Goal: Task Accomplishment & Management: Use online tool/utility

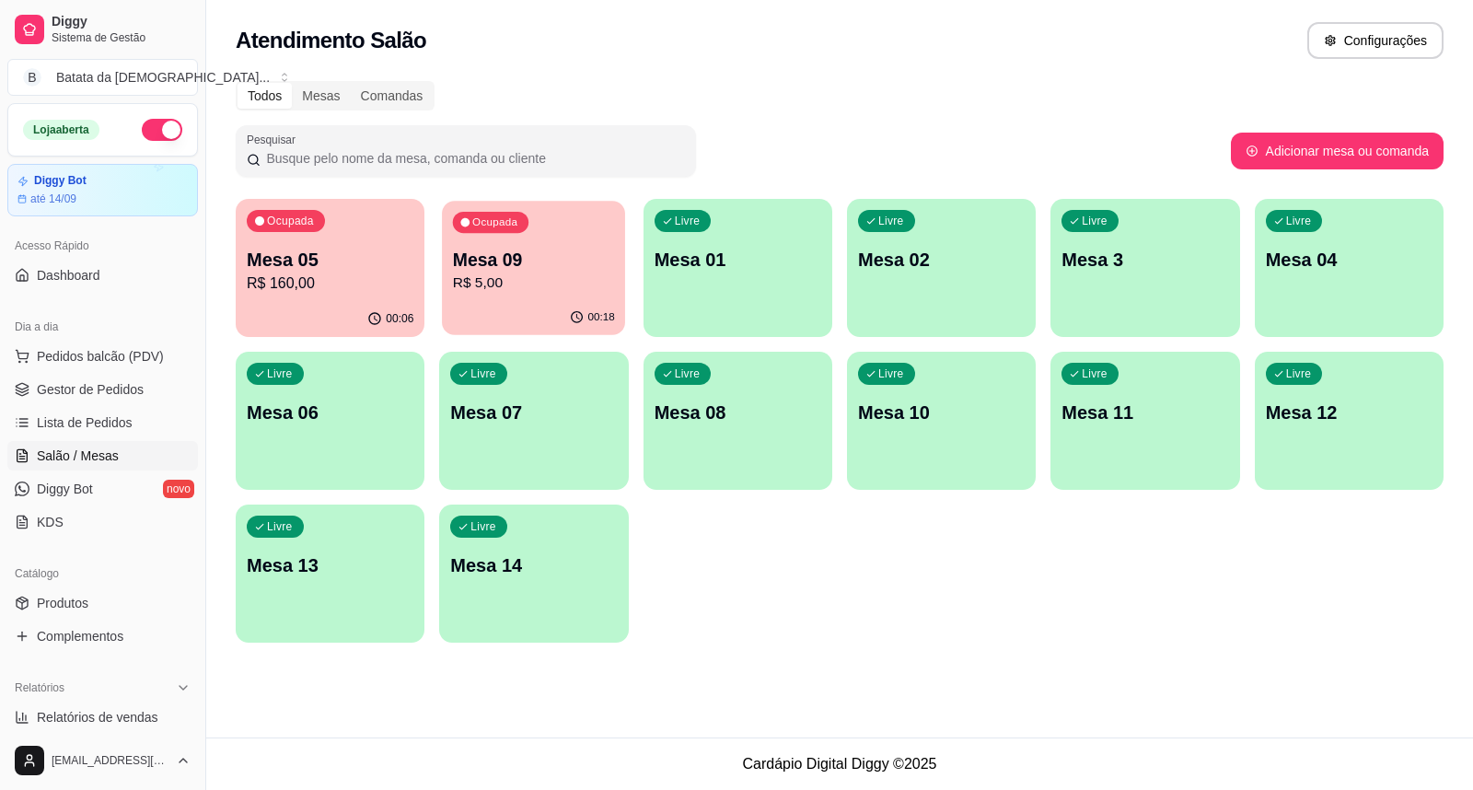
click at [495, 276] on p "R$ 5,00" at bounding box center [534, 283] width 162 height 21
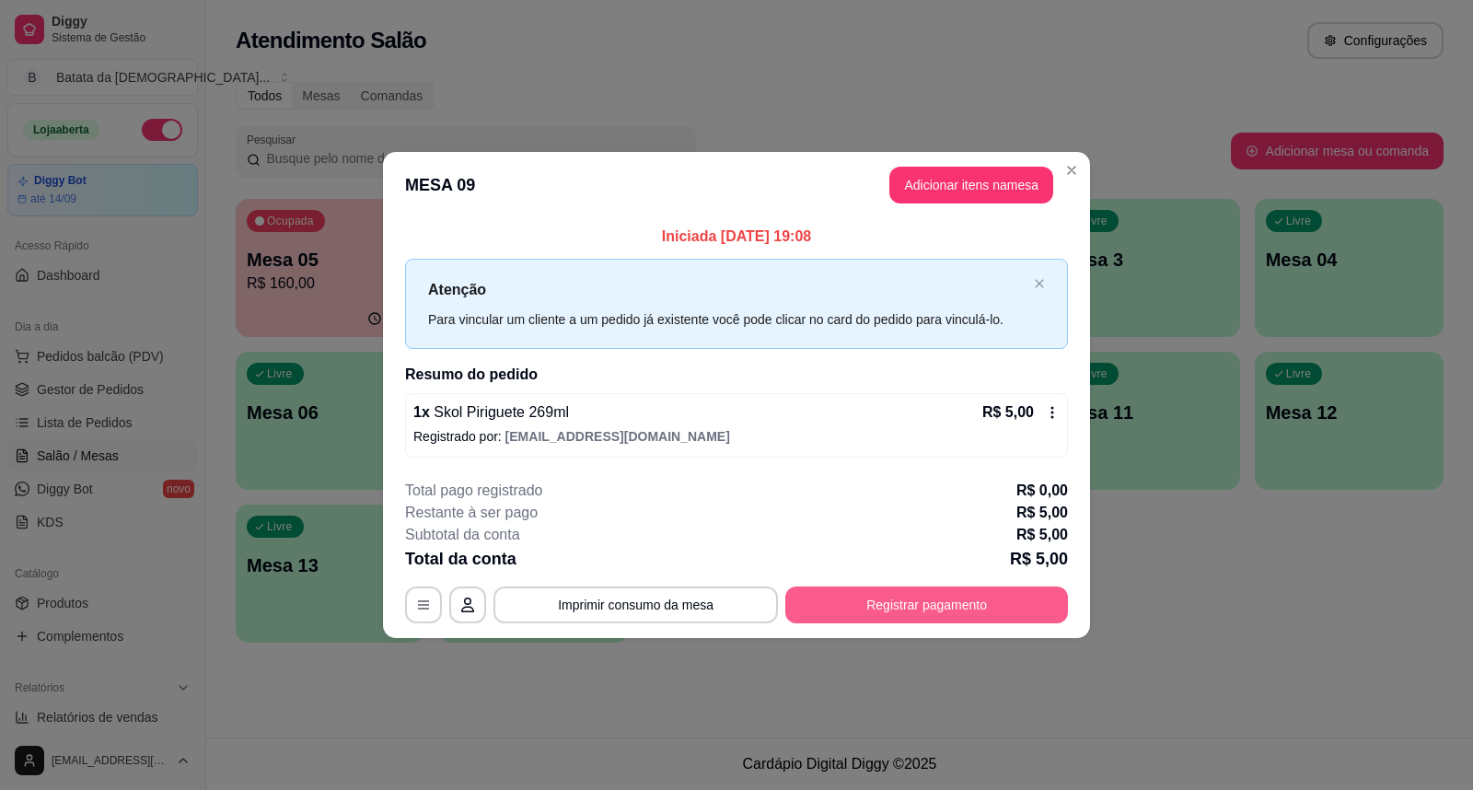
click at [890, 599] on button "Registrar pagamento" at bounding box center [926, 605] width 283 height 37
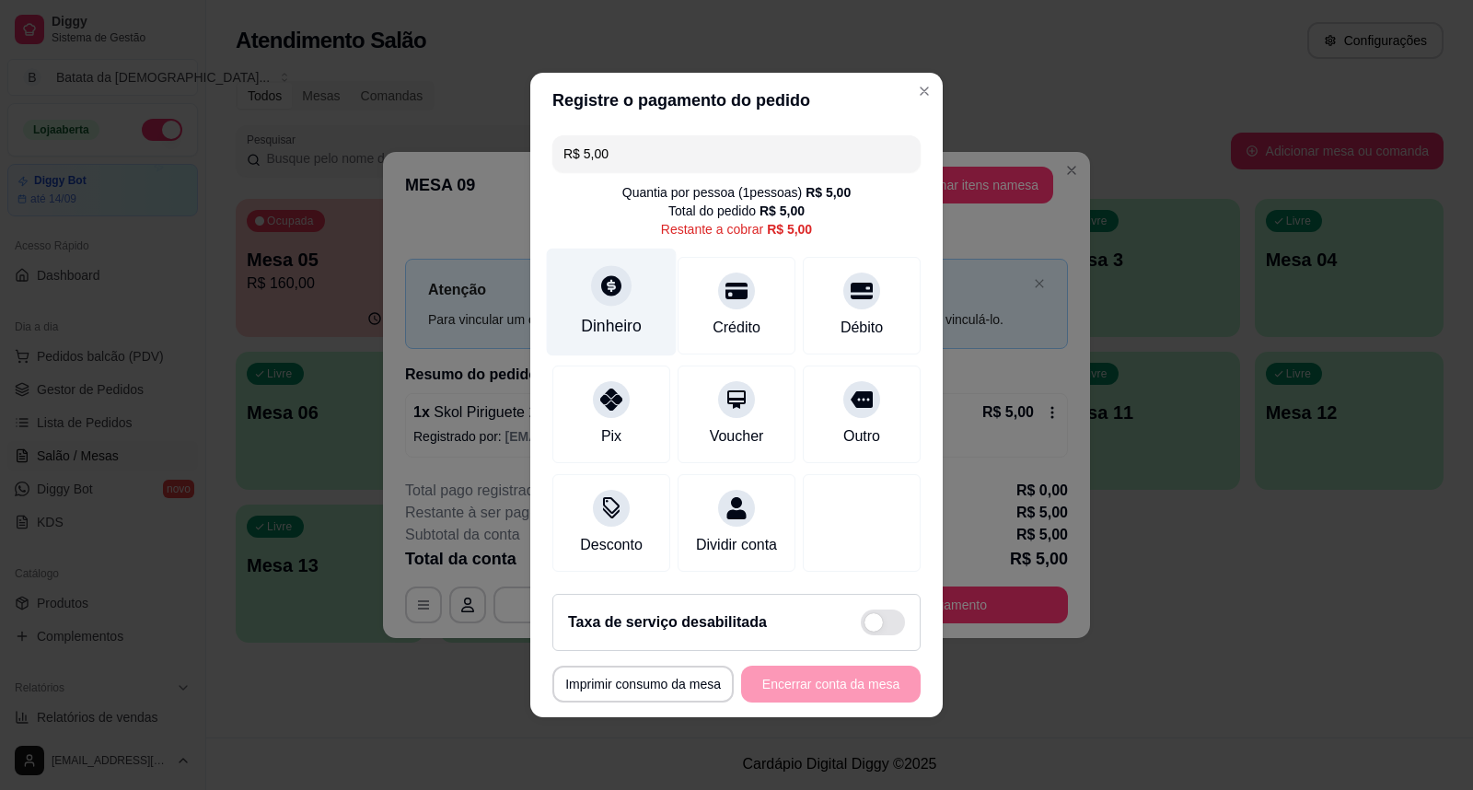
click at [646, 280] on div "Dinheiro" at bounding box center [612, 303] width 130 height 108
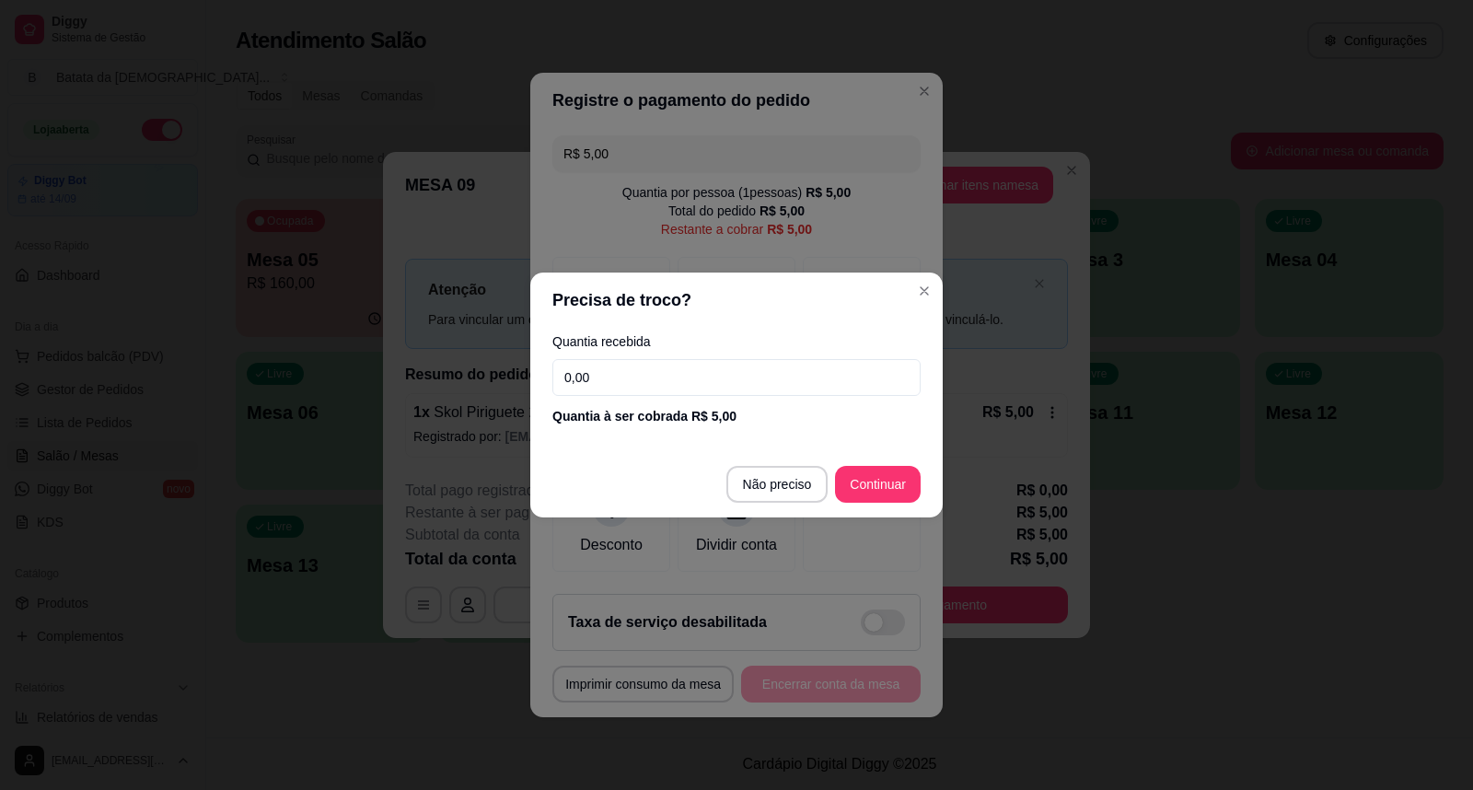
click at [803, 372] on input "0,00" at bounding box center [737, 377] width 368 height 37
type input "5,00"
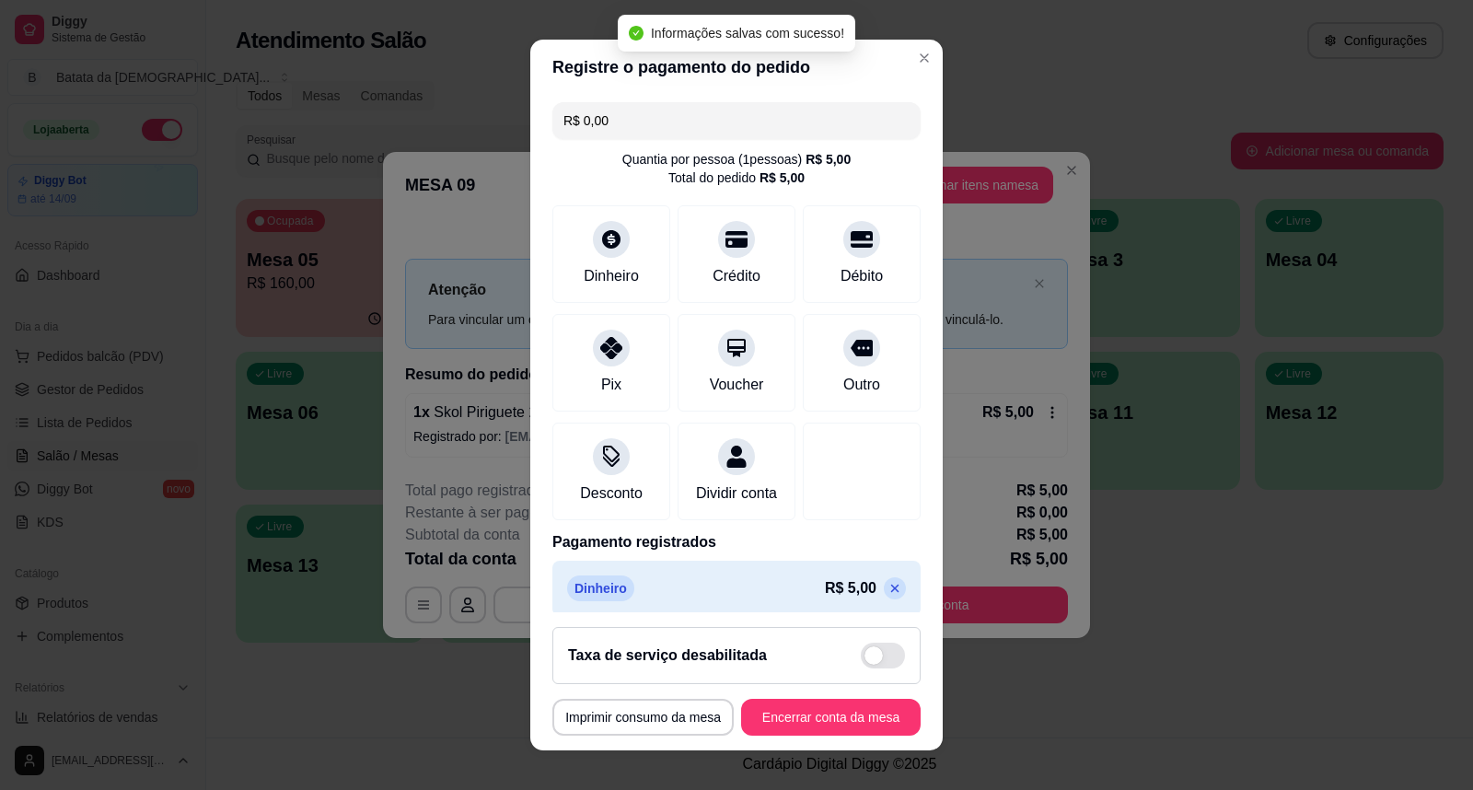
type input "R$ 0,00"
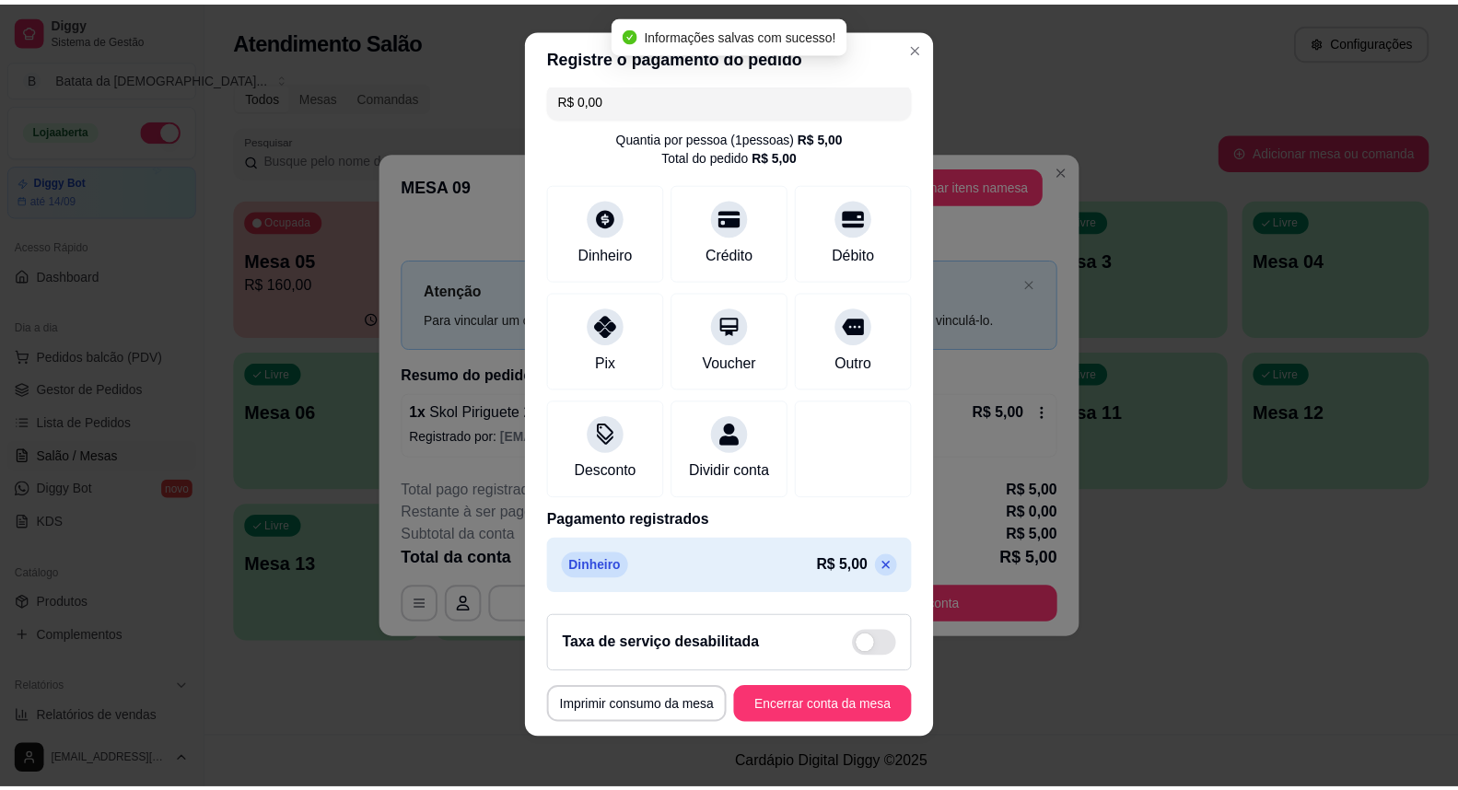
scroll to position [19, 0]
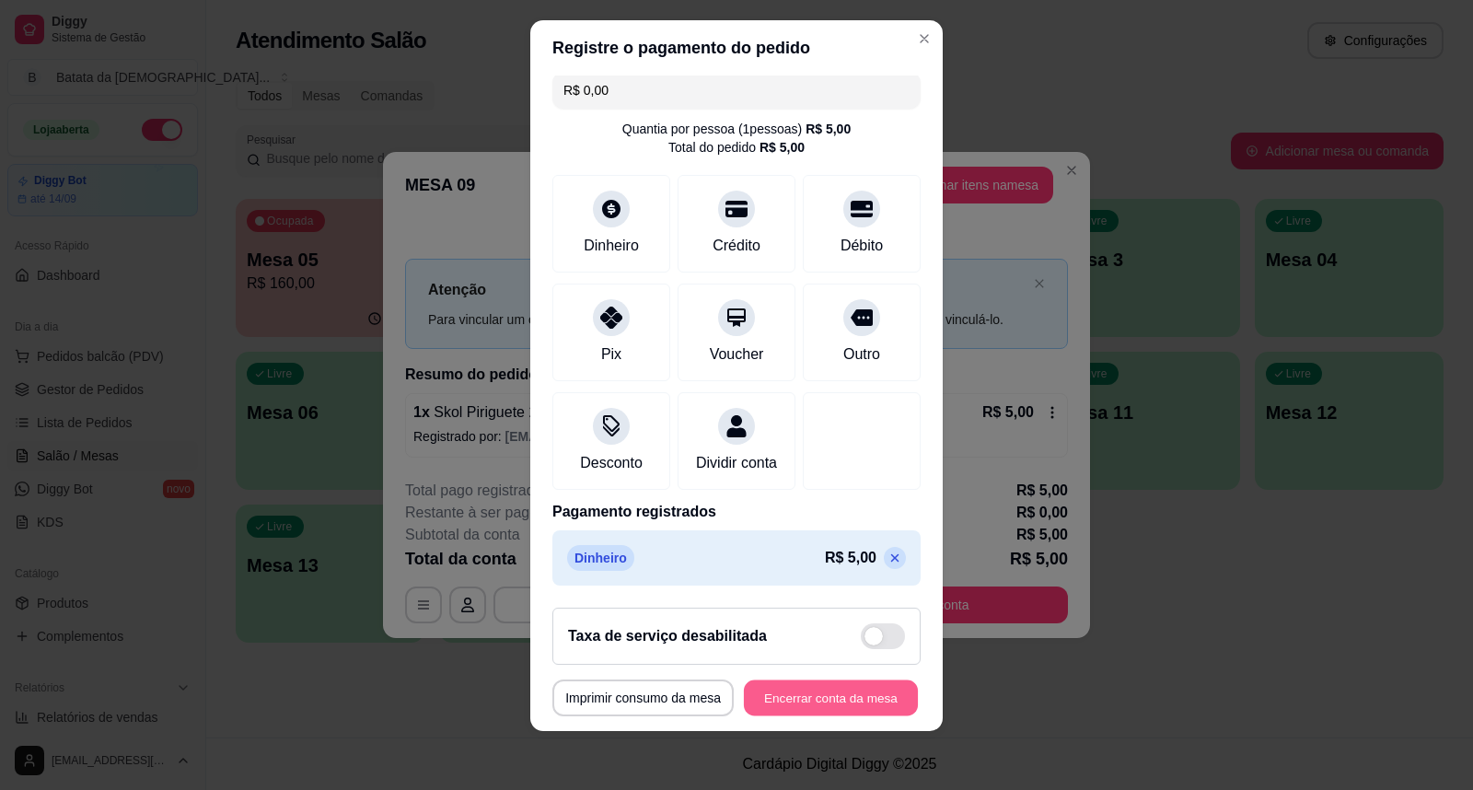
click at [802, 706] on button "Encerrar conta da mesa" at bounding box center [831, 699] width 174 height 36
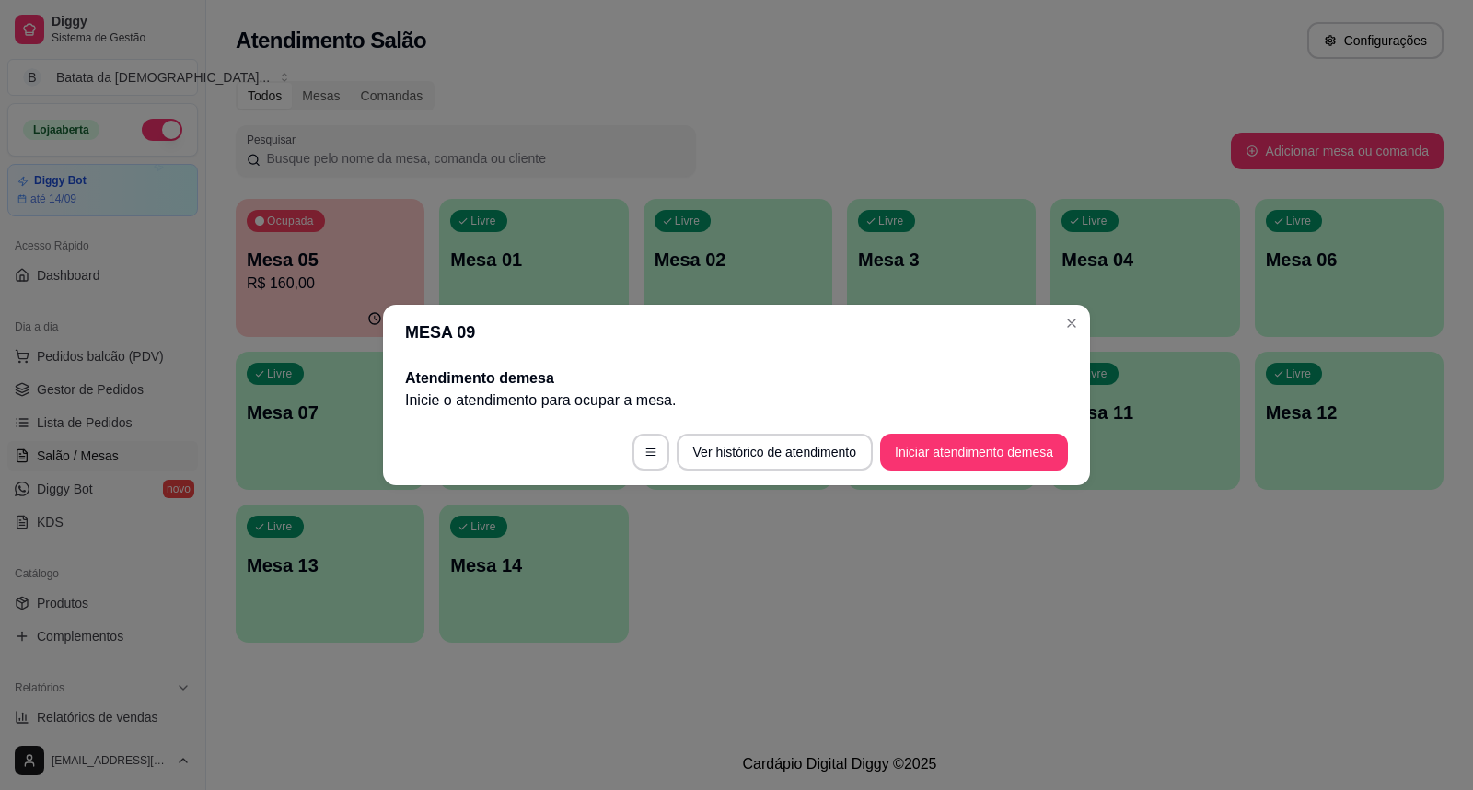
click at [1079, 309] on header "MESA 09" at bounding box center [736, 332] width 707 height 55
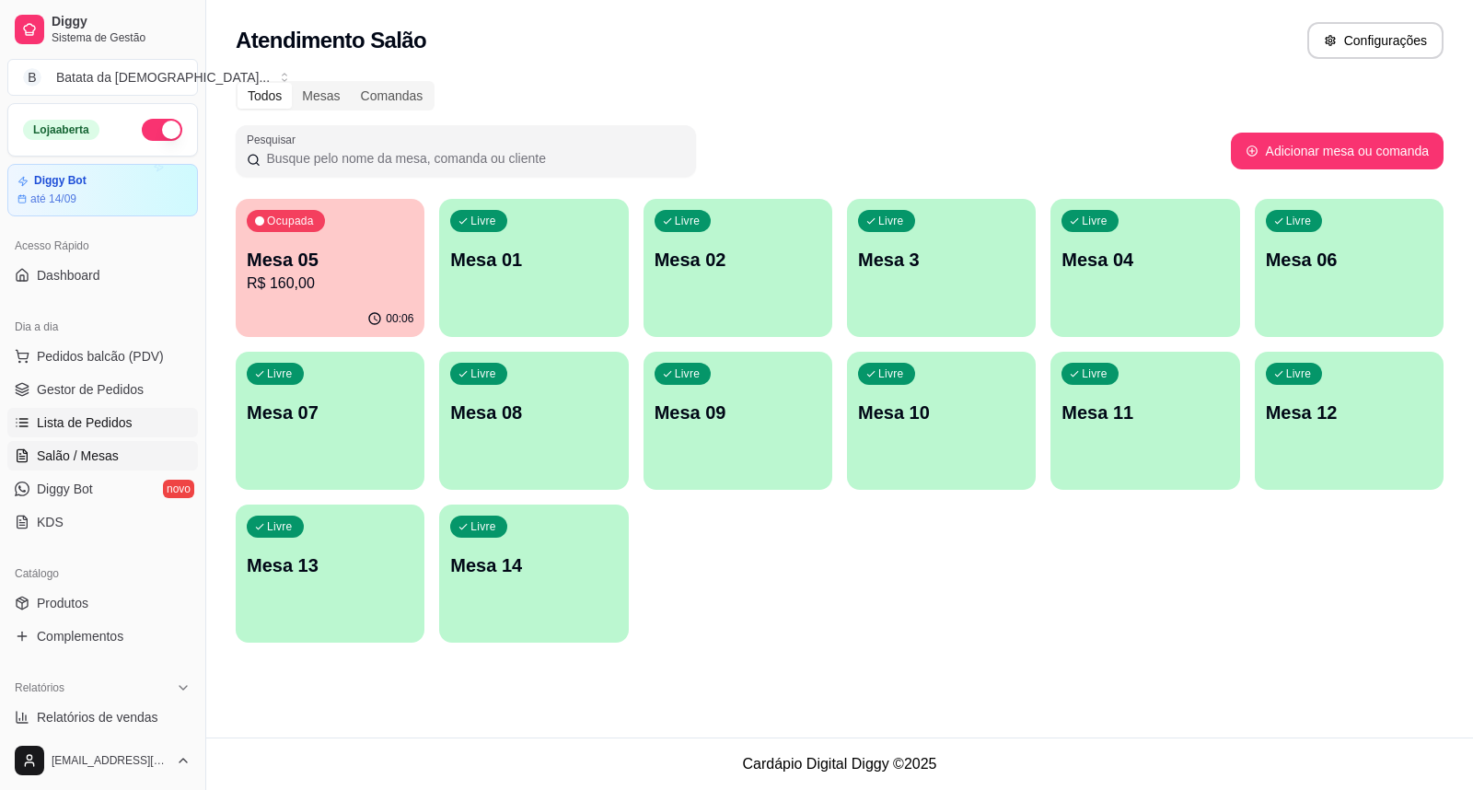
click at [116, 424] on span "Lista de Pedidos" at bounding box center [85, 422] width 96 height 18
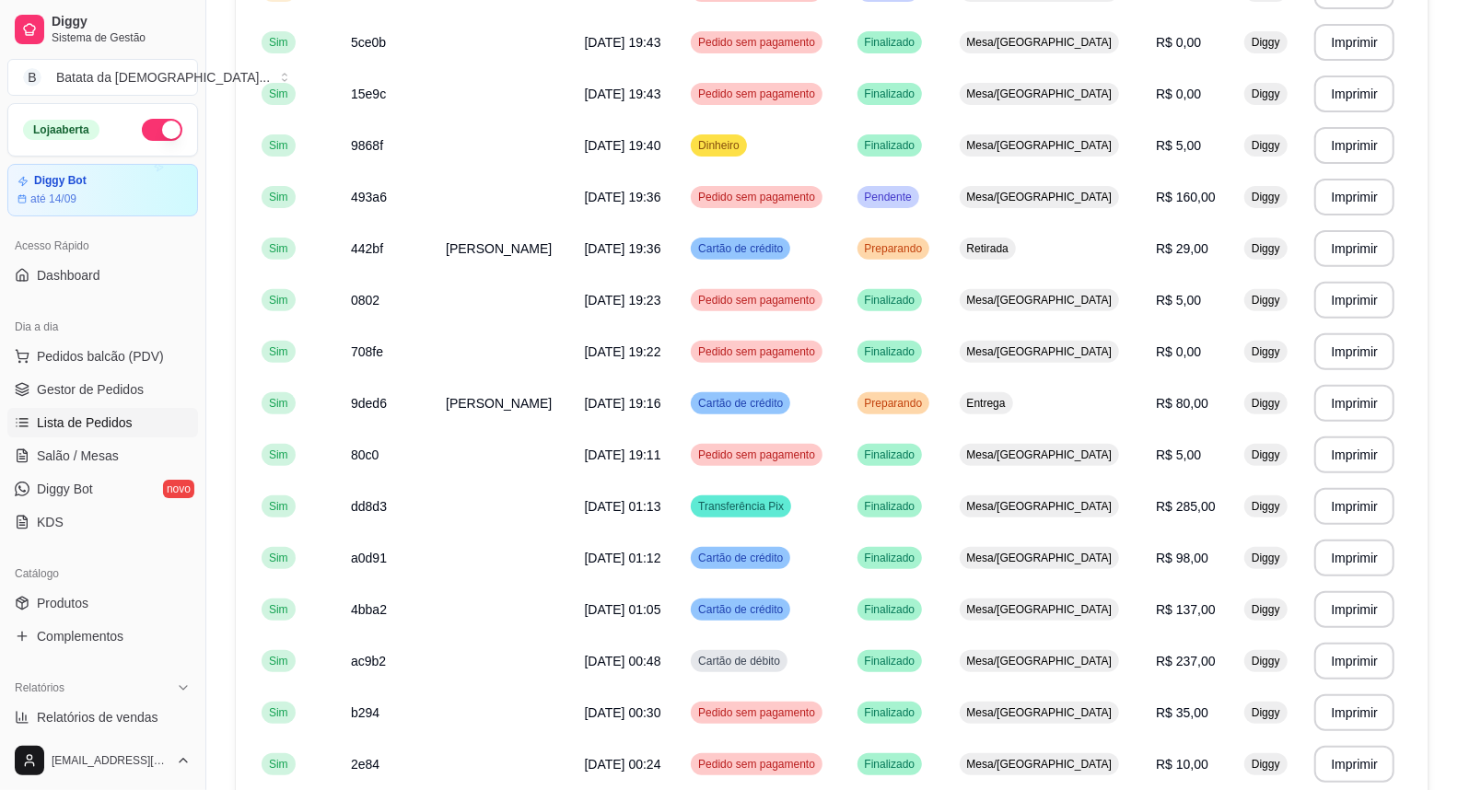
scroll to position [307, 0]
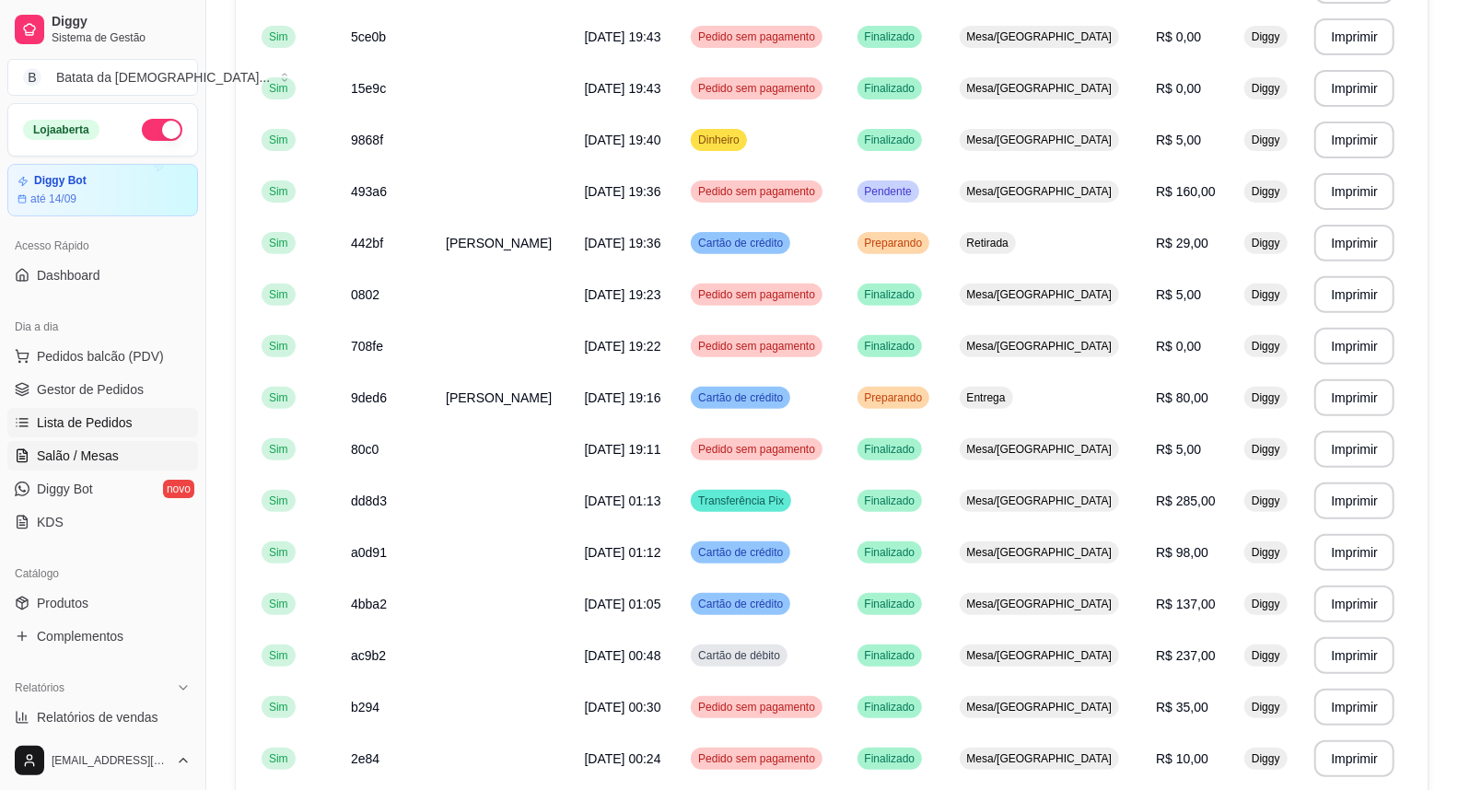
click at [81, 451] on span "Salão / Mesas" at bounding box center [78, 456] width 82 height 18
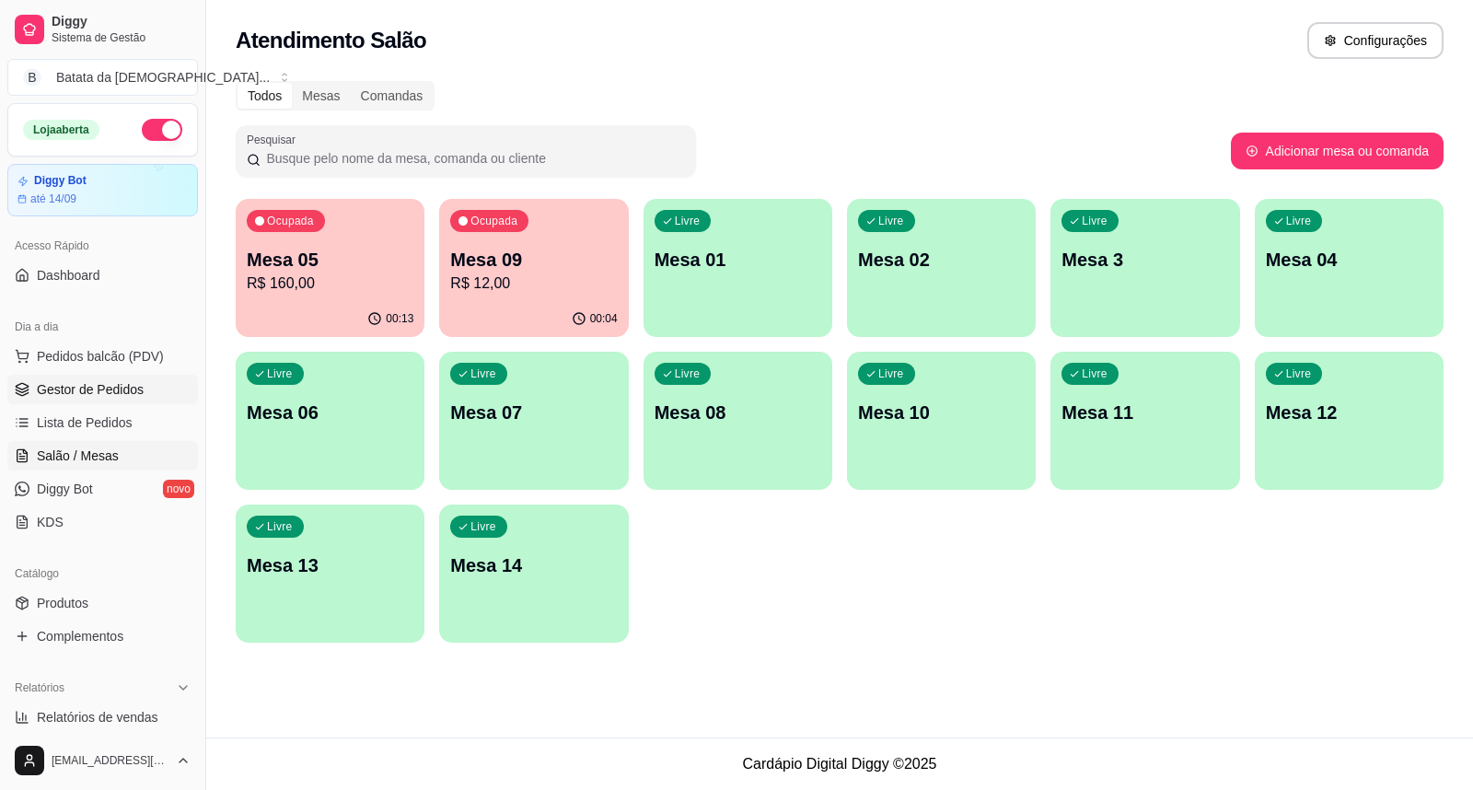
click at [134, 397] on span "Gestor de Pedidos" at bounding box center [90, 389] width 107 height 18
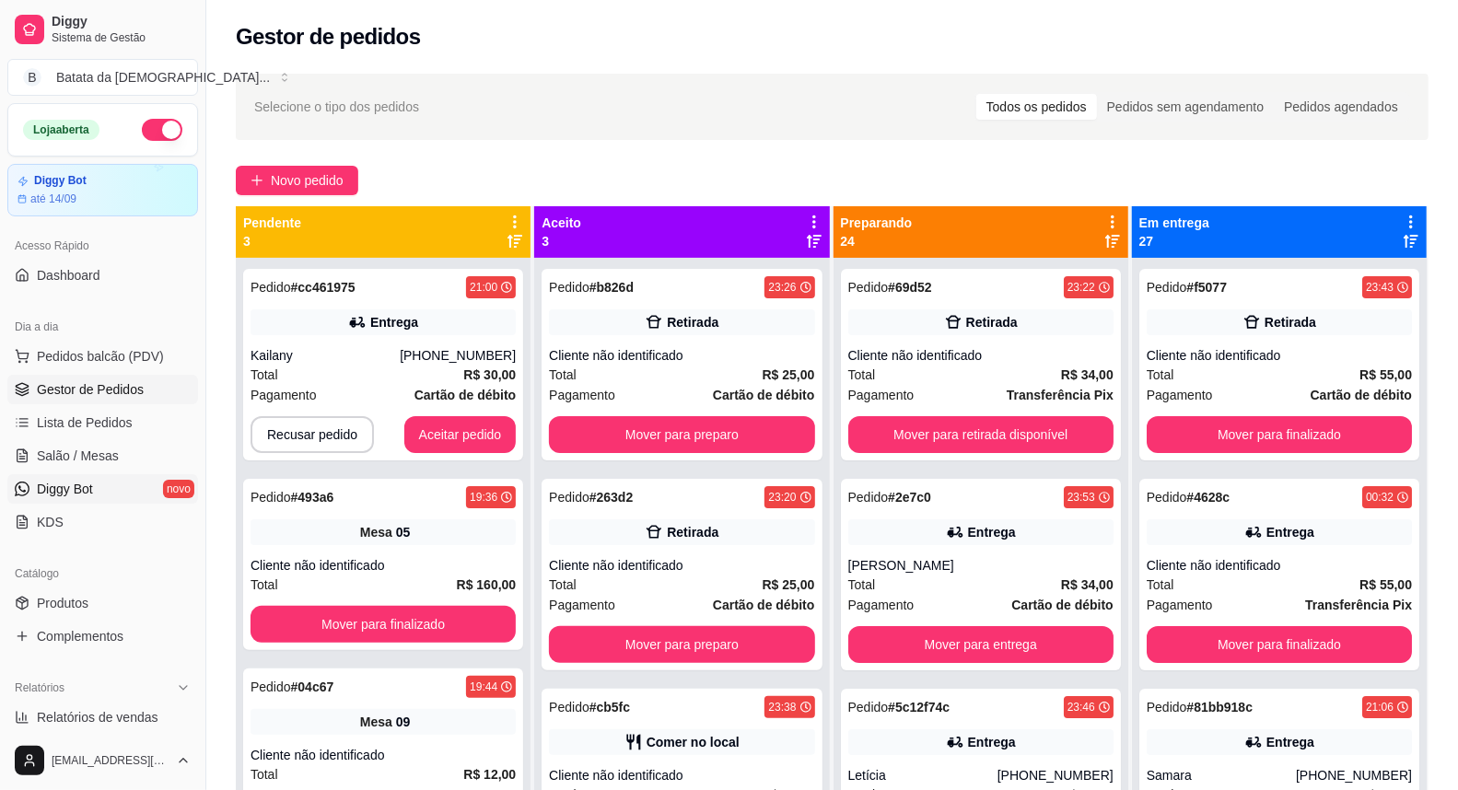
click at [145, 493] on link "Diggy Bot novo" at bounding box center [102, 488] width 191 height 29
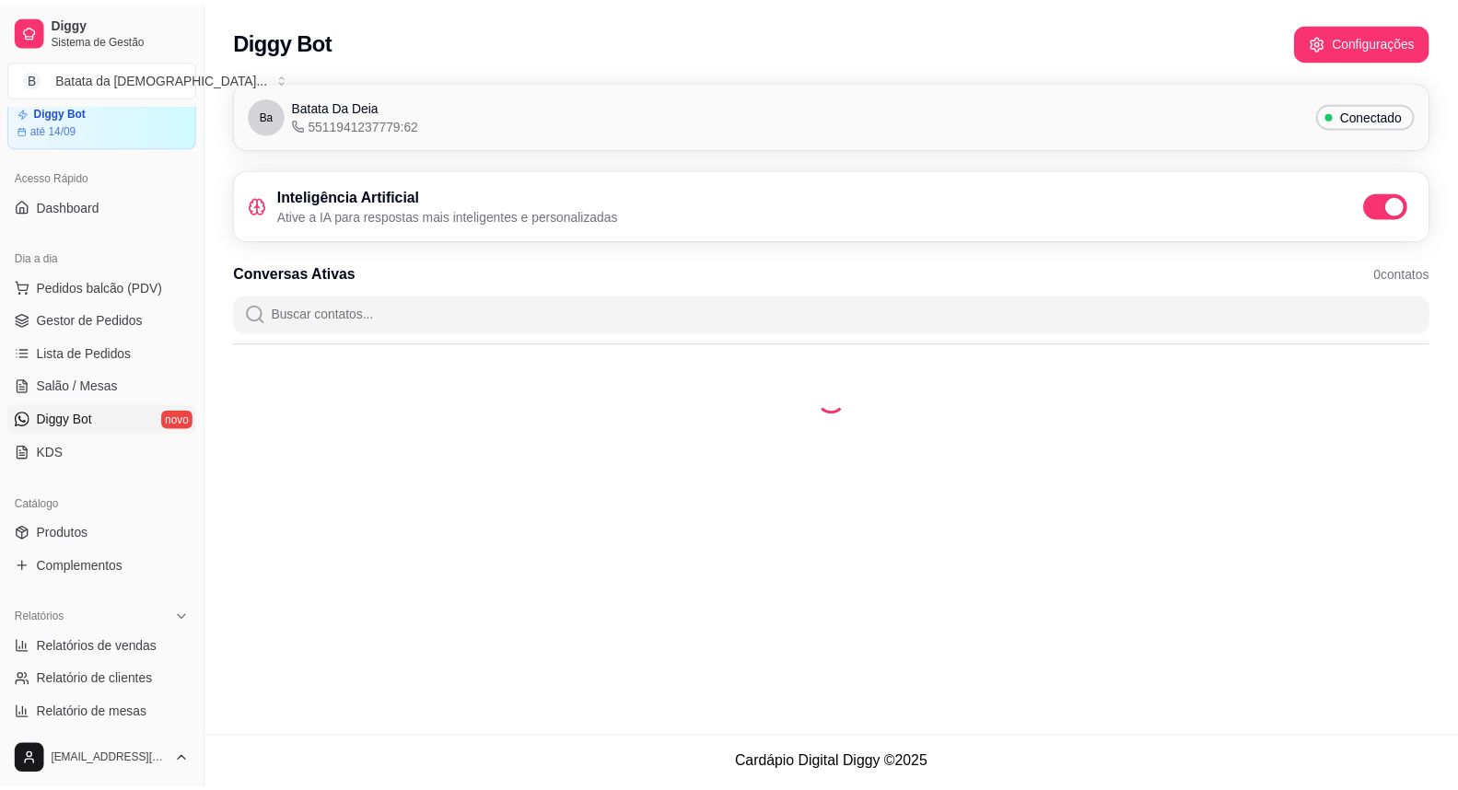
scroll to position [102, 0]
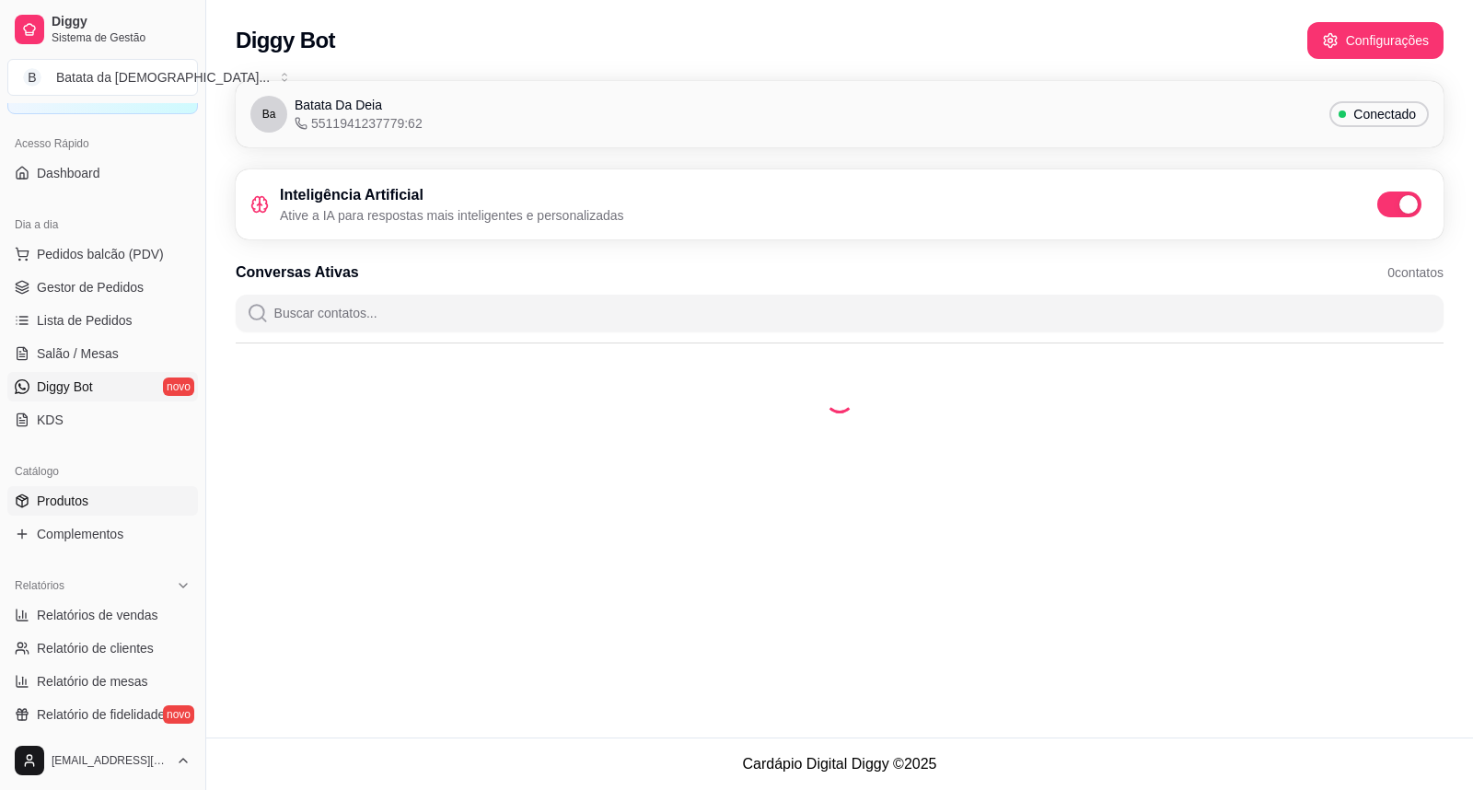
click at [125, 486] on link "Produtos" at bounding box center [102, 500] width 191 height 29
click at [106, 519] on link "Complementos" at bounding box center [102, 533] width 191 height 29
click at [81, 499] on span "Produtos" at bounding box center [63, 501] width 52 height 18
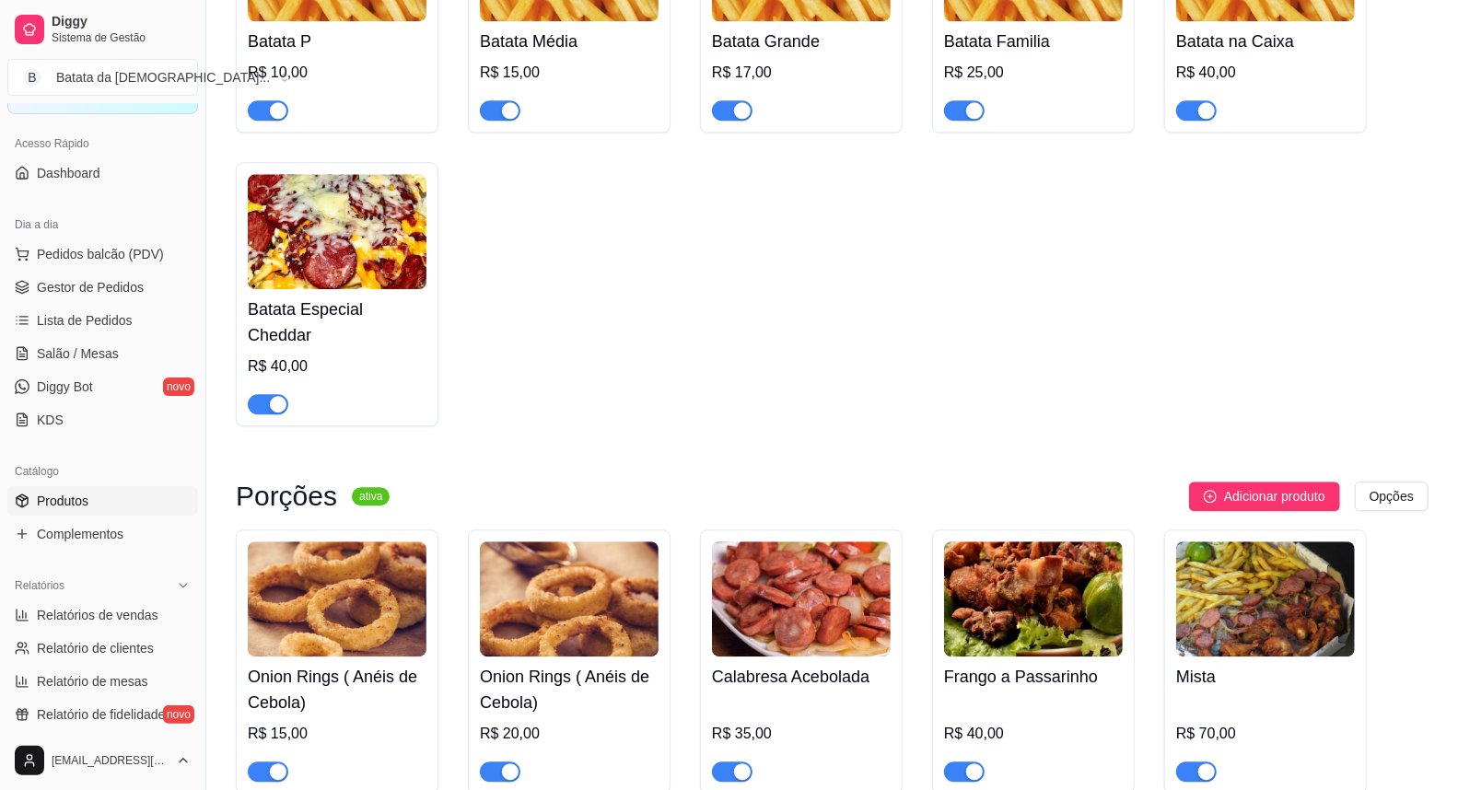
scroll to position [3274, 0]
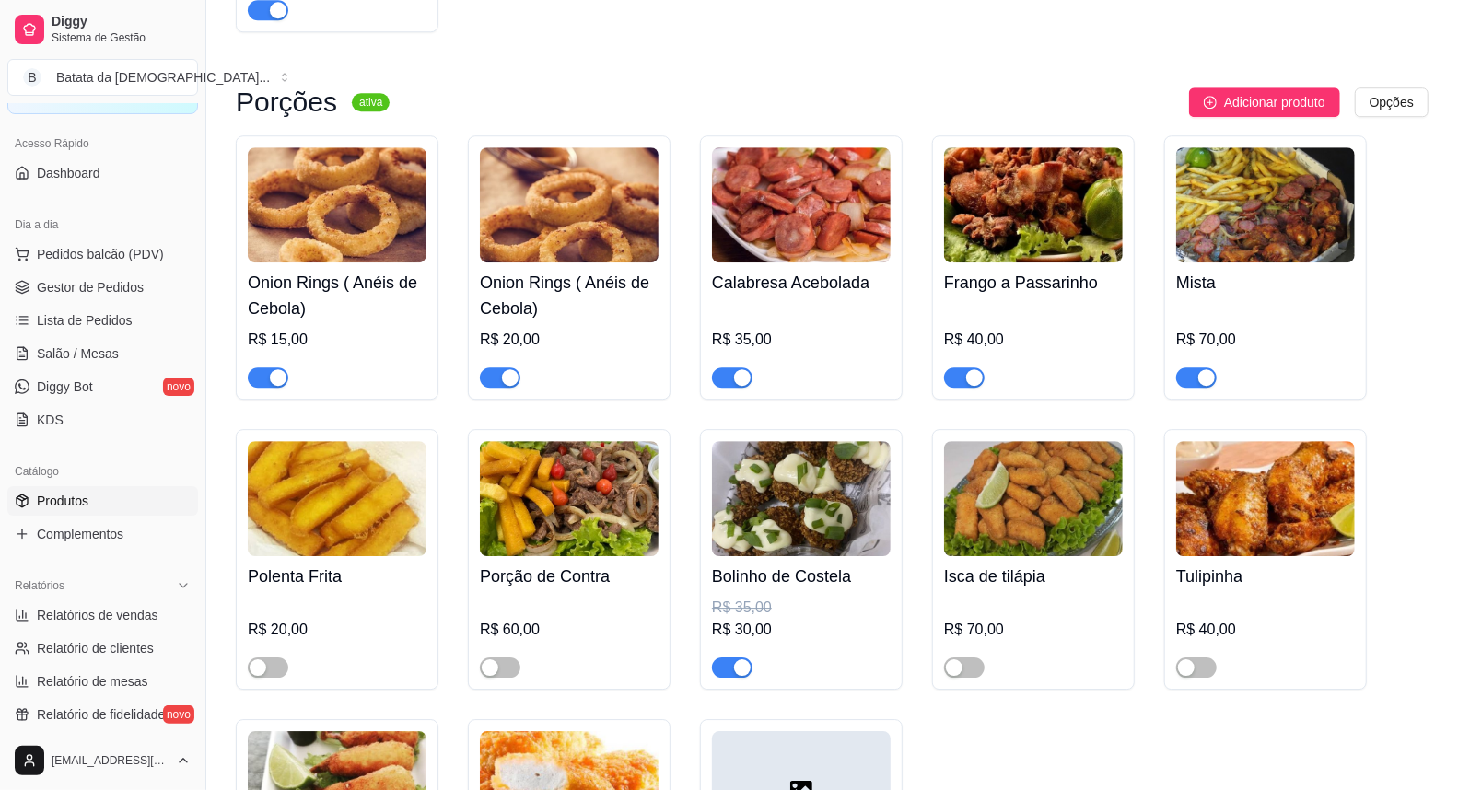
click at [506, 369] on div "button" at bounding box center [510, 377] width 17 height 17
click at [285, 351] on div at bounding box center [337, 369] width 179 height 37
click at [258, 367] on span "button" at bounding box center [268, 377] width 41 height 20
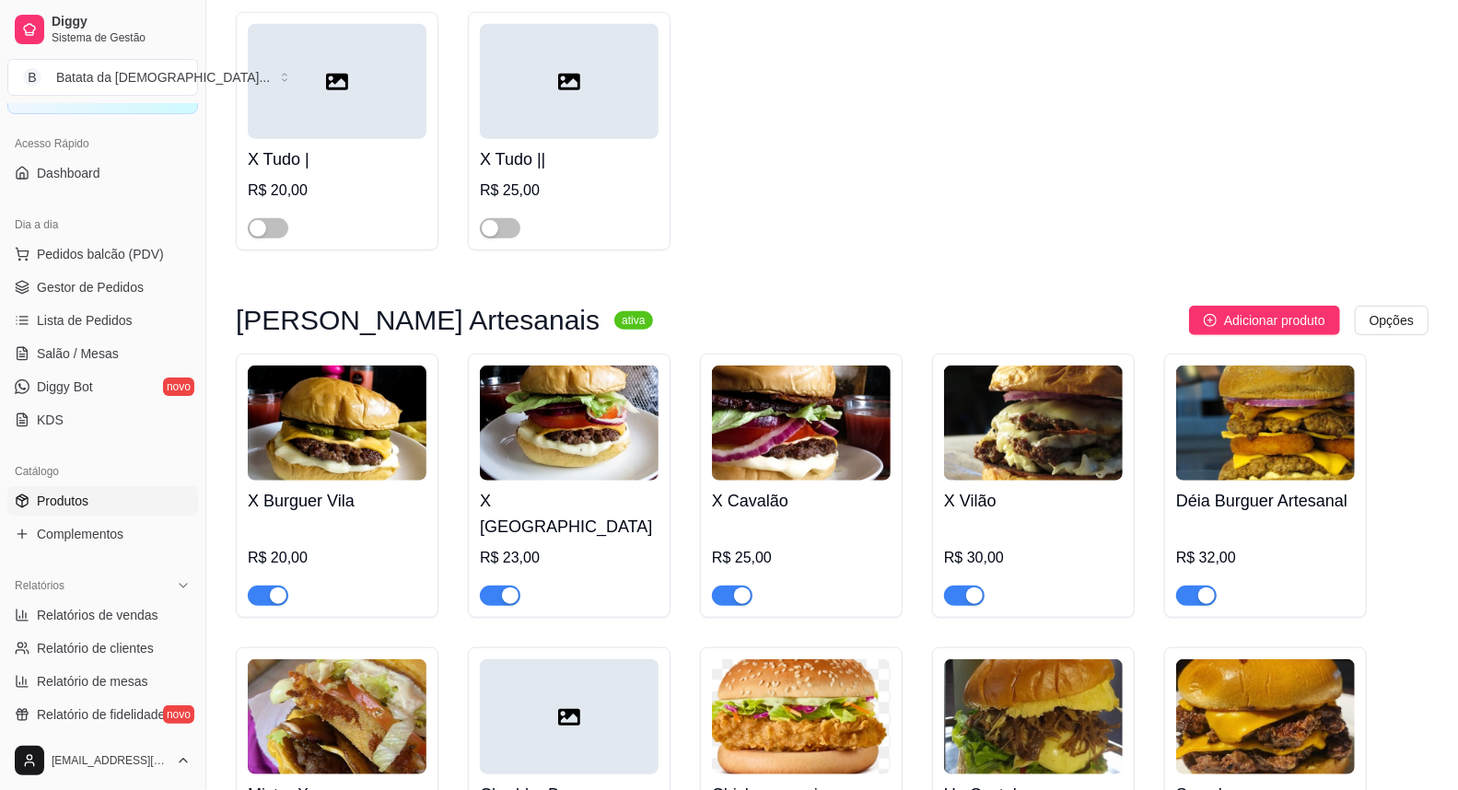
scroll to position [818, 0]
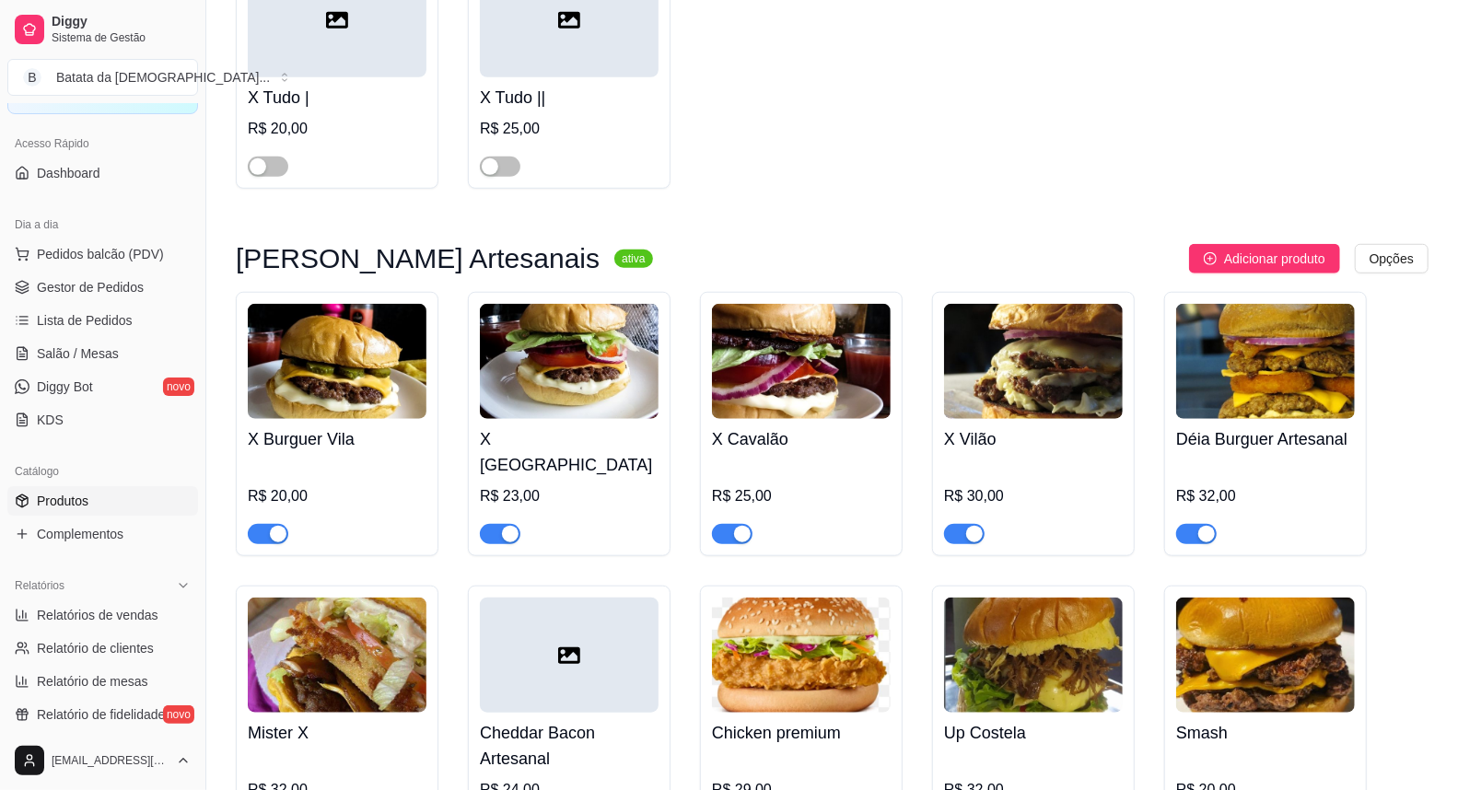
click at [1202, 524] on span "button" at bounding box center [1196, 534] width 41 height 20
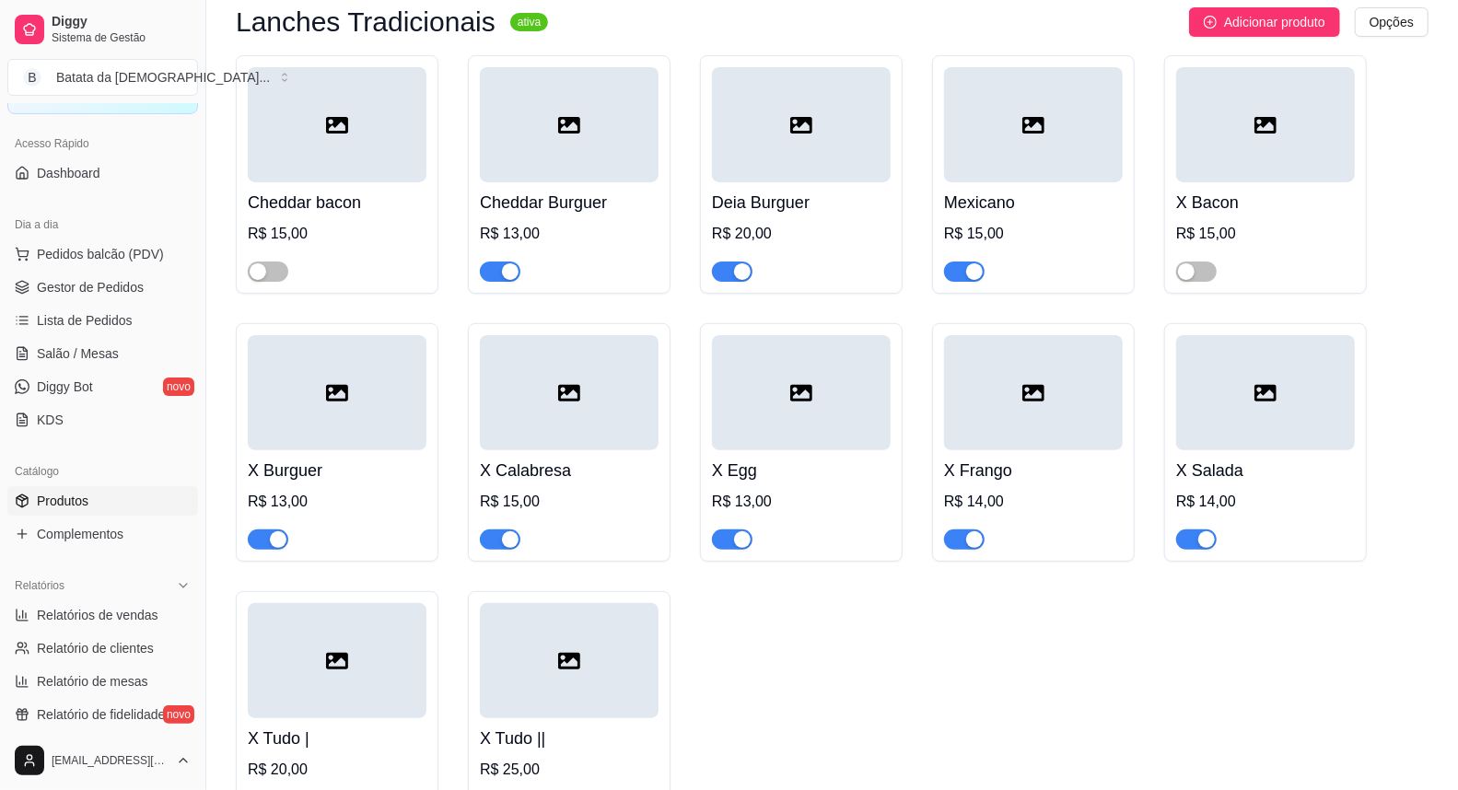
scroll to position [204, 0]
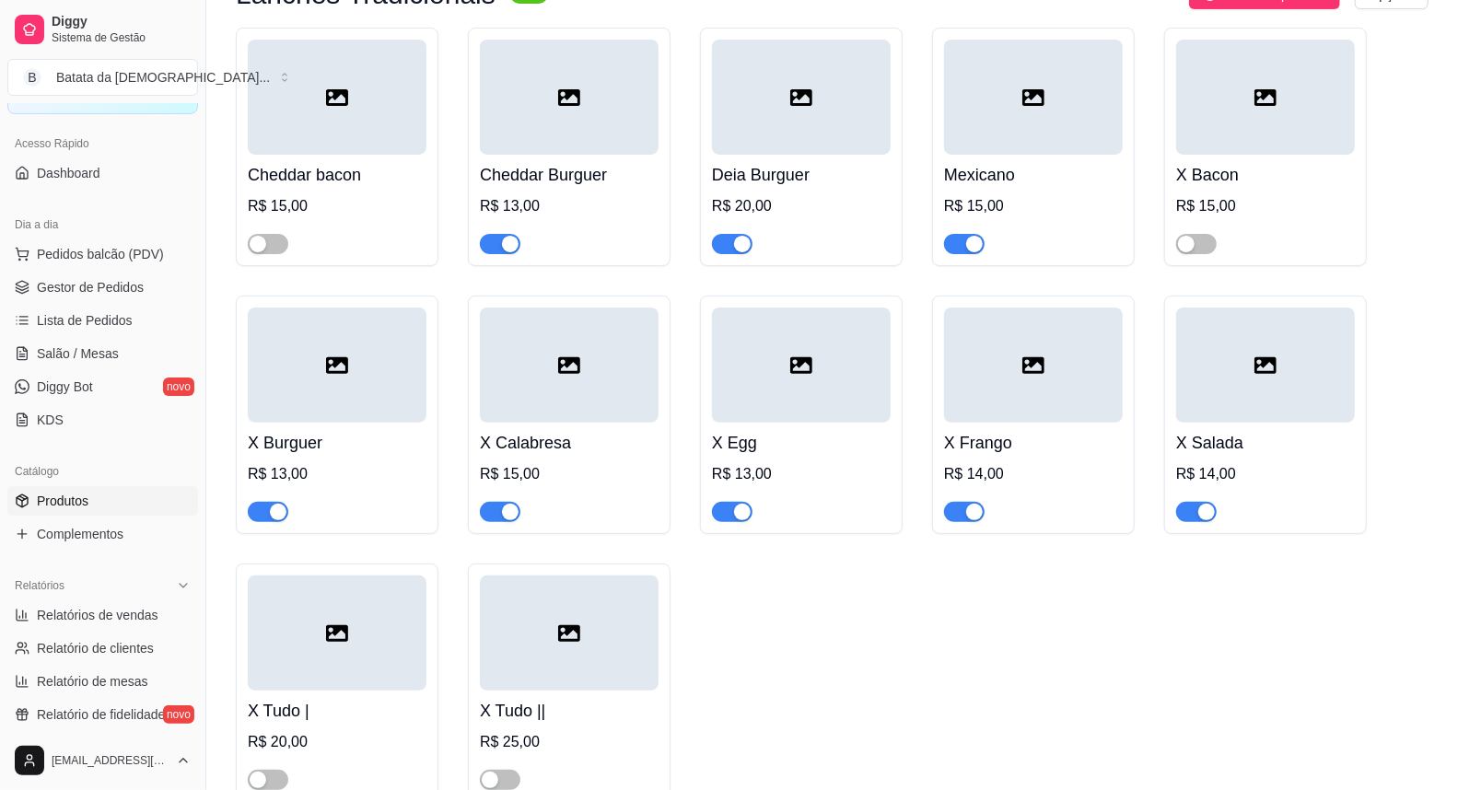
click at [741, 232] on div at bounding box center [732, 243] width 41 height 22
click at [741, 250] on div "button" at bounding box center [742, 244] width 17 height 17
click at [1201, 245] on span "button" at bounding box center [1196, 244] width 41 height 20
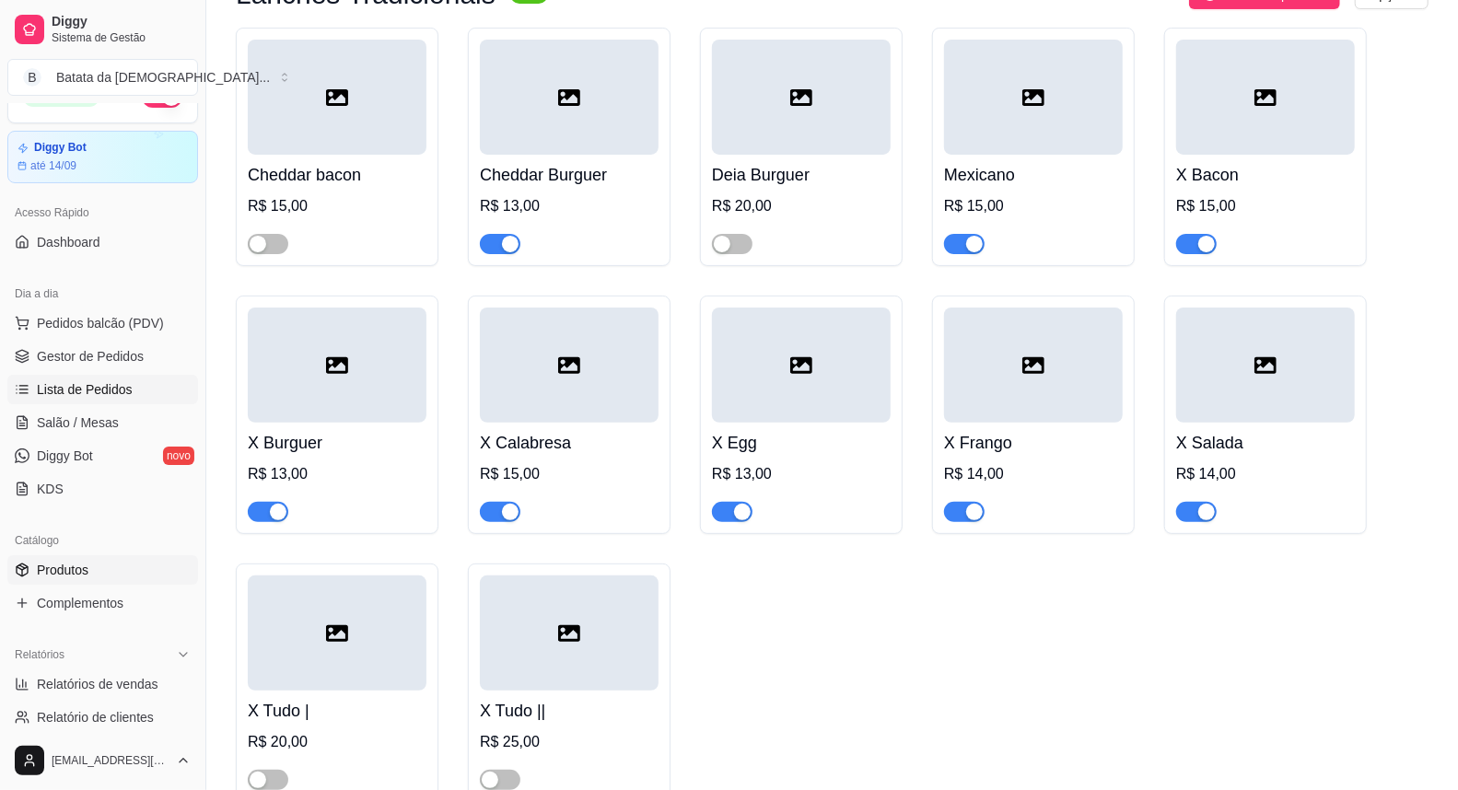
scroll to position [0, 0]
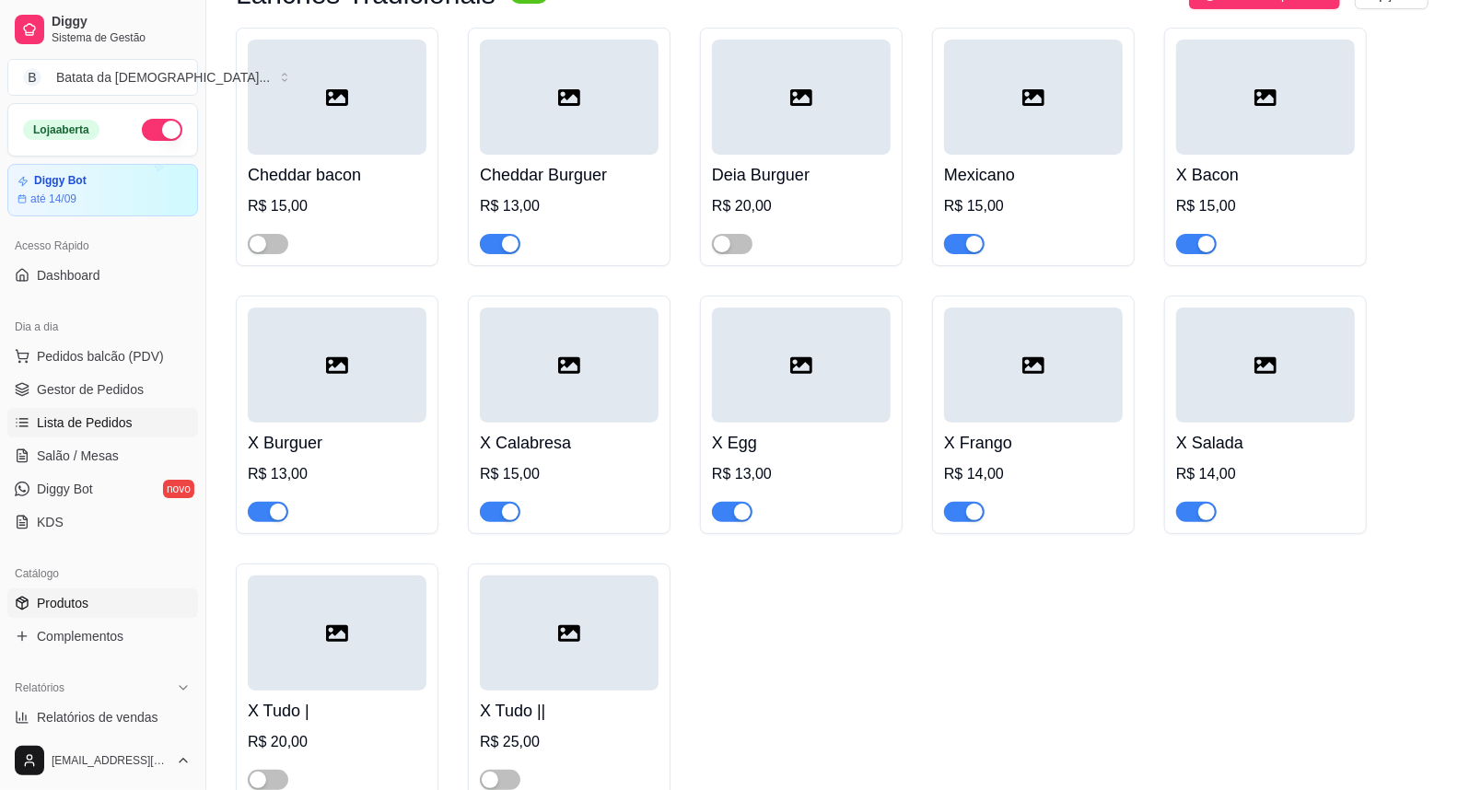
click at [86, 424] on span "Lista de Pedidos" at bounding box center [85, 422] width 96 height 18
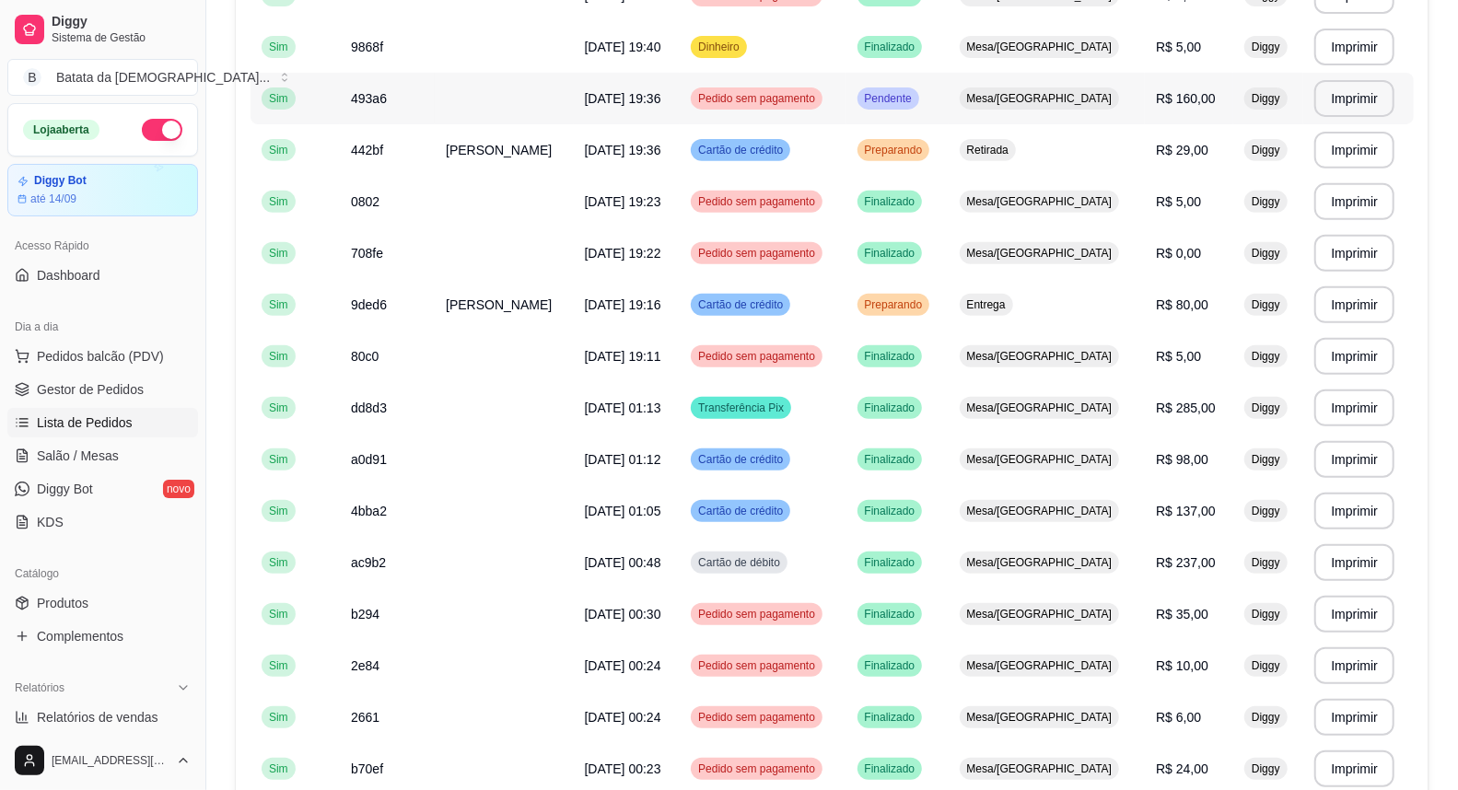
scroll to position [409, 0]
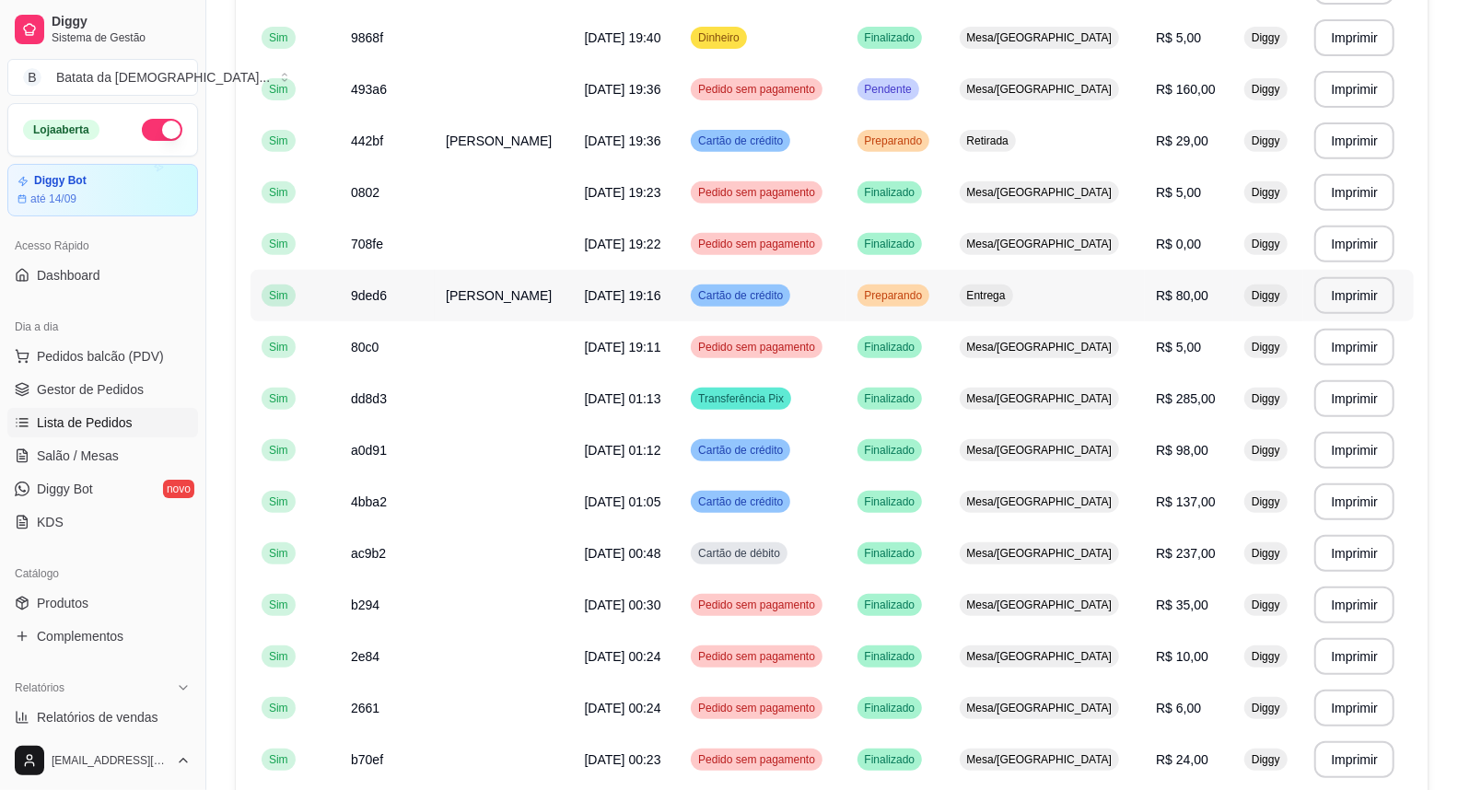
click at [702, 283] on td "Cartão de crédito" at bounding box center [763, 296] width 166 height 52
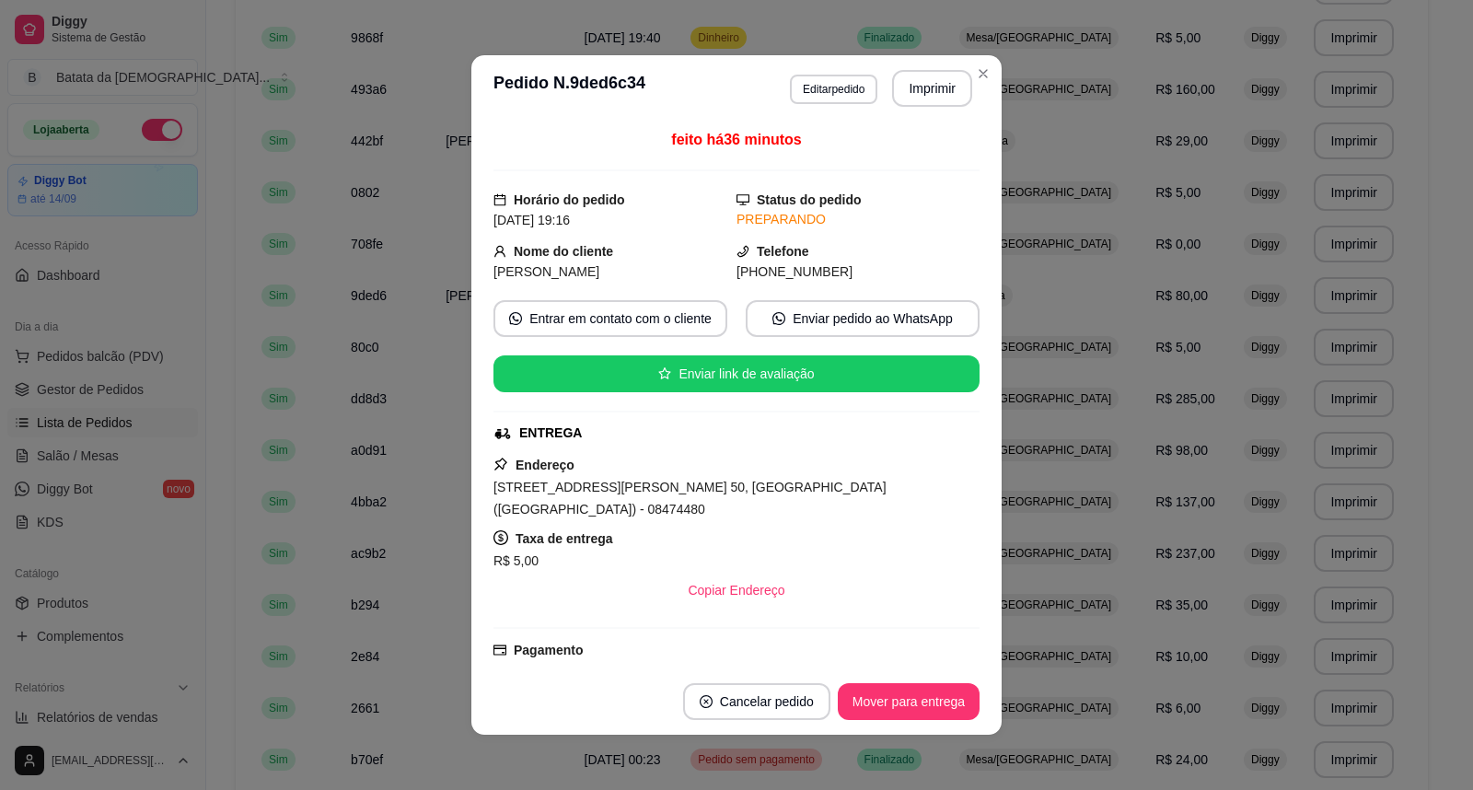
drag, startPoint x: 824, startPoint y: 273, endPoint x: 703, endPoint y: 273, distance: 121.6
click at [703, 273] on div "Nome do cliente [PERSON_NAME] Telefone [PHONE_NUMBER]" at bounding box center [737, 261] width 486 height 41
click at [826, 252] on div "Telefone [PHONE_NUMBER]" at bounding box center [858, 261] width 243 height 41
drag, startPoint x: 816, startPoint y: 264, endPoint x: 746, endPoint y: 279, distance: 71.5
click at [746, 279] on span "[PHONE_NUMBER]" at bounding box center [795, 271] width 116 height 15
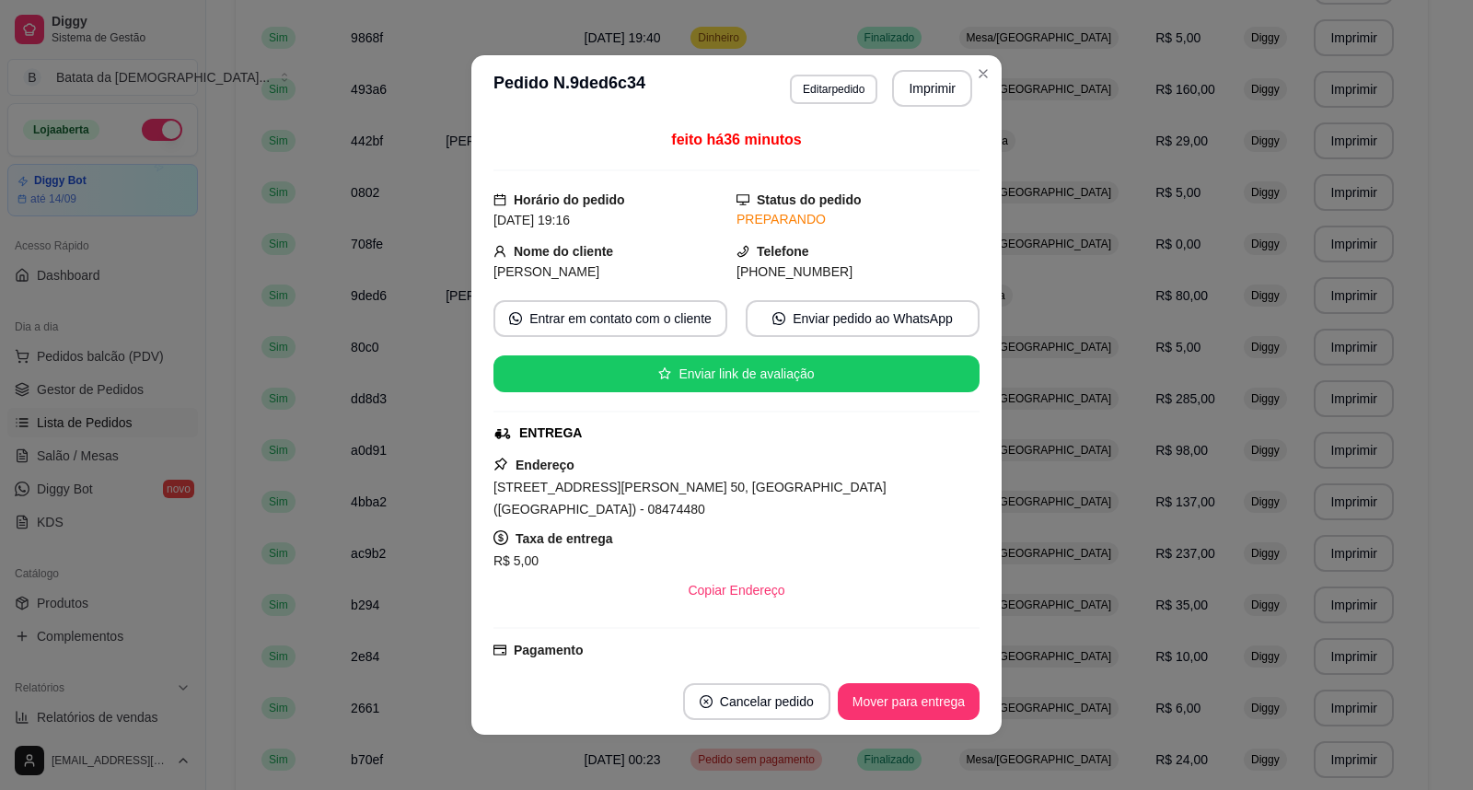
copy span "[PHONE_NUMBER]"
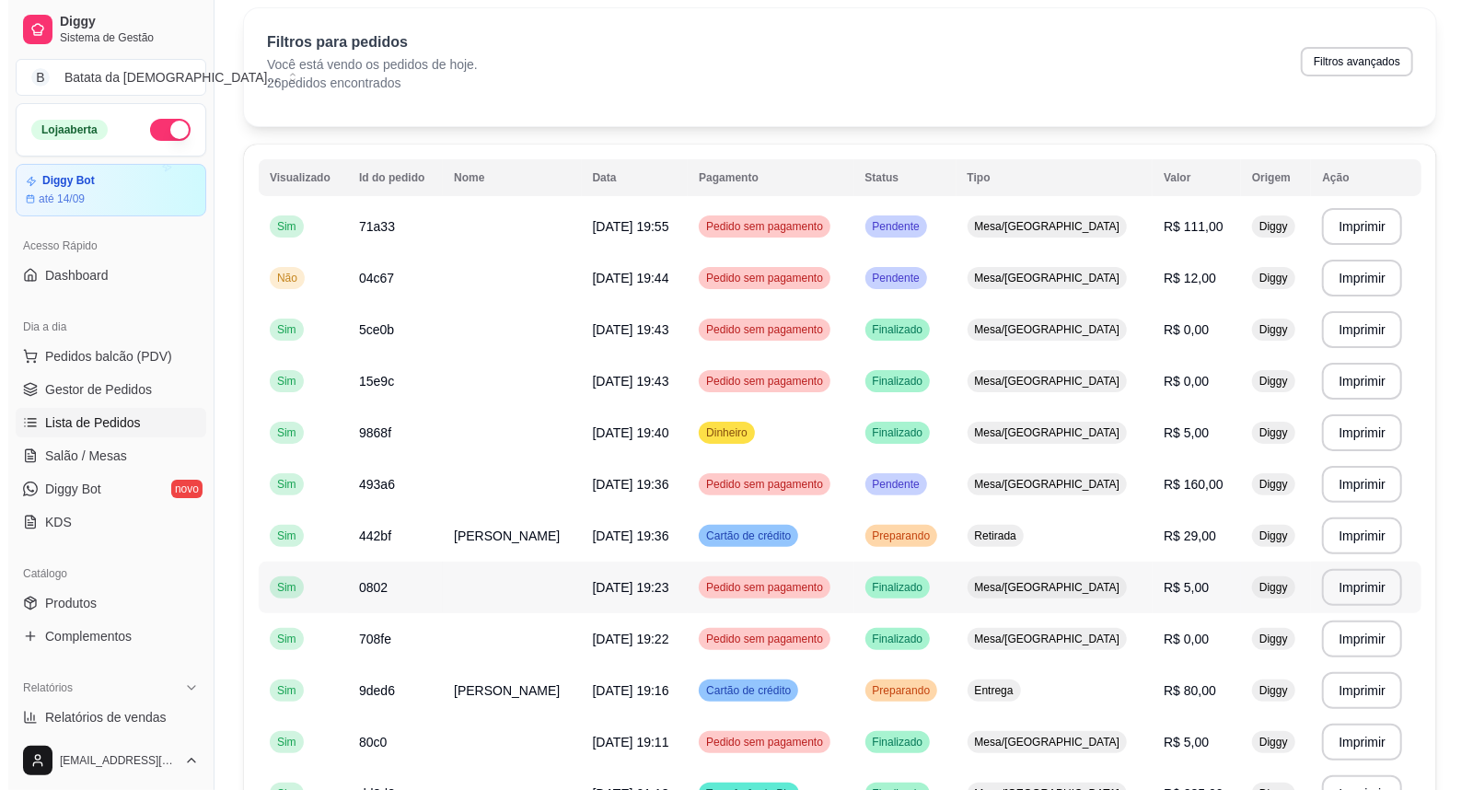
scroll to position [0, 0]
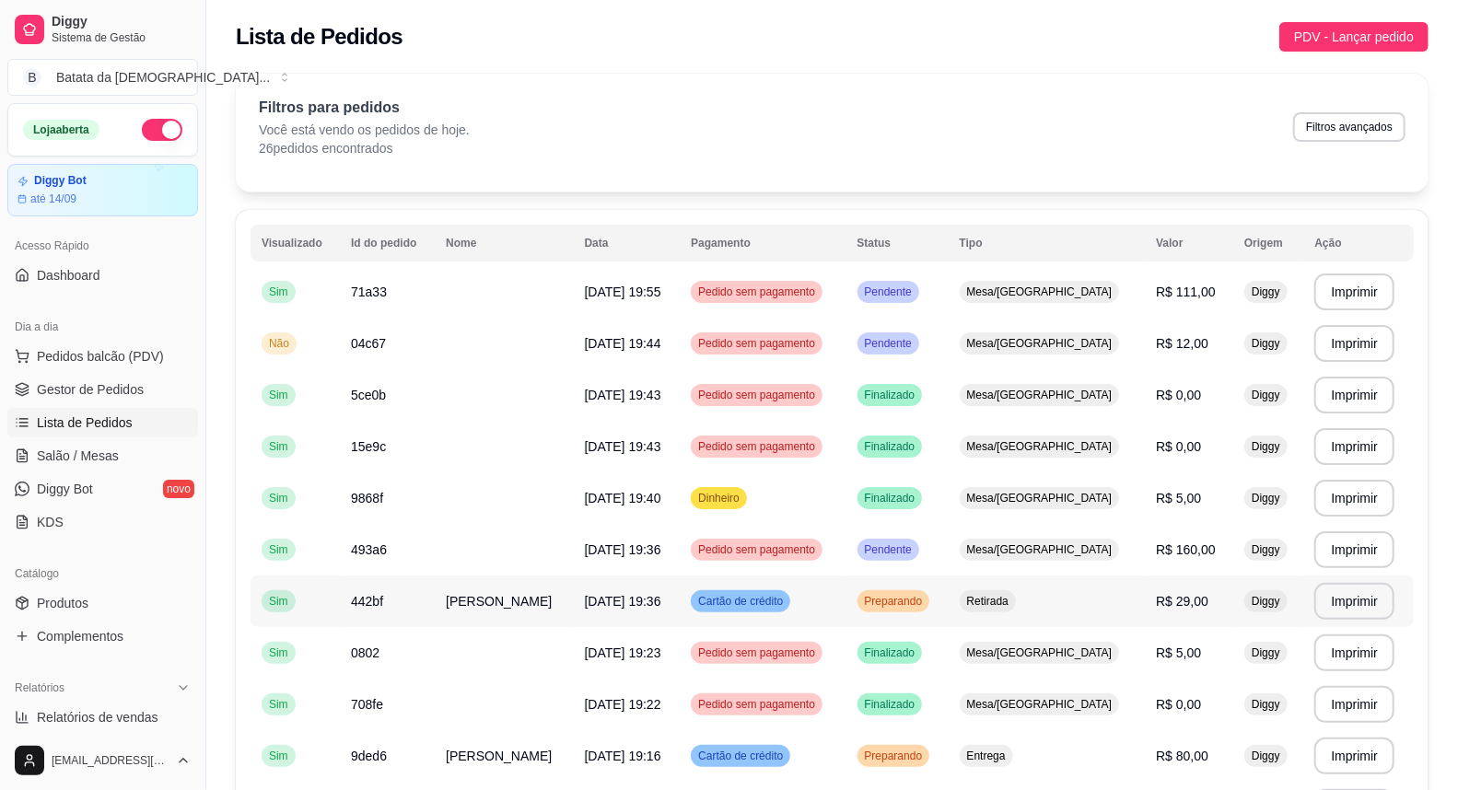
click at [1116, 599] on td "Retirada" at bounding box center [1046, 602] width 197 height 52
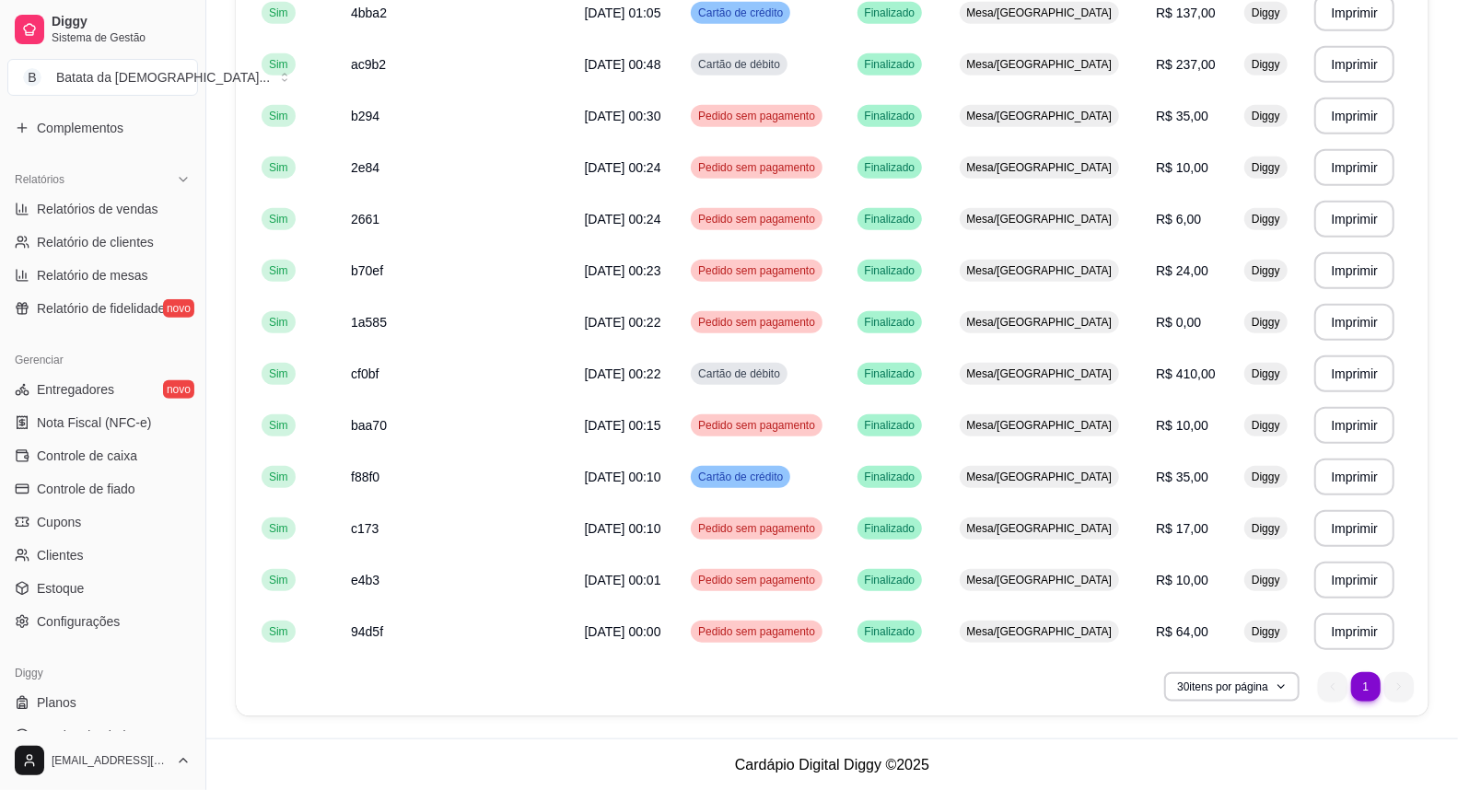
scroll to position [511, 0]
click at [145, 456] on link "Controle de caixa" at bounding box center [102, 452] width 191 height 29
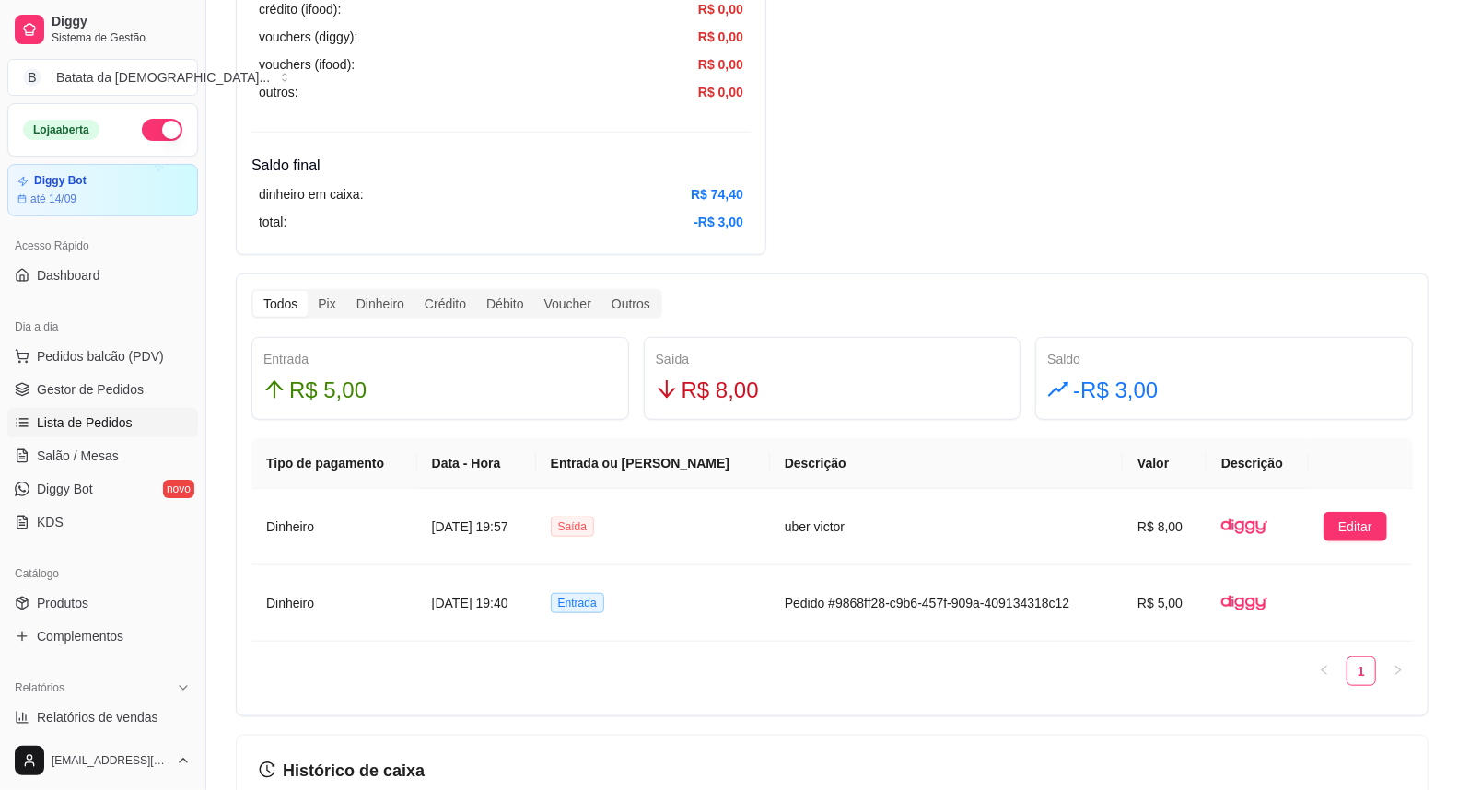
click at [101, 428] on span "Lista de Pedidos" at bounding box center [85, 422] width 96 height 18
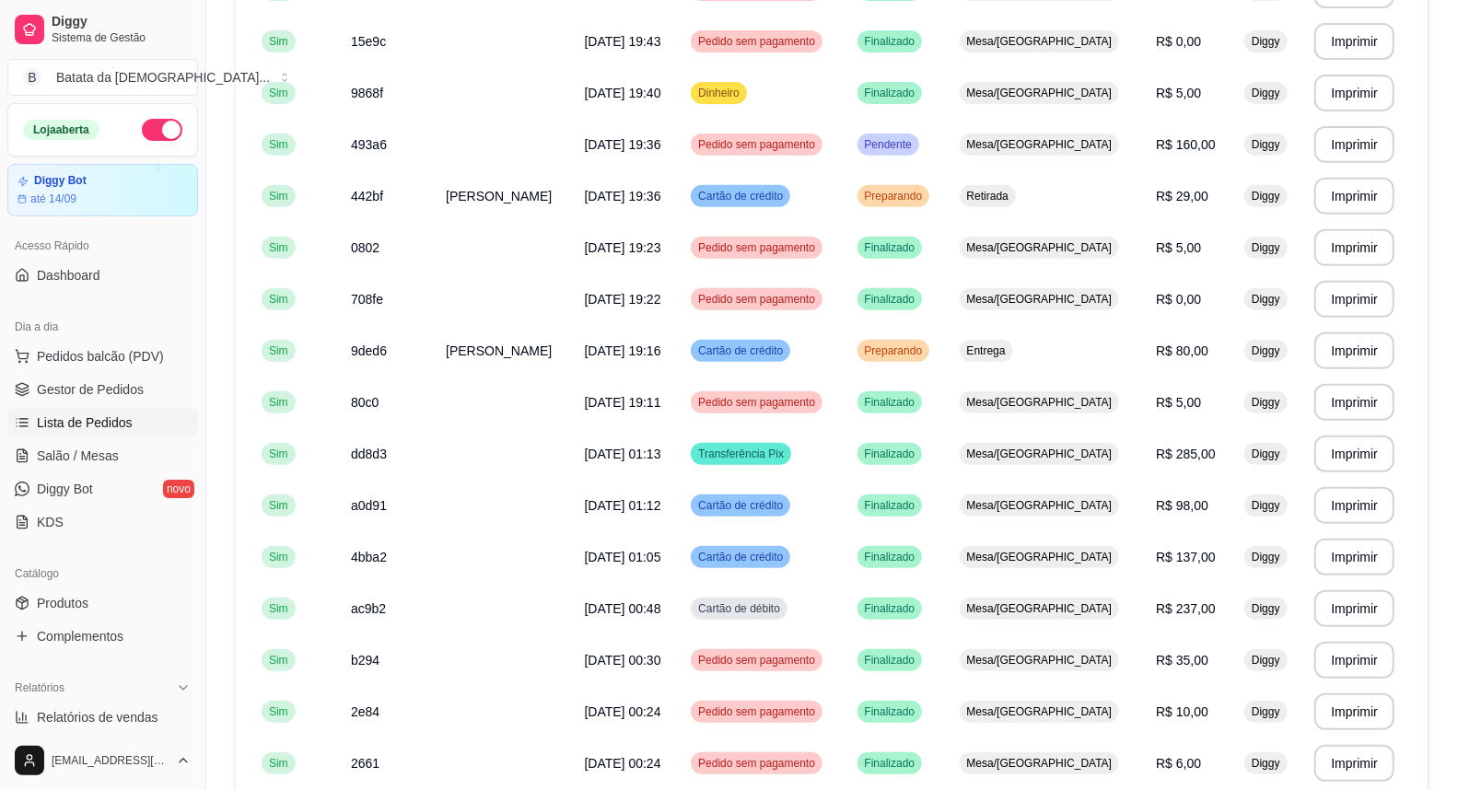
scroll to position [409, 0]
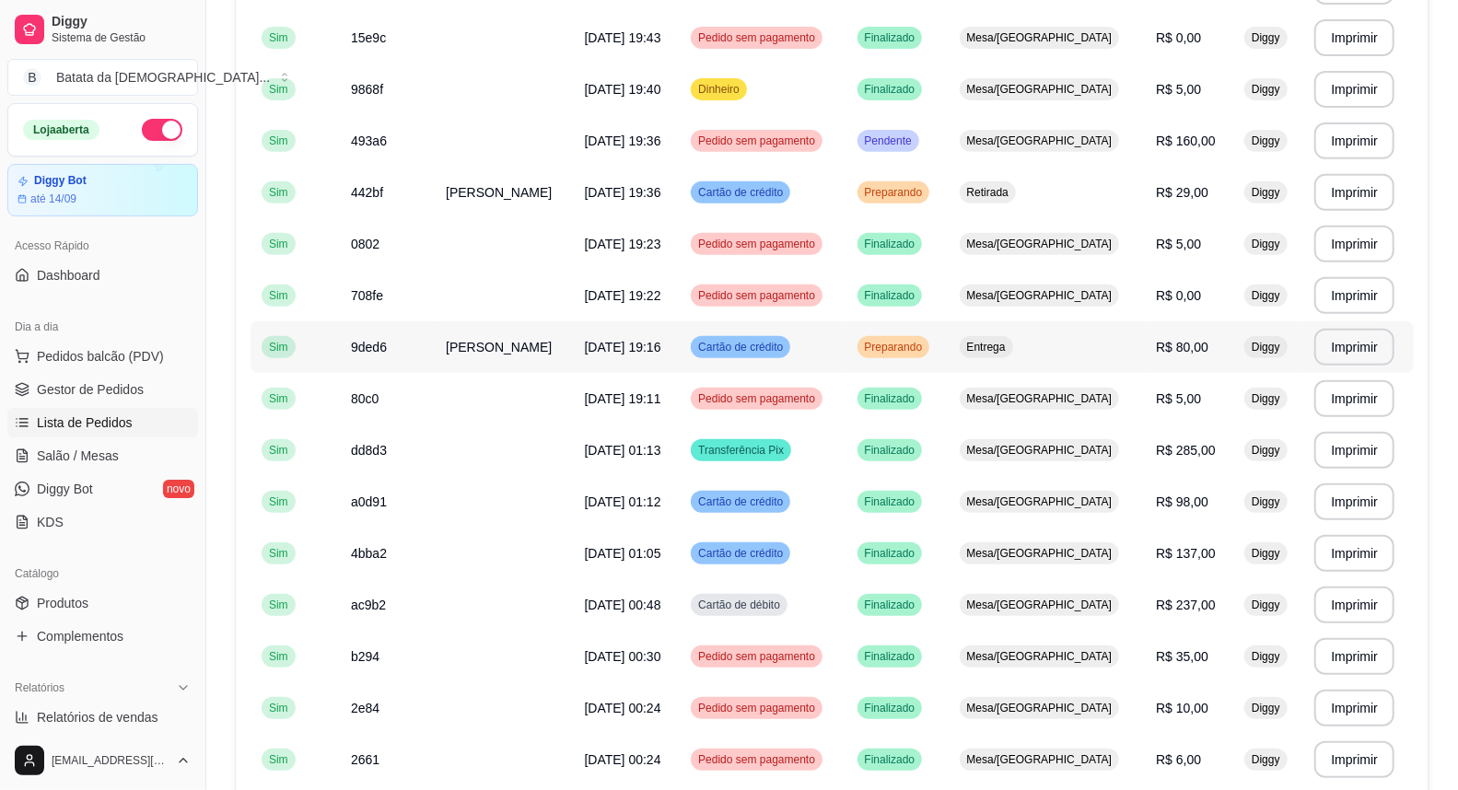
click at [995, 343] on td "Entrega" at bounding box center [1046, 347] width 197 height 52
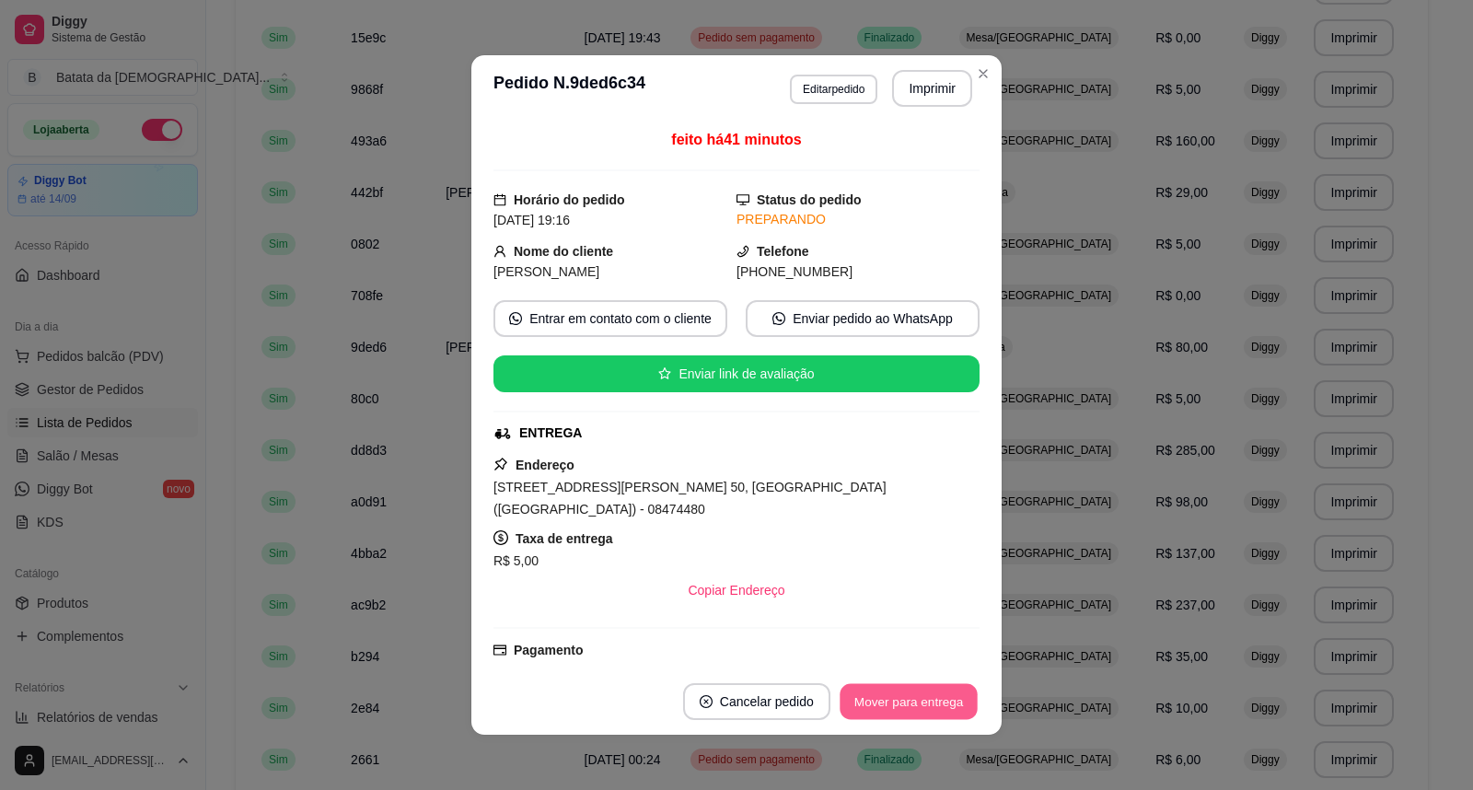
click at [917, 704] on button "Mover para entrega" at bounding box center [909, 702] width 138 height 36
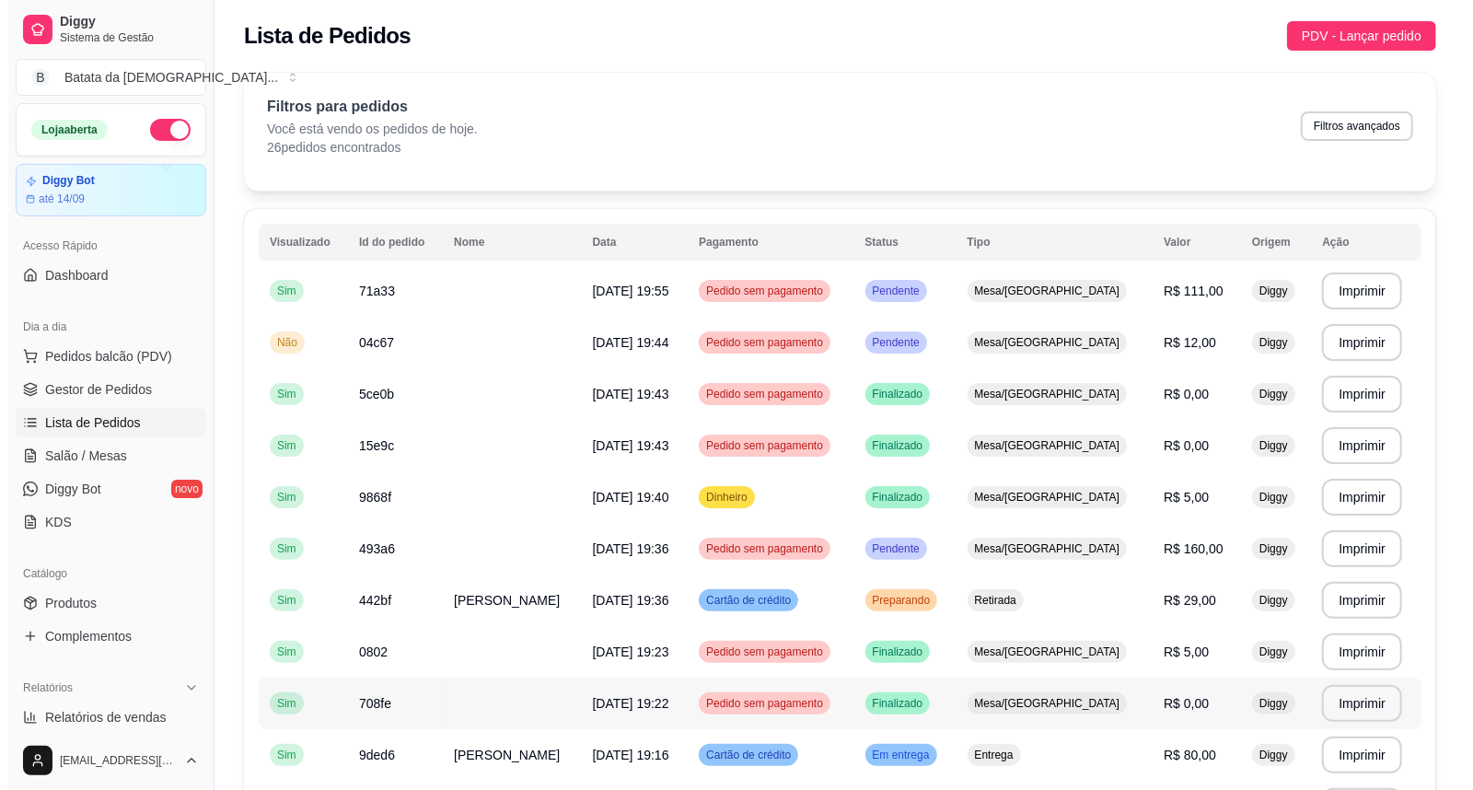
scroll to position [0, 0]
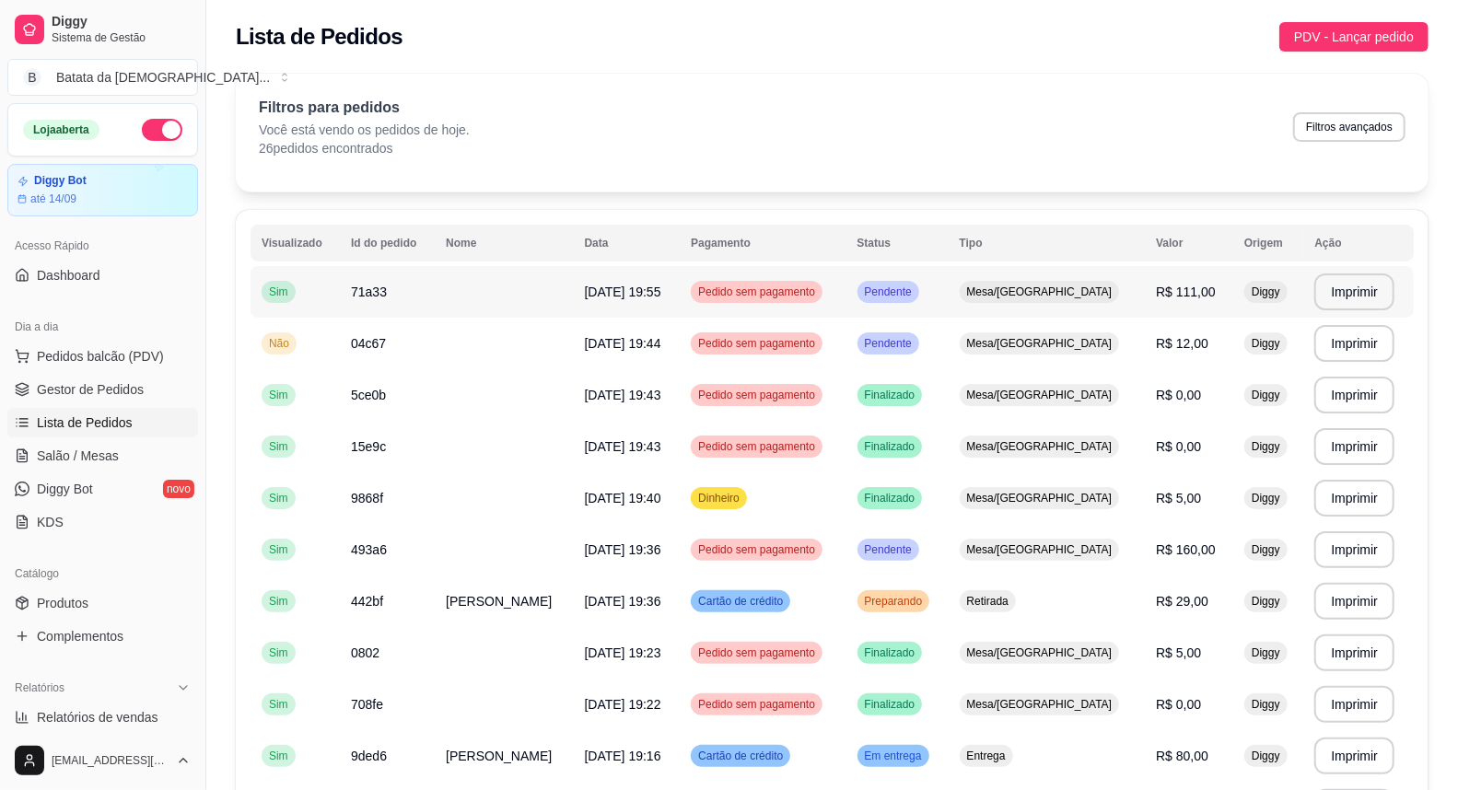
click at [997, 285] on td "Mesa/[GEOGRAPHIC_DATA]" at bounding box center [1046, 292] width 197 height 52
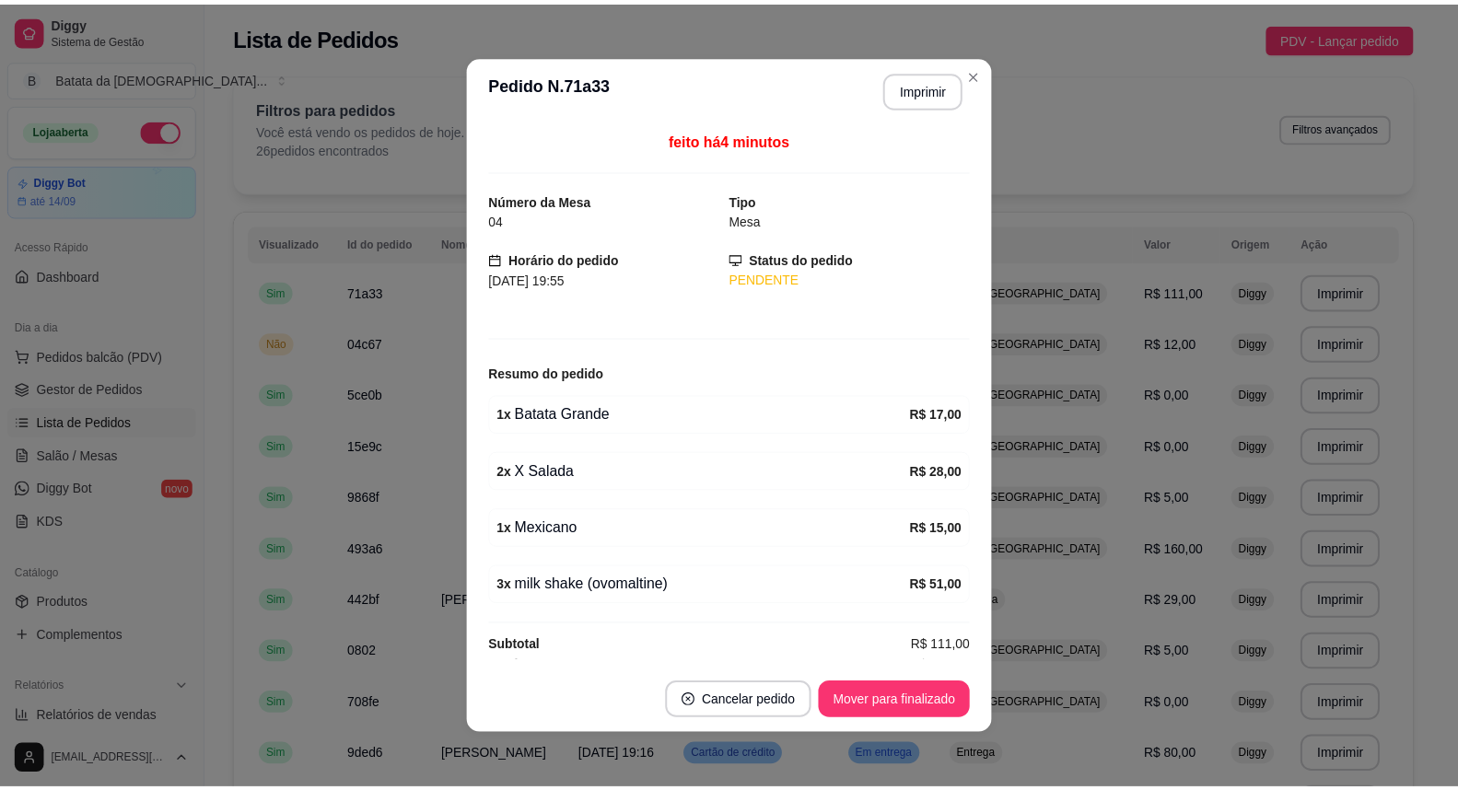
scroll to position [16, 0]
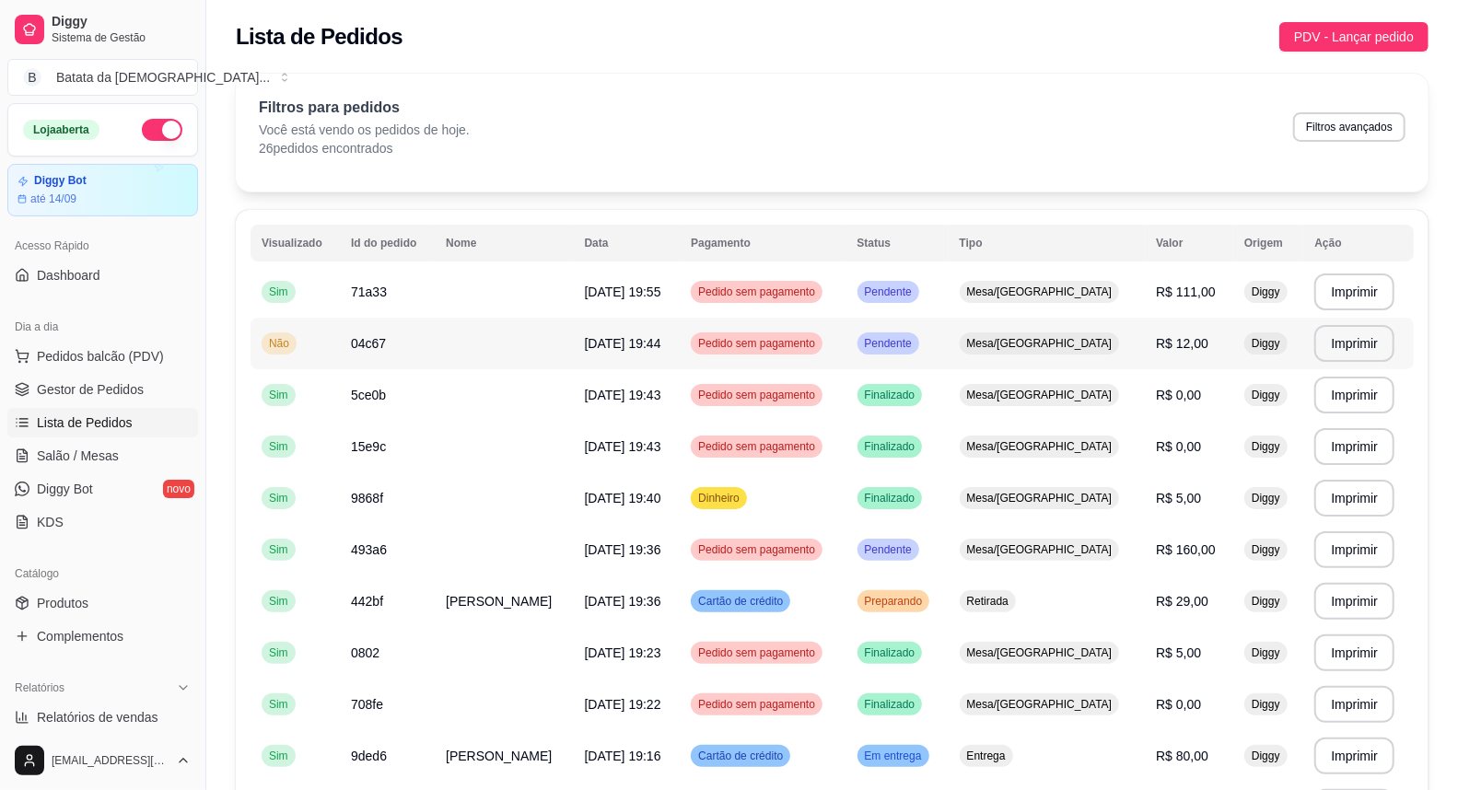
click at [772, 332] on div "Pedido sem pagamento" at bounding box center [757, 343] width 132 height 22
click at [122, 462] on link "Salão / Mesas" at bounding box center [102, 455] width 191 height 29
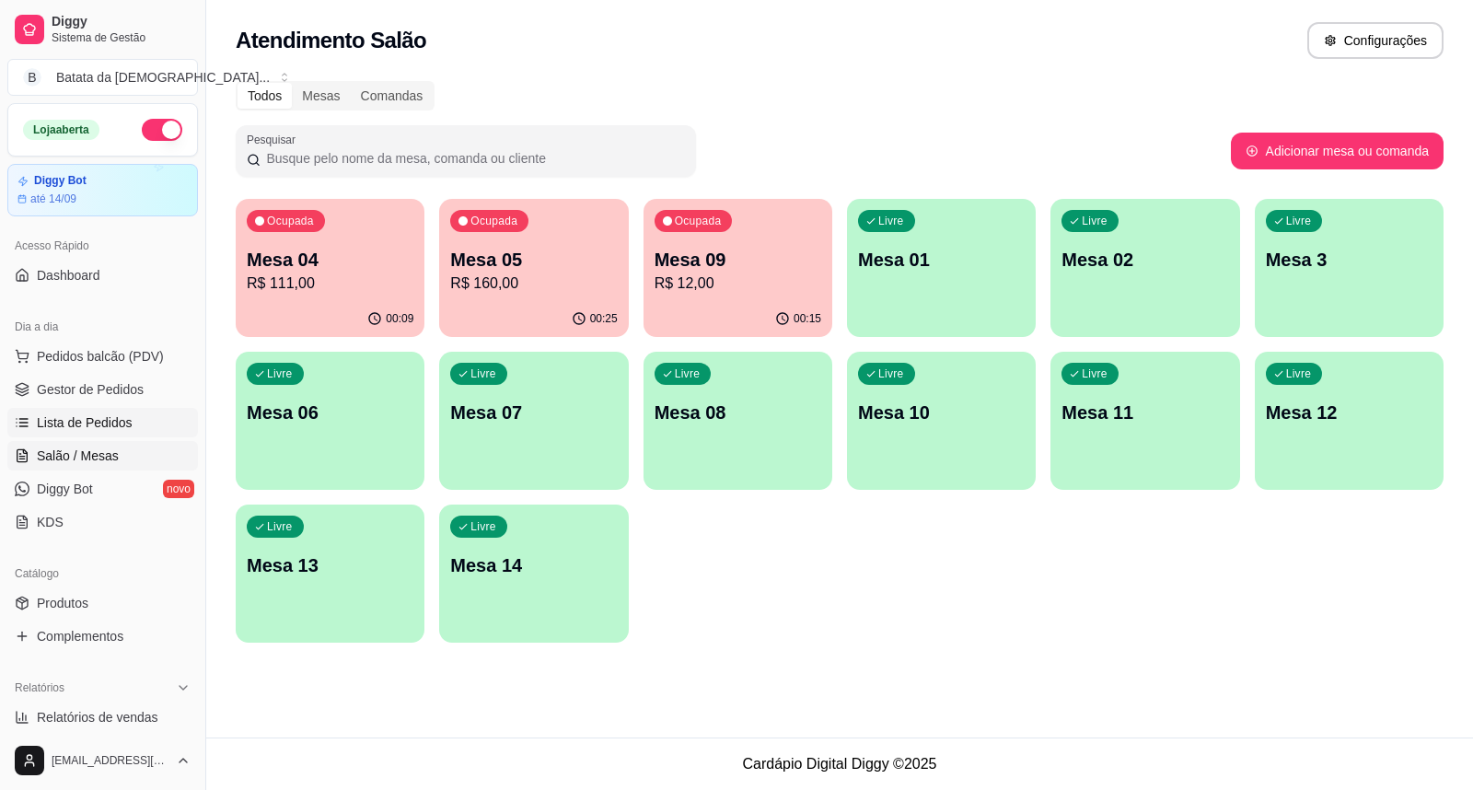
click at [111, 435] on link "Lista de Pedidos" at bounding box center [102, 422] width 191 height 29
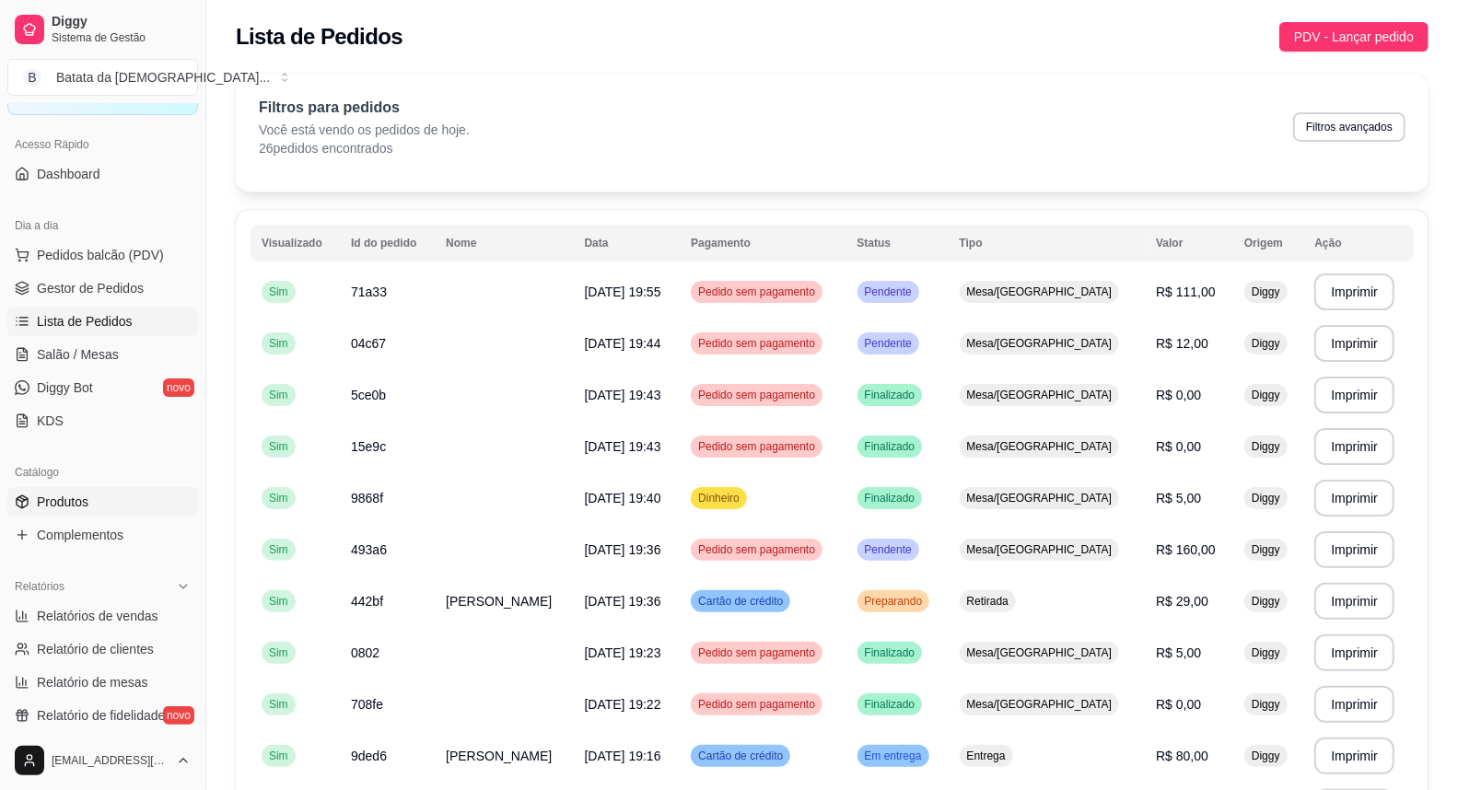
scroll to position [102, 0]
click at [68, 501] on span "Produtos" at bounding box center [63, 501] width 52 height 18
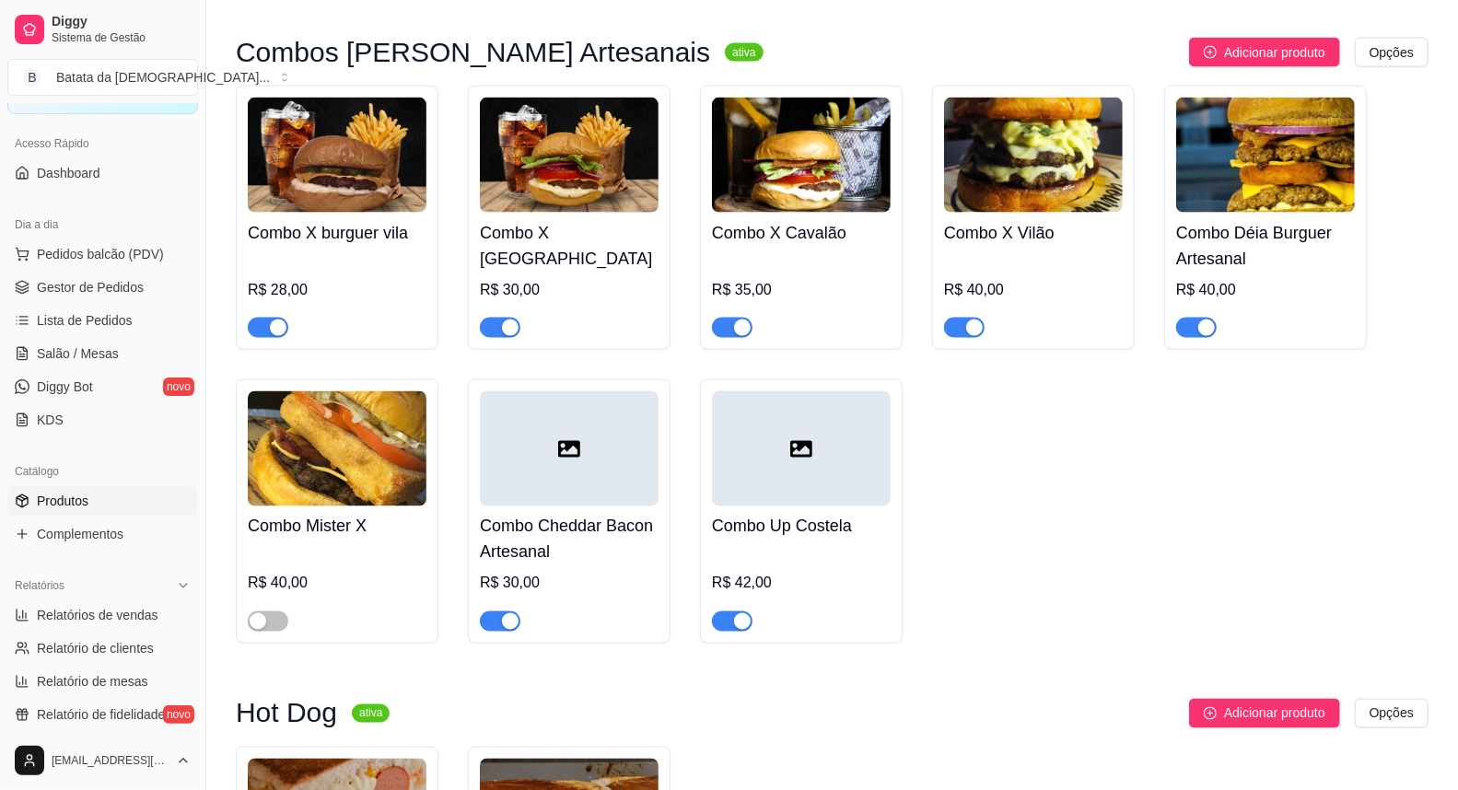
scroll to position [1636, 0]
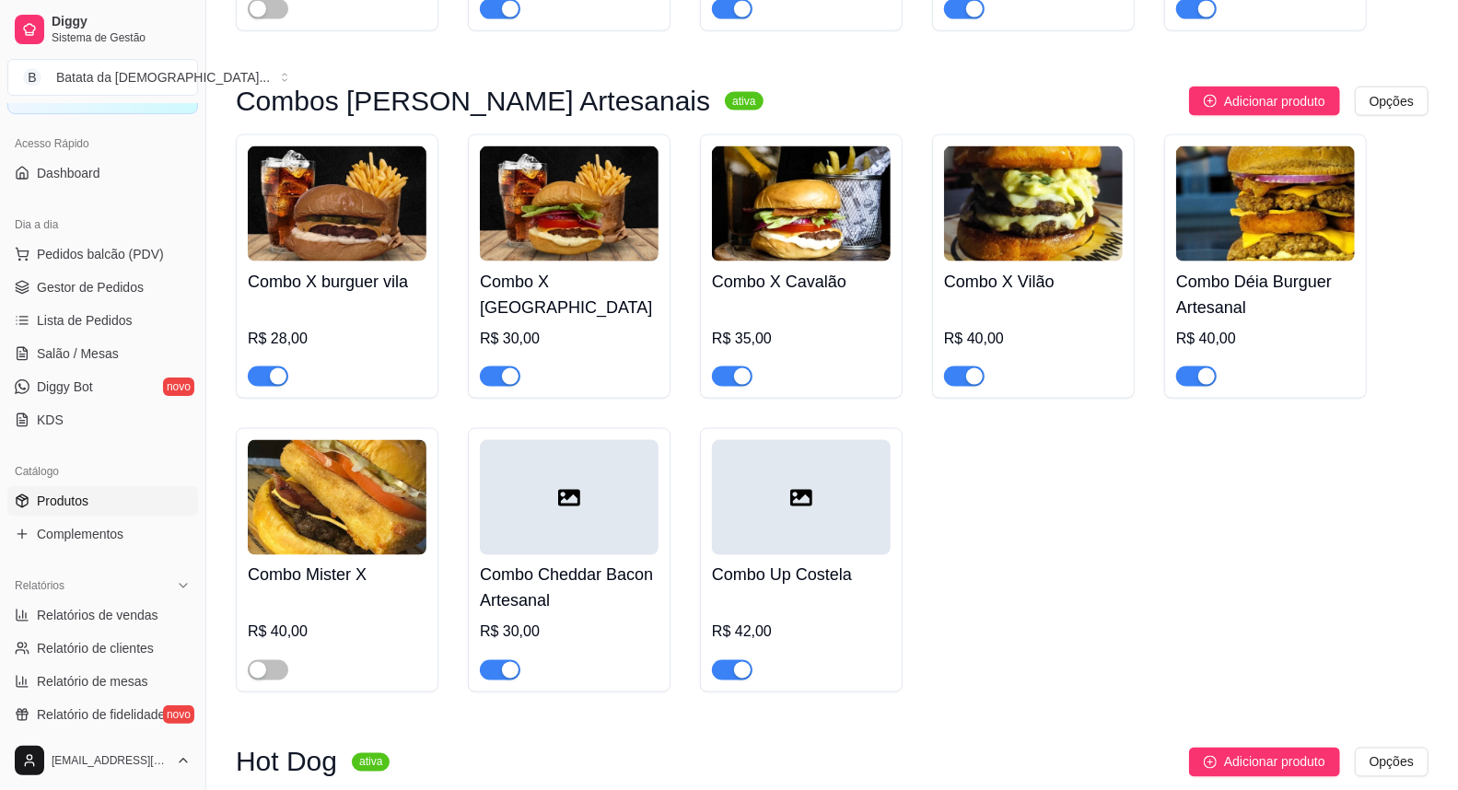
click at [1207, 367] on span "button" at bounding box center [1196, 377] width 41 height 20
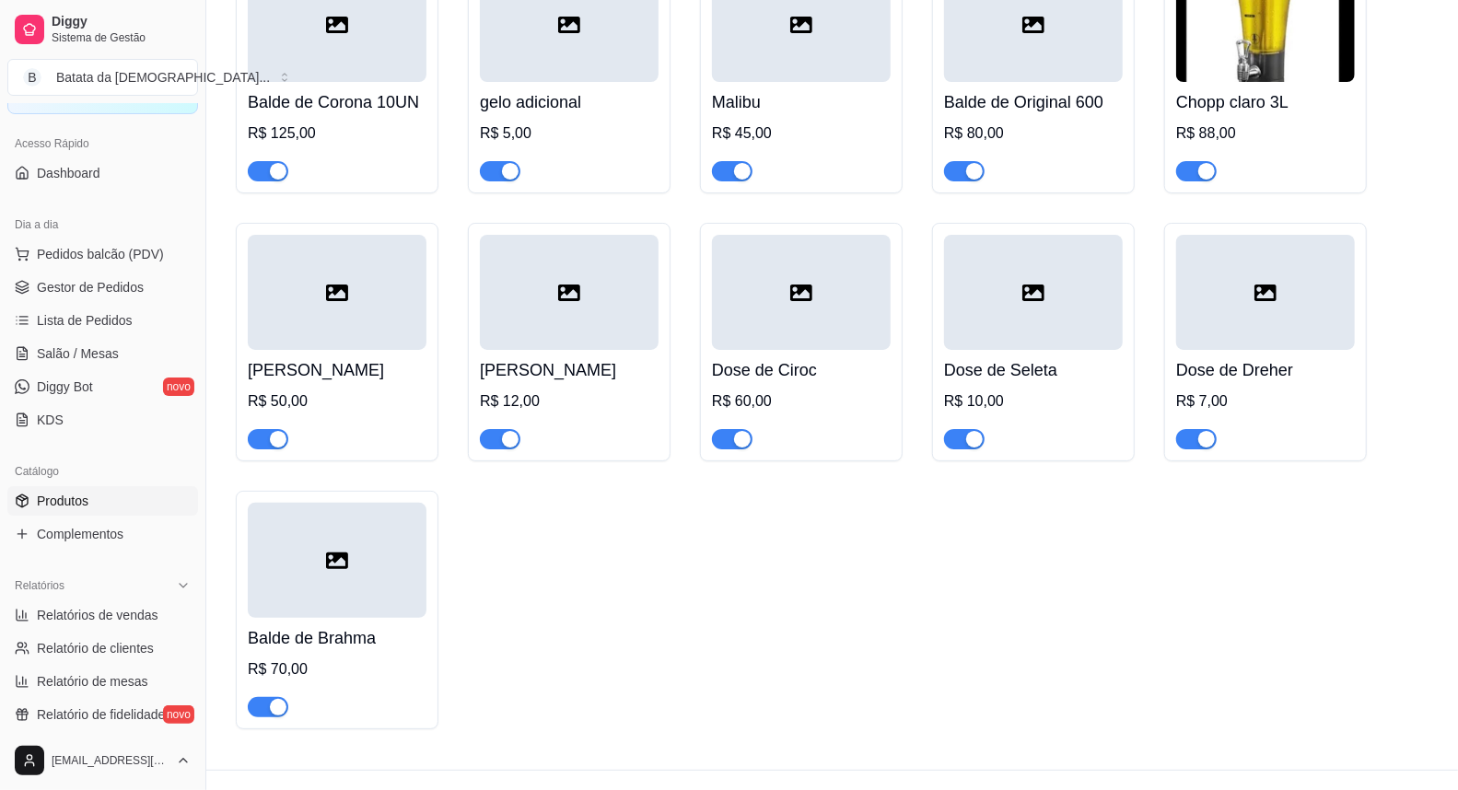
scroll to position [8808, 0]
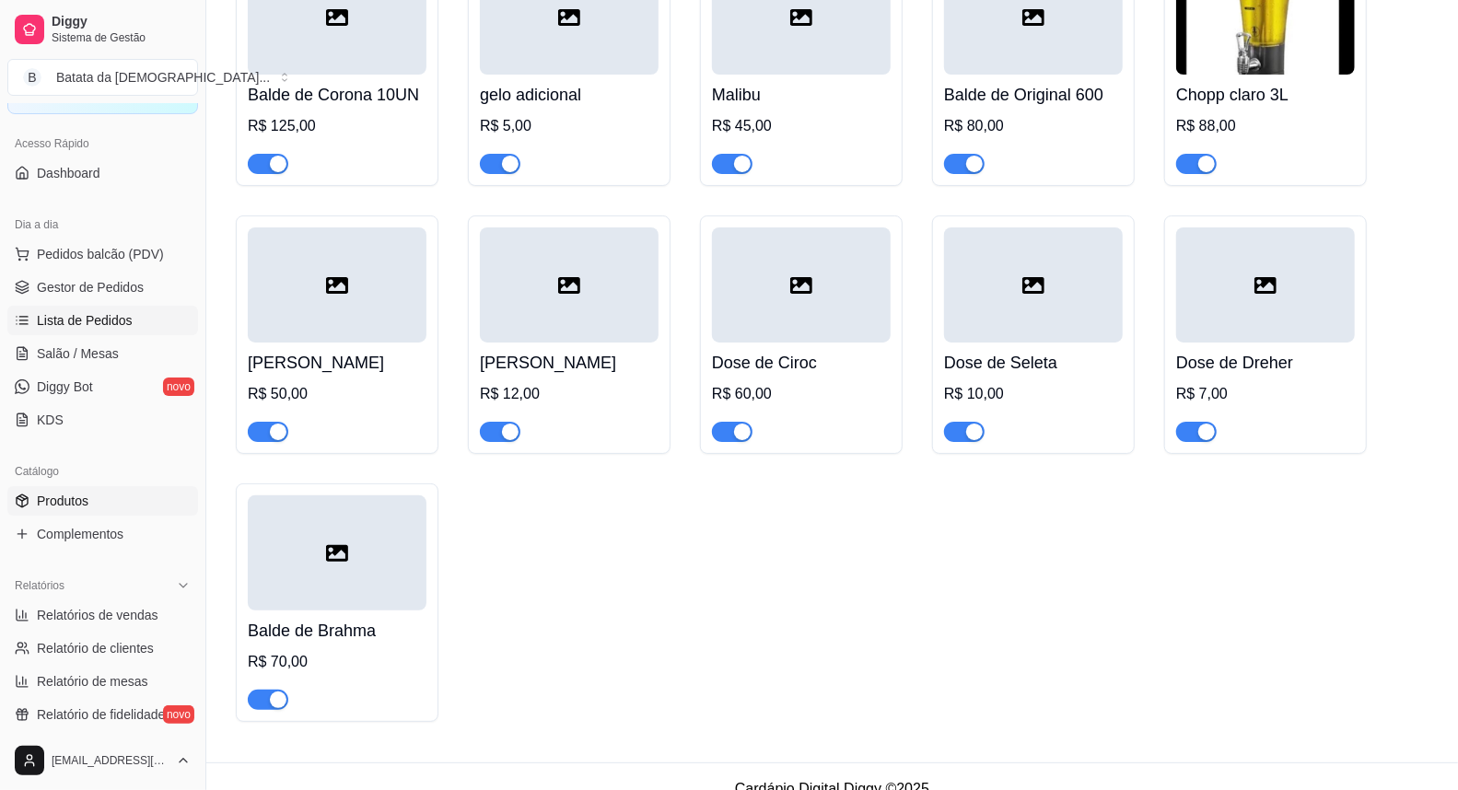
click at [102, 319] on span "Lista de Pedidos" at bounding box center [85, 320] width 96 height 18
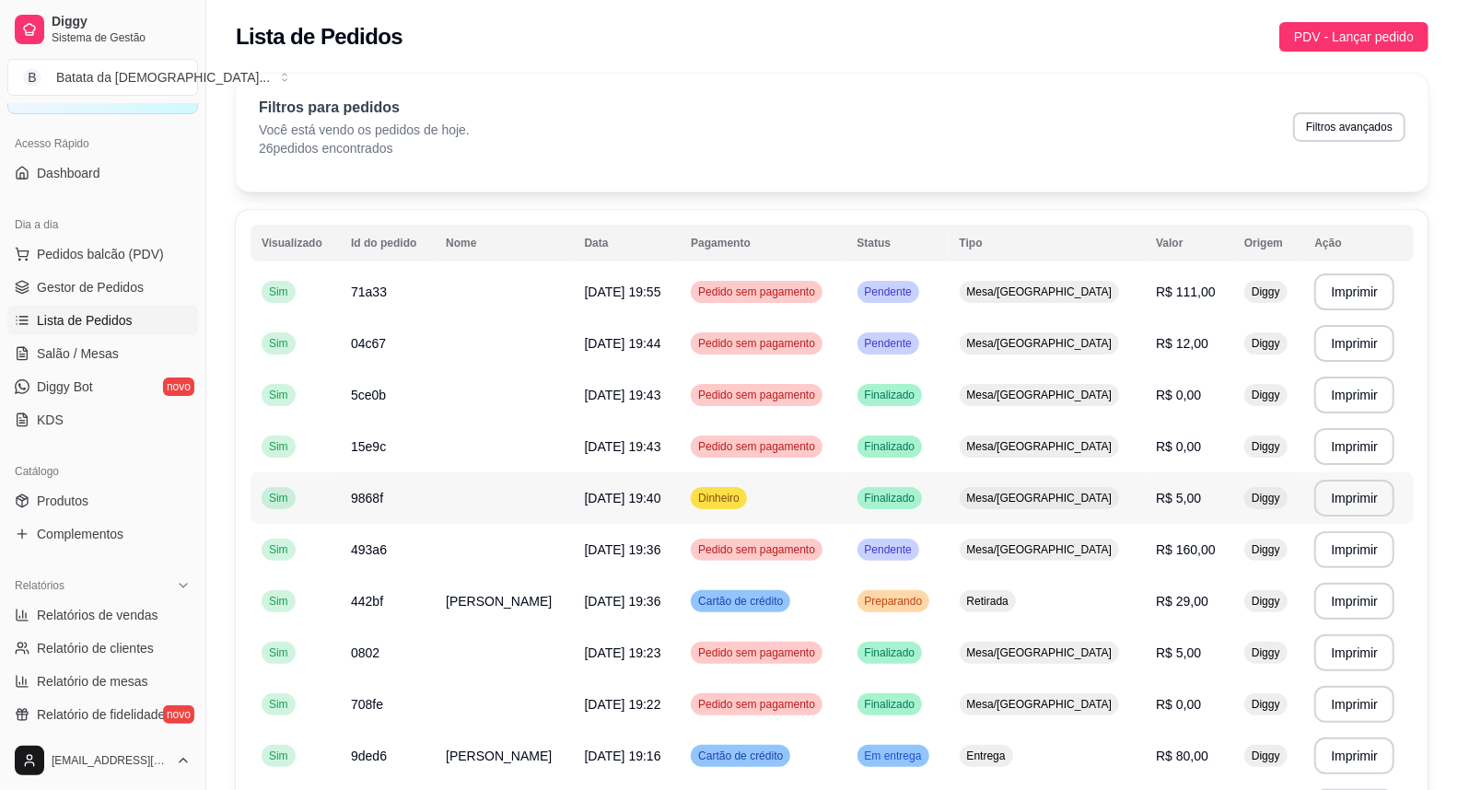
click at [1026, 480] on td "Mesa/[GEOGRAPHIC_DATA]" at bounding box center [1046, 498] width 197 height 52
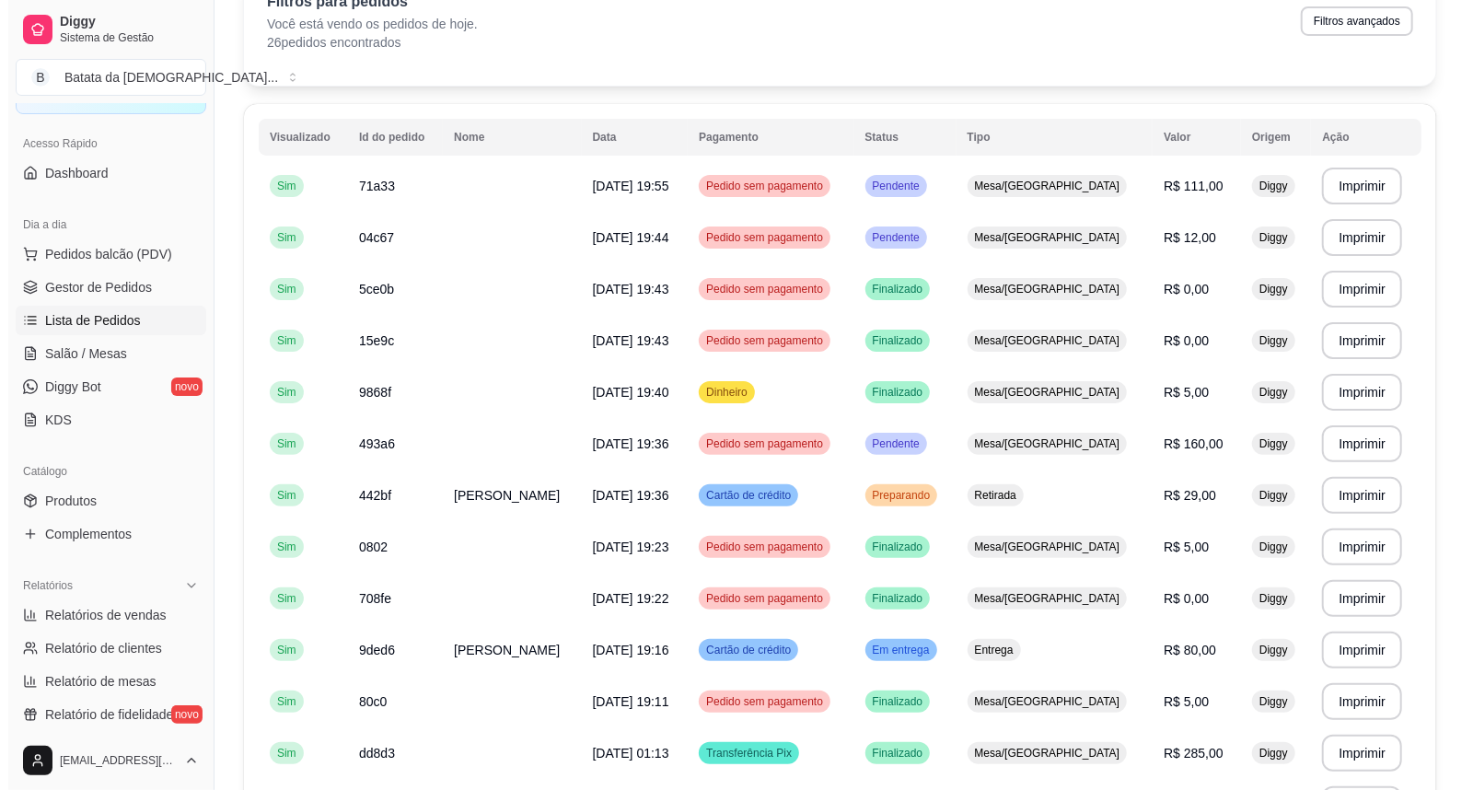
scroll to position [204, 0]
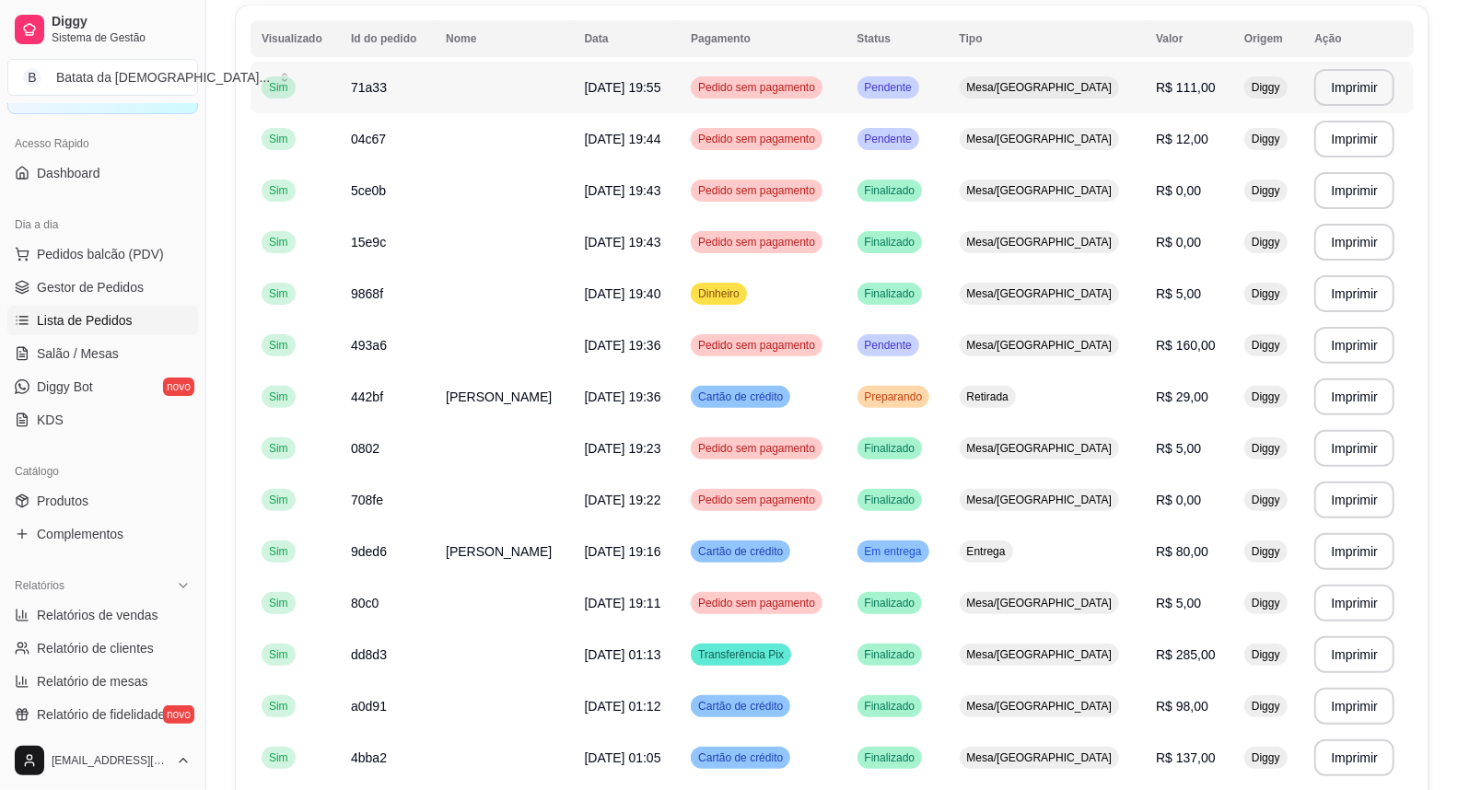
click at [1016, 107] on td "Mesa/[GEOGRAPHIC_DATA]" at bounding box center [1046, 88] width 197 height 52
click at [998, 125] on td "Mesa/[GEOGRAPHIC_DATA]" at bounding box center [1046, 139] width 197 height 52
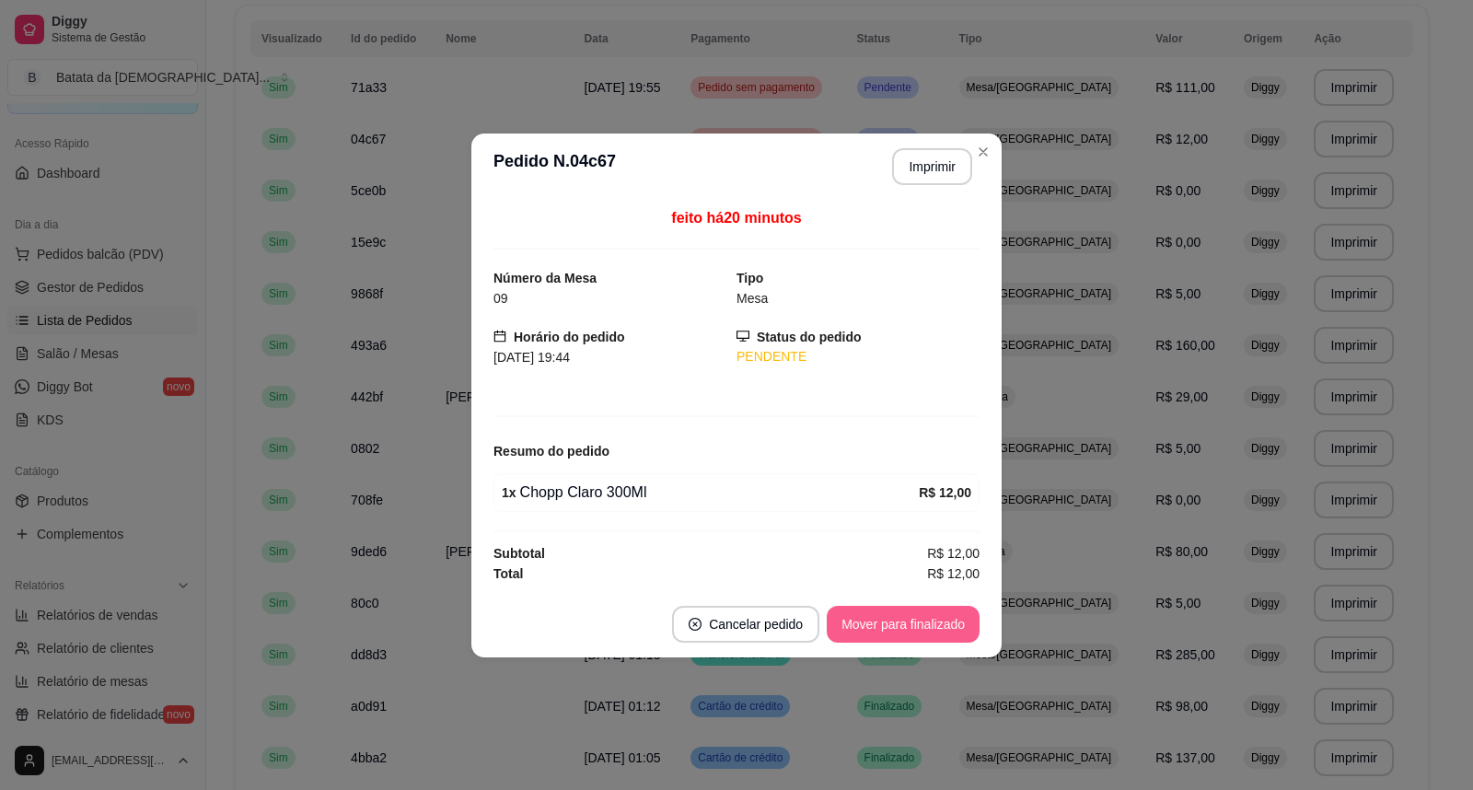
click at [919, 619] on button "Mover para finalizado" at bounding box center [903, 624] width 153 height 37
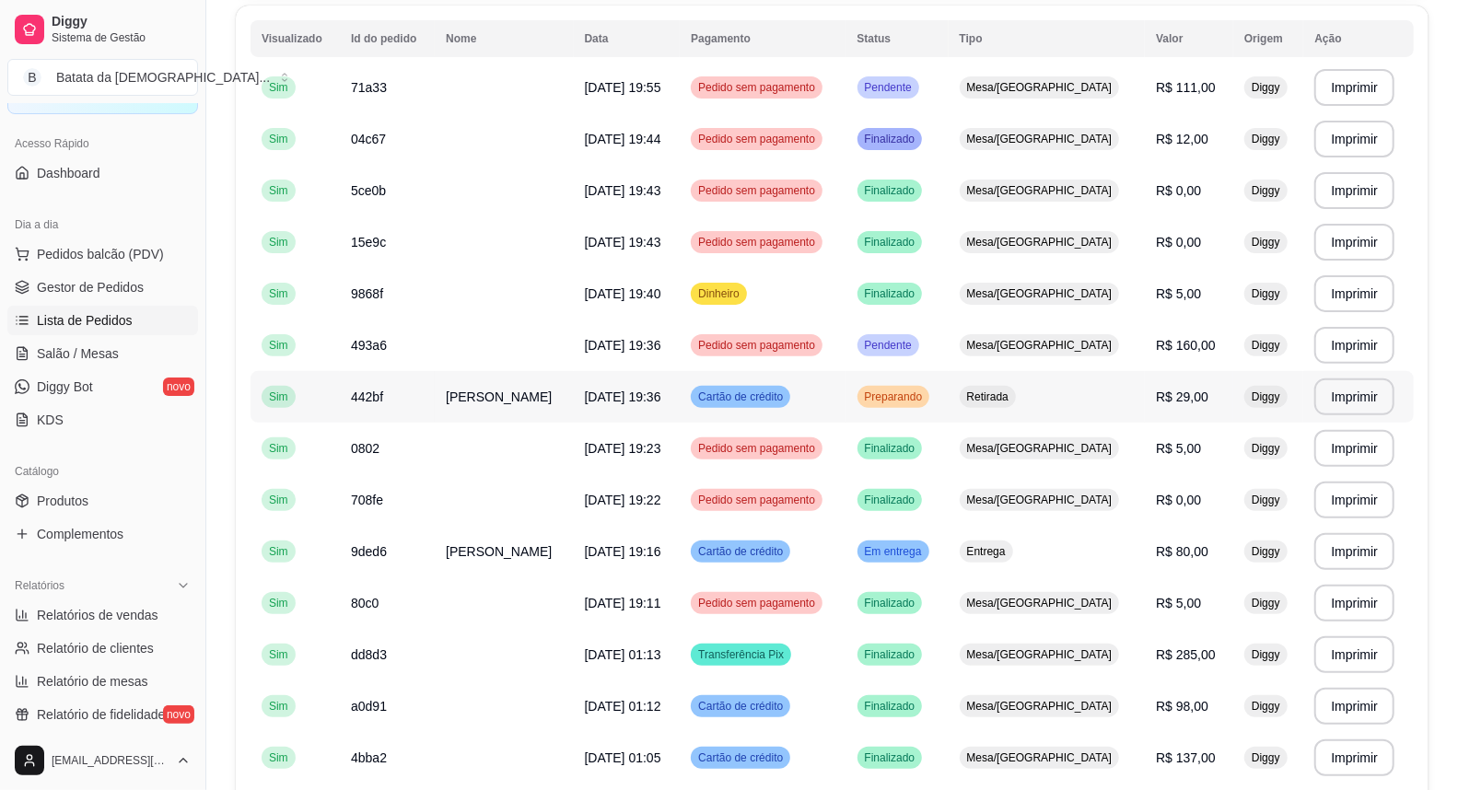
click at [995, 393] on td "Retirada" at bounding box center [1046, 397] width 197 height 52
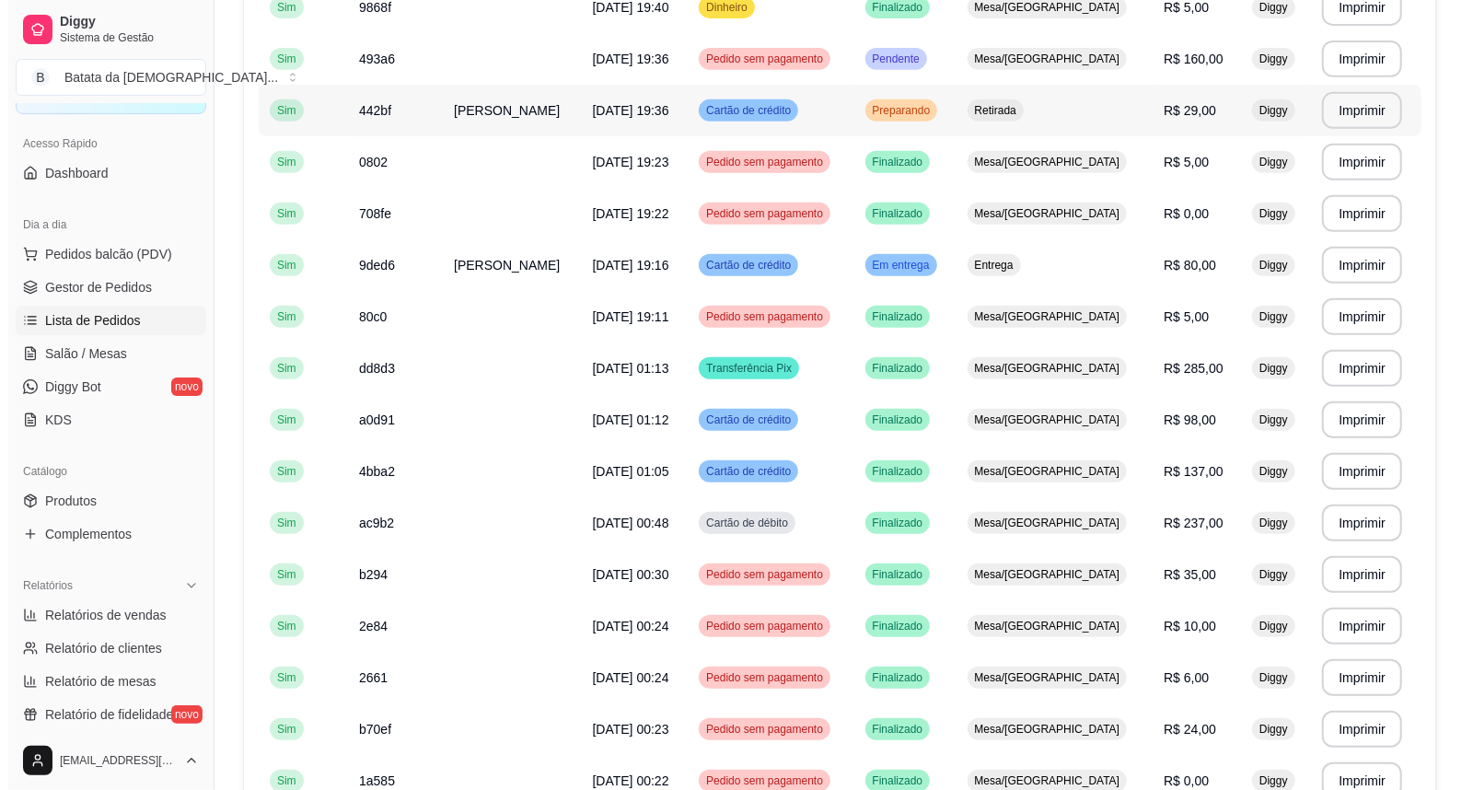
scroll to position [511, 0]
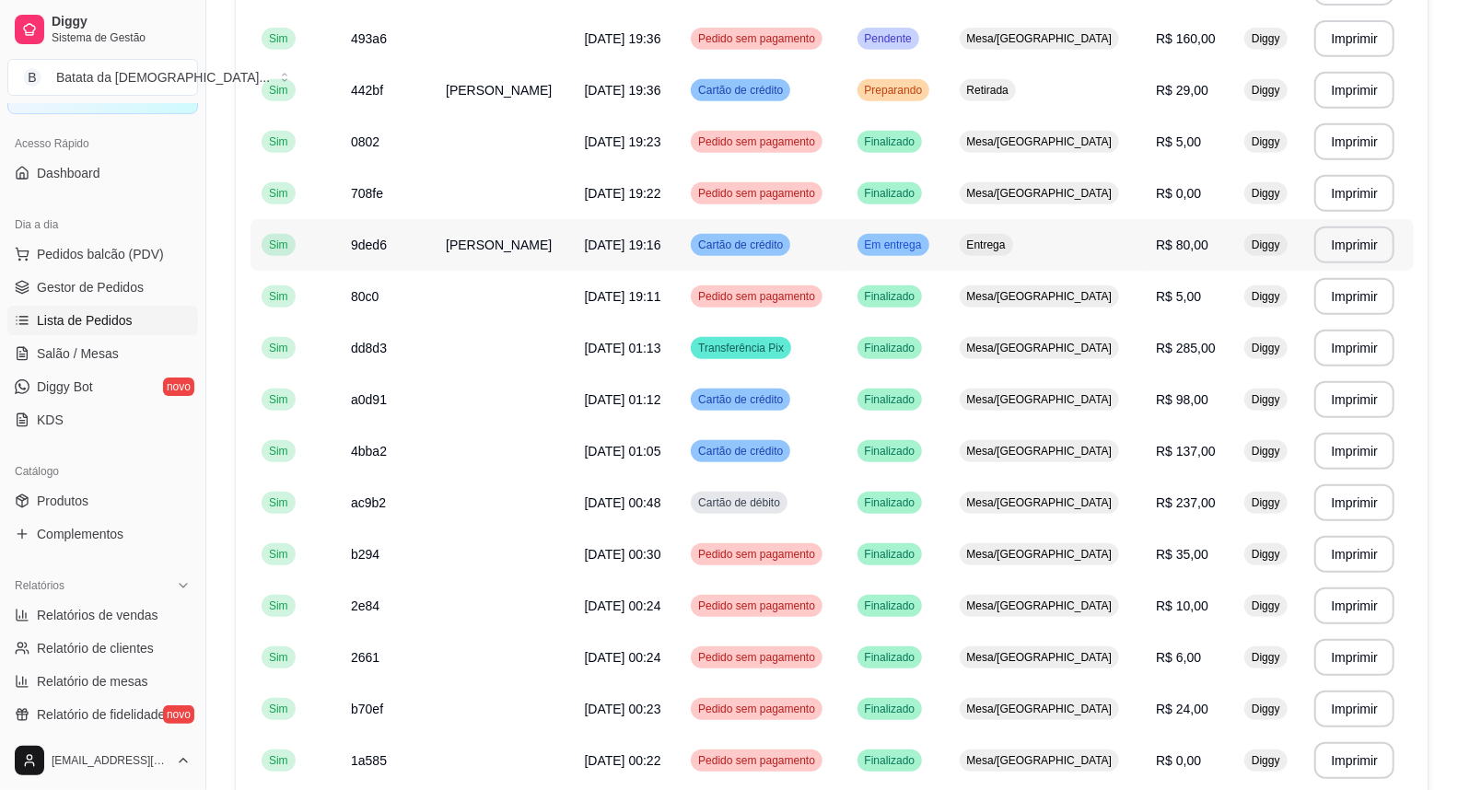
click at [845, 249] on td "Cartão de crédito" at bounding box center [763, 245] width 166 height 52
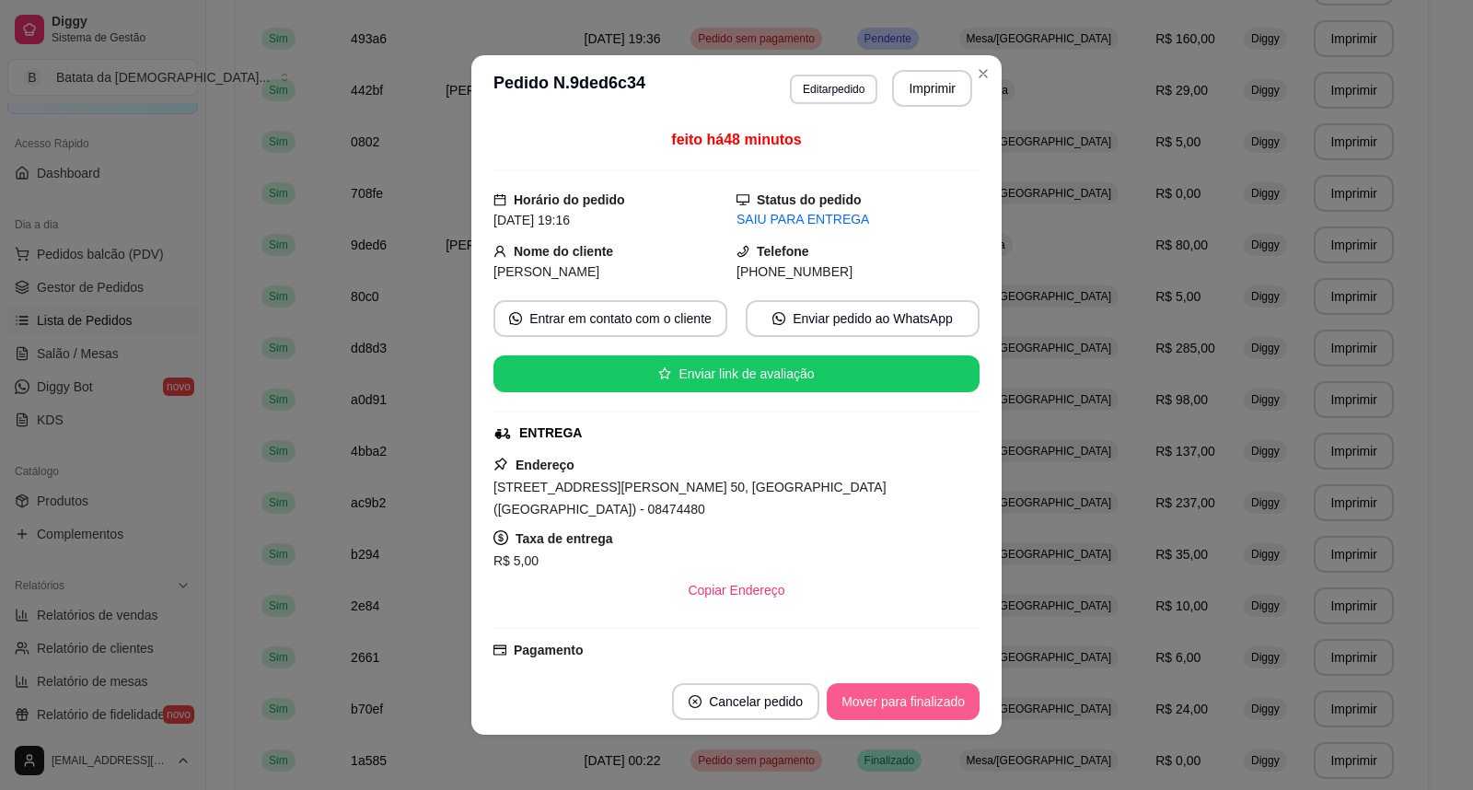
click at [882, 719] on button "Mover para finalizado" at bounding box center [903, 701] width 153 height 37
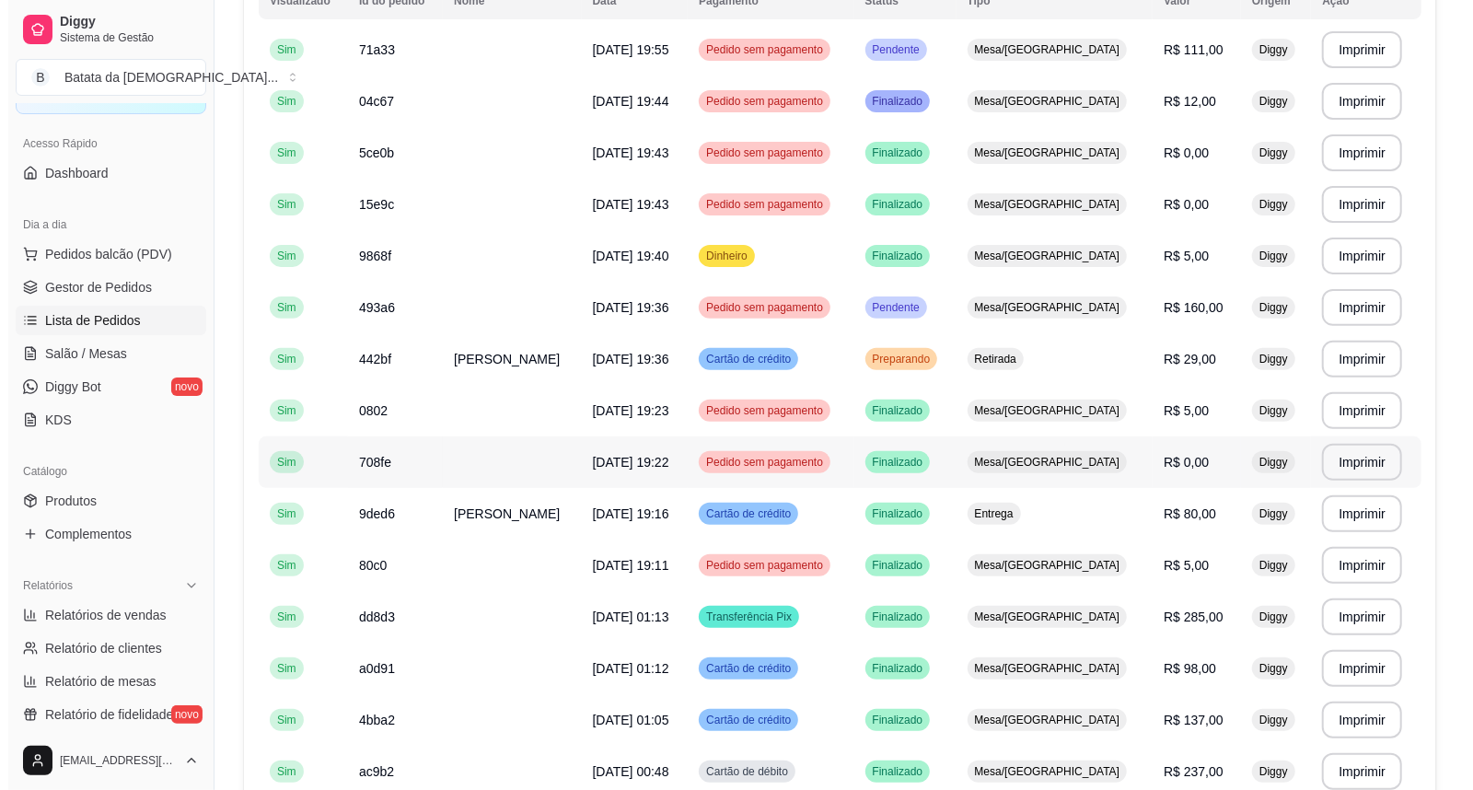
scroll to position [233, 0]
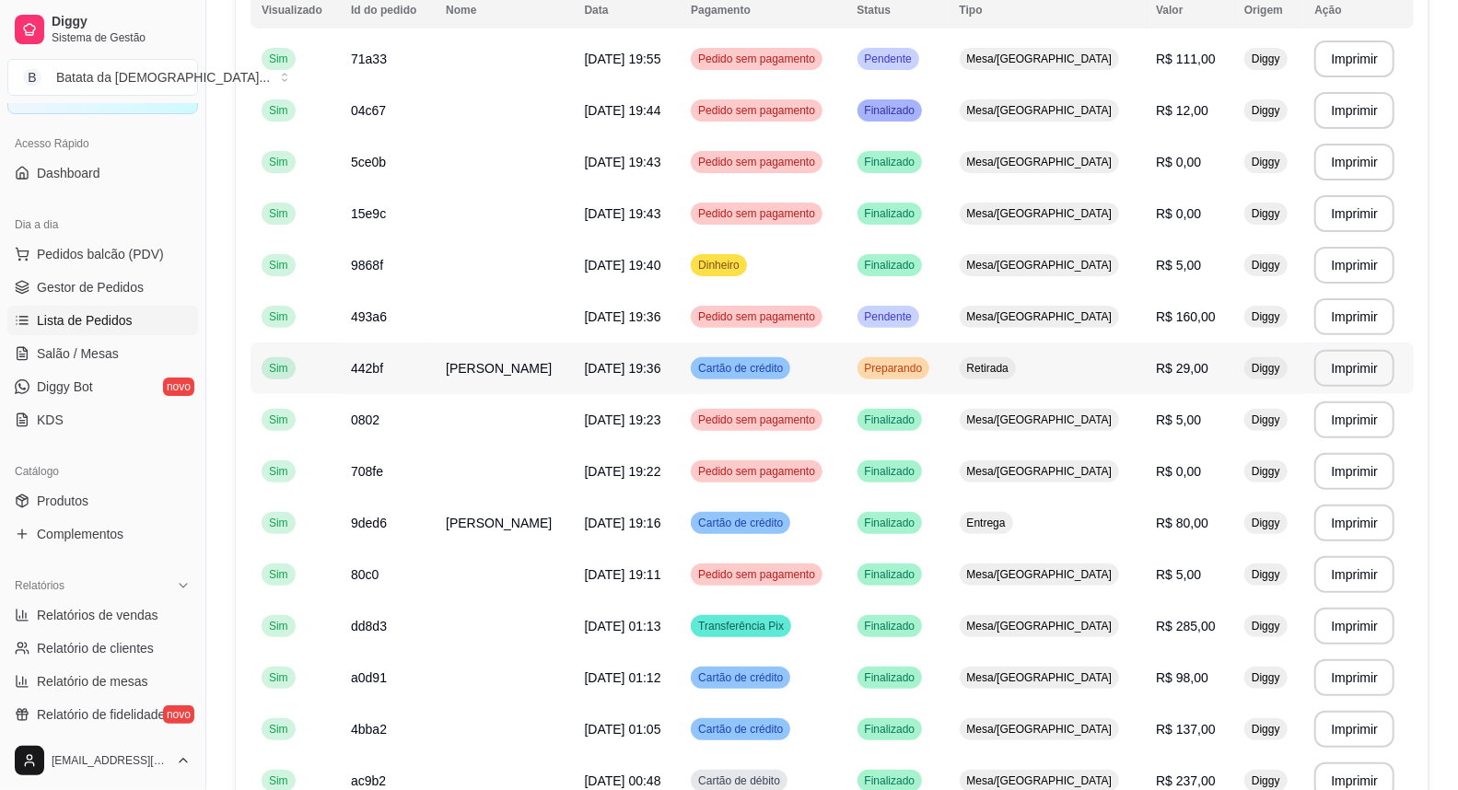
click at [1045, 382] on td "Retirada" at bounding box center [1046, 369] width 197 height 52
click at [948, 316] on td "Pendente" at bounding box center [897, 317] width 102 height 52
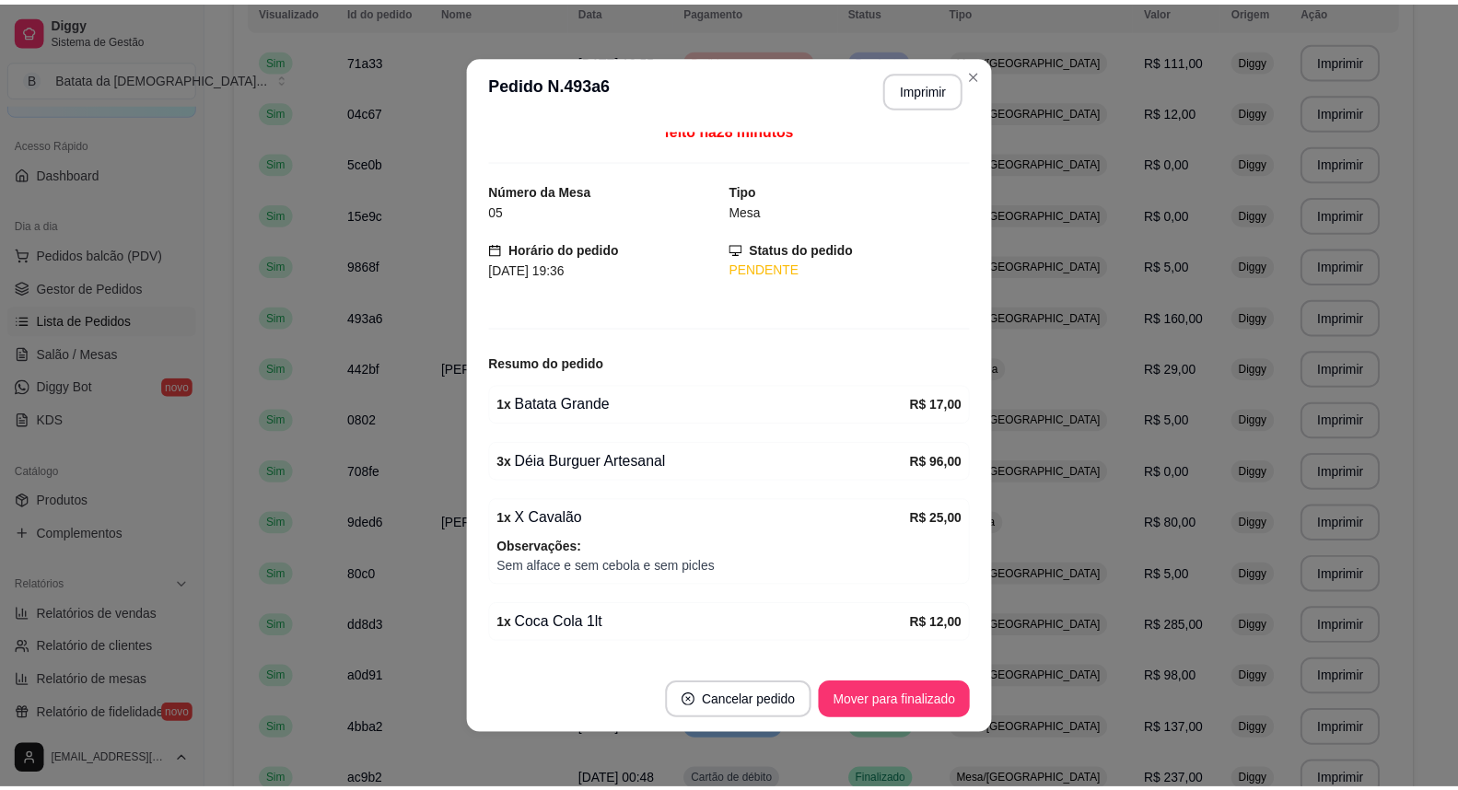
scroll to position [0, 0]
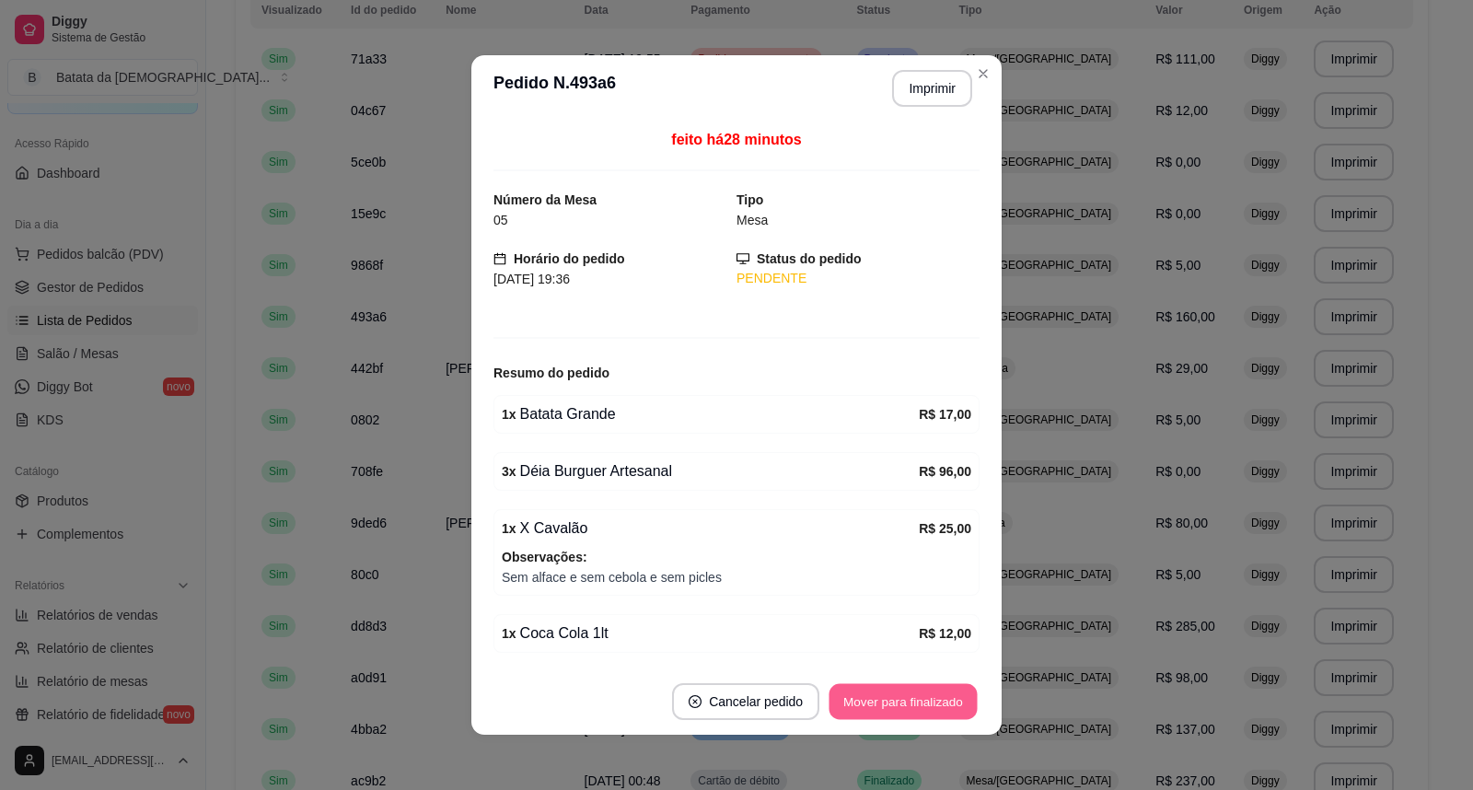
click at [937, 702] on button "Mover para finalizado" at bounding box center [904, 702] width 148 height 36
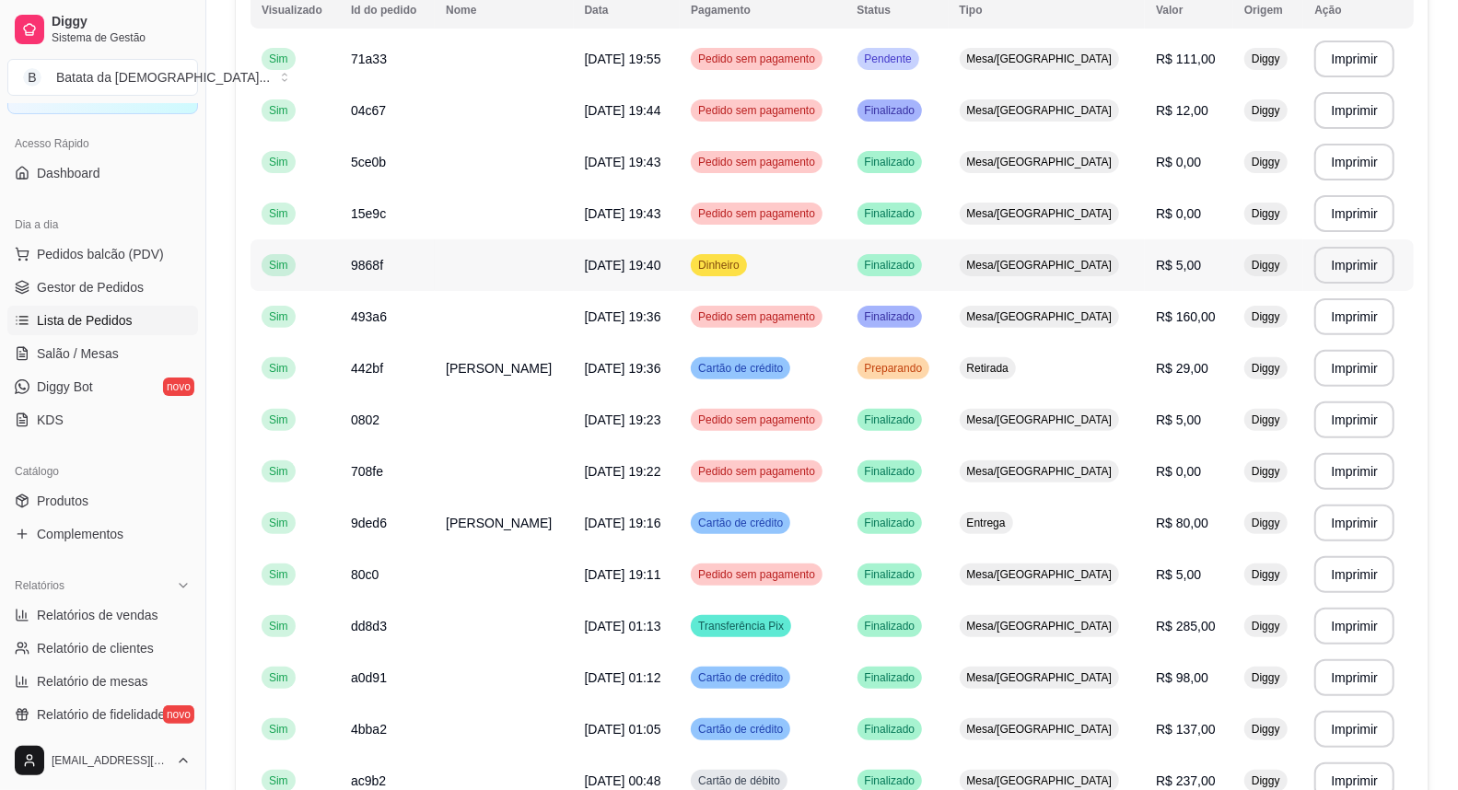
scroll to position [131, 0]
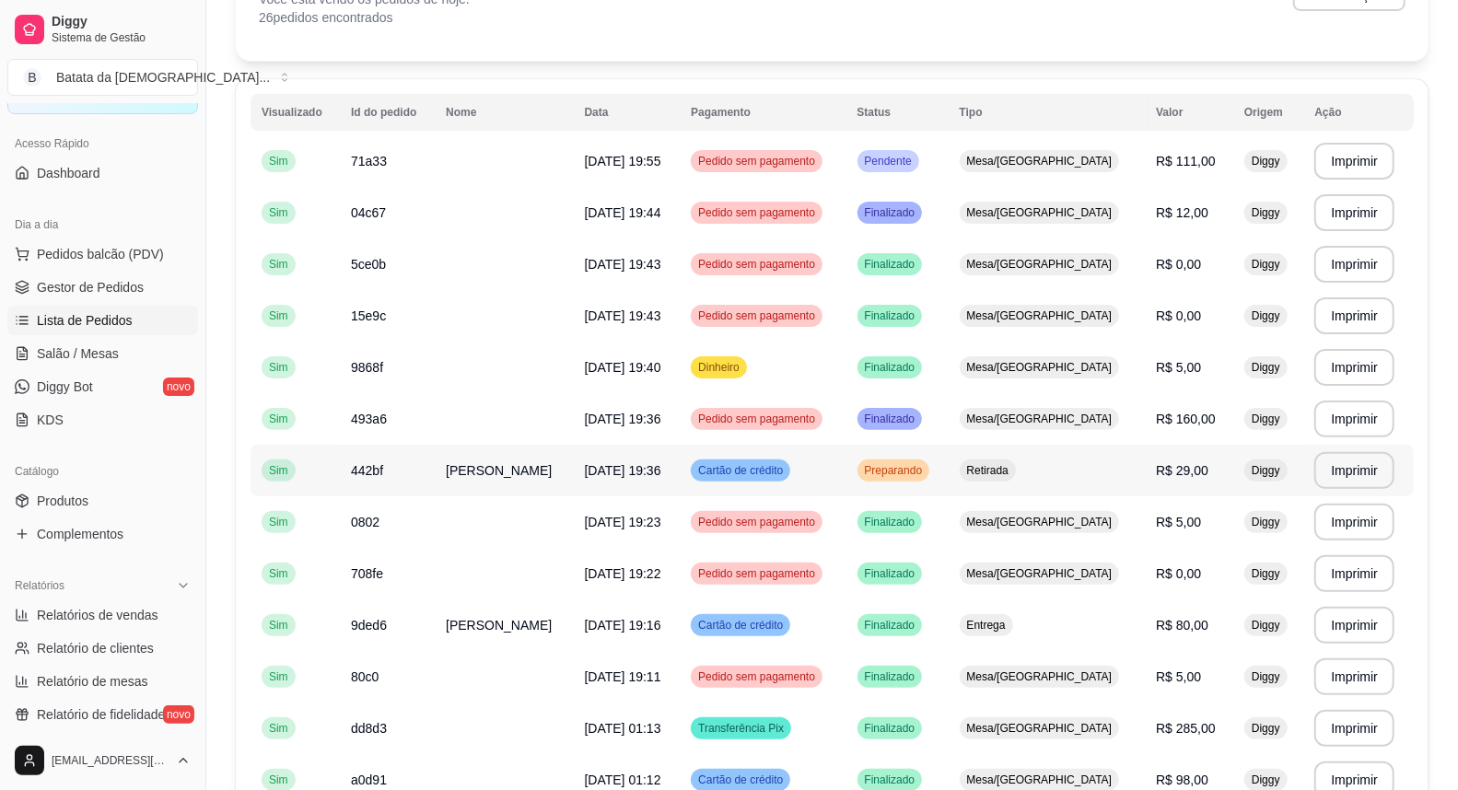
click at [1096, 489] on td "Retirada" at bounding box center [1046, 471] width 197 height 52
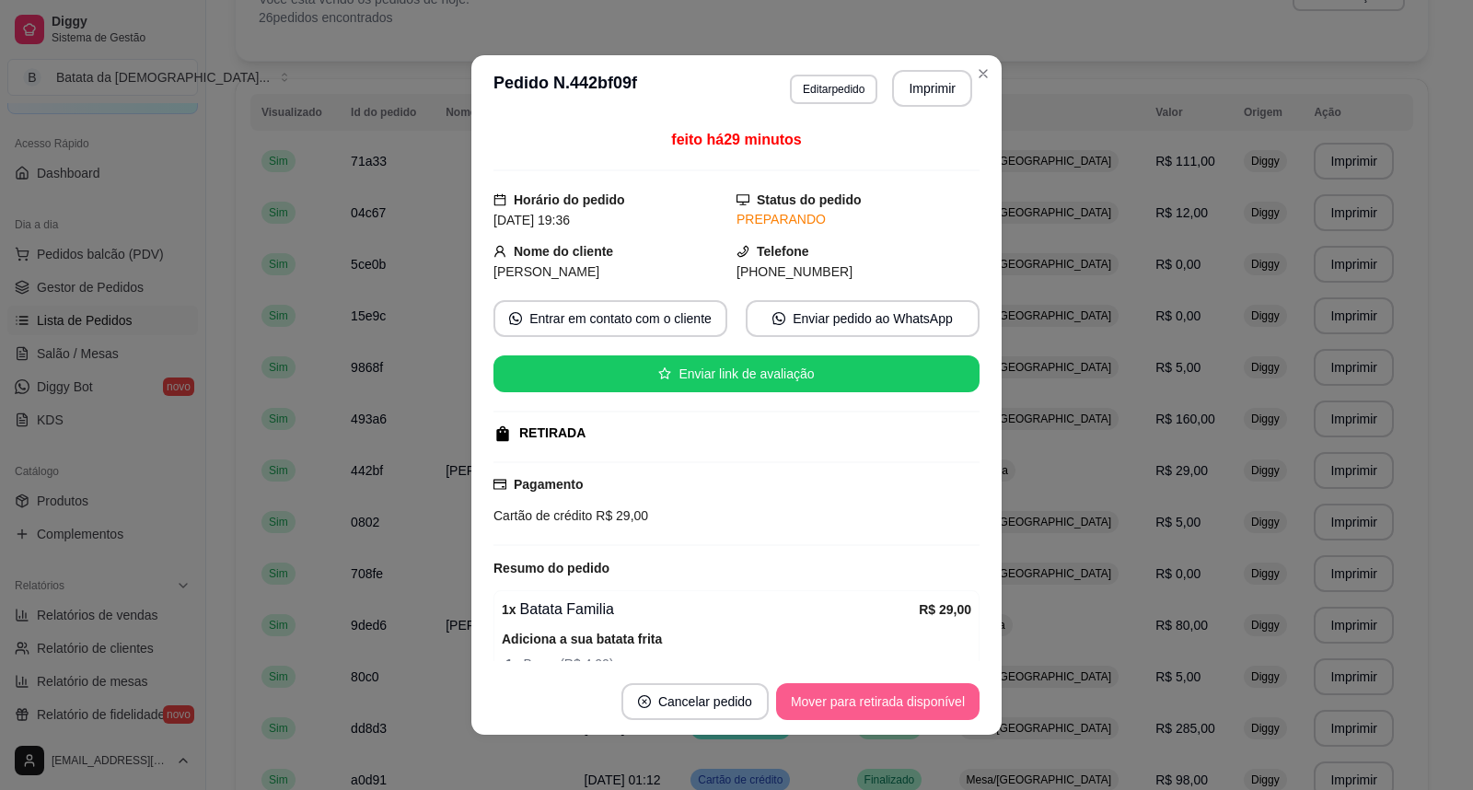
click at [913, 712] on button "Mover para retirada disponível" at bounding box center [878, 701] width 204 height 37
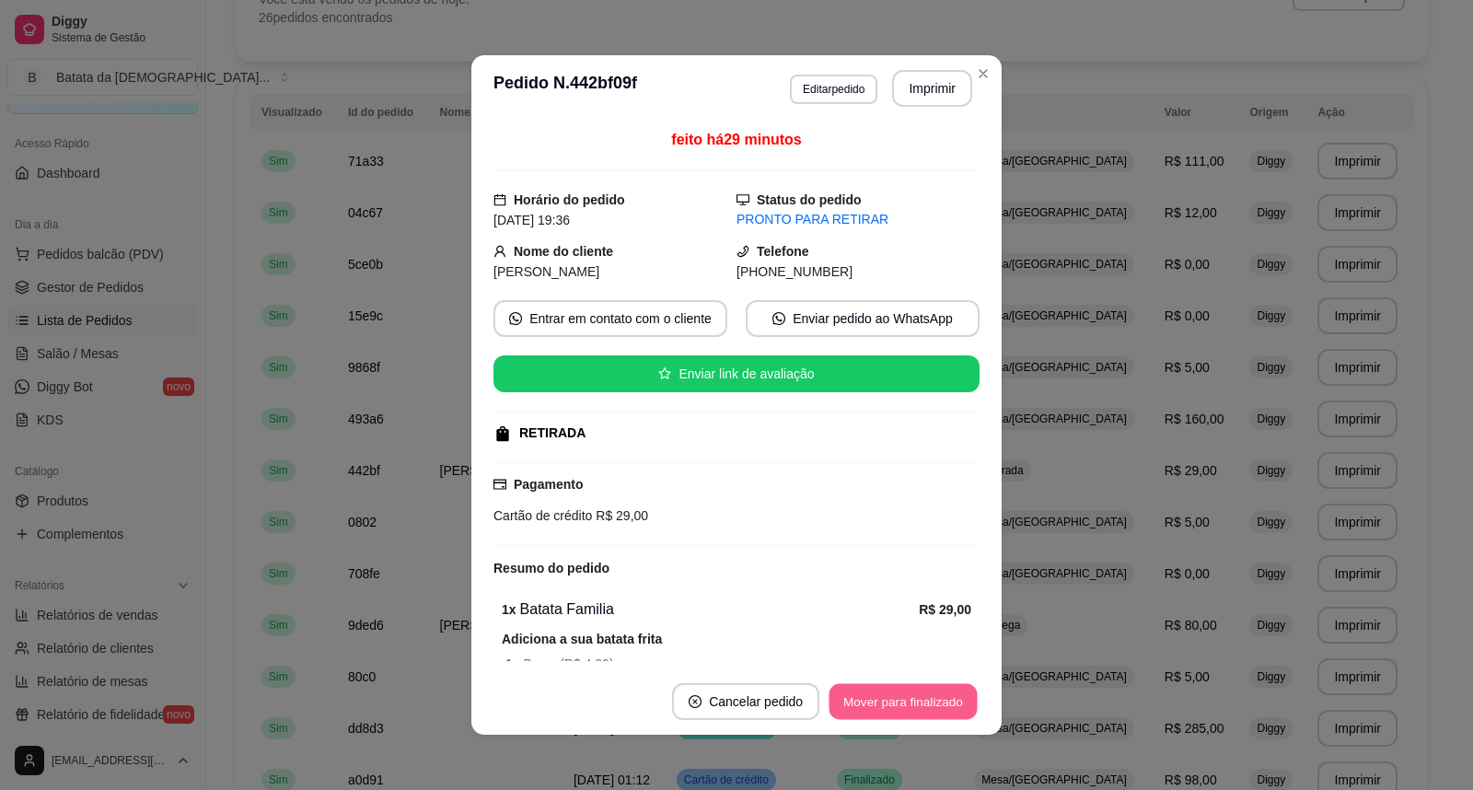
click at [913, 709] on button "Mover para finalizado" at bounding box center [904, 702] width 148 height 36
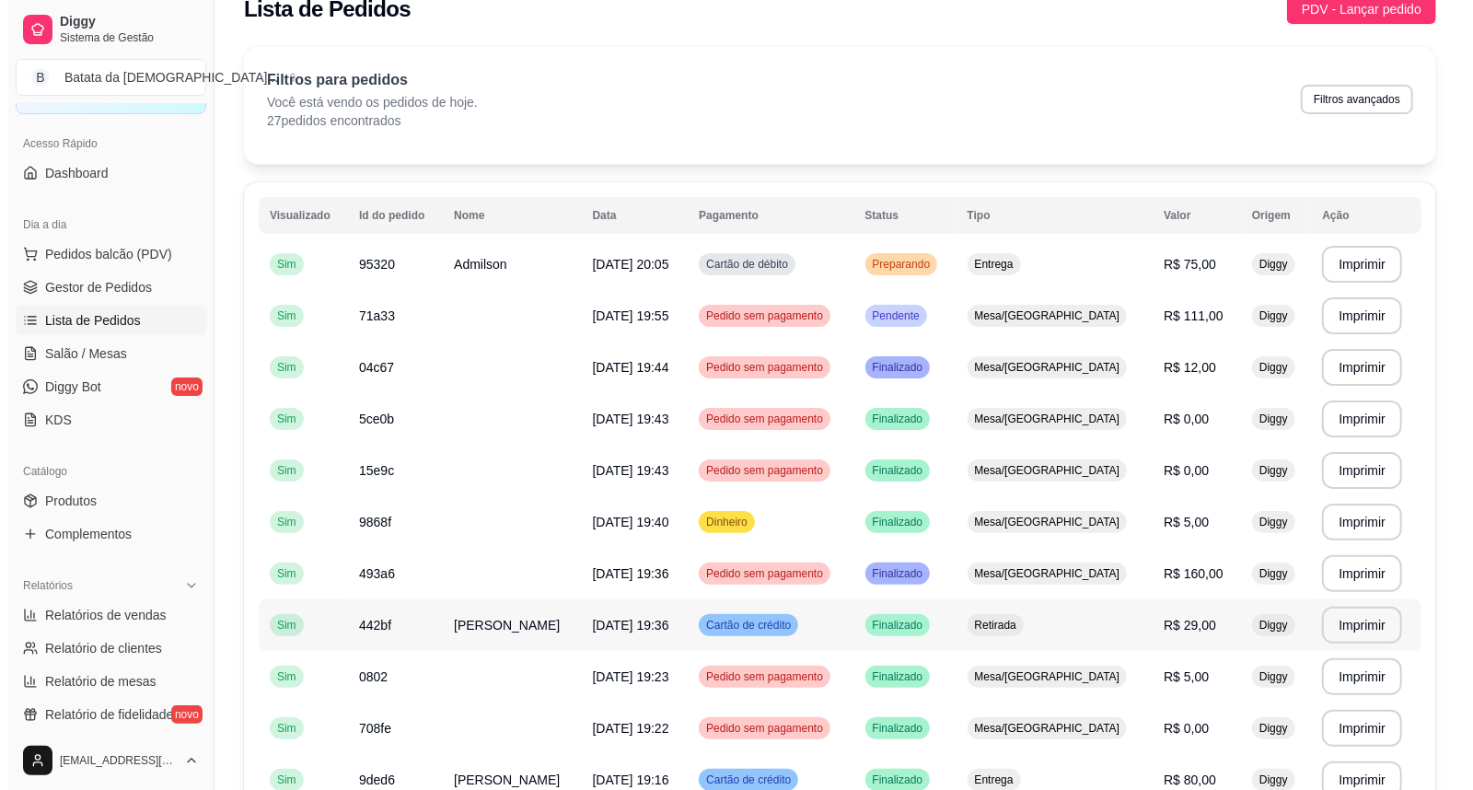
scroll to position [0, 0]
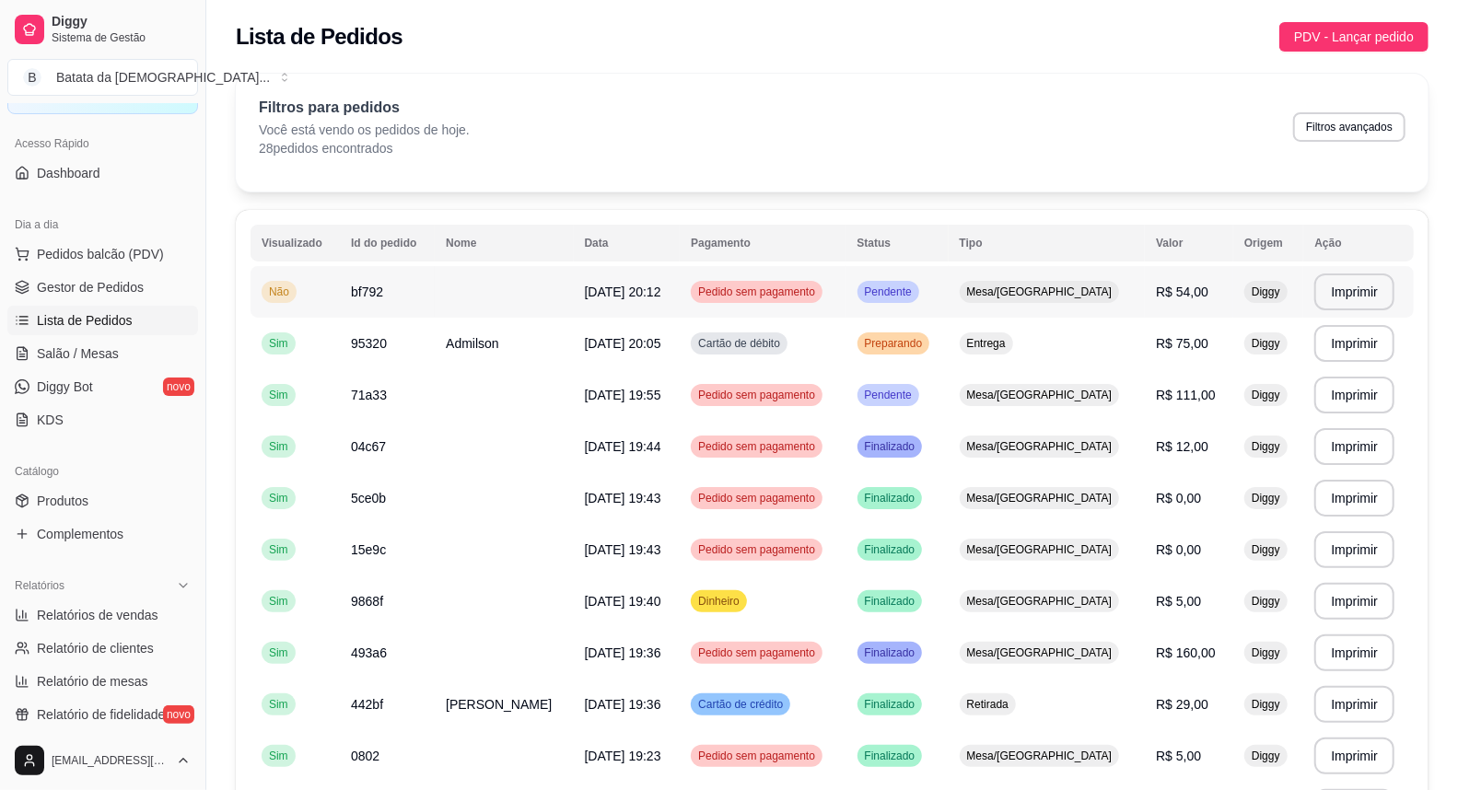
click at [512, 290] on td at bounding box center [504, 292] width 138 height 52
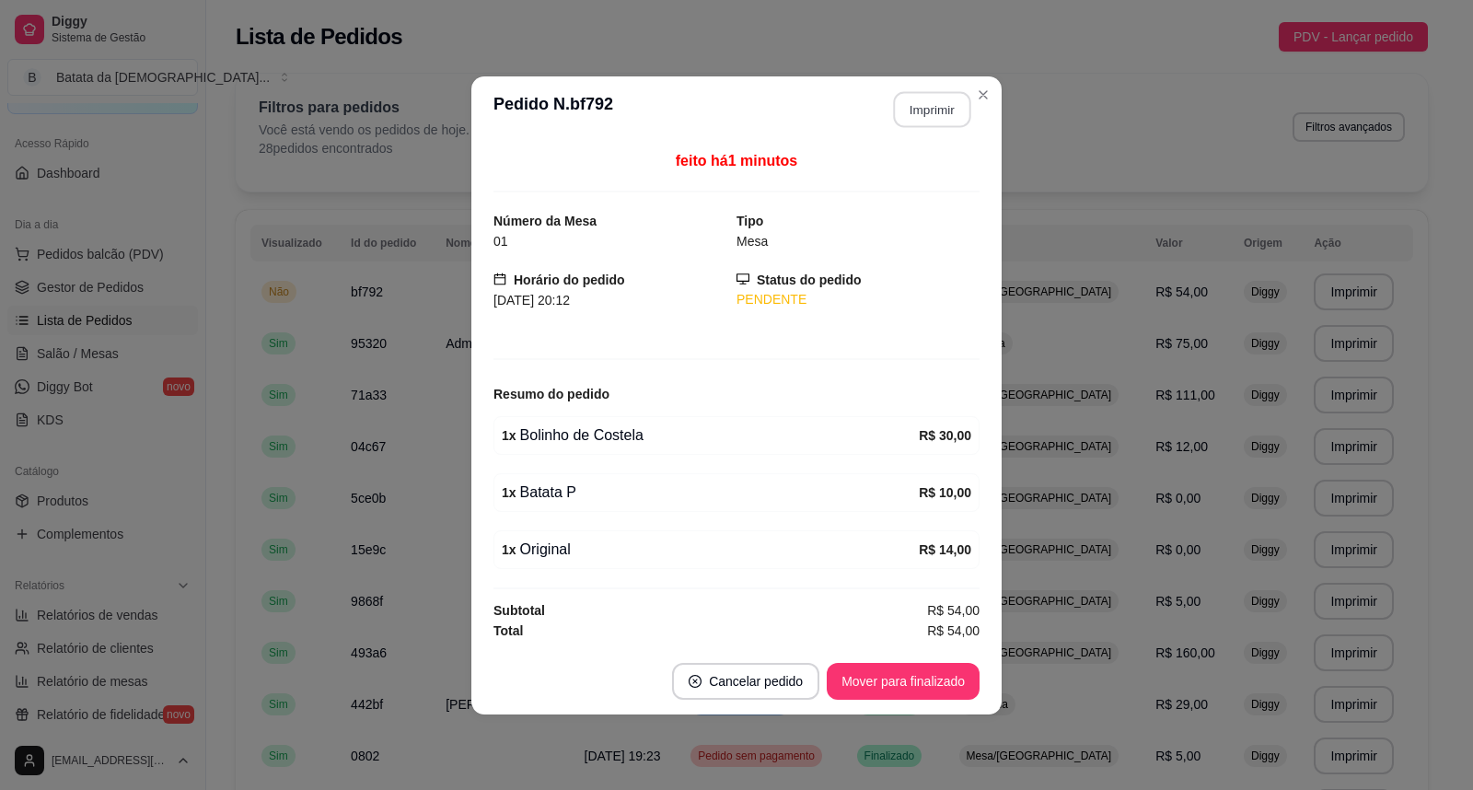
click at [933, 113] on button "Imprimir" at bounding box center [932, 109] width 77 height 36
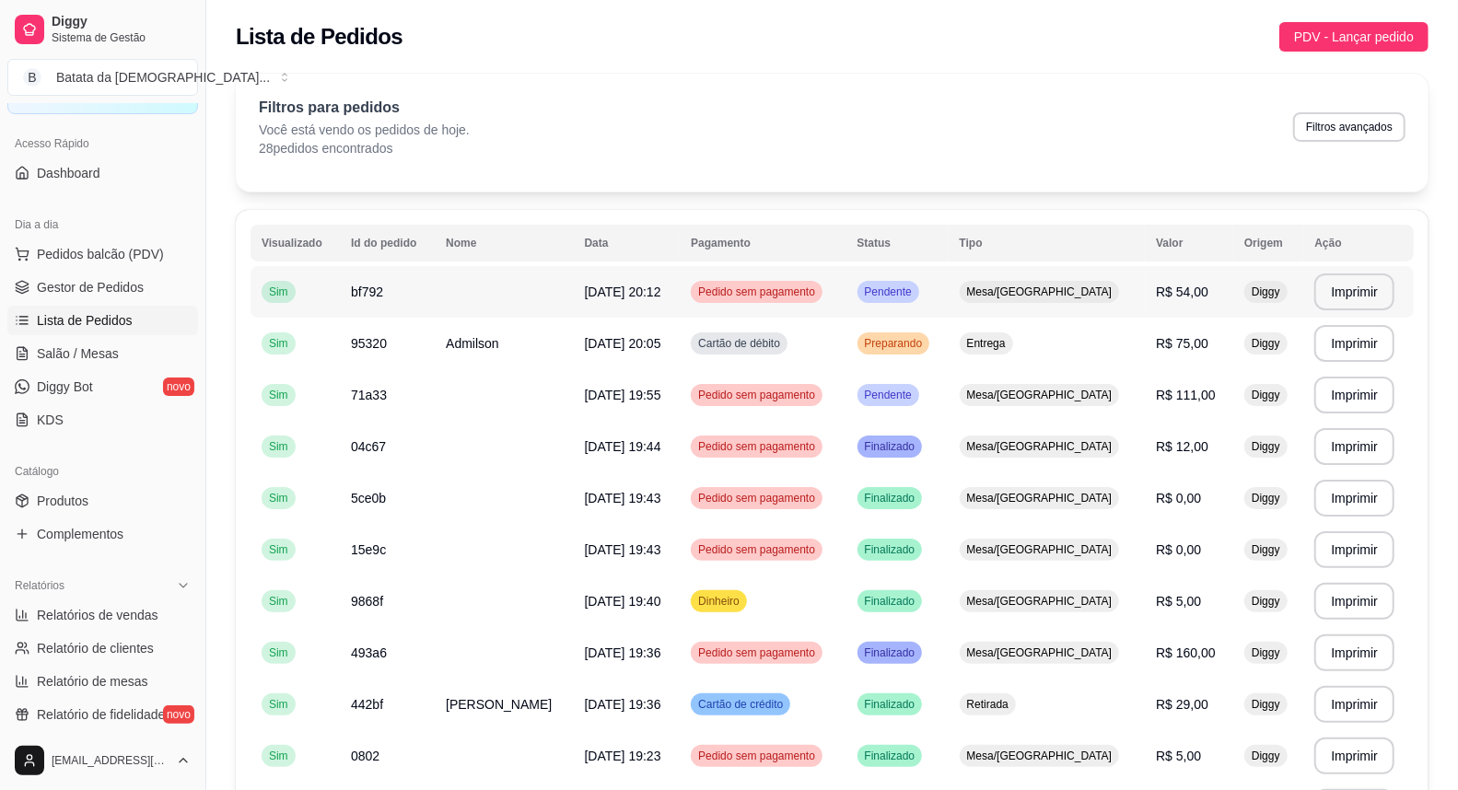
click at [574, 302] on td "[DATE] 20:12" at bounding box center [627, 292] width 107 height 52
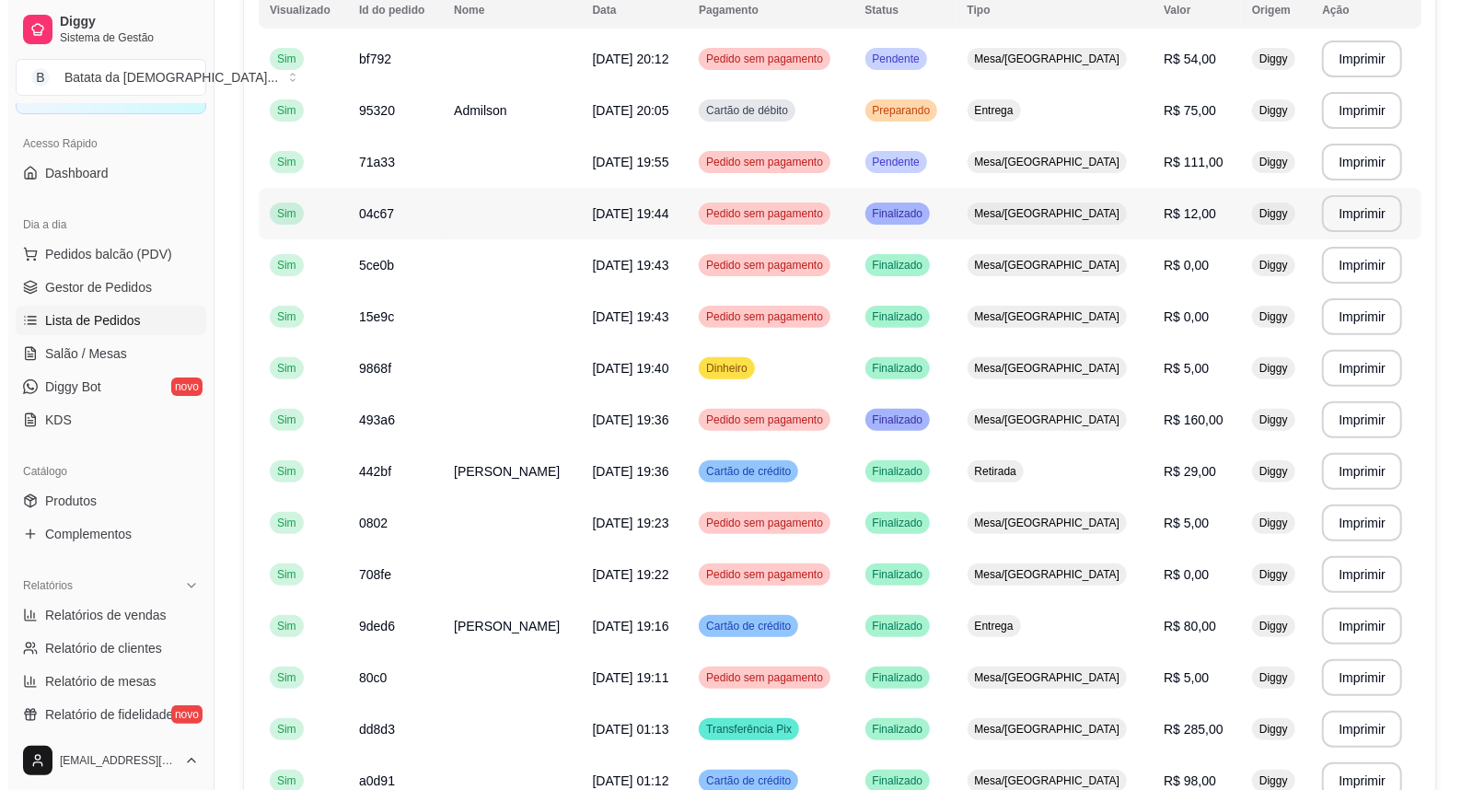
scroll to position [131, 0]
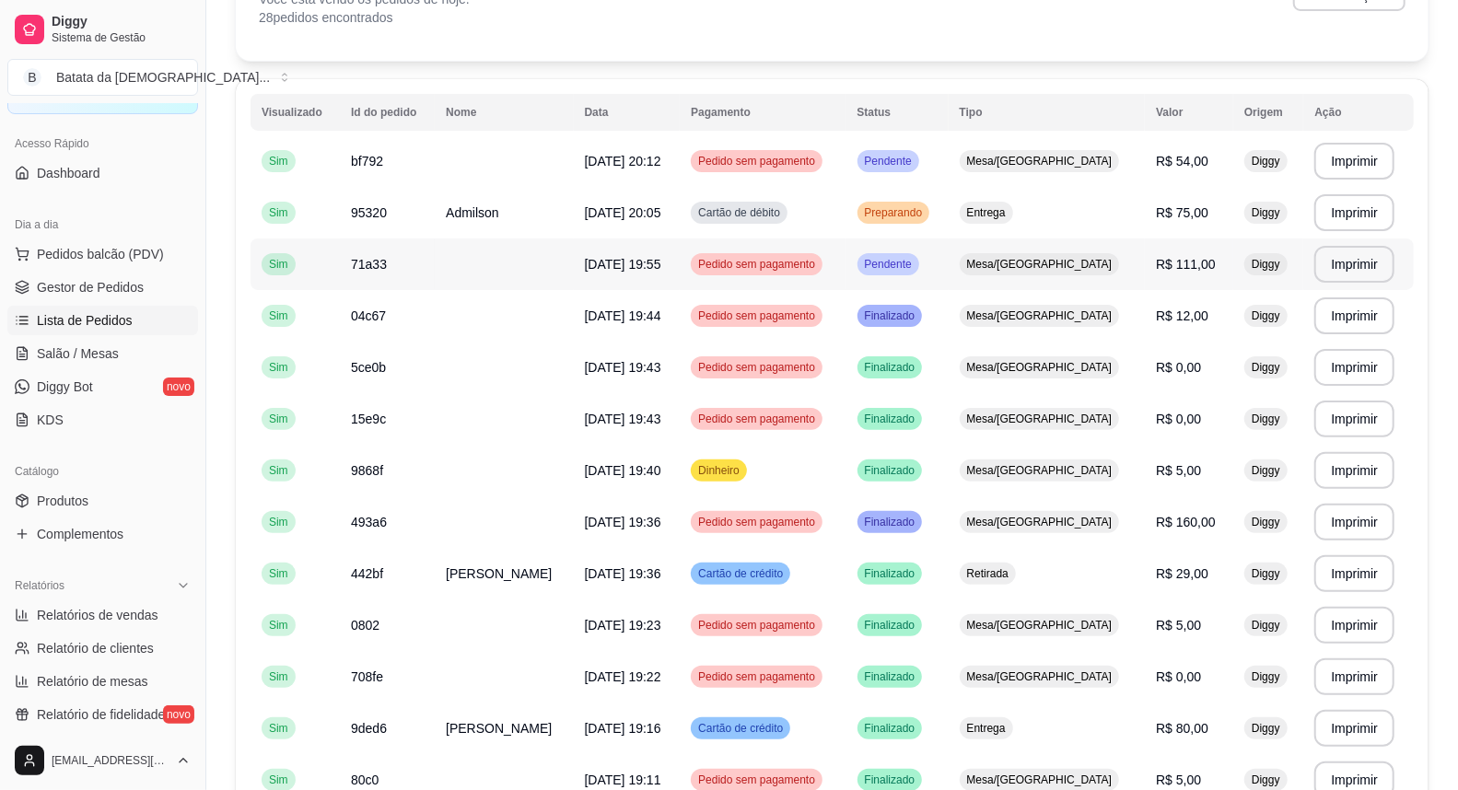
click at [948, 287] on td "Pendente" at bounding box center [897, 265] width 102 height 52
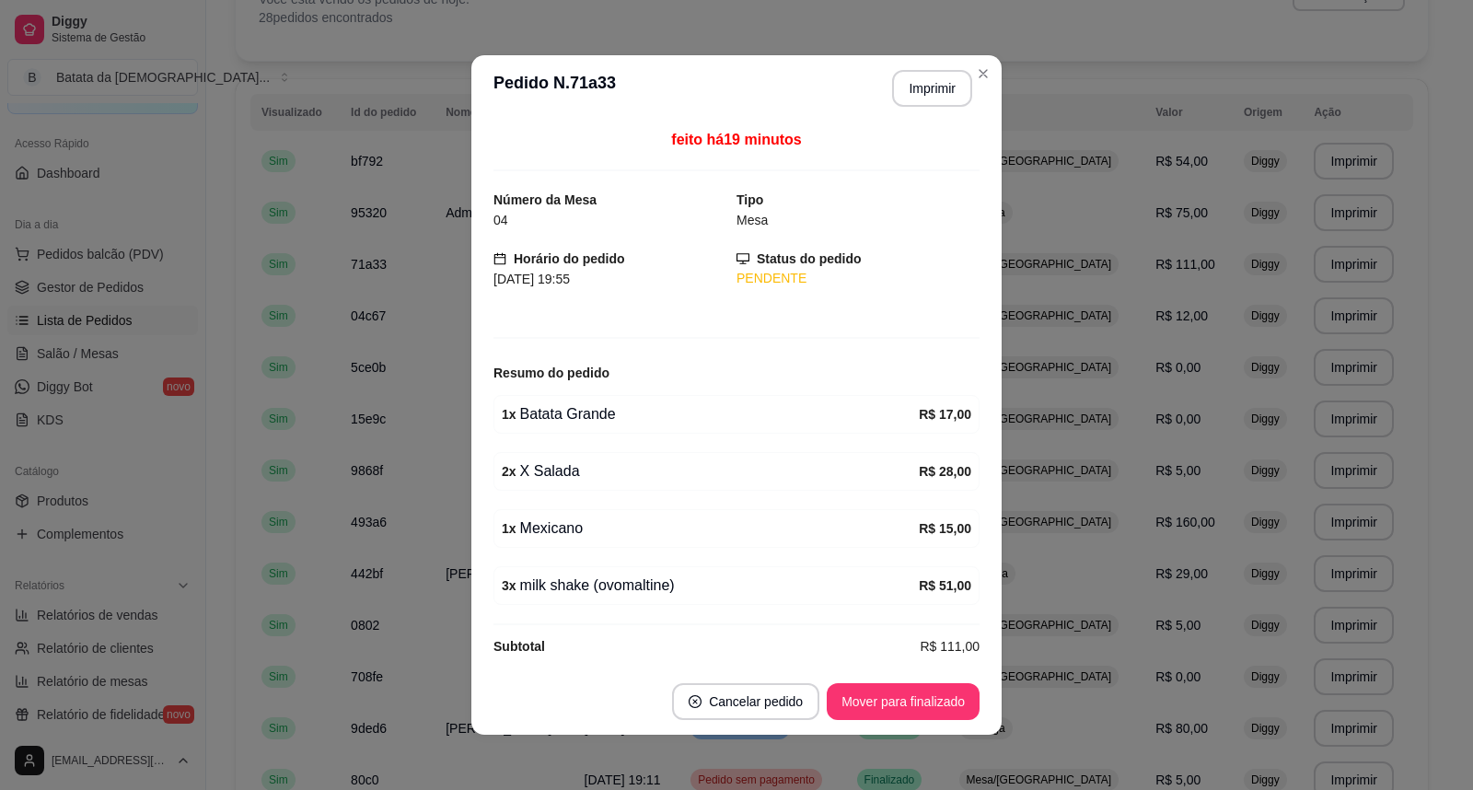
scroll to position [16, 0]
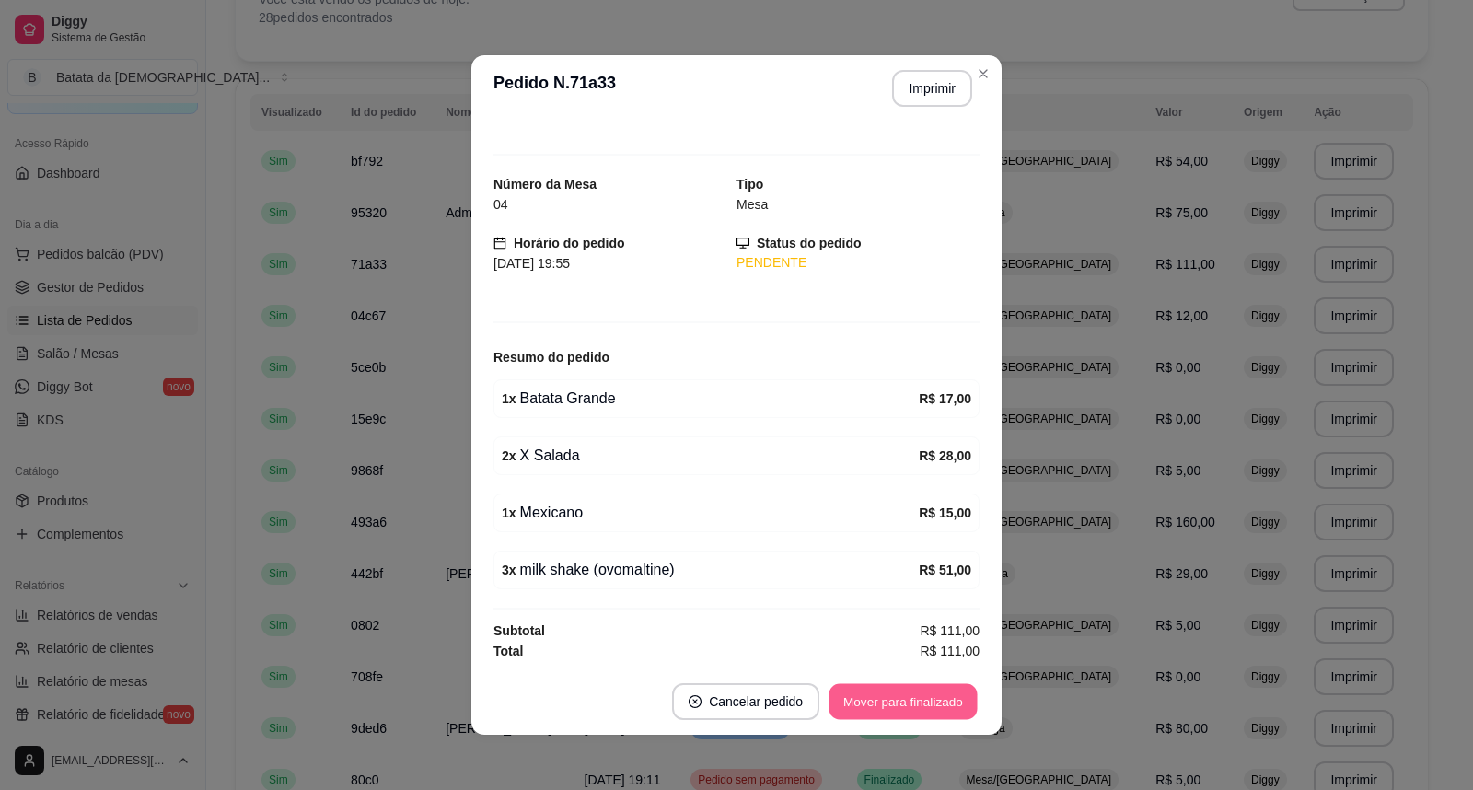
click at [945, 692] on button "Mover para finalizado" at bounding box center [904, 702] width 148 height 36
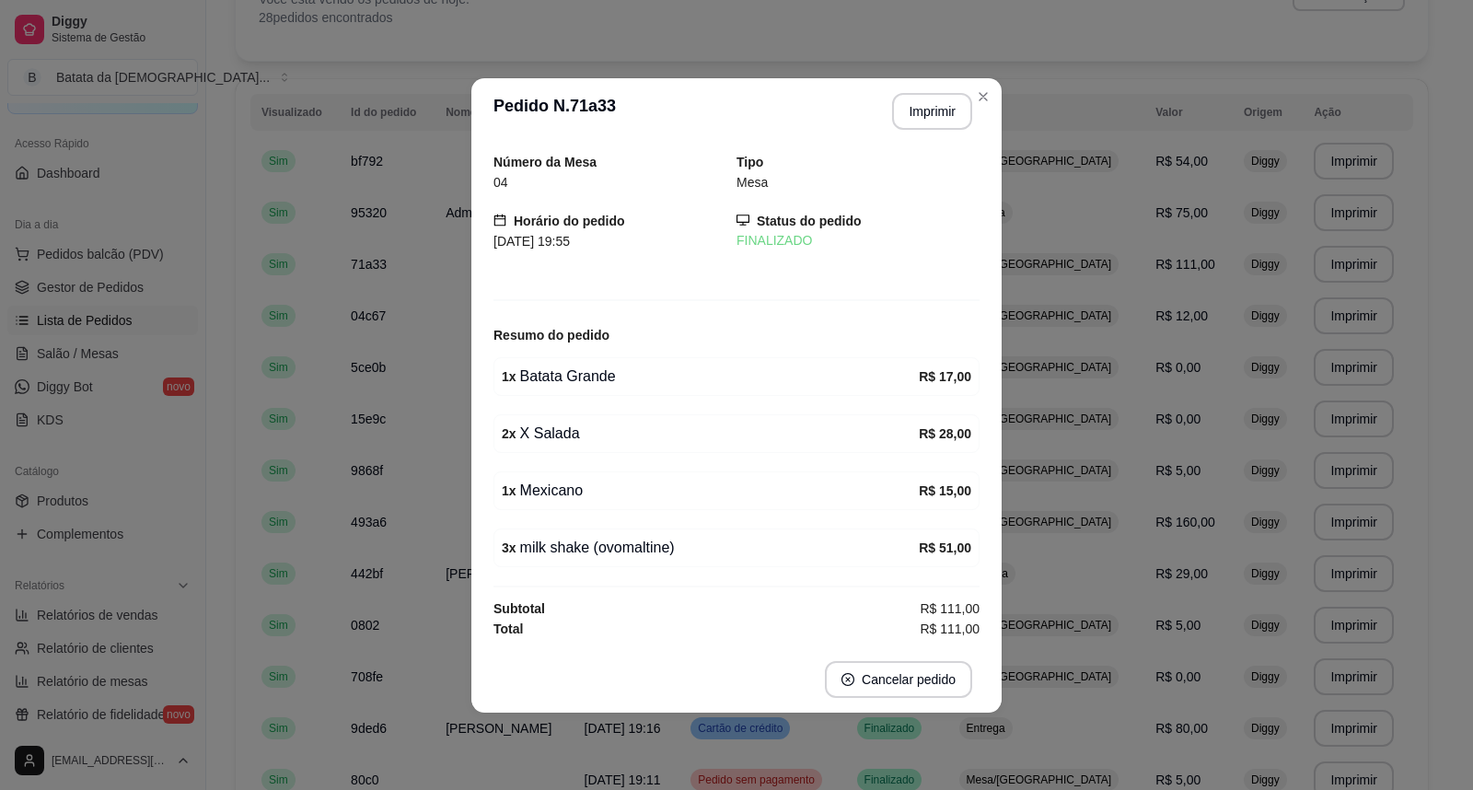
scroll to position [0, 0]
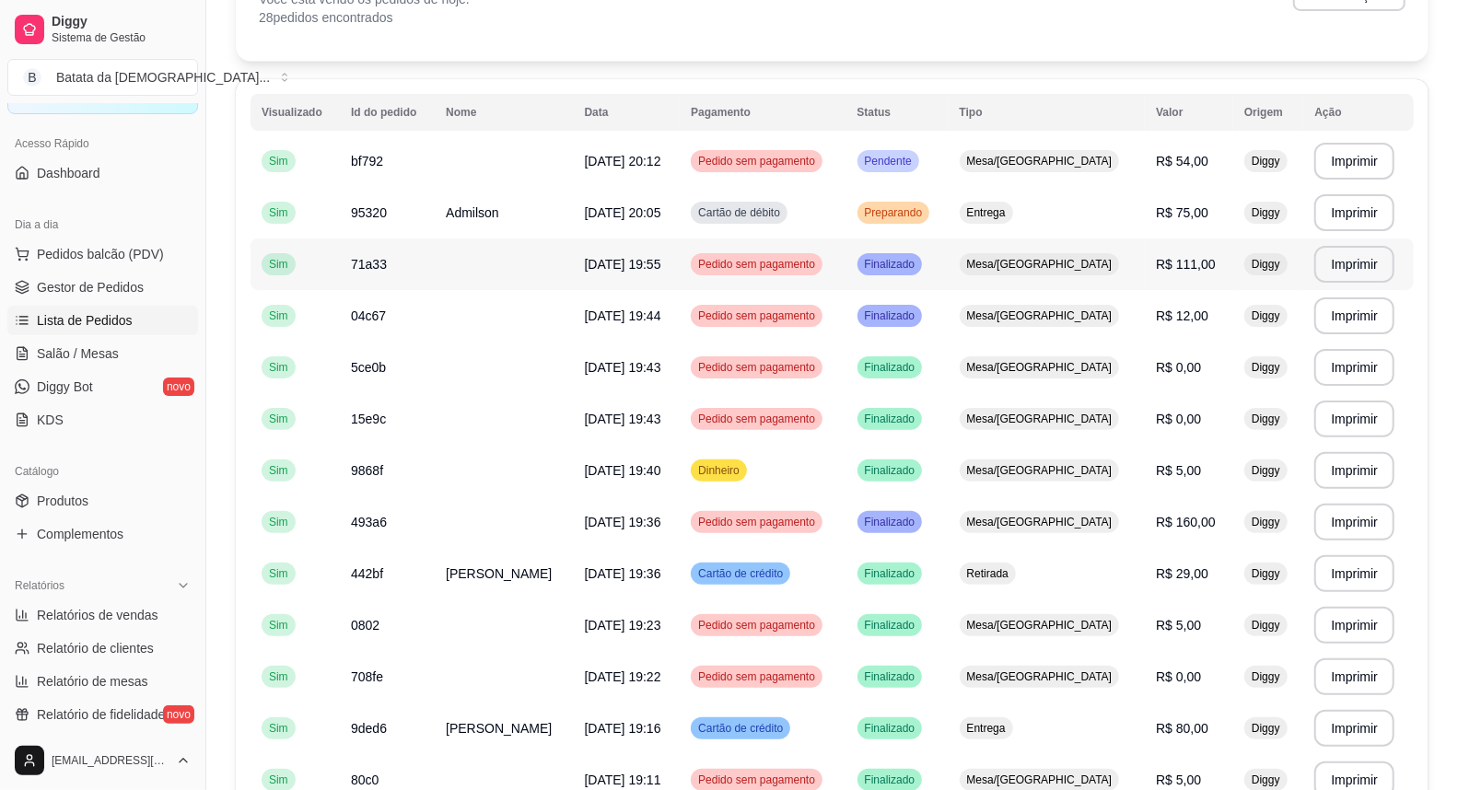
click at [919, 263] on span "Finalizado" at bounding box center [890, 264] width 58 height 15
click at [845, 225] on td "Cartão de débito" at bounding box center [763, 213] width 166 height 52
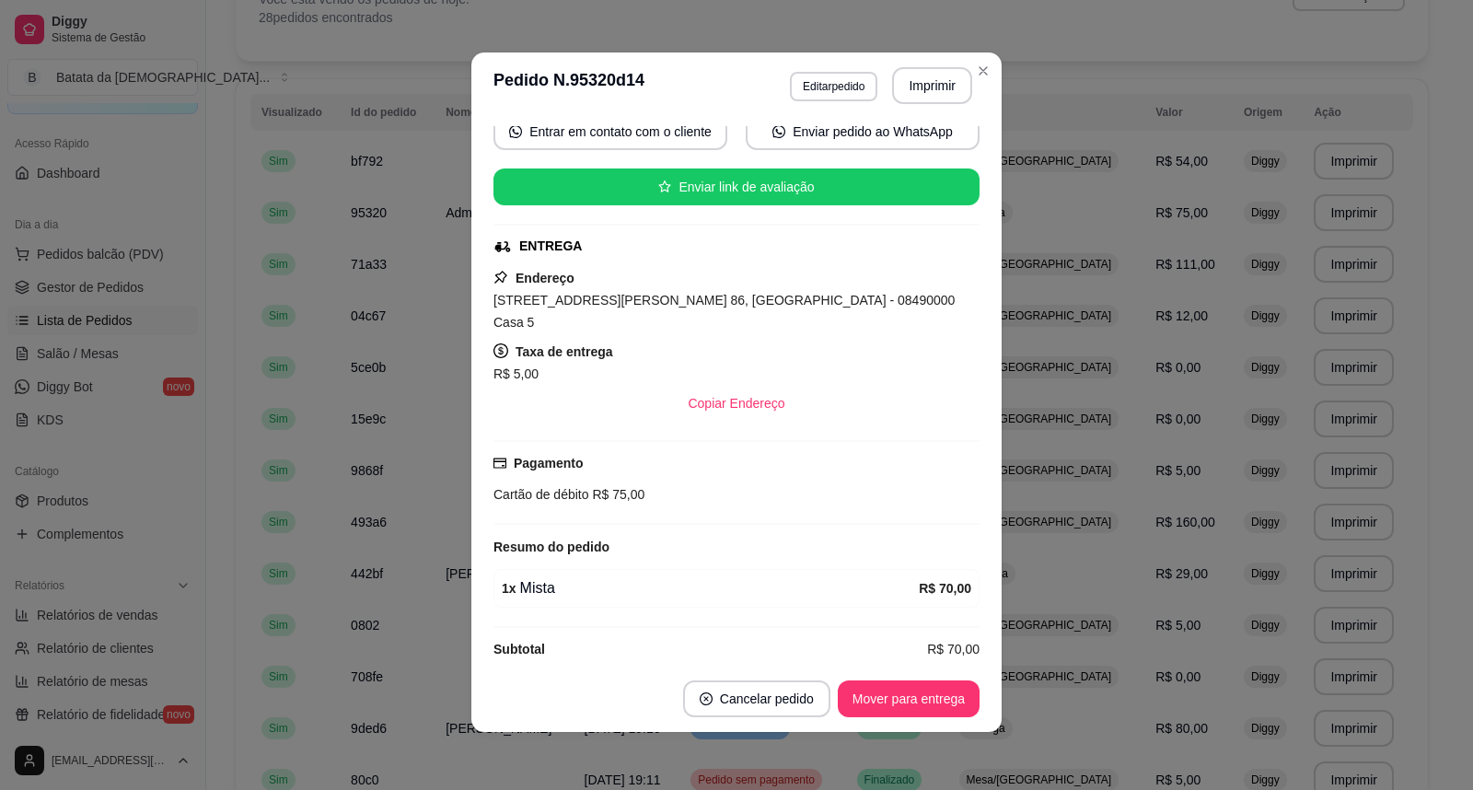
scroll to position [4, 0]
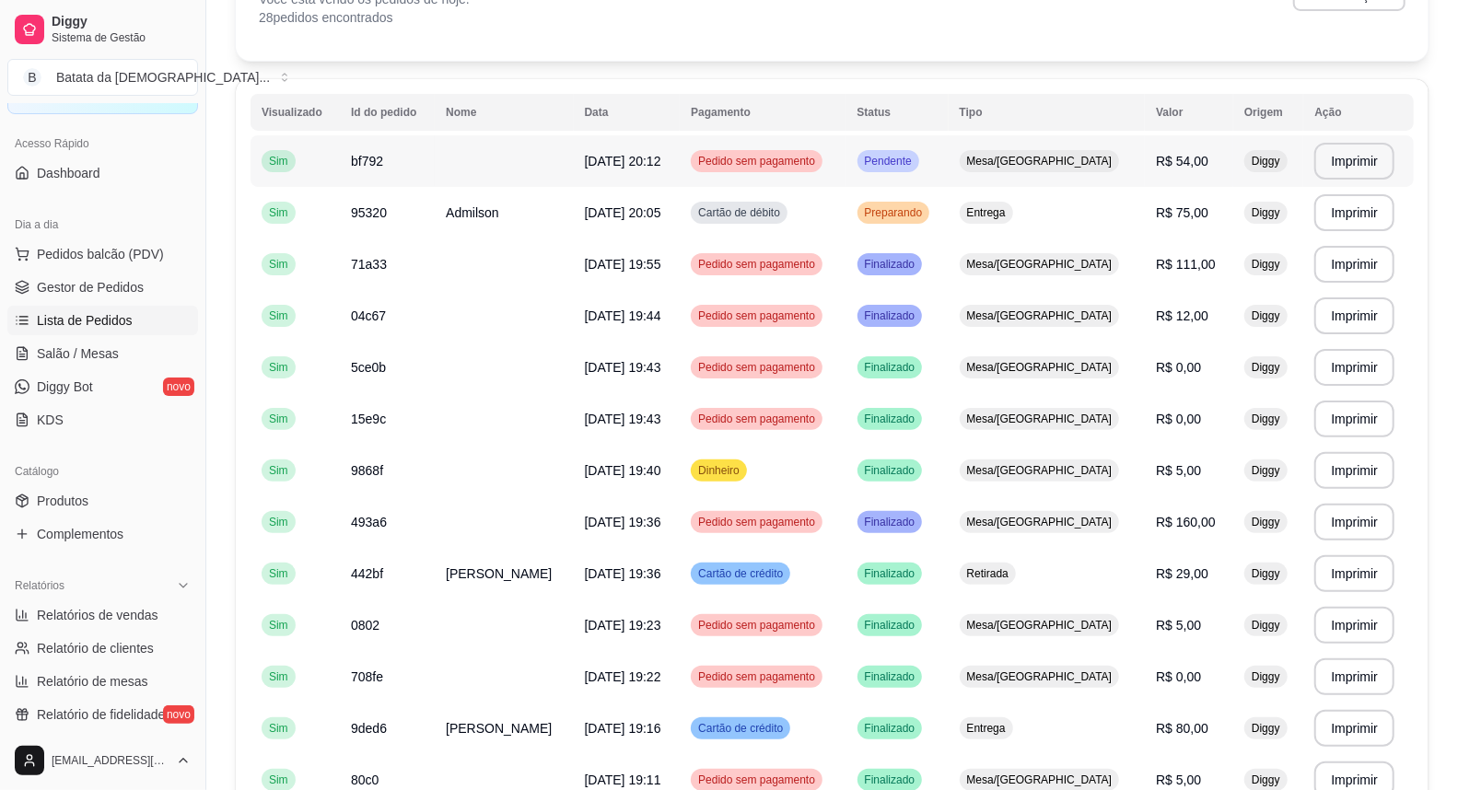
click at [903, 147] on td "Pendente" at bounding box center [897, 161] width 102 height 52
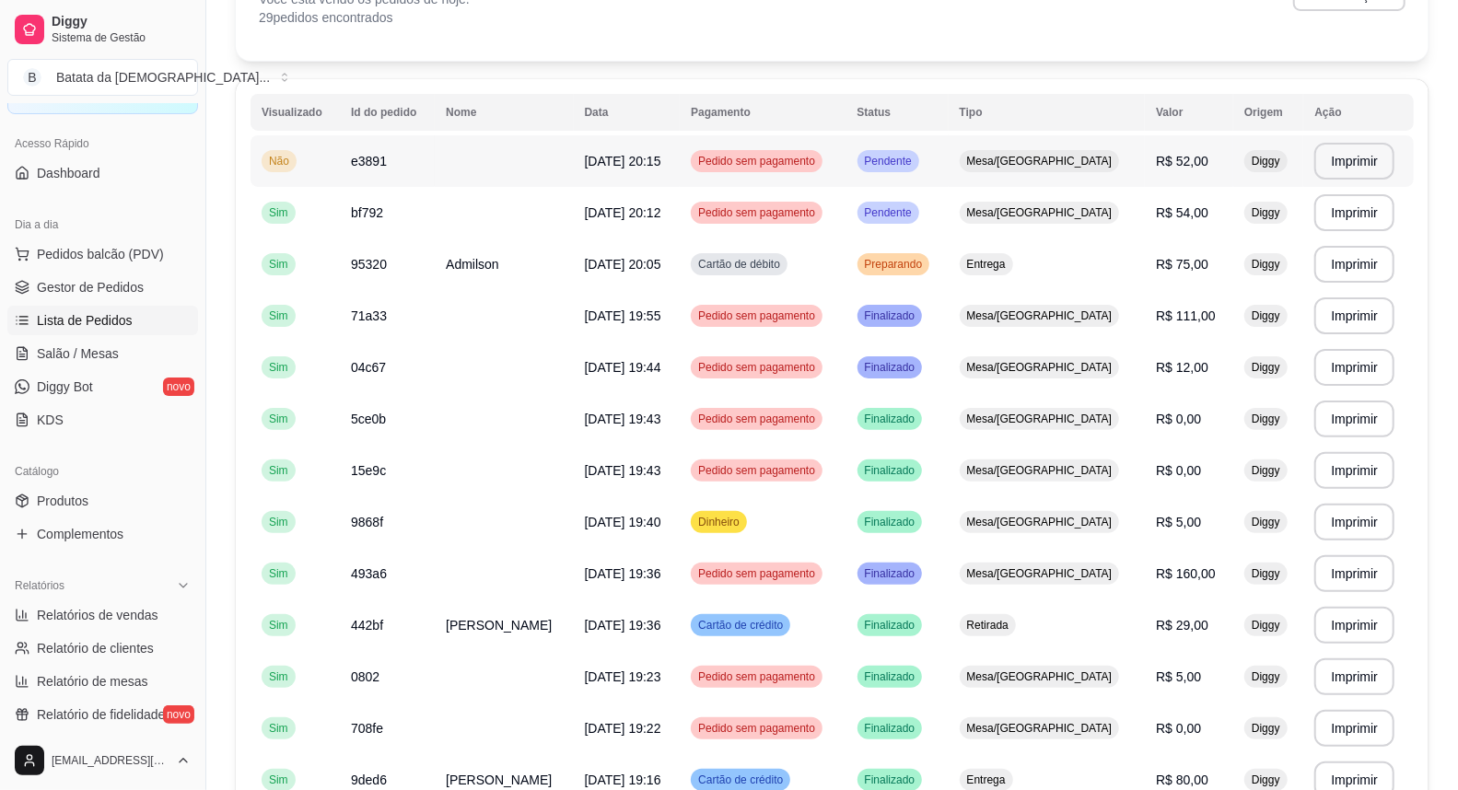
click at [948, 170] on td "Pendente" at bounding box center [897, 161] width 102 height 52
click at [1011, 216] on span "Mesa/[GEOGRAPHIC_DATA]" at bounding box center [1039, 212] width 153 height 15
click at [1048, 162] on span "Mesa/[GEOGRAPHIC_DATA]" at bounding box center [1039, 161] width 153 height 15
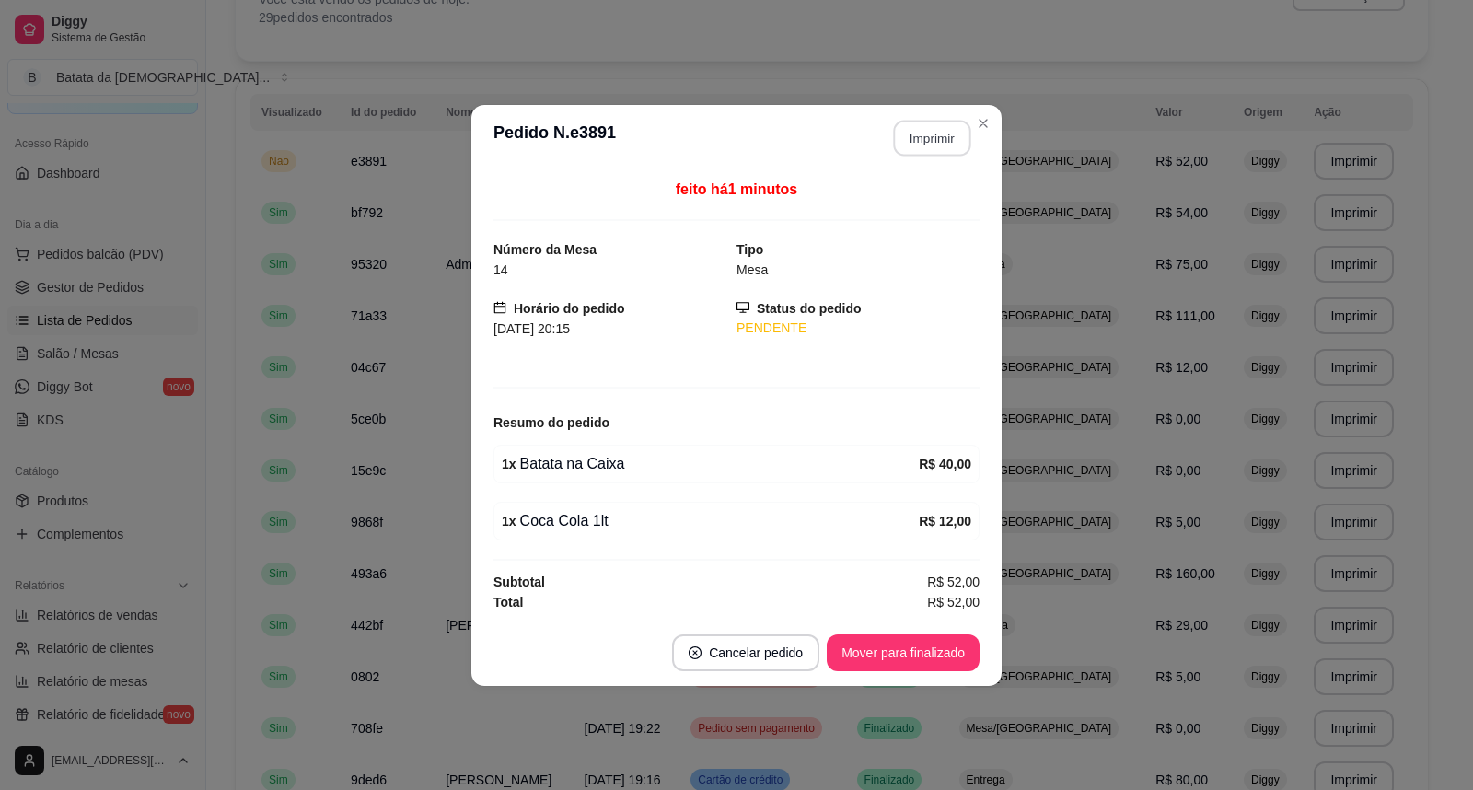
click at [948, 133] on button "Imprimir" at bounding box center [932, 138] width 77 height 36
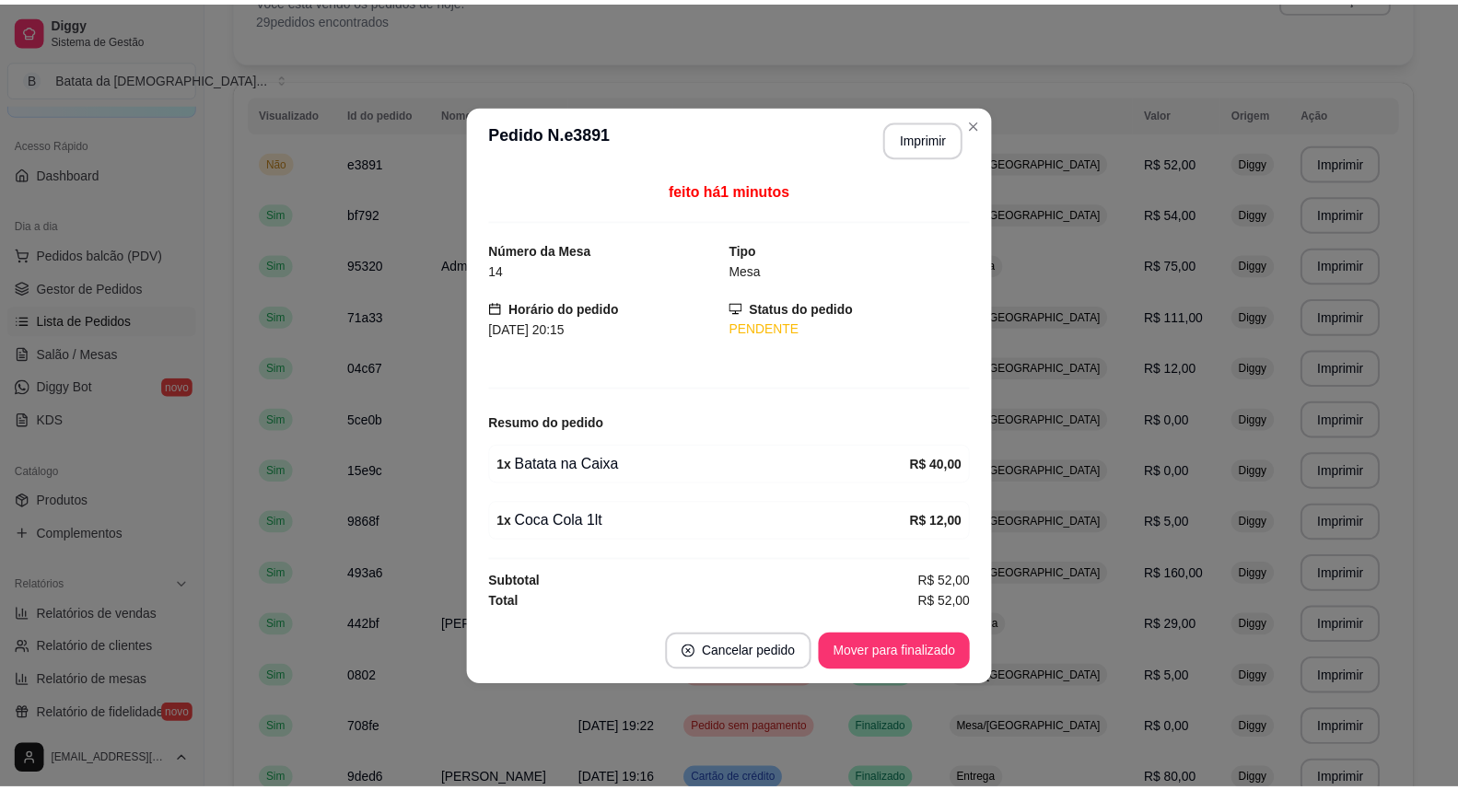
scroll to position [0, 0]
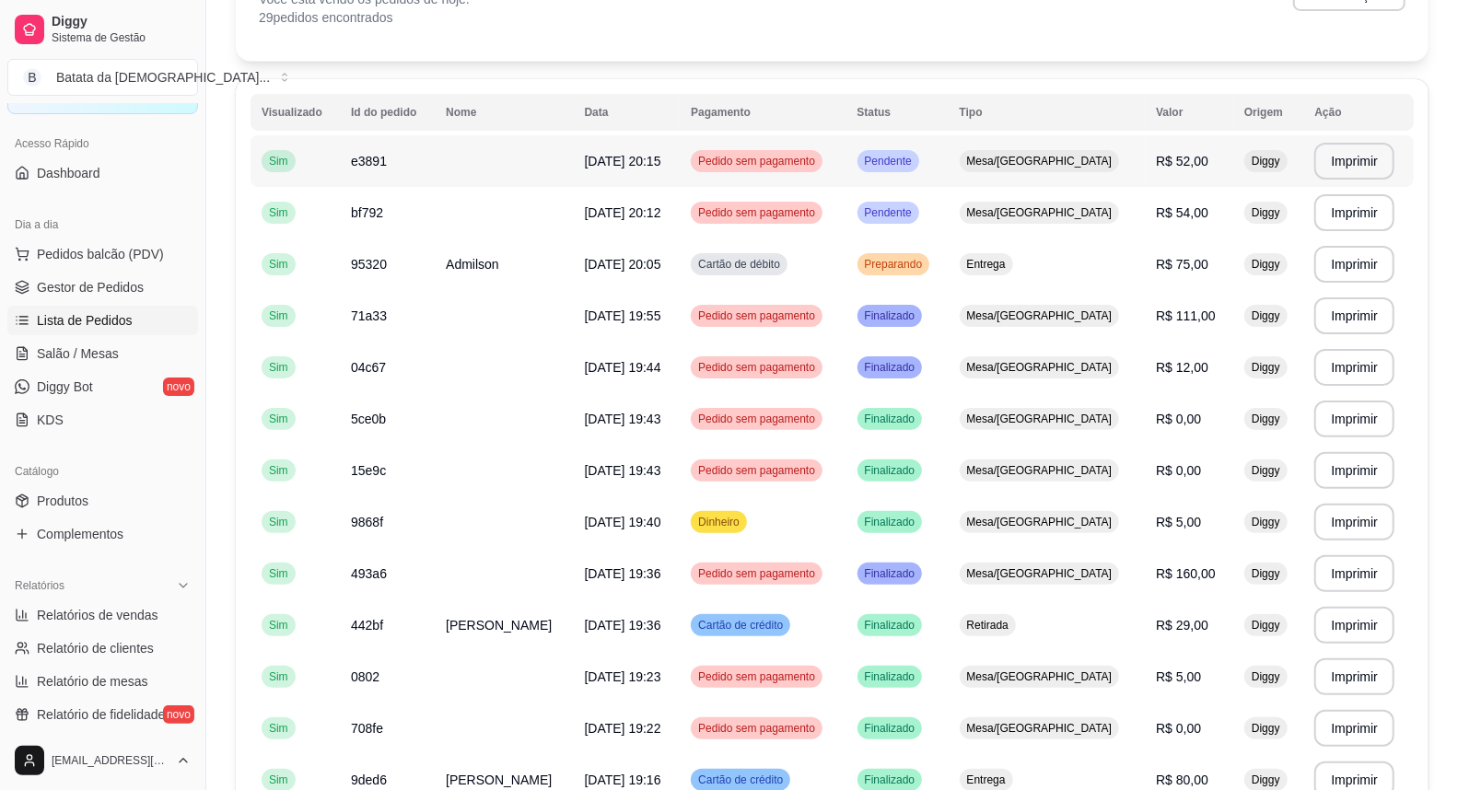
click at [991, 160] on tr "**********" at bounding box center [831, 161] width 1163 height 52
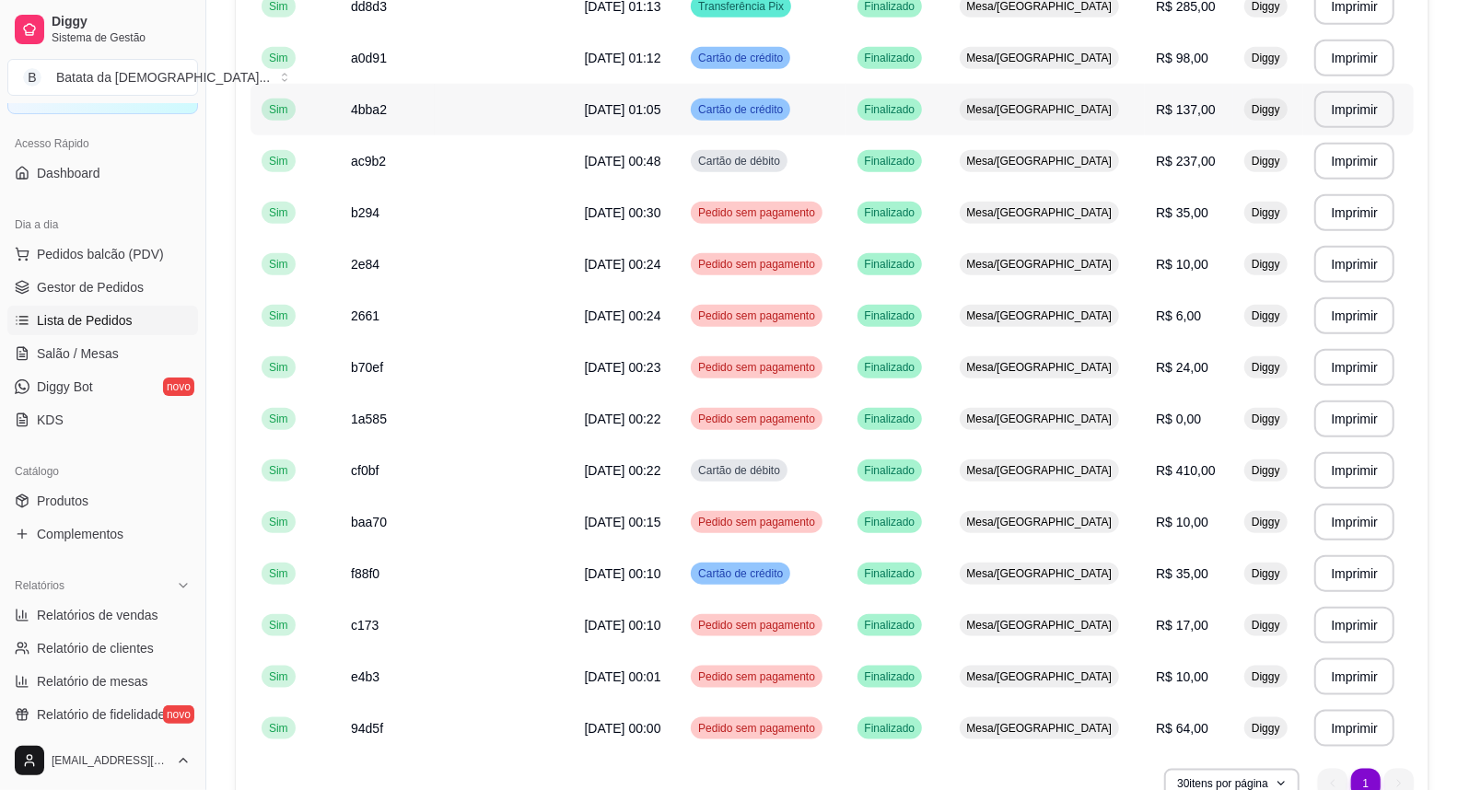
scroll to position [1103, 0]
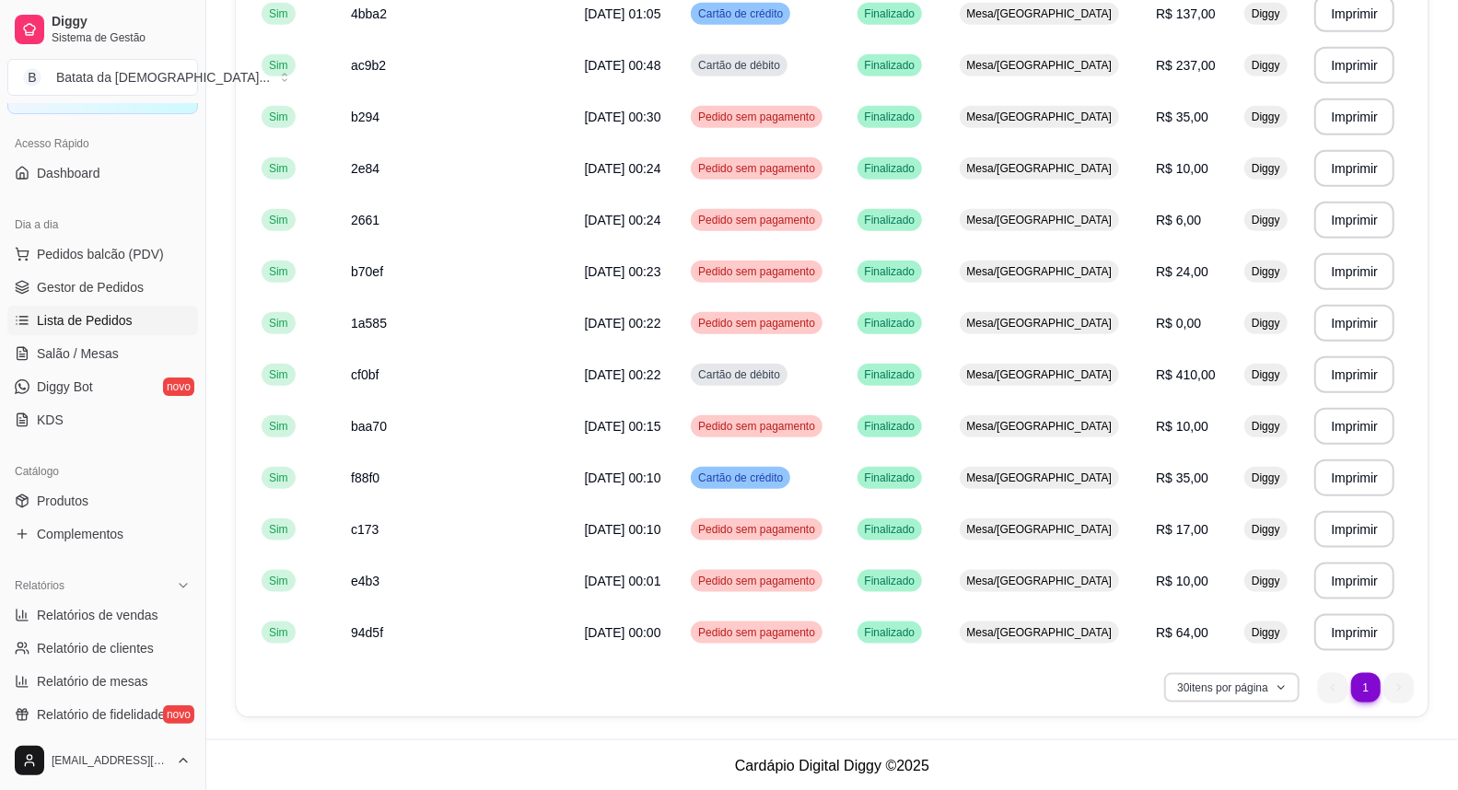
click at [1265, 687] on button "30 itens por página" at bounding box center [1231, 687] width 135 height 29
click at [1234, 658] on li "100 pedidos" at bounding box center [1230, 644] width 169 height 29
click at [1370, 698] on li "1" at bounding box center [1365, 687] width 29 height 29
click at [1237, 694] on button "100 itens por página" at bounding box center [1228, 687] width 137 height 29
click at [1180, 583] on span "30 pedidos" at bounding box center [1228, 582] width 155 height 18
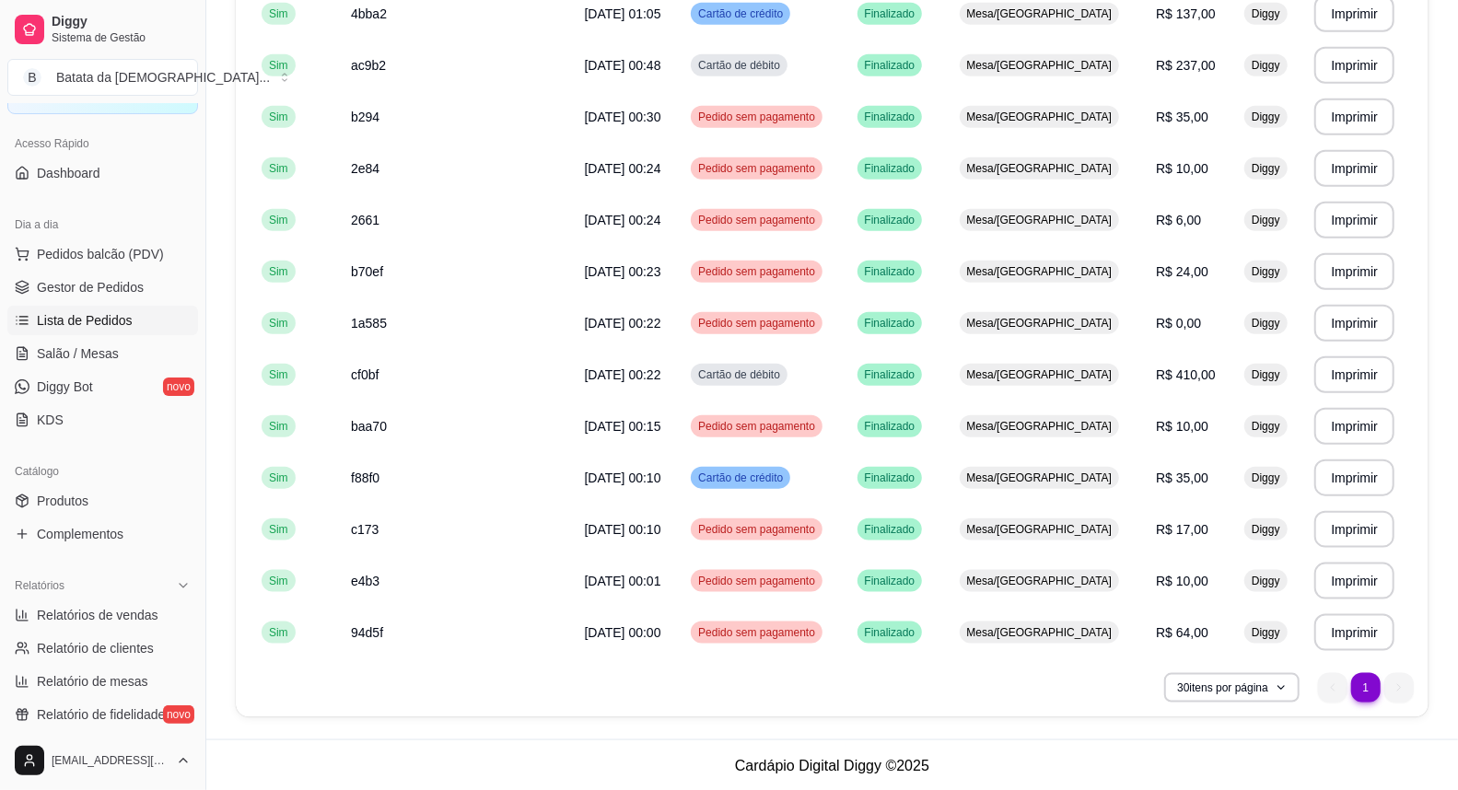
click at [1338, 693] on ul "1 1" at bounding box center [1366, 687] width 96 height 29
click at [1372, 684] on li "1" at bounding box center [1365, 687] width 29 height 29
click at [1384, 686] on ul "1 1" at bounding box center [1366, 687] width 96 height 29
click at [1368, 685] on li "1" at bounding box center [1365, 687] width 29 height 29
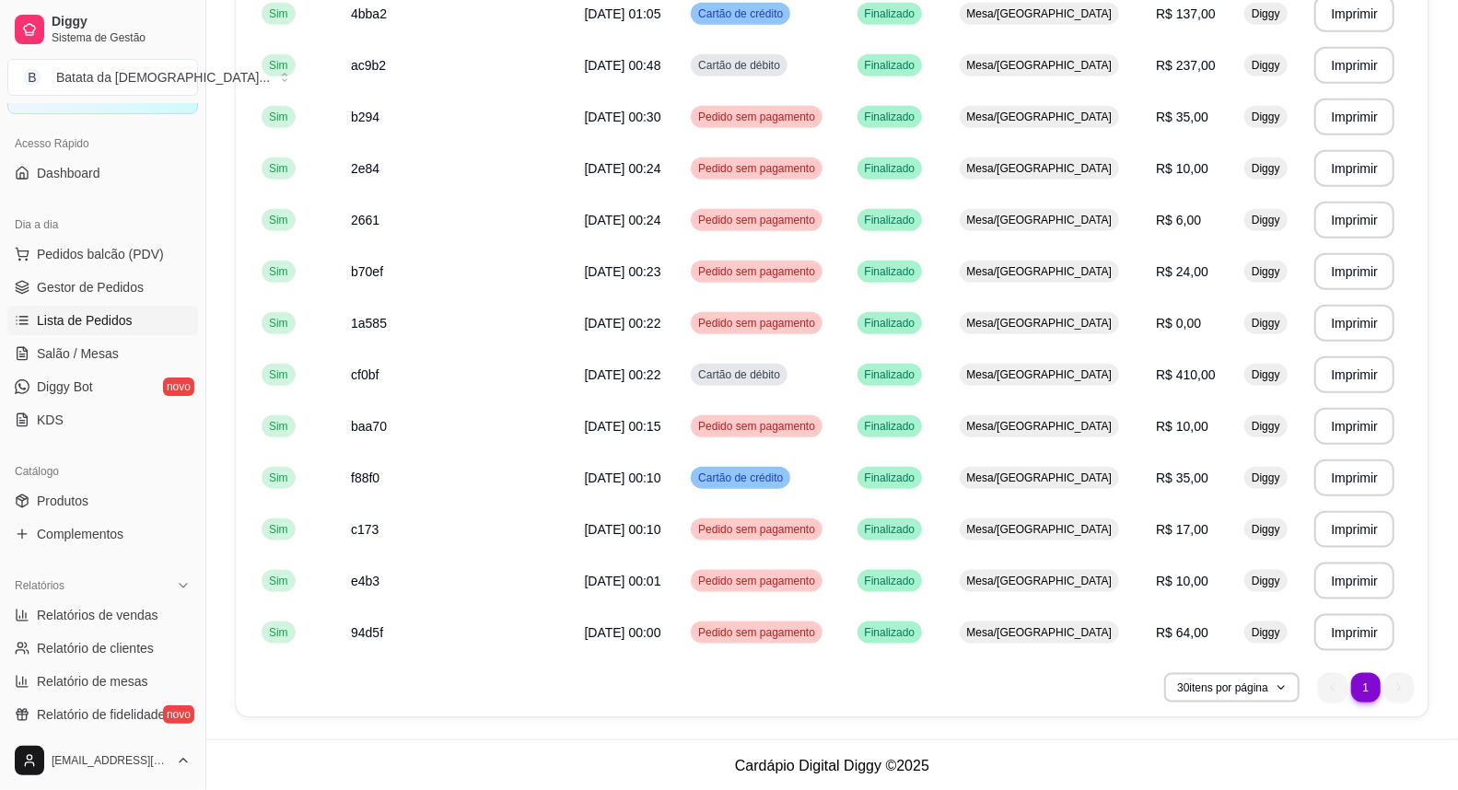
click at [1368, 685] on li "1" at bounding box center [1365, 687] width 29 height 29
click at [1389, 687] on ul "1 1" at bounding box center [1366, 687] width 96 height 29
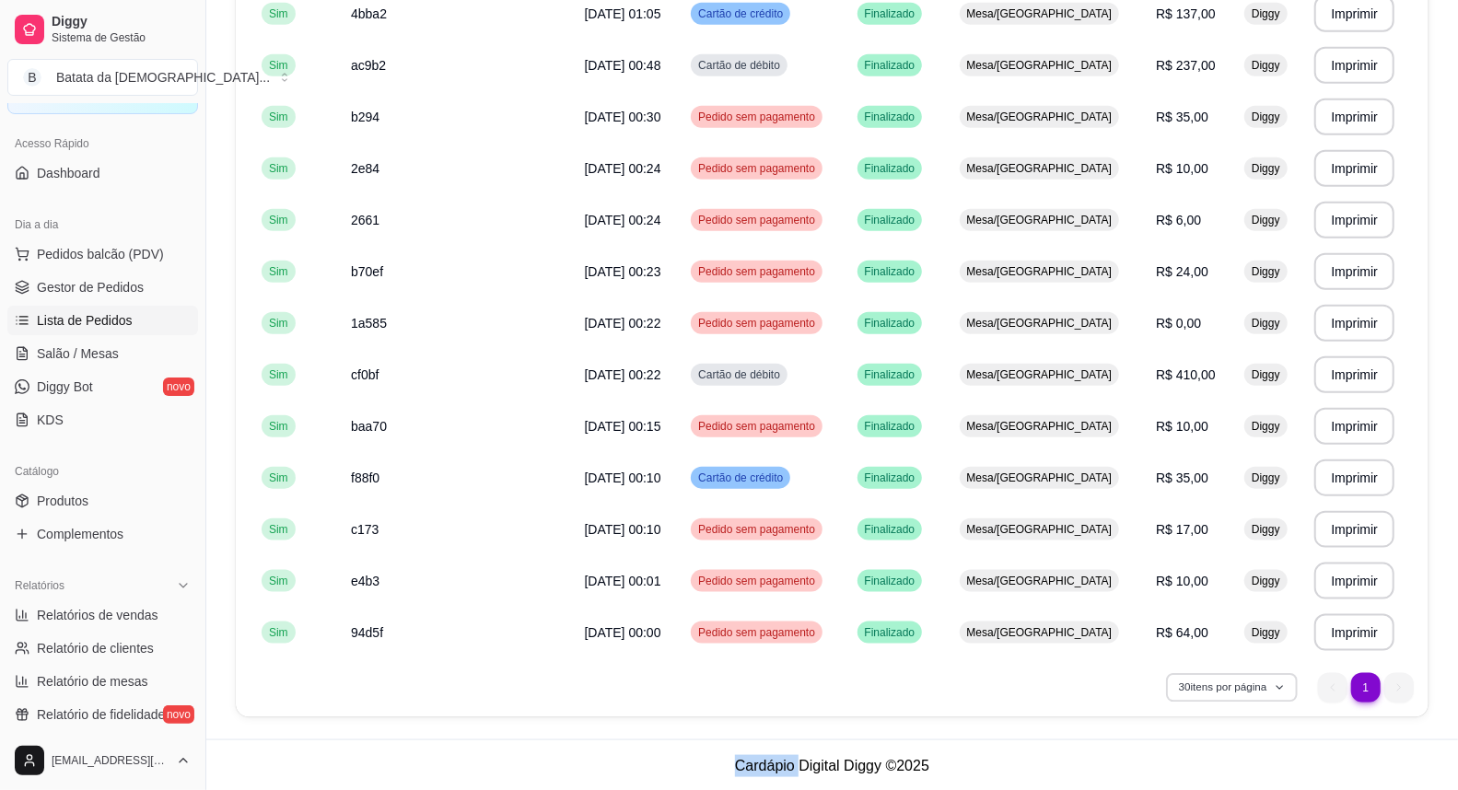
click at [1255, 686] on button "30 itens por página" at bounding box center [1231, 687] width 131 height 29
click at [1201, 549] on span "20 pedidos" at bounding box center [1231, 550] width 155 height 18
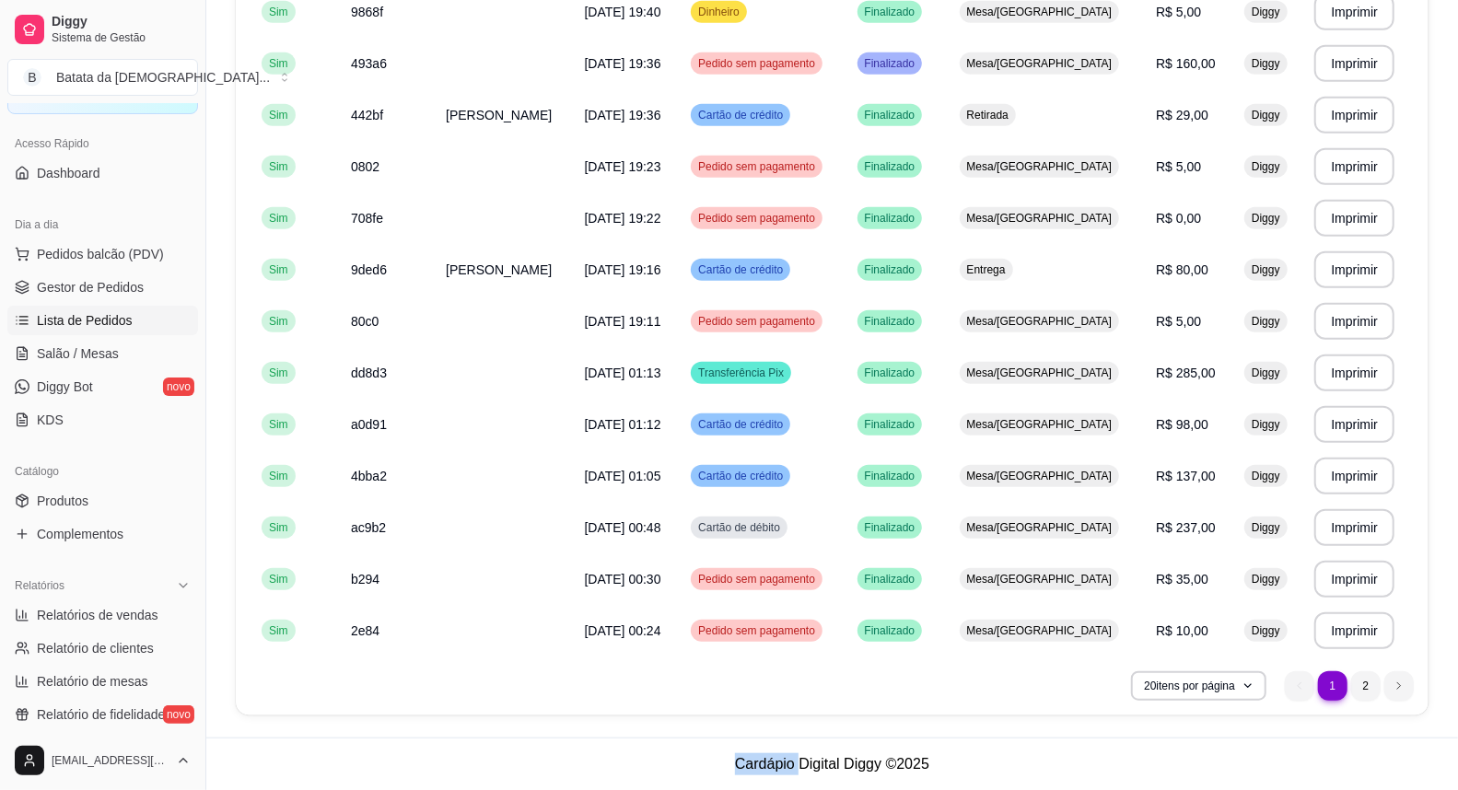
scroll to position [639, 0]
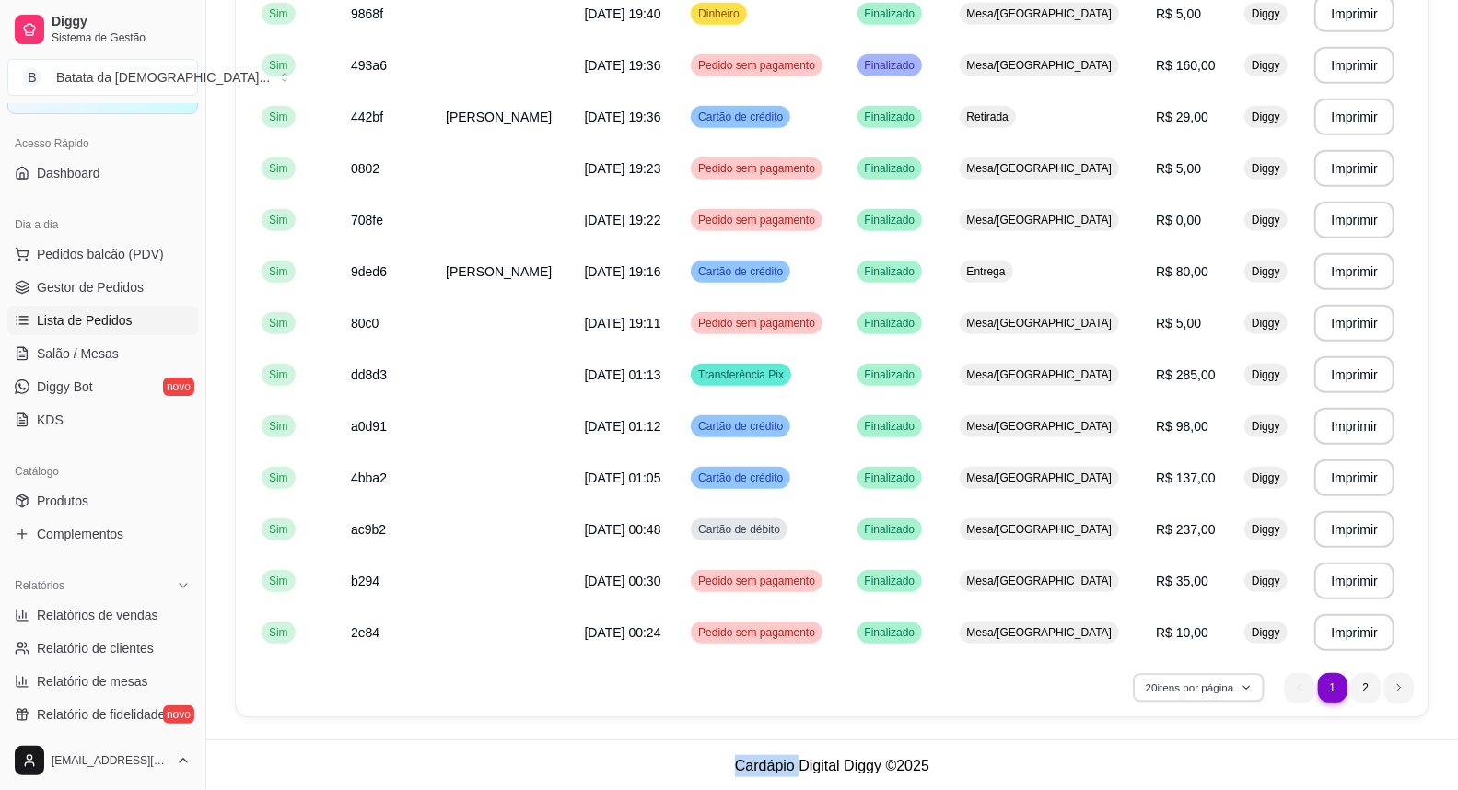
click at [1189, 688] on button "20 itens por página" at bounding box center [1198, 687] width 131 height 29
click at [1181, 529] on span "10 pedidos" at bounding box center [1198, 519] width 155 height 18
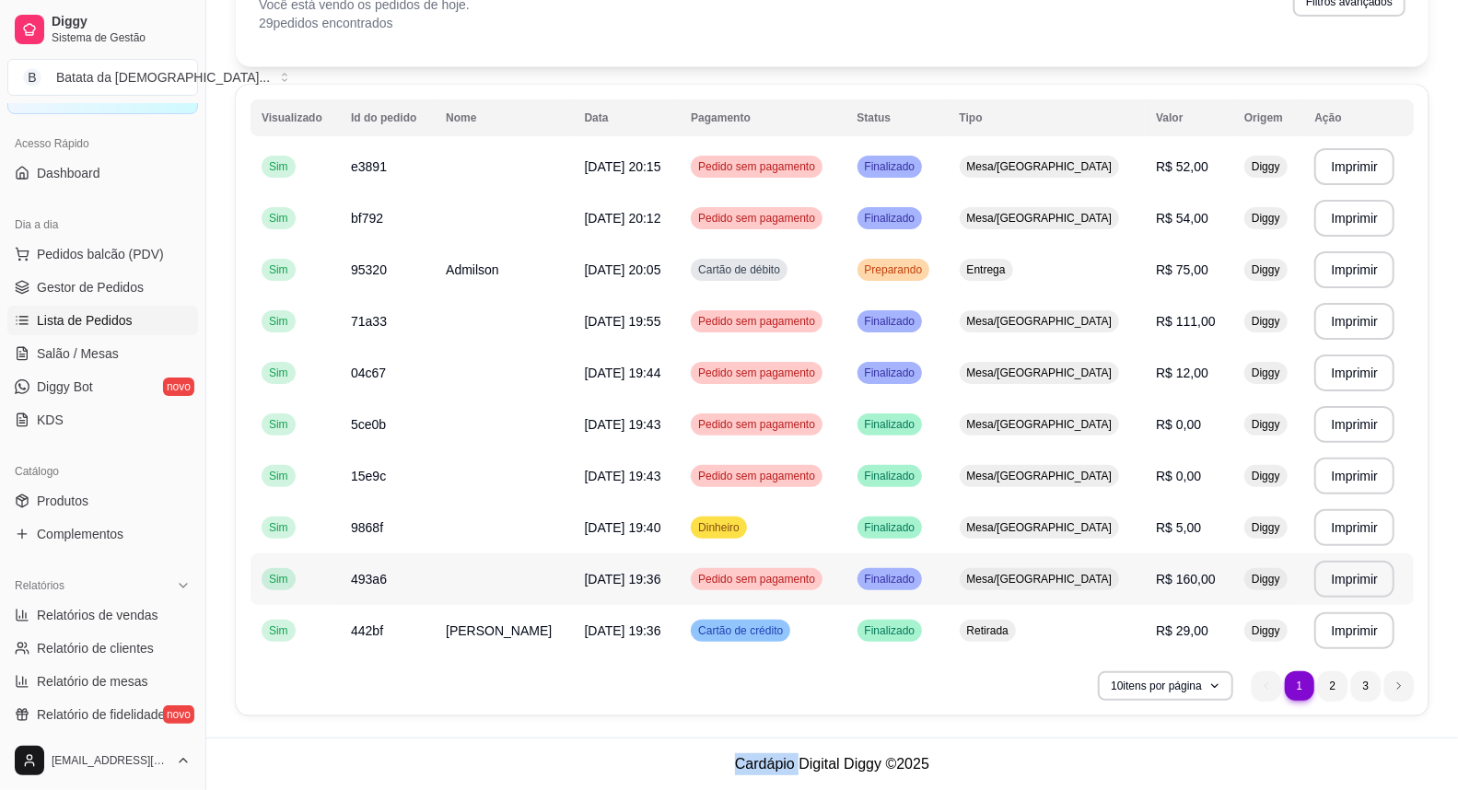
scroll to position [124, 0]
click at [1402, 686] on icon "next page button" at bounding box center [1398, 686] width 11 height 11
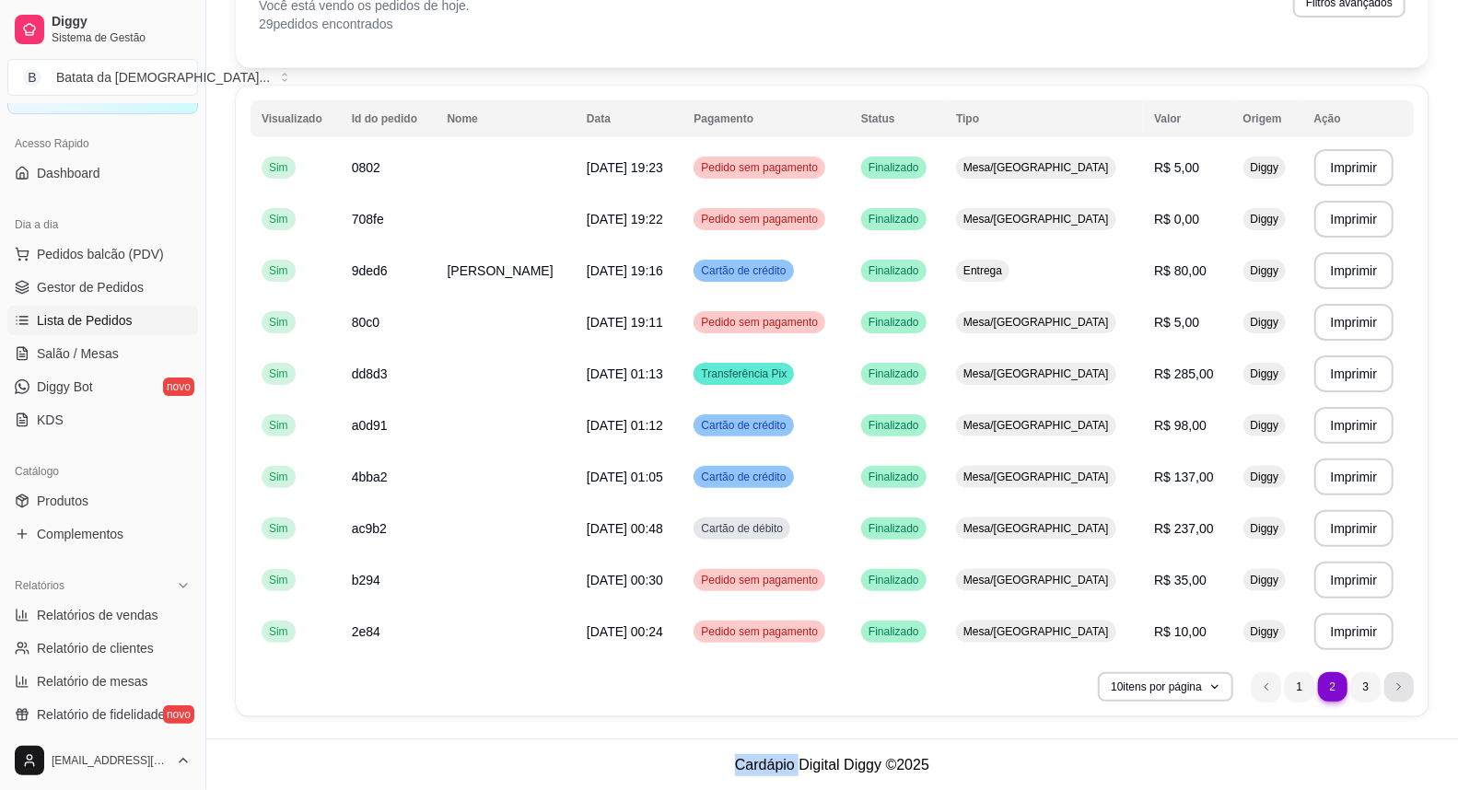
click at [1402, 686] on icon "next page button" at bounding box center [1398, 686] width 11 height 11
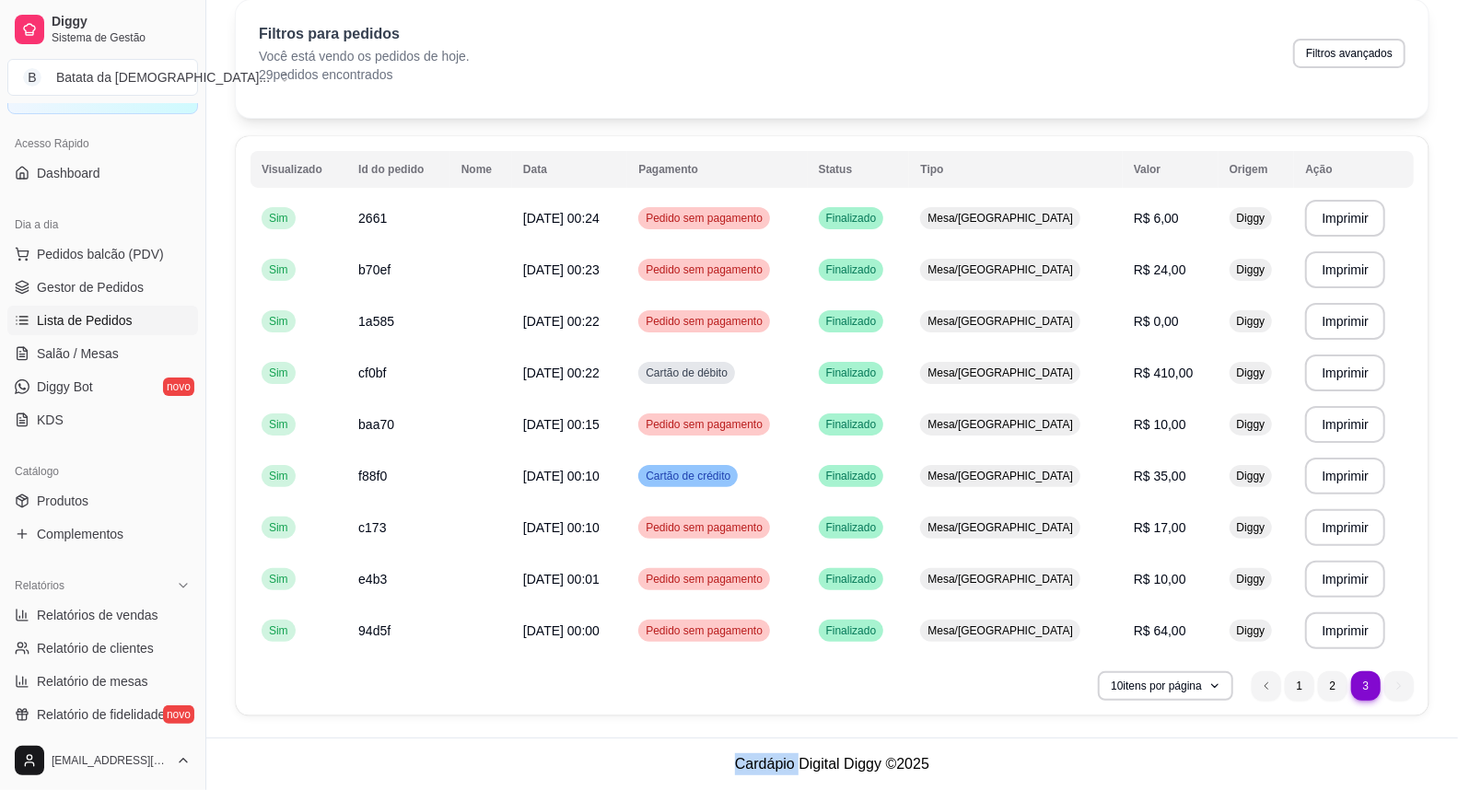
click at [1402, 686] on ul "3 1 2 3" at bounding box center [1332, 685] width 162 height 29
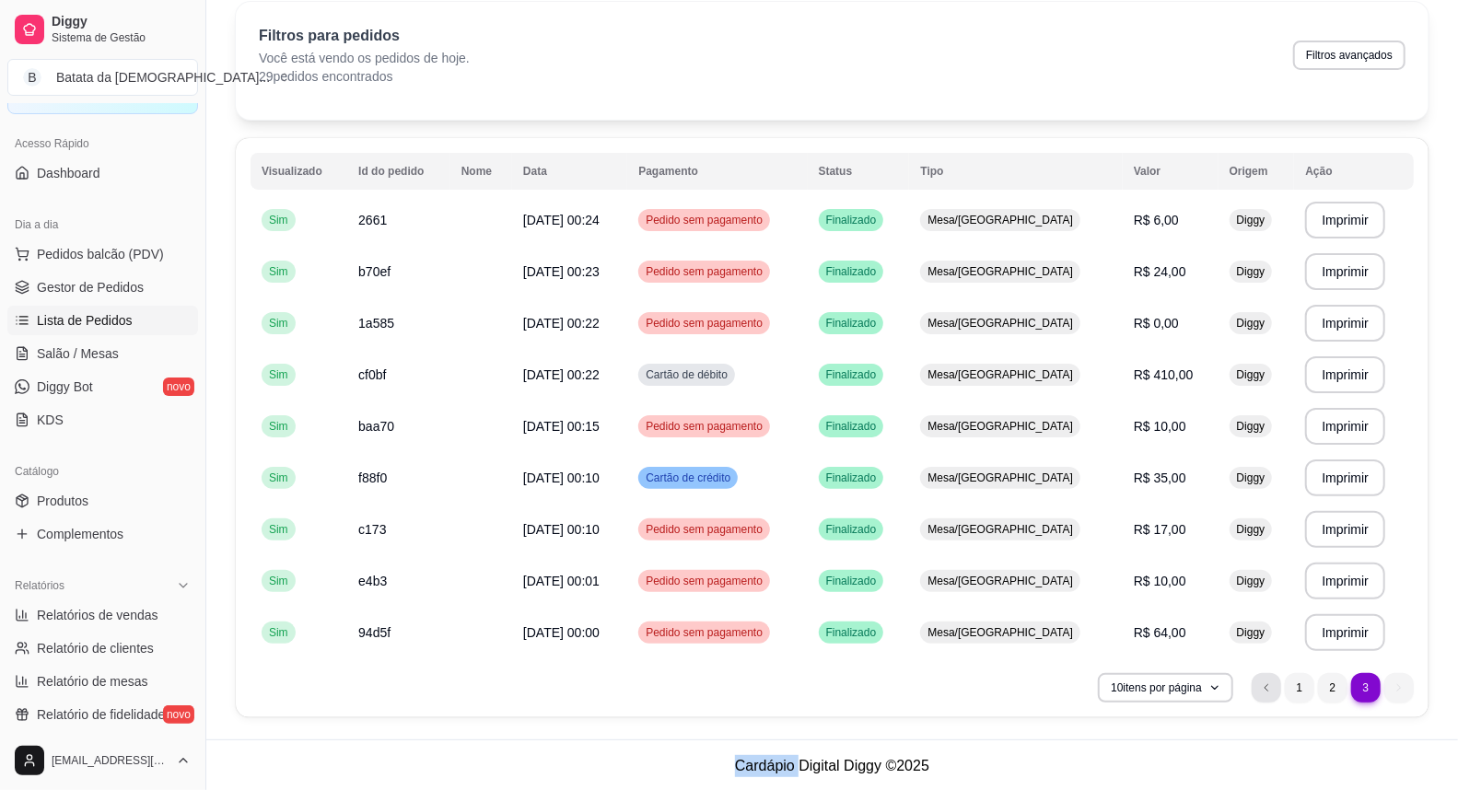
click at [1275, 684] on li "previous page button" at bounding box center [1265, 687] width 29 height 29
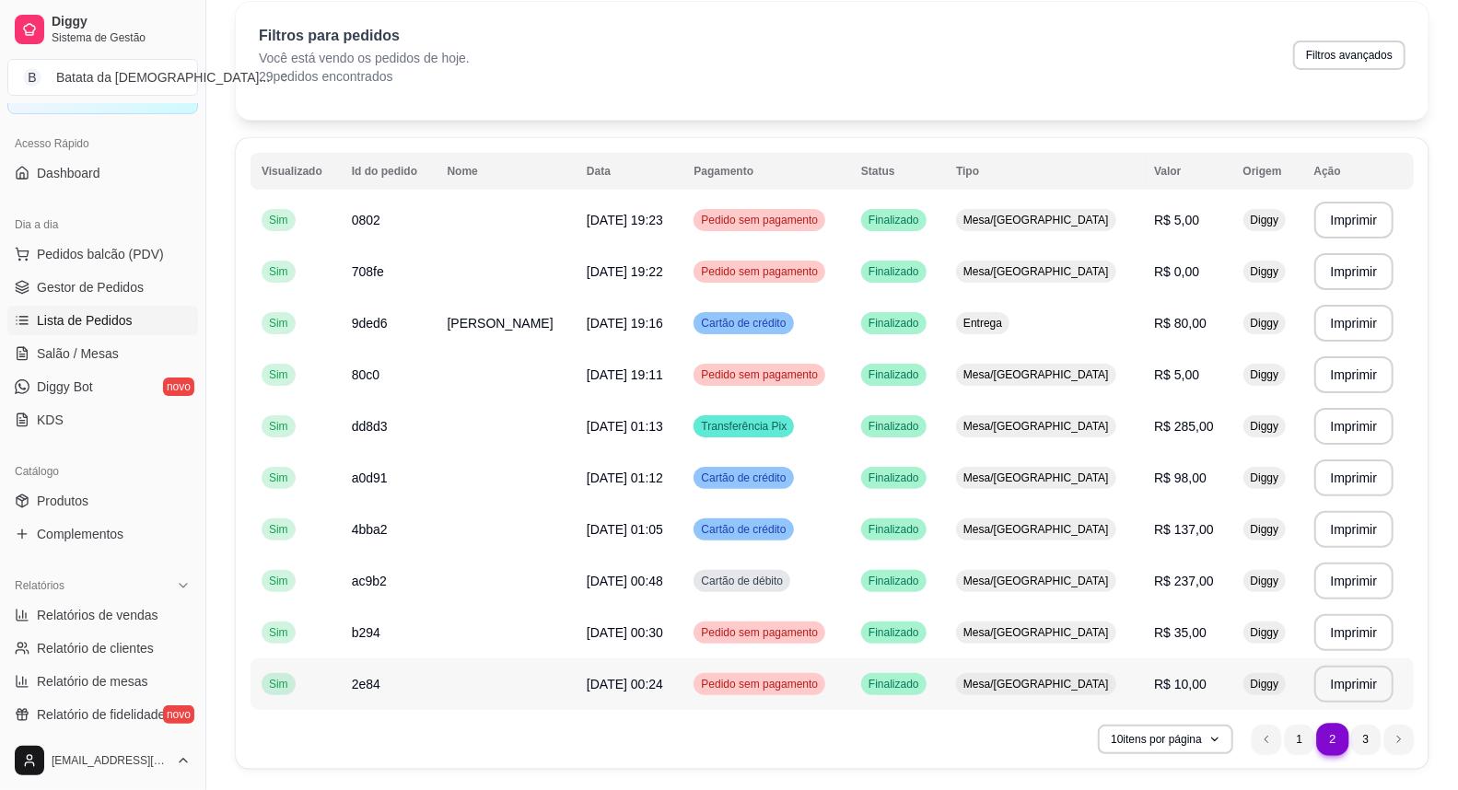
click at [1275, 684] on td "Diggy" at bounding box center [1267, 684] width 71 height 52
click at [1269, 731] on li "previous page button" at bounding box center [1265, 739] width 29 height 29
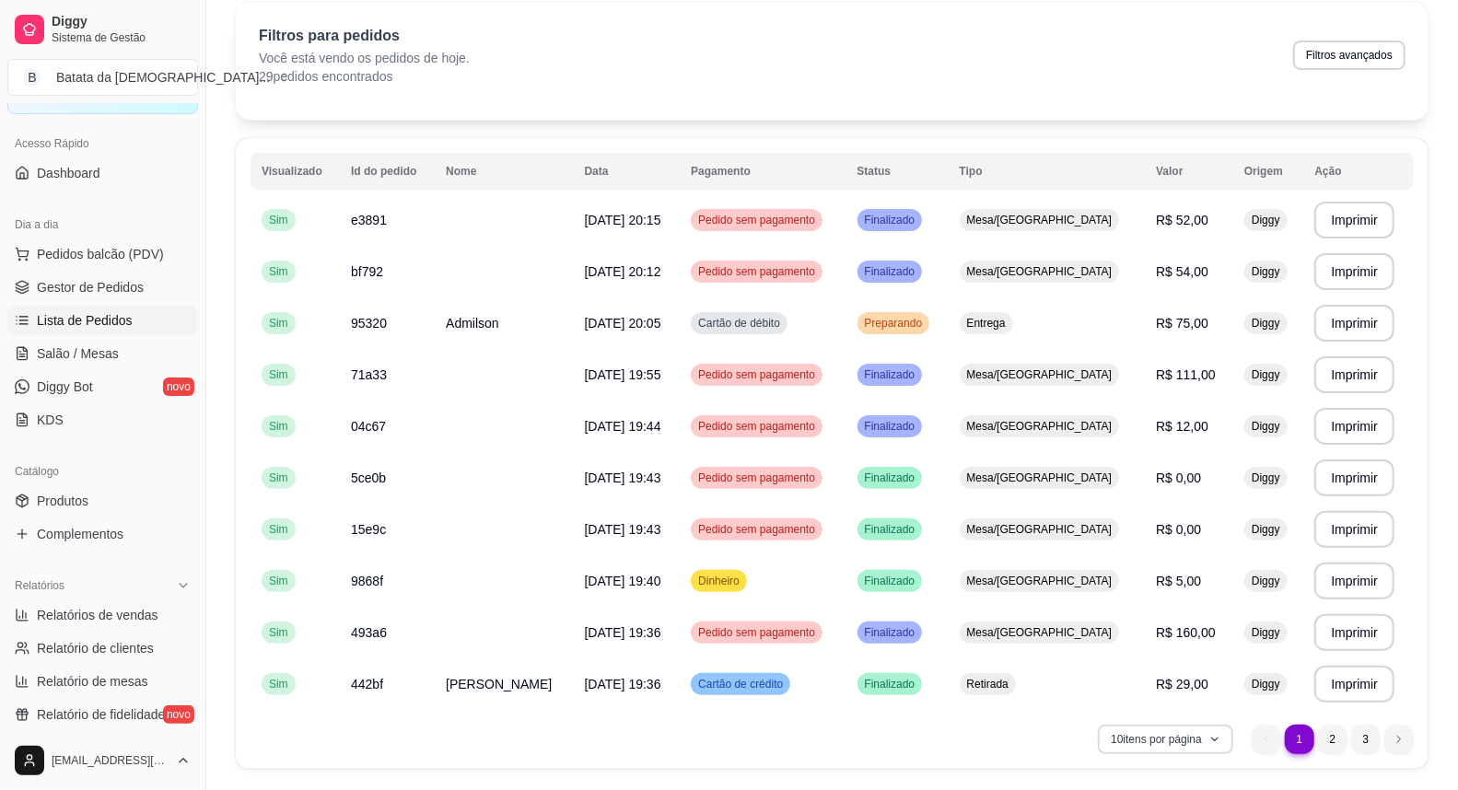
click at [1166, 735] on button "10 itens por página" at bounding box center [1165, 739] width 135 height 29
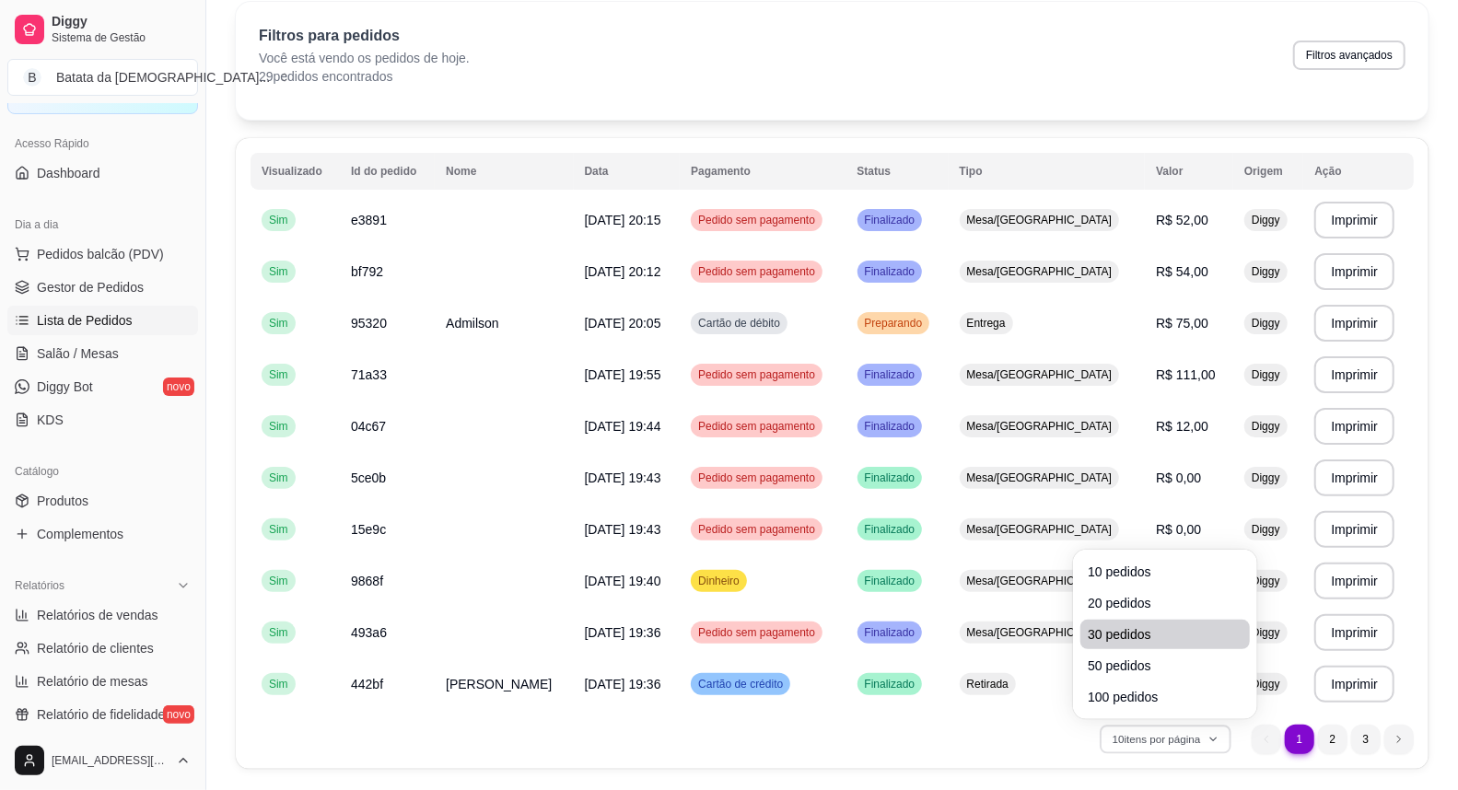
click at [1091, 637] on span "30 pedidos" at bounding box center [1165, 634] width 155 height 18
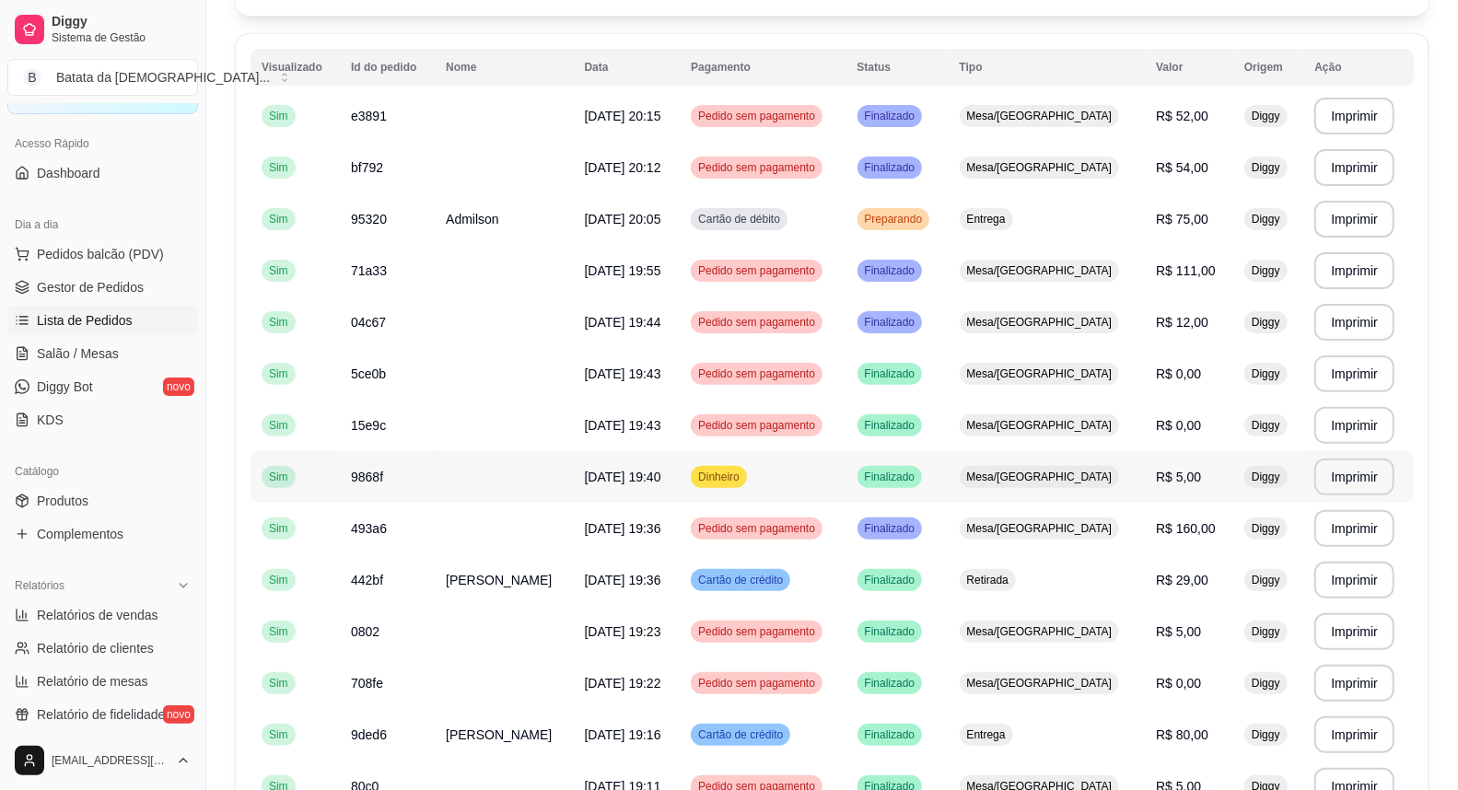
scroll to position [204, 0]
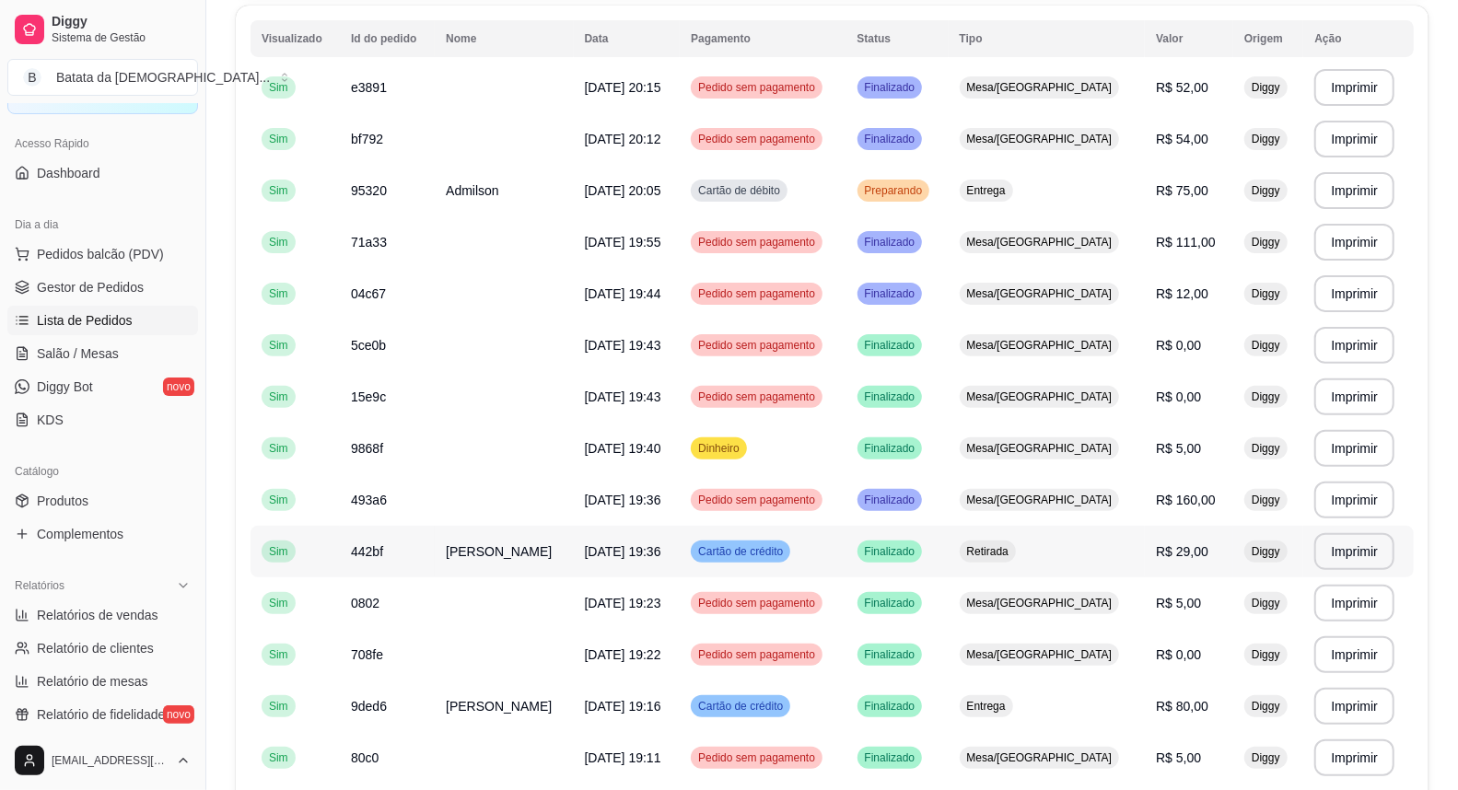
click at [491, 532] on td "[PERSON_NAME]" at bounding box center [504, 552] width 138 height 52
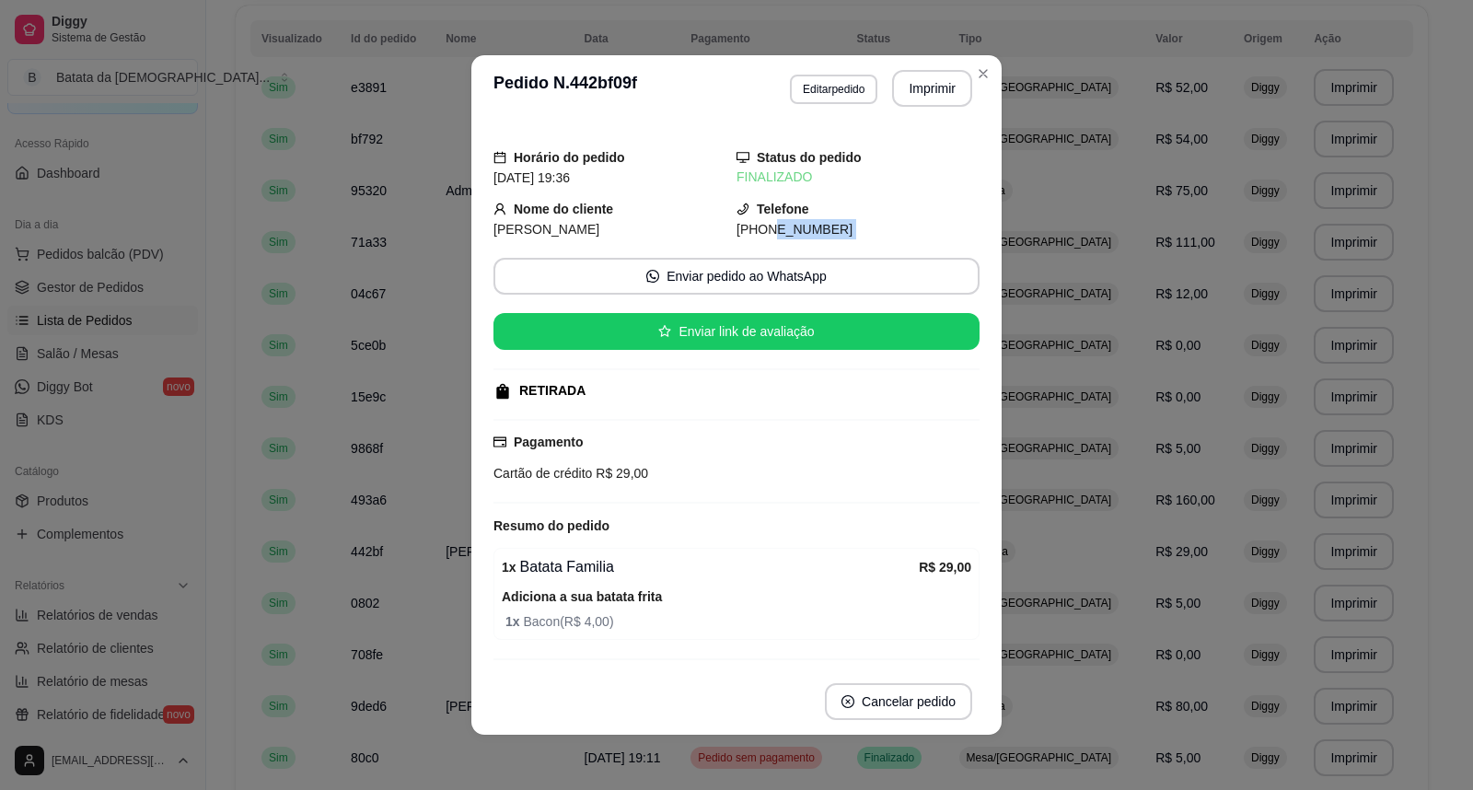
drag, startPoint x: 747, startPoint y: 227, endPoint x: 890, endPoint y: 304, distance: 161.9
click at [1090, 282] on div "**********" at bounding box center [736, 395] width 1473 height 790
drag, startPoint x: 766, startPoint y: 215, endPoint x: 751, endPoint y: 231, distance: 21.5
click at [751, 231] on span "[PHONE_NUMBER]" at bounding box center [795, 229] width 116 height 15
drag, startPoint x: 742, startPoint y: 227, endPoint x: 864, endPoint y: 236, distance: 121.9
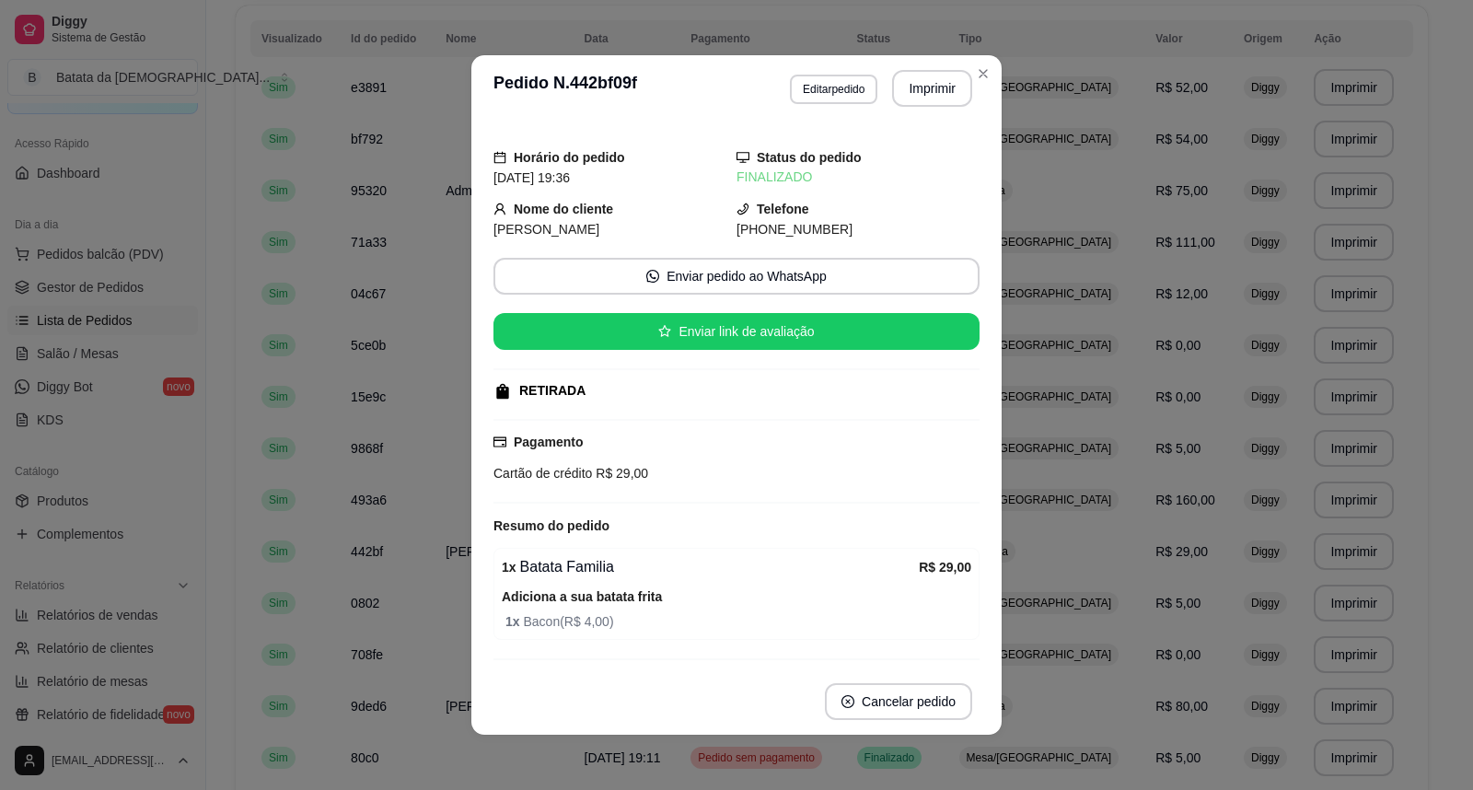
click at [858, 234] on div "[PHONE_NUMBER]" at bounding box center [858, 229] width 243 height 20
copy span "[PHONE_NUMBER]"
click at [495, 526] on strong "Resumo do pedido" at bounding box center [552, 525] width 116 height 15
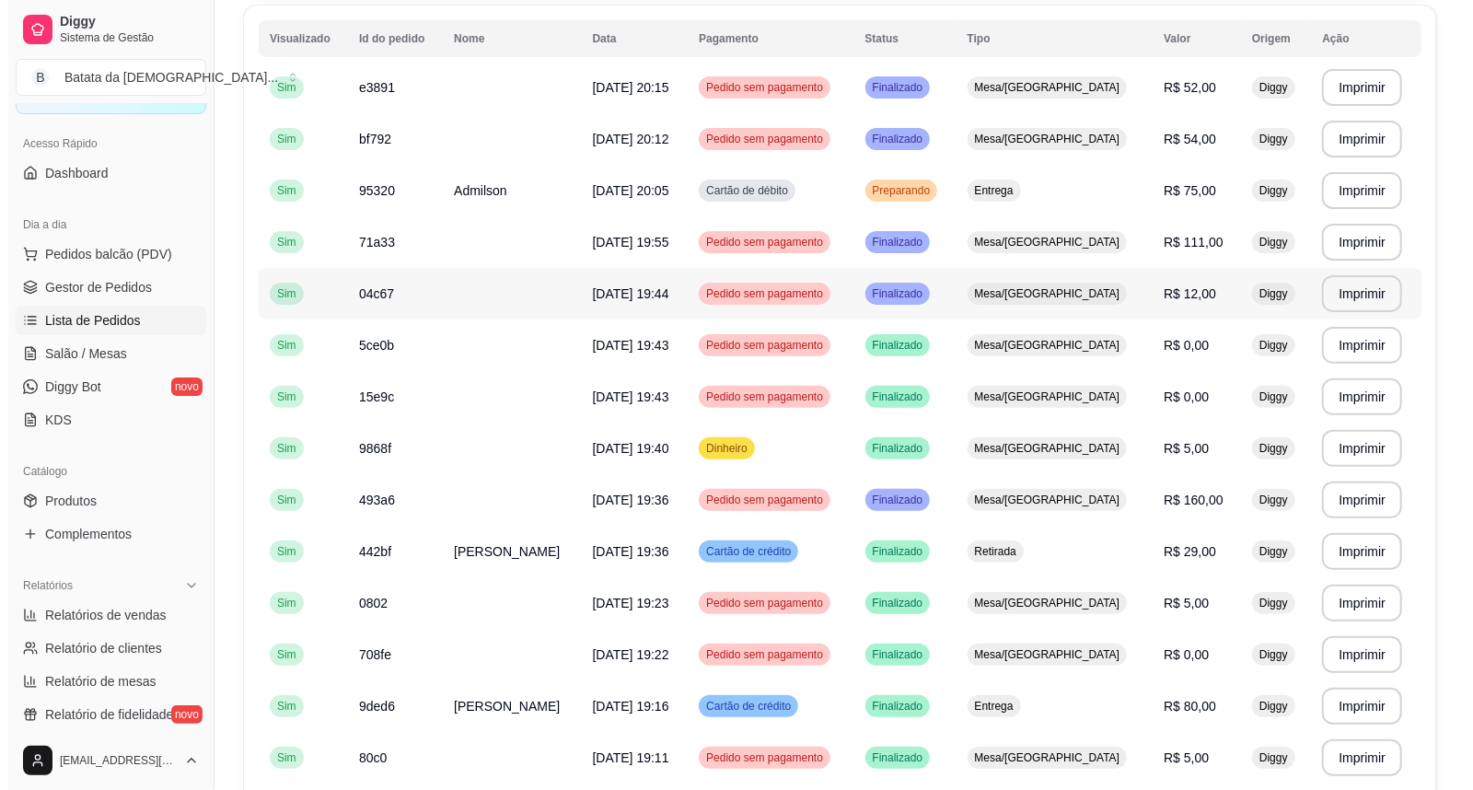
scroll to position [0, 0]
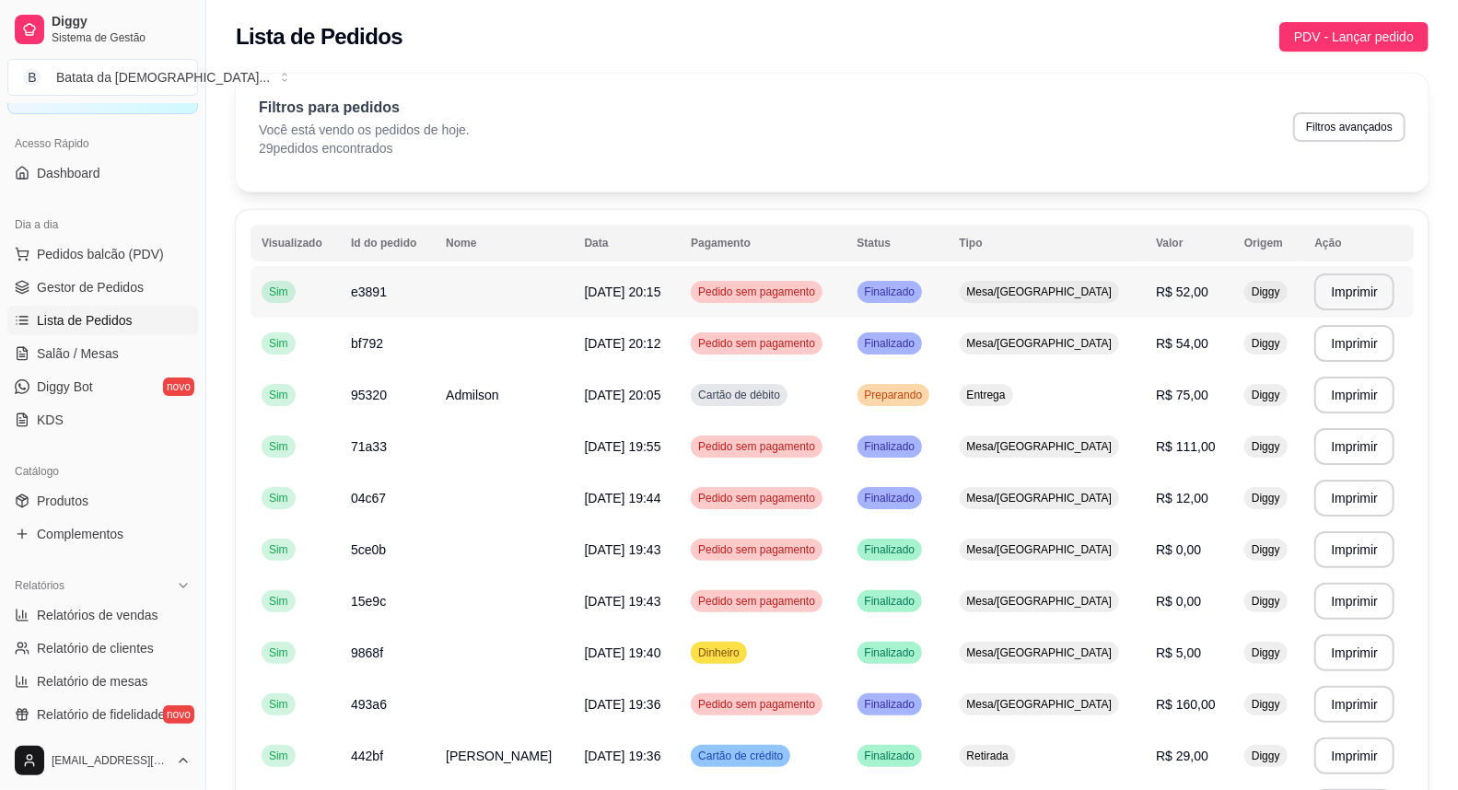
click at [484, 297] on td at bounding box center [504, 292] width 138 height 52
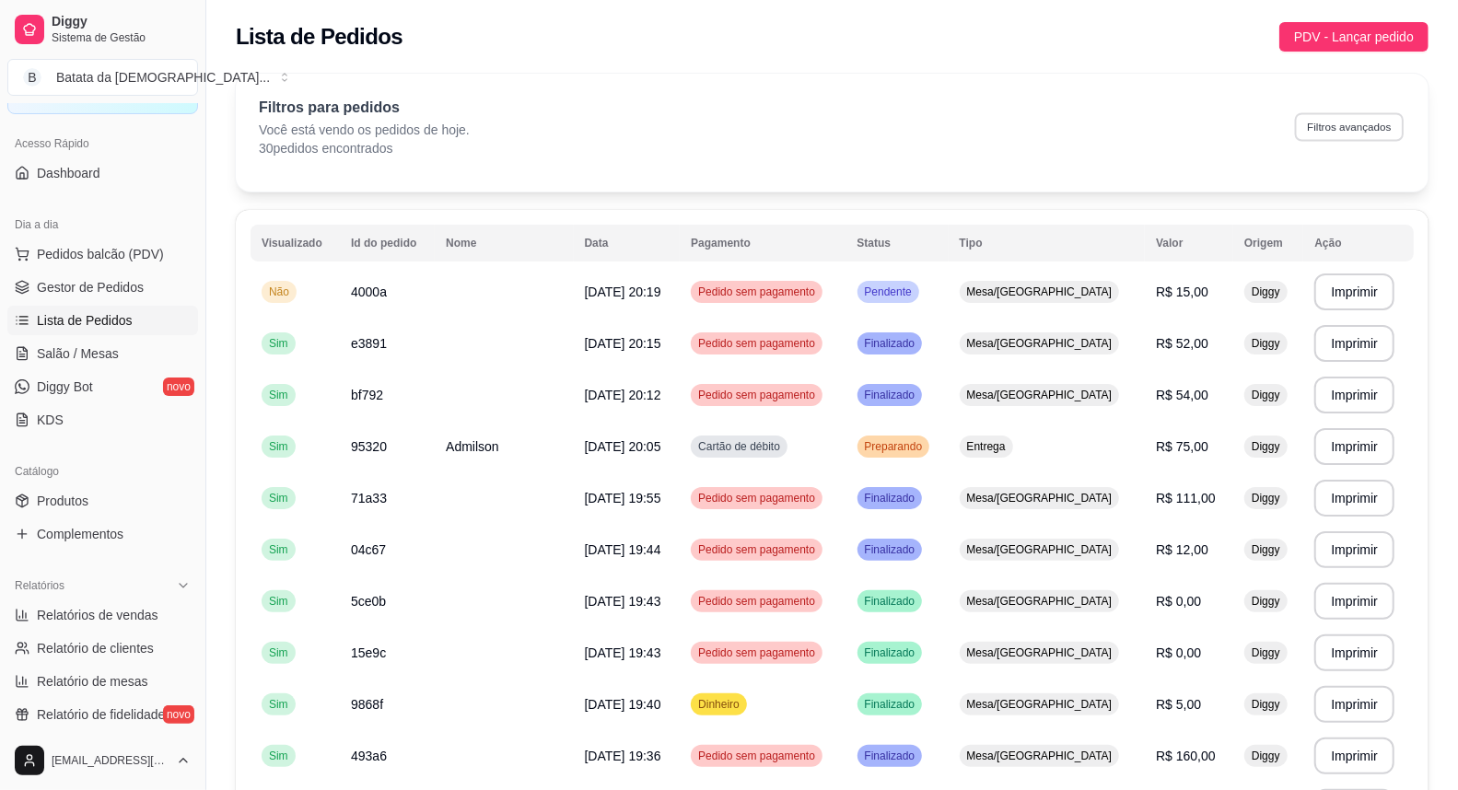
click at [1298, 127] on button "Filtros avançados" at bounding box center [1349, 126] width 109 height 29
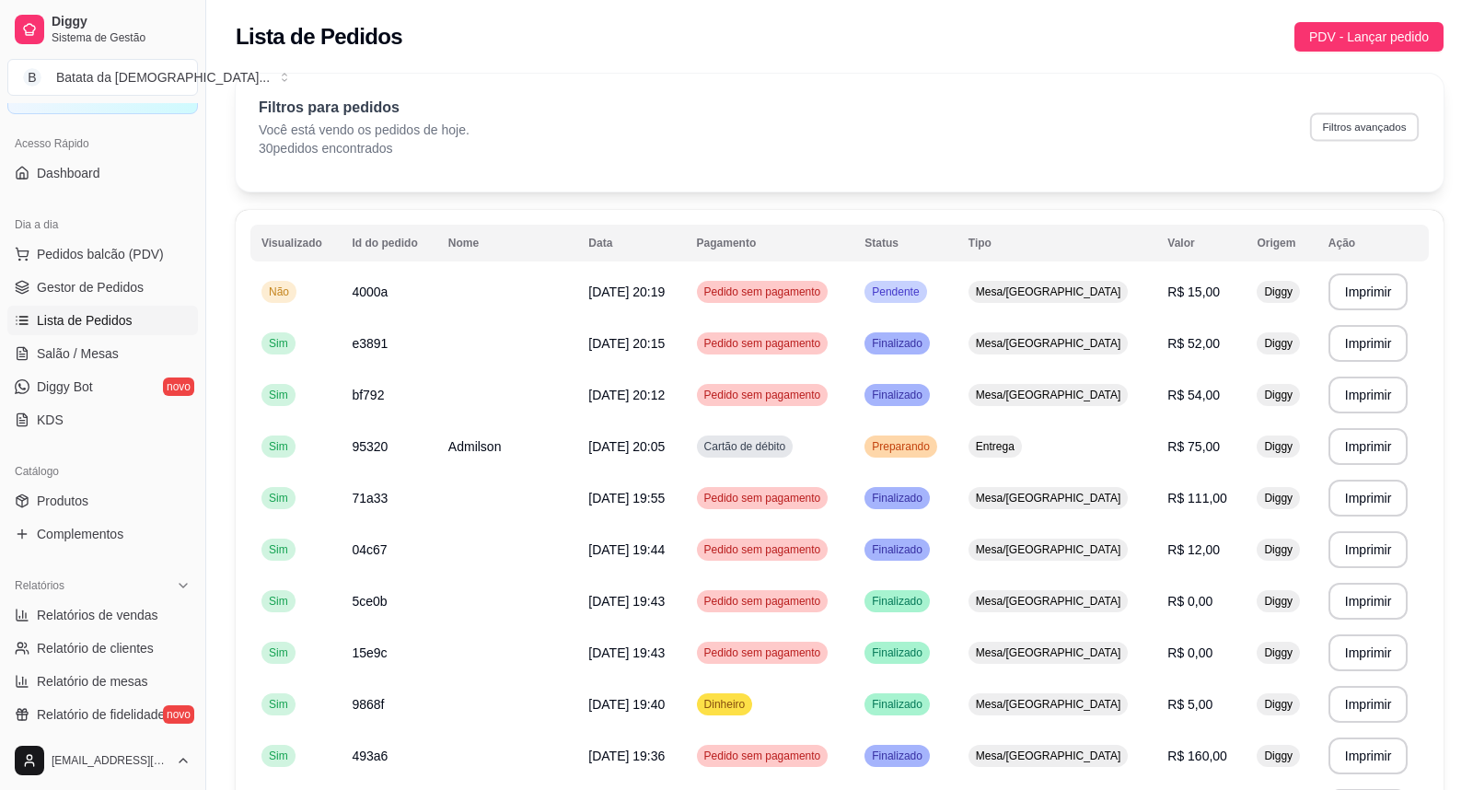
select select "0"
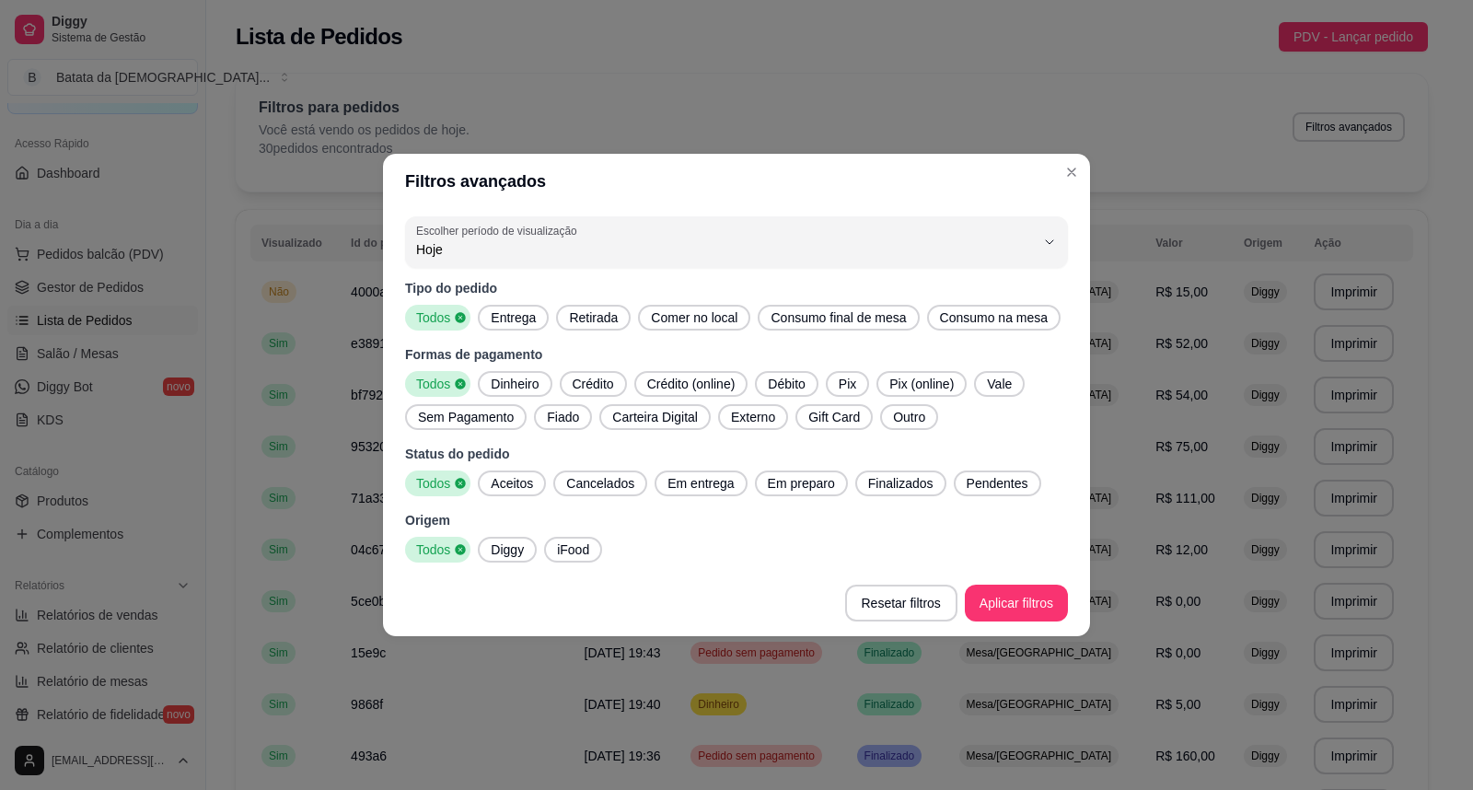
click at [836, 412] on span "Gift Card" at bounding box center [834, 417] width 66 height 18
click at [445, 383] on span "Todos" at bounding box center [435, 384] width 49 height 18
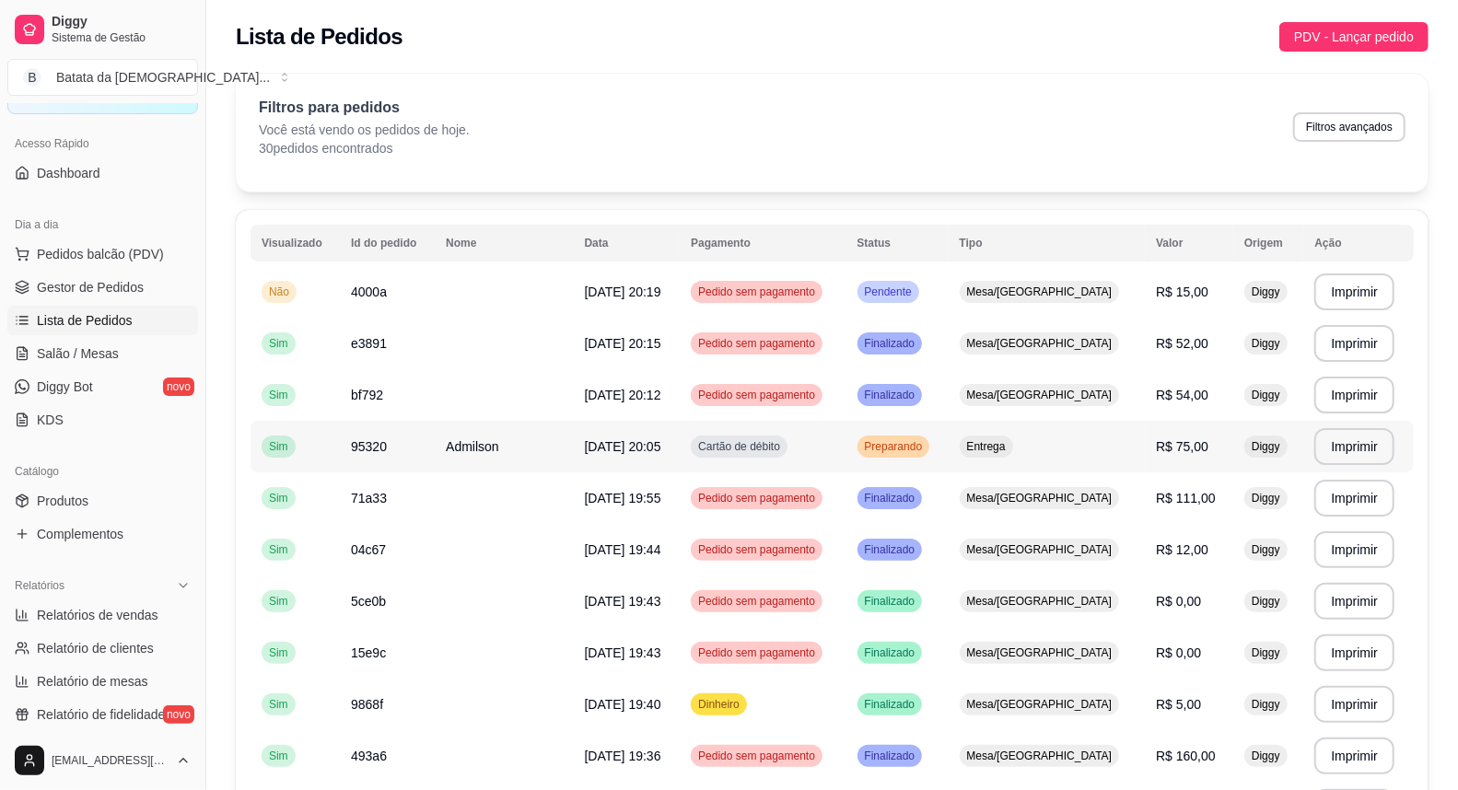
click at [948, 463] on td "Preparando" at bounding box center [897, 447] width 102 height 52
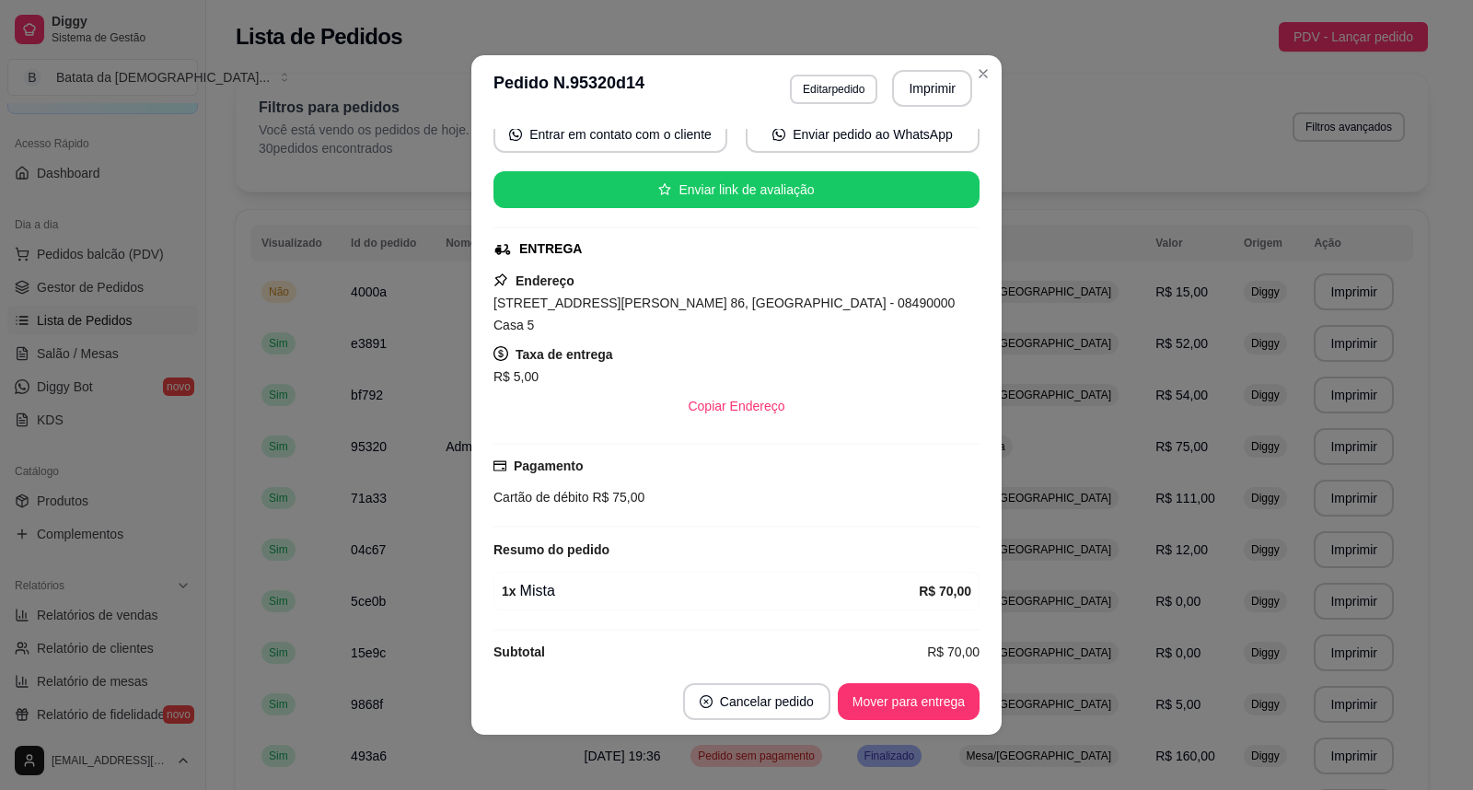
scroll to position [4, 0]
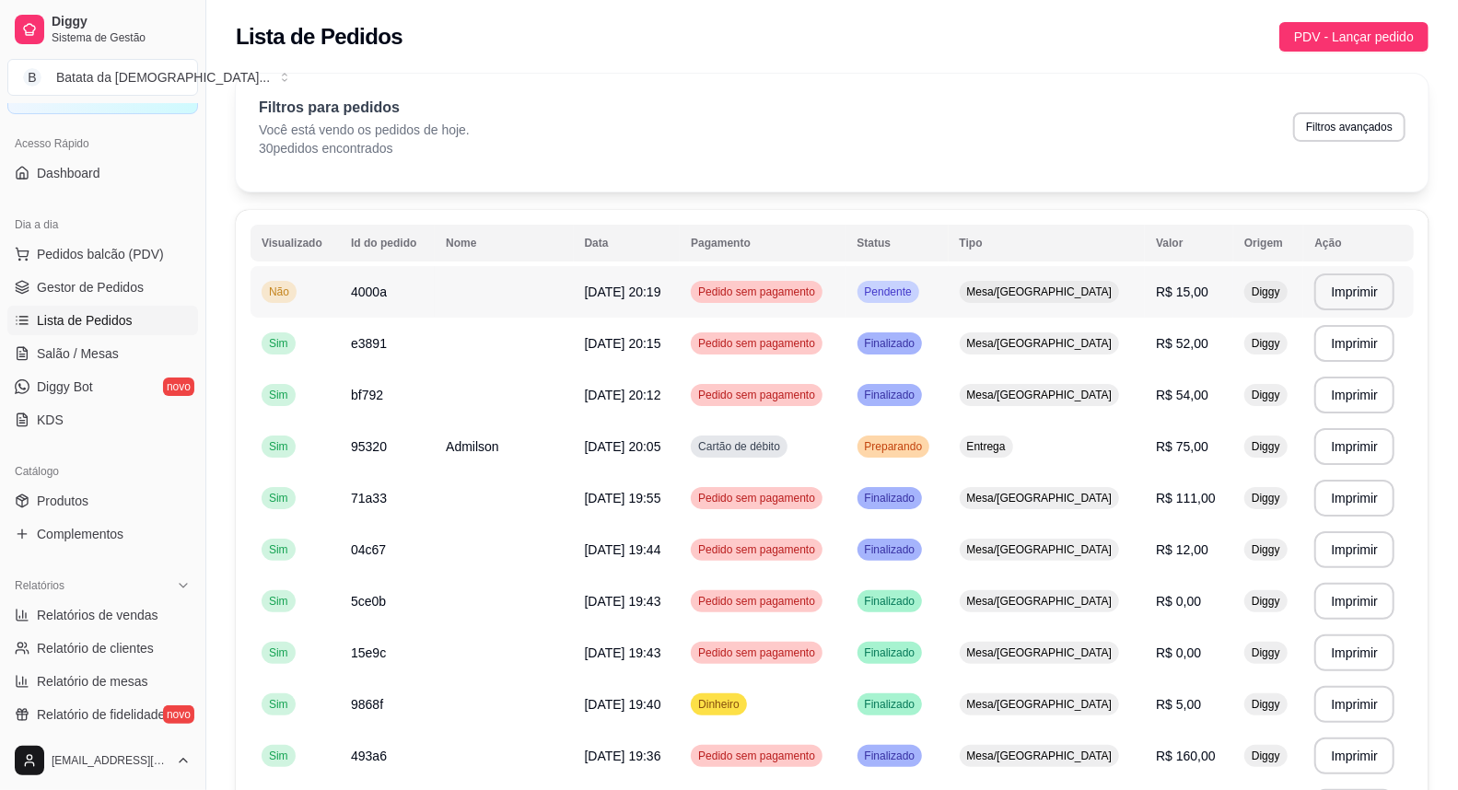
click at [889, 291] on td "Pendente" at bounding box center [897, 292] width 102 height 52
click at [925, 433] on td "Preparando" at bounding box center [897, 447] width 102 height 52
click at [1047, 357] on td "Mesa/[GEOGRAPHIC_DATA]" at bounding box center [1046, 344] width 197 height 52
click at [1044, 391] on span "Mesa/[GEOGRAPHIC_DATA]" at bounding box center [1039, 395] width 153 height 15
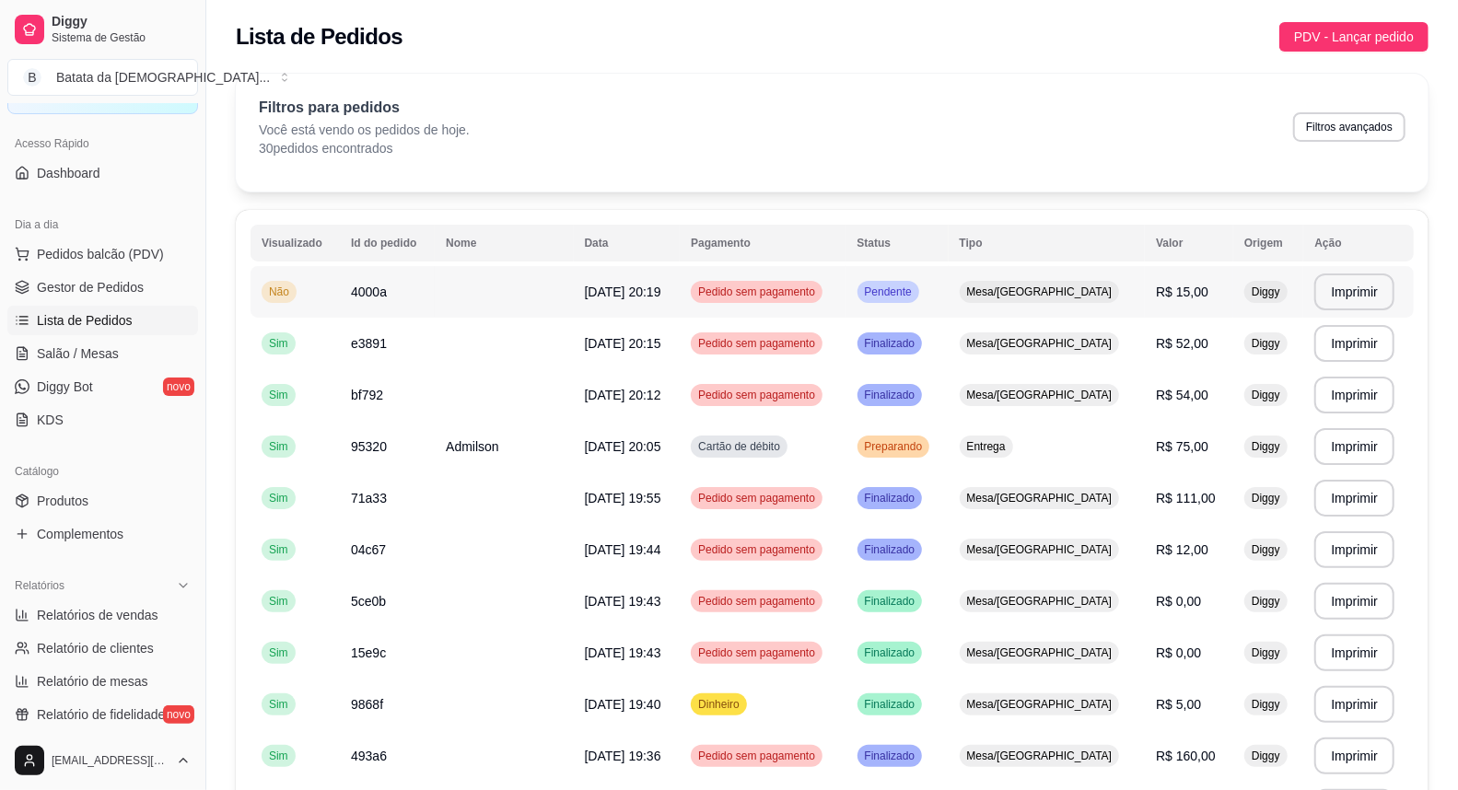
click at [1005, 305] on td "Mesa/[GEOGRAPHIC_DATA]" at bounding box center [1046, 292] width 197 height 52
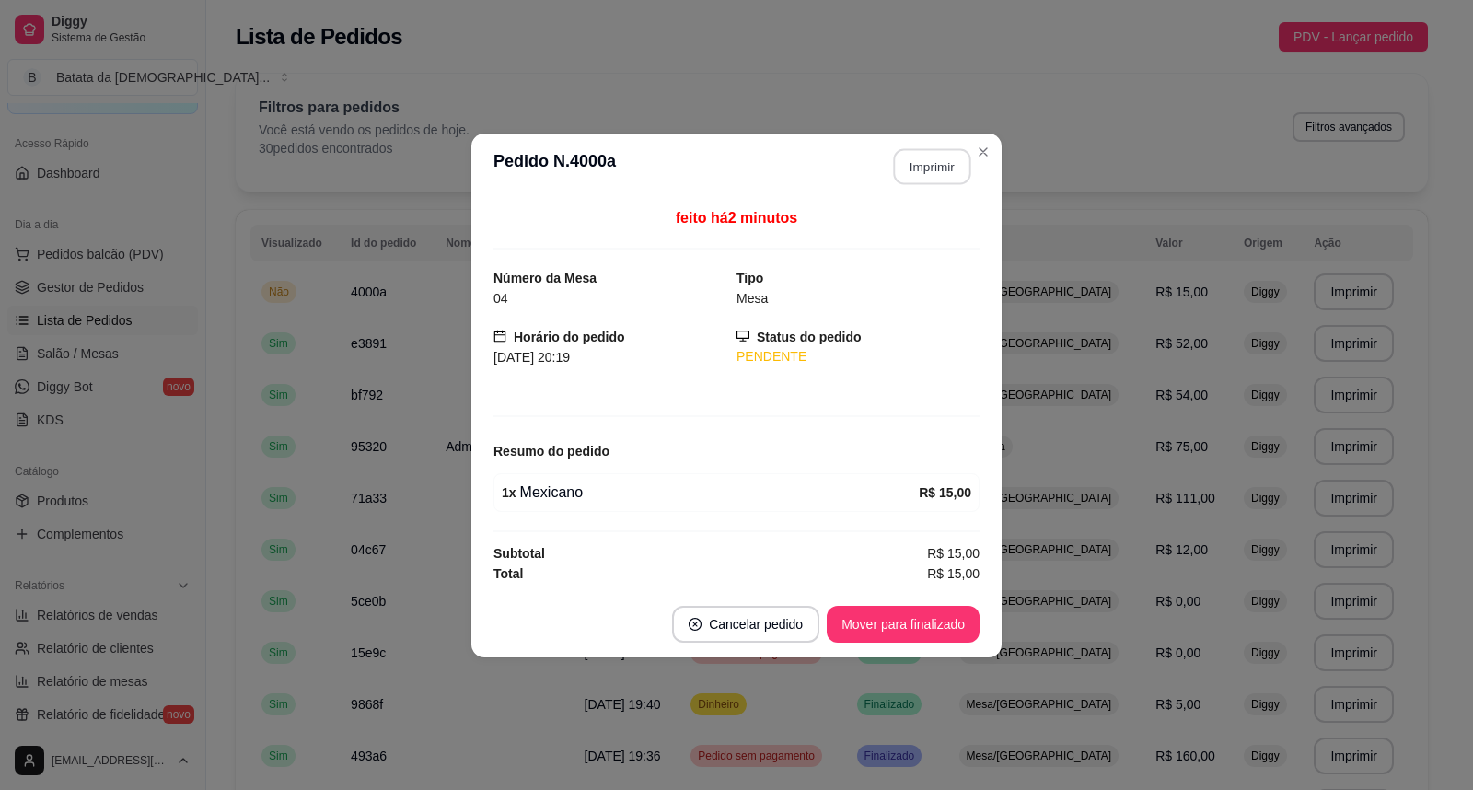
click at [948, 157] on button "Imprimir" at bounding box center [932, 166] width 77 height 36
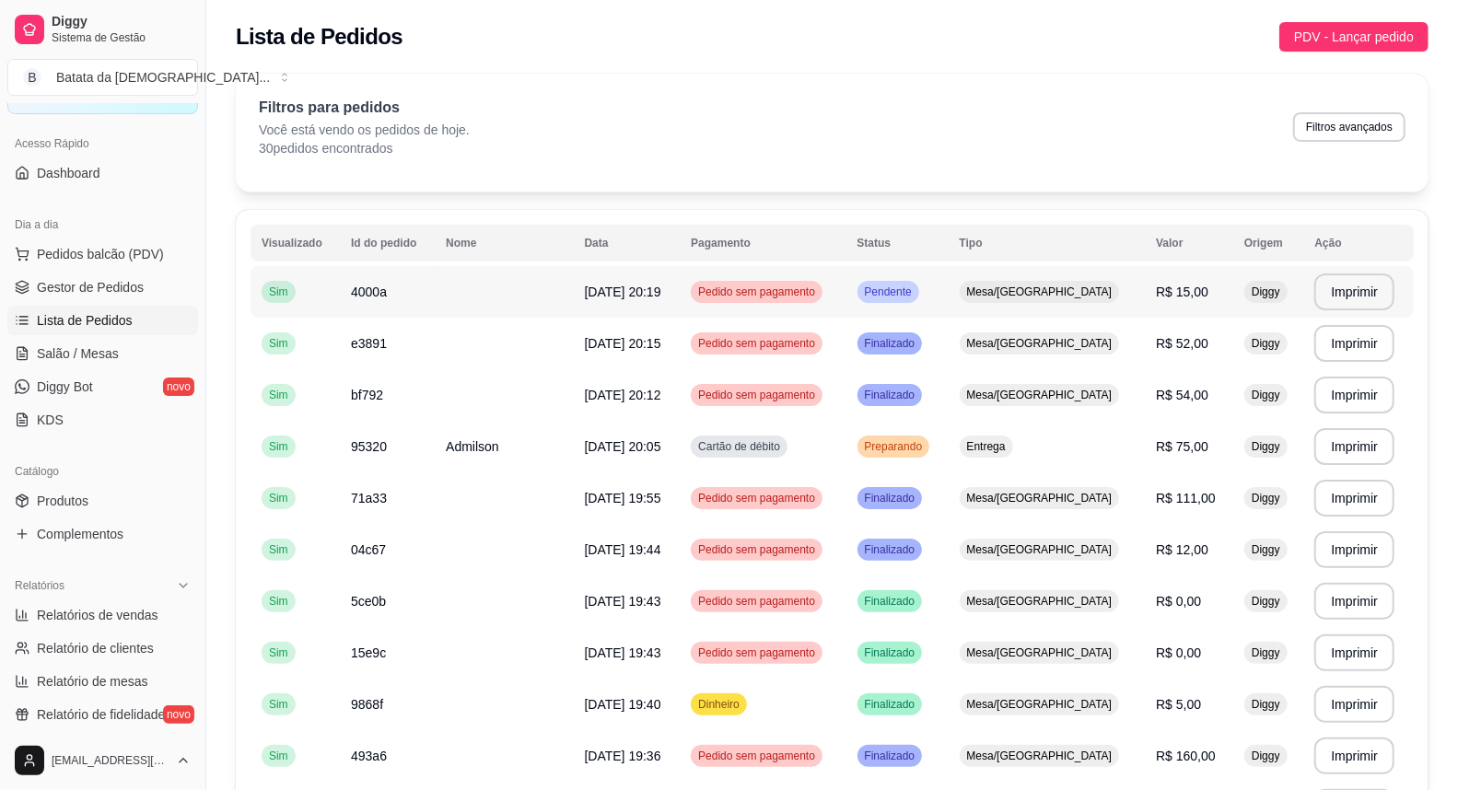
click at [749, 306] on td "Pedido sem pagamento" at bounding box center [763, 292] width 166 height 52
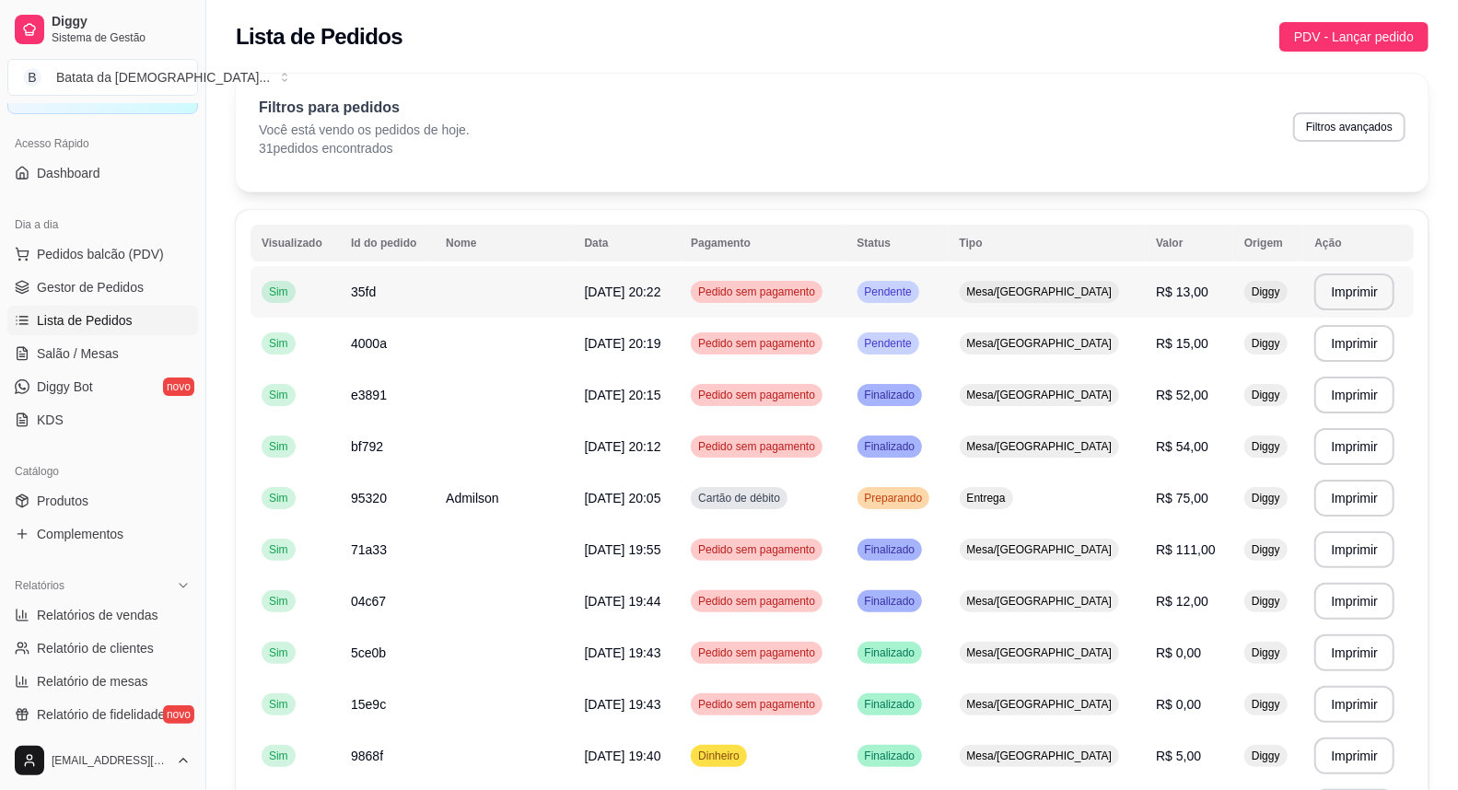
click at [681, 307] on td "[DATE] 20:22" at bounding box center [627, 292] width 107 height 52
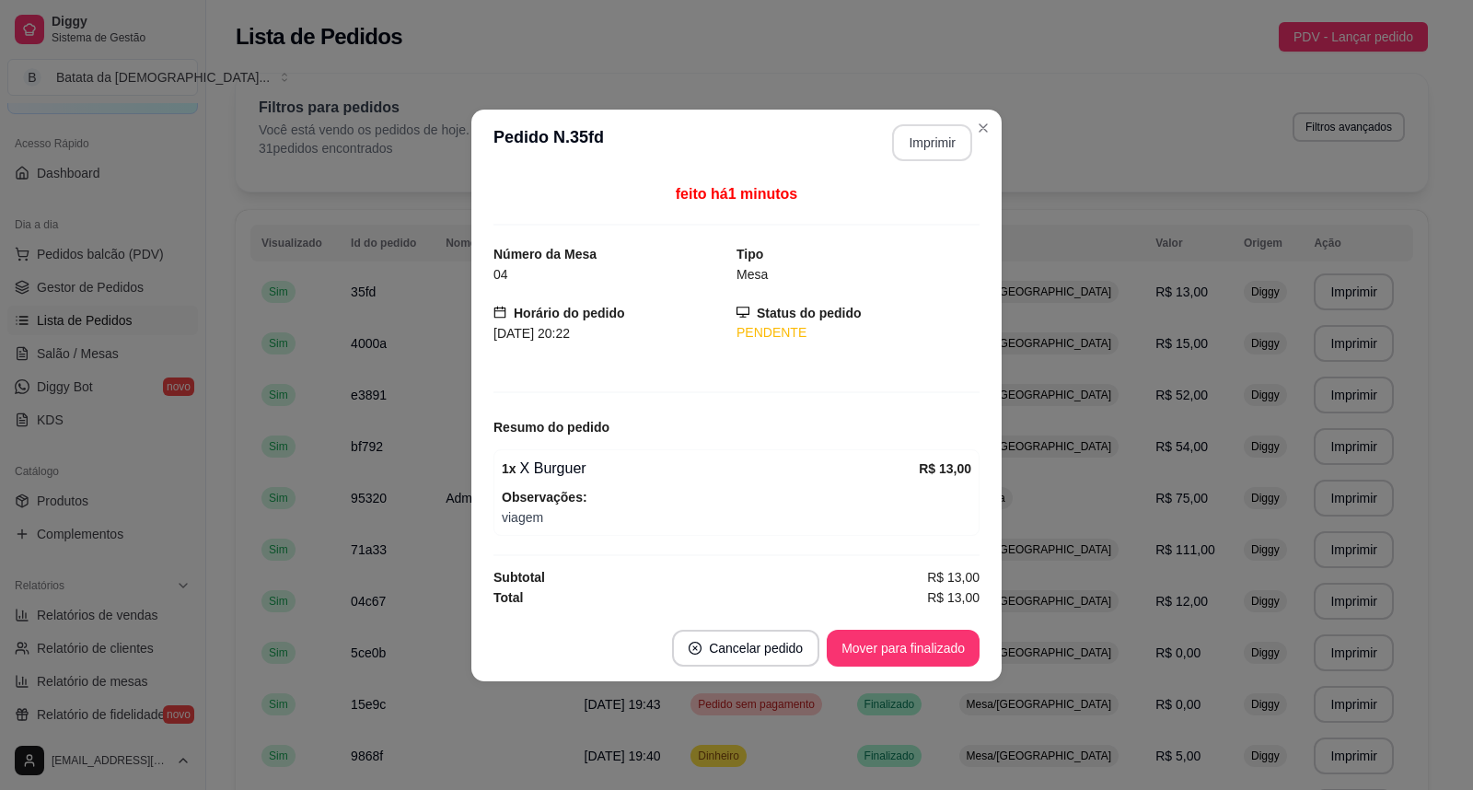
click at [930, 136] on button "Imprimir" at bounding box center [932, 142] width 80 height 37
drag, startPoint x: 907, startPoint y: 516, endPoint x: 1082, endPoint y: 551, distance: 178.4
click at [947, 522] on span "viagem" at bounding box center [737, 517] width 470 height 20
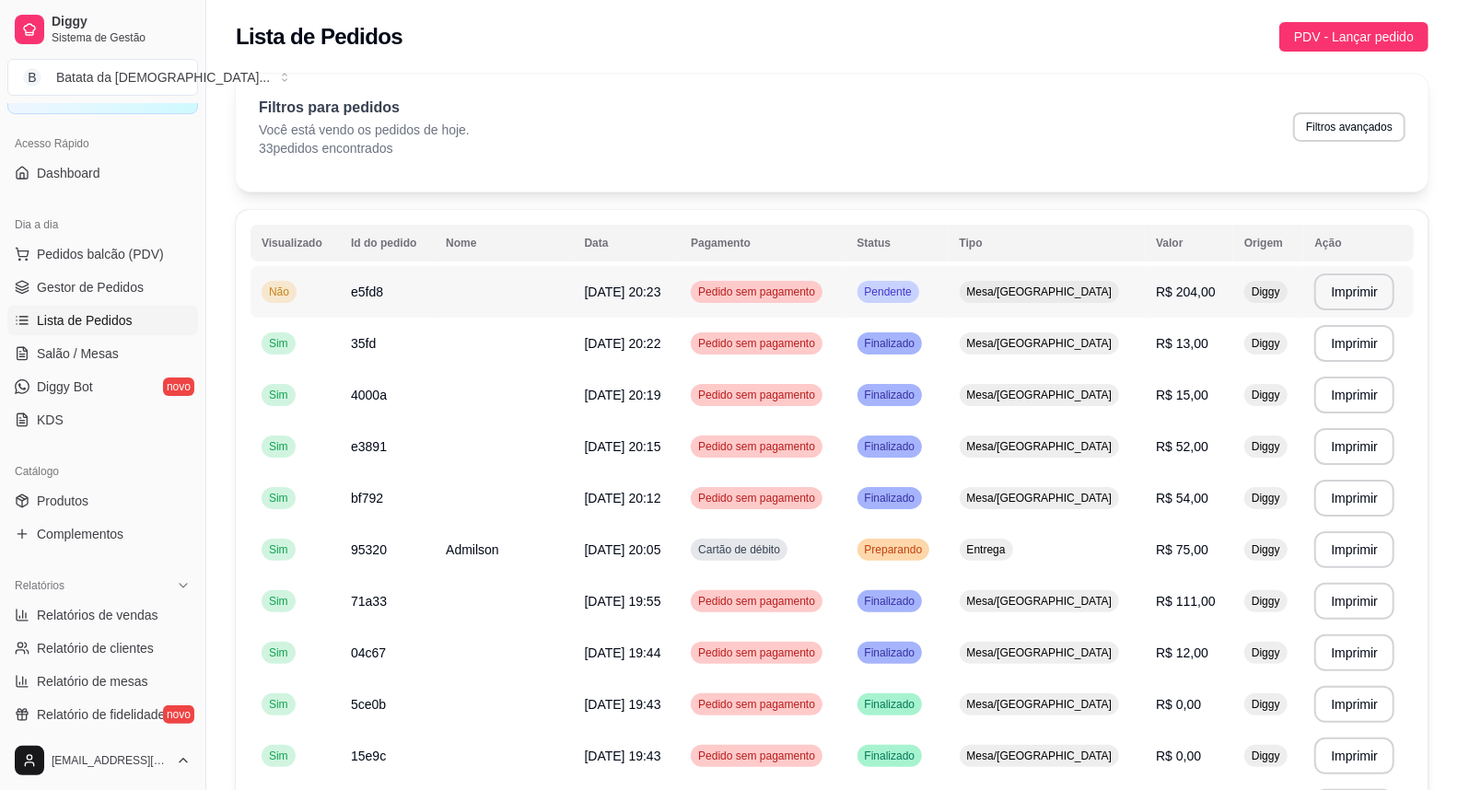
click at [473, 309] on td at bounding box center [504, 292] width 138 height 52
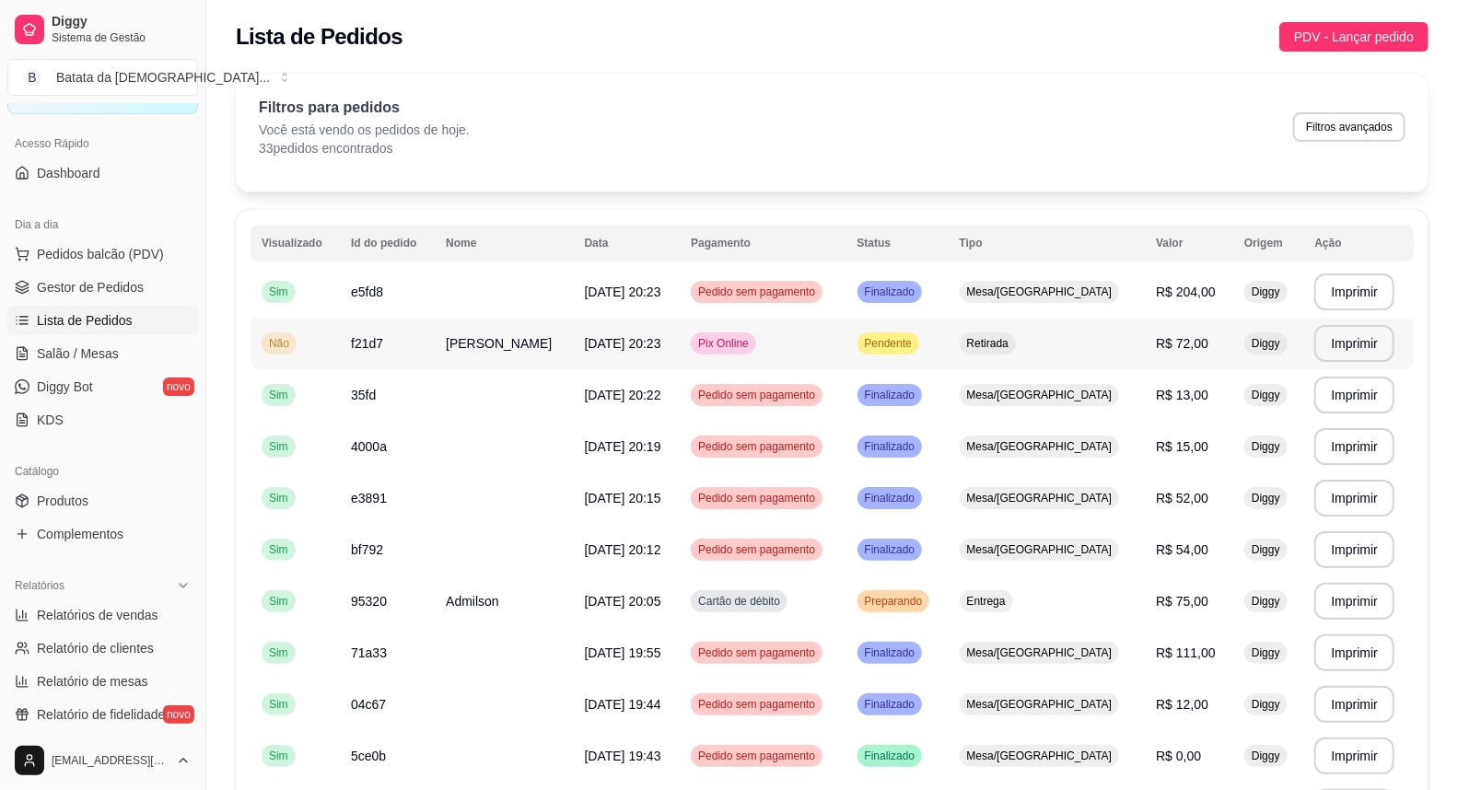
click at [596, 353] on td "[DATE] 20:23" at bounding box center [627, 344] width 107 height 52
click at [654, 370] on td "[DATE] 20:22" at bounding box center [627, 395] width 107 height 52
click at [845, 453] on td "Pedido sem pagamento" at bounding box center [763, 447] width 166 height 52
click at [919, 494] on span "Finalizado" at bounding box center [890, 498] width 58 height 15
click at [845, 548] on td "Pedido sem pagamento" at bounding box center [763, 550] width 166 height 52
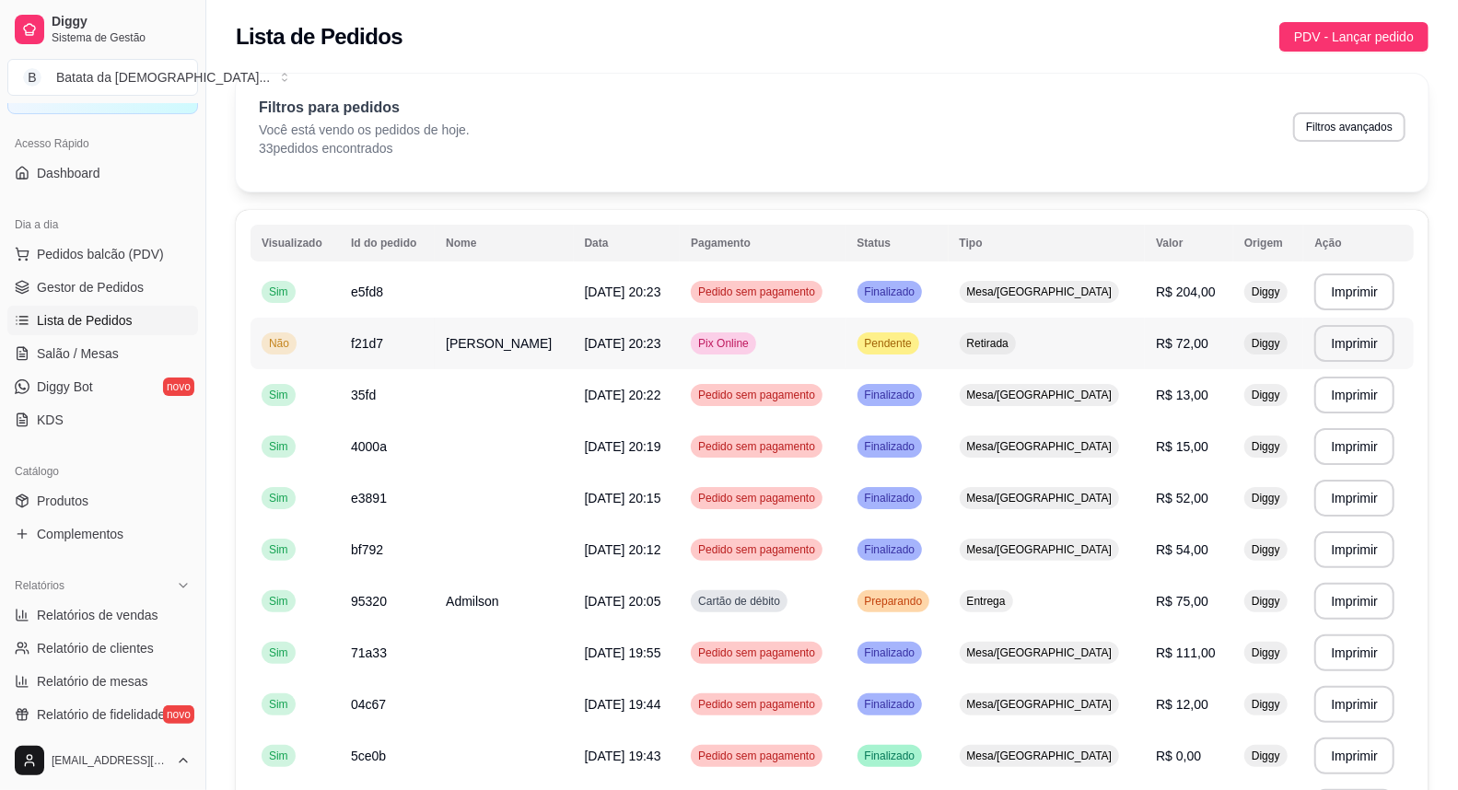
click at [889, 325] on td "Pendente" at bounding box center [897, 344] width 102 height 52
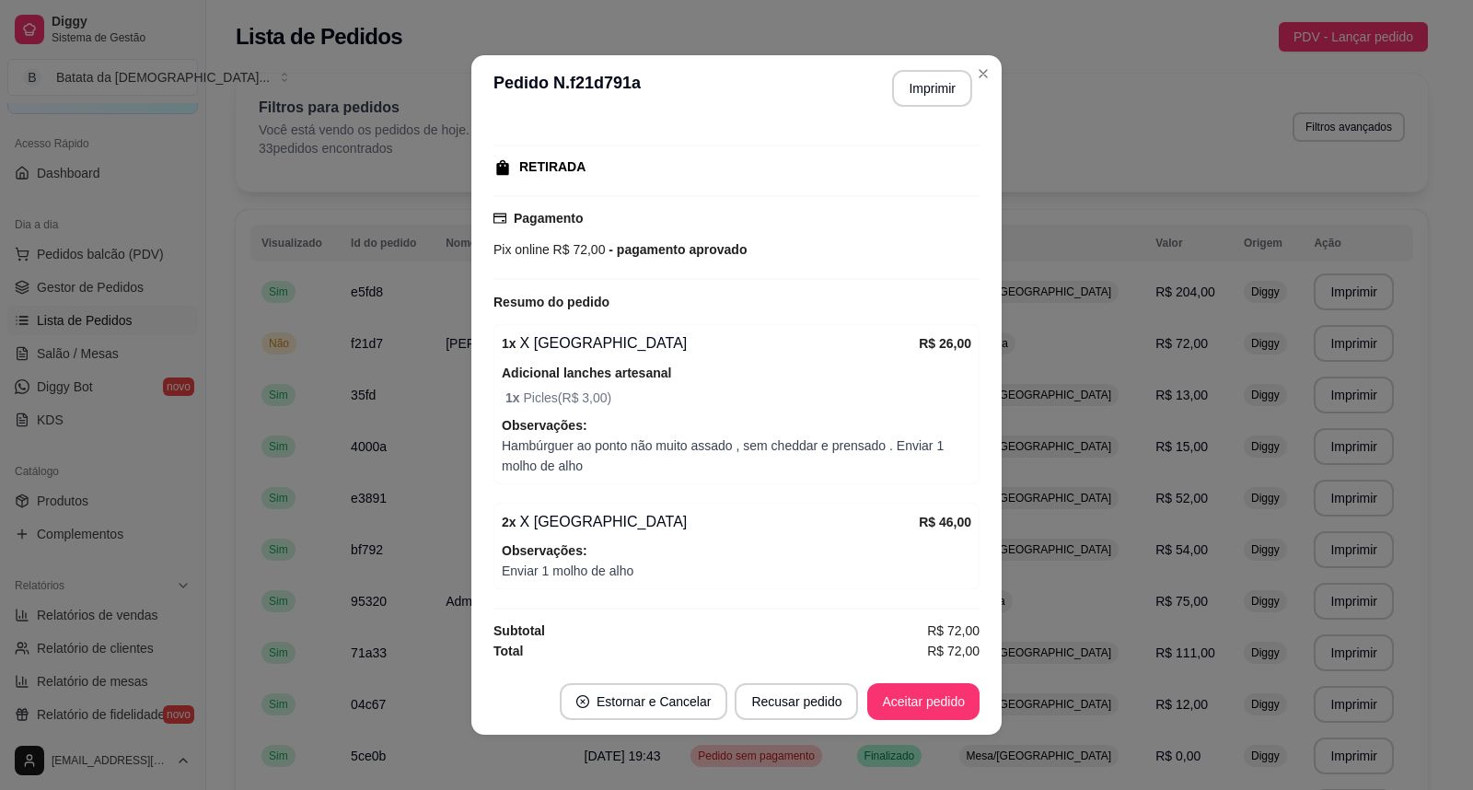
scroll to position [4, 0]
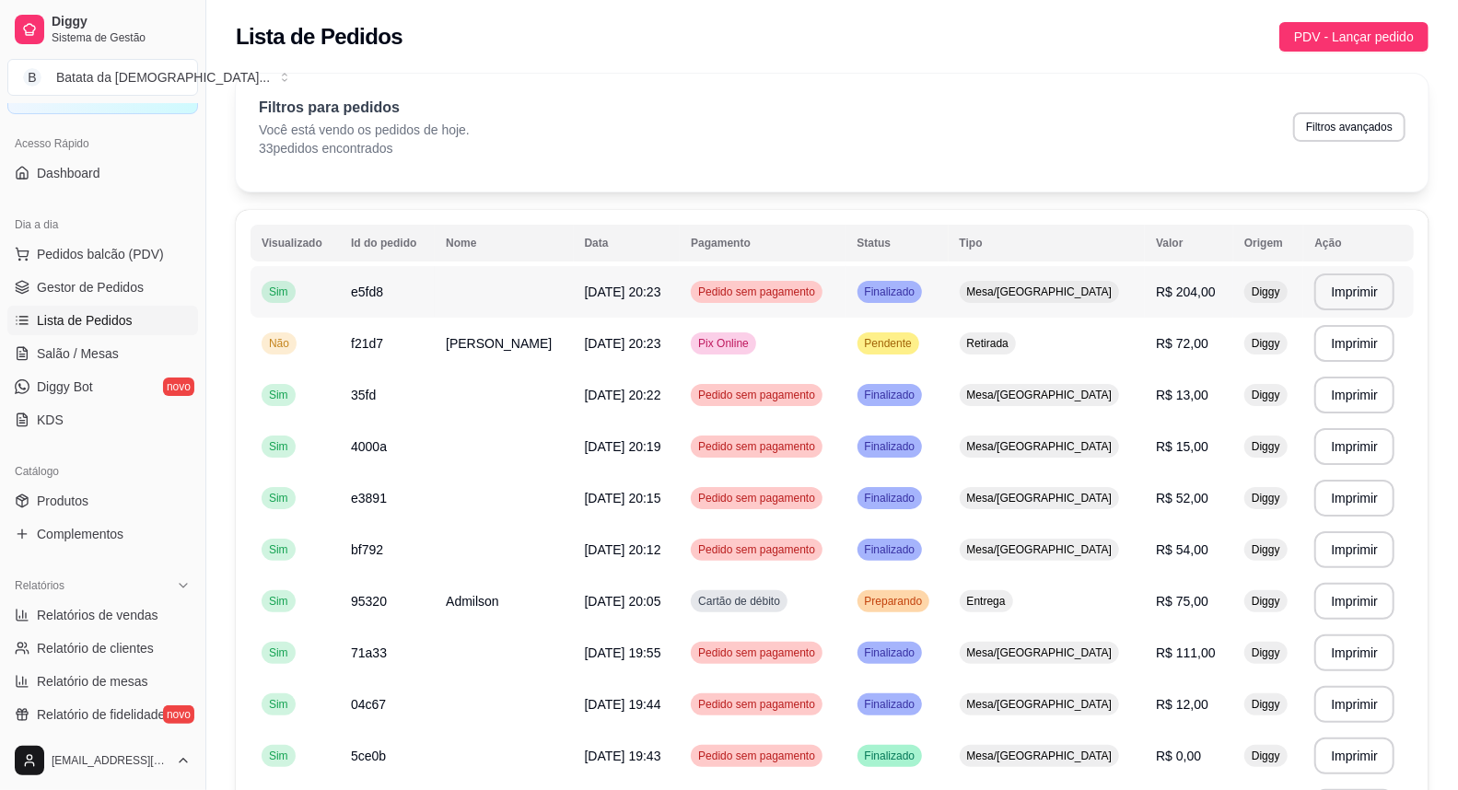
click at [1158, 297] on span "R$ 204,00" at bounding box center [1186, 292] width 60 height 15
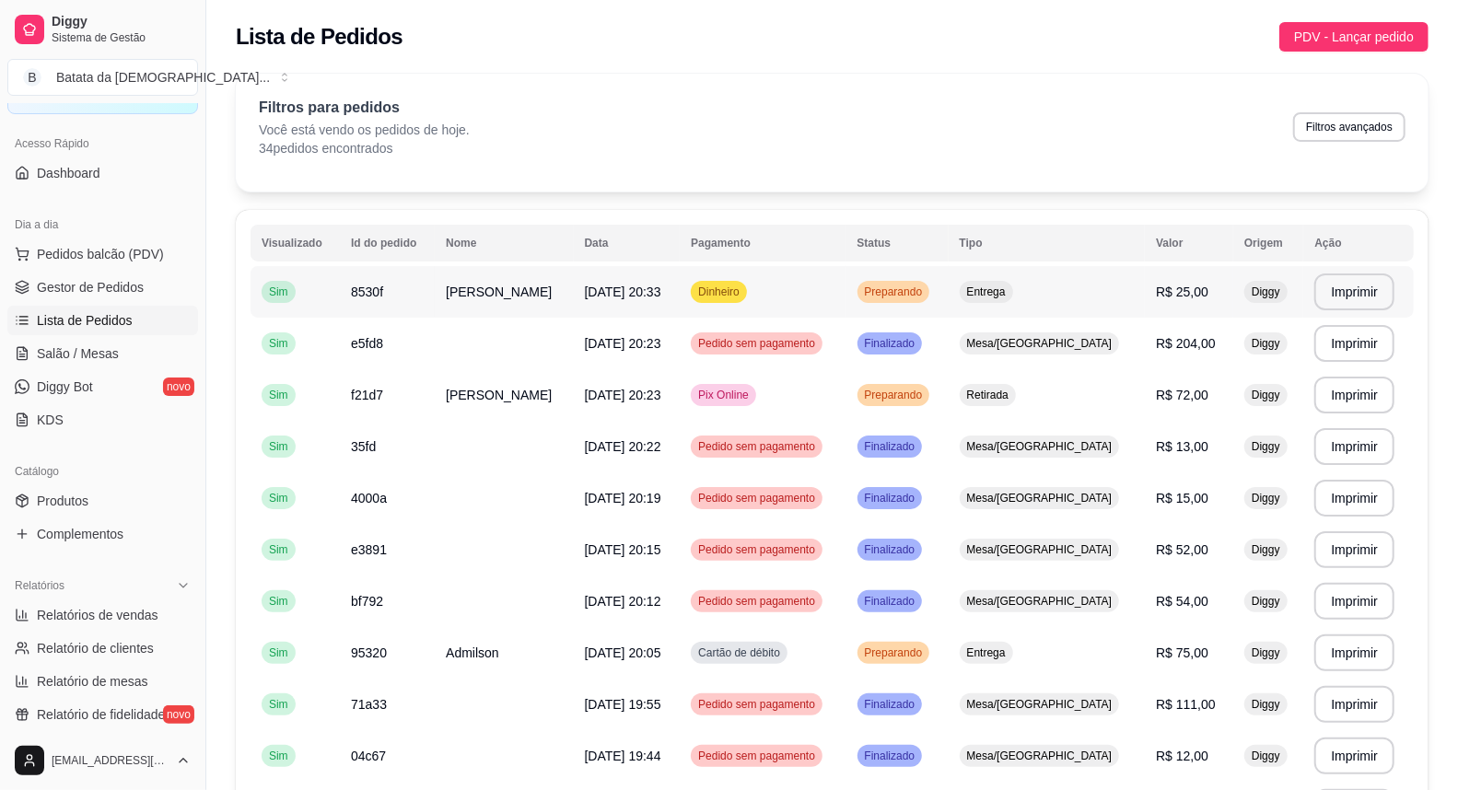
click at [553, 273] on td "[PERSON_NAME]" at bounding box center [504, 292] width 138 height 52
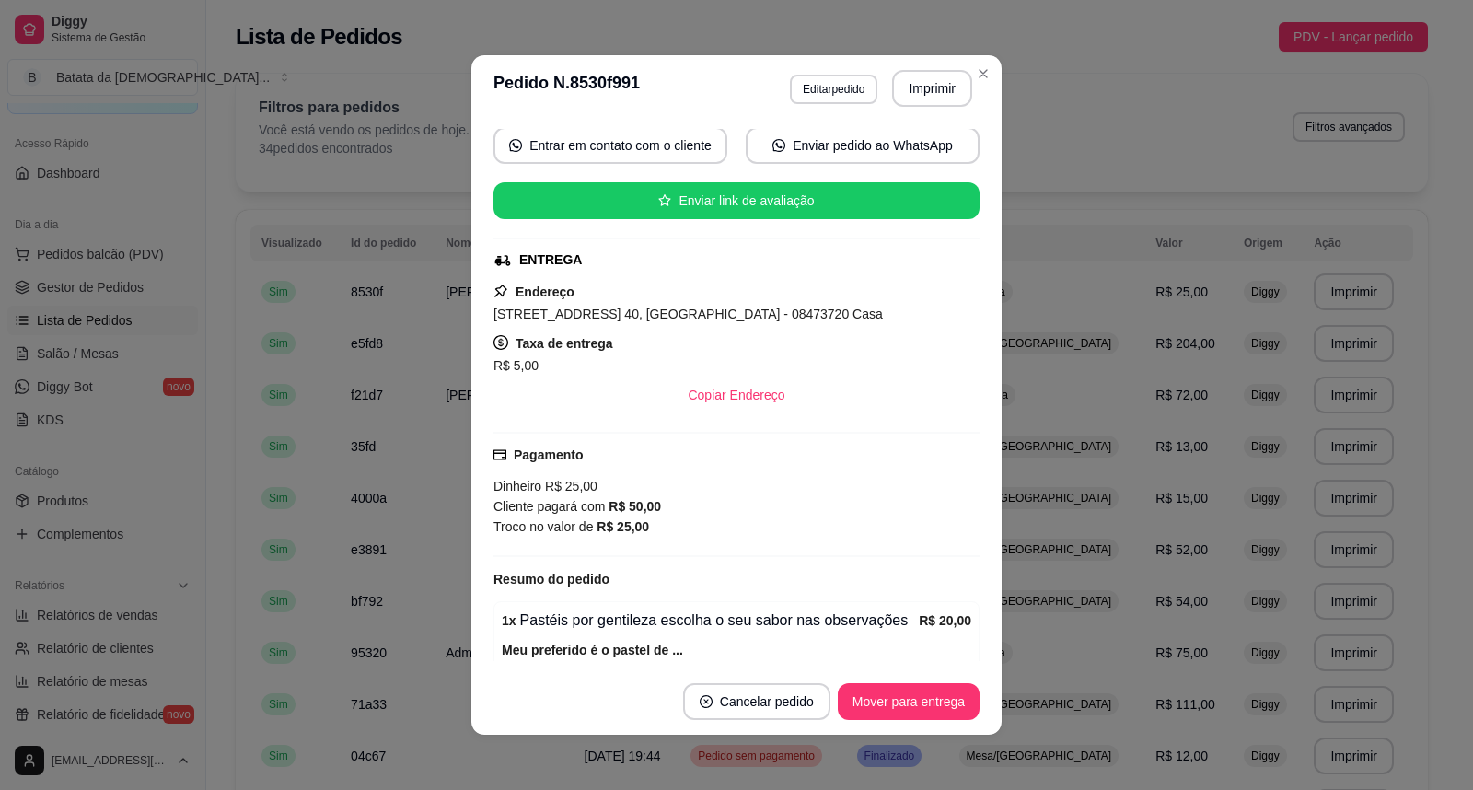
scroll to position [301, 0]
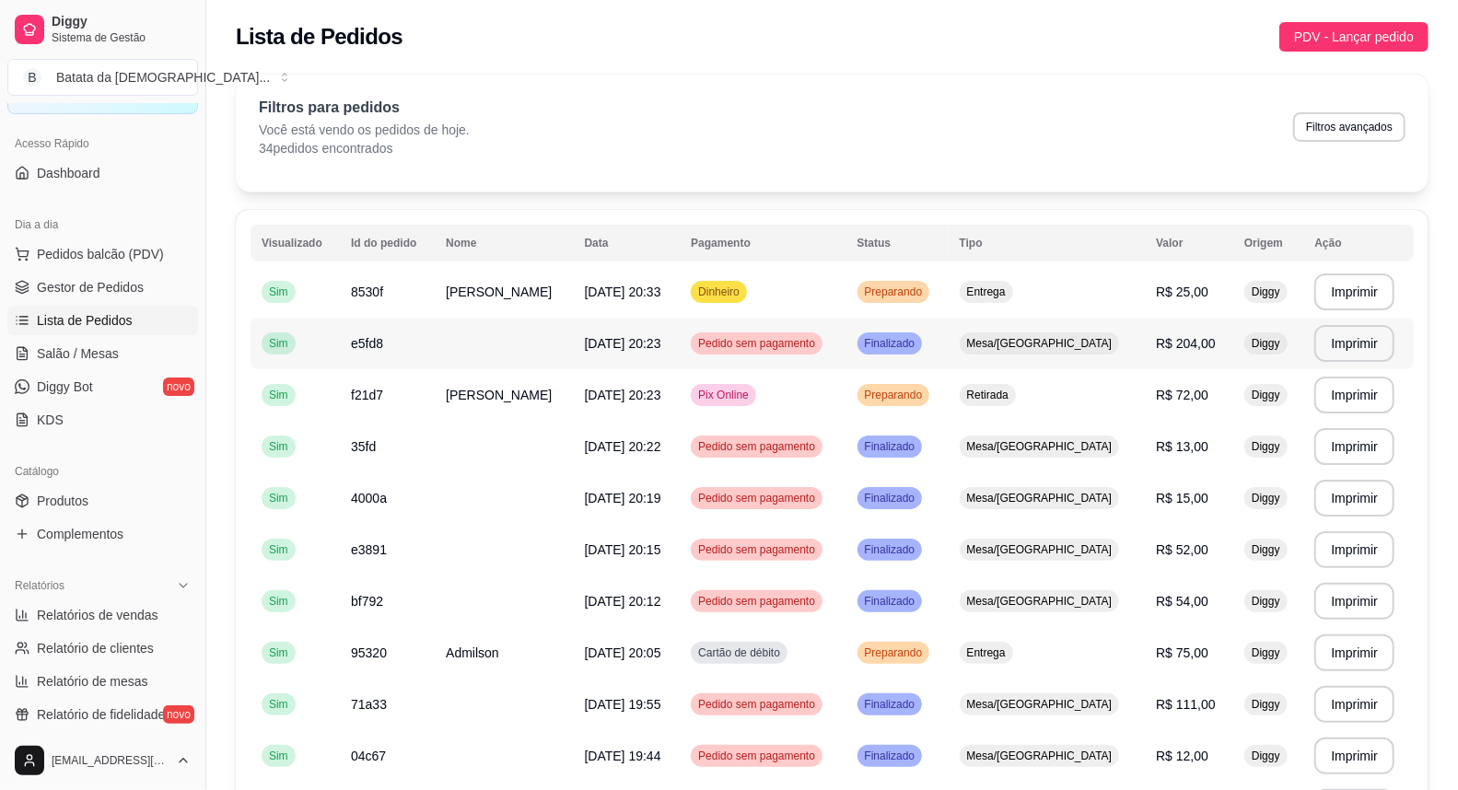
click at [1098, 341] on td "Mesa/[GEOGRAPHIC_DATA]" at bounding box center [1046, 344] width 197 height 52
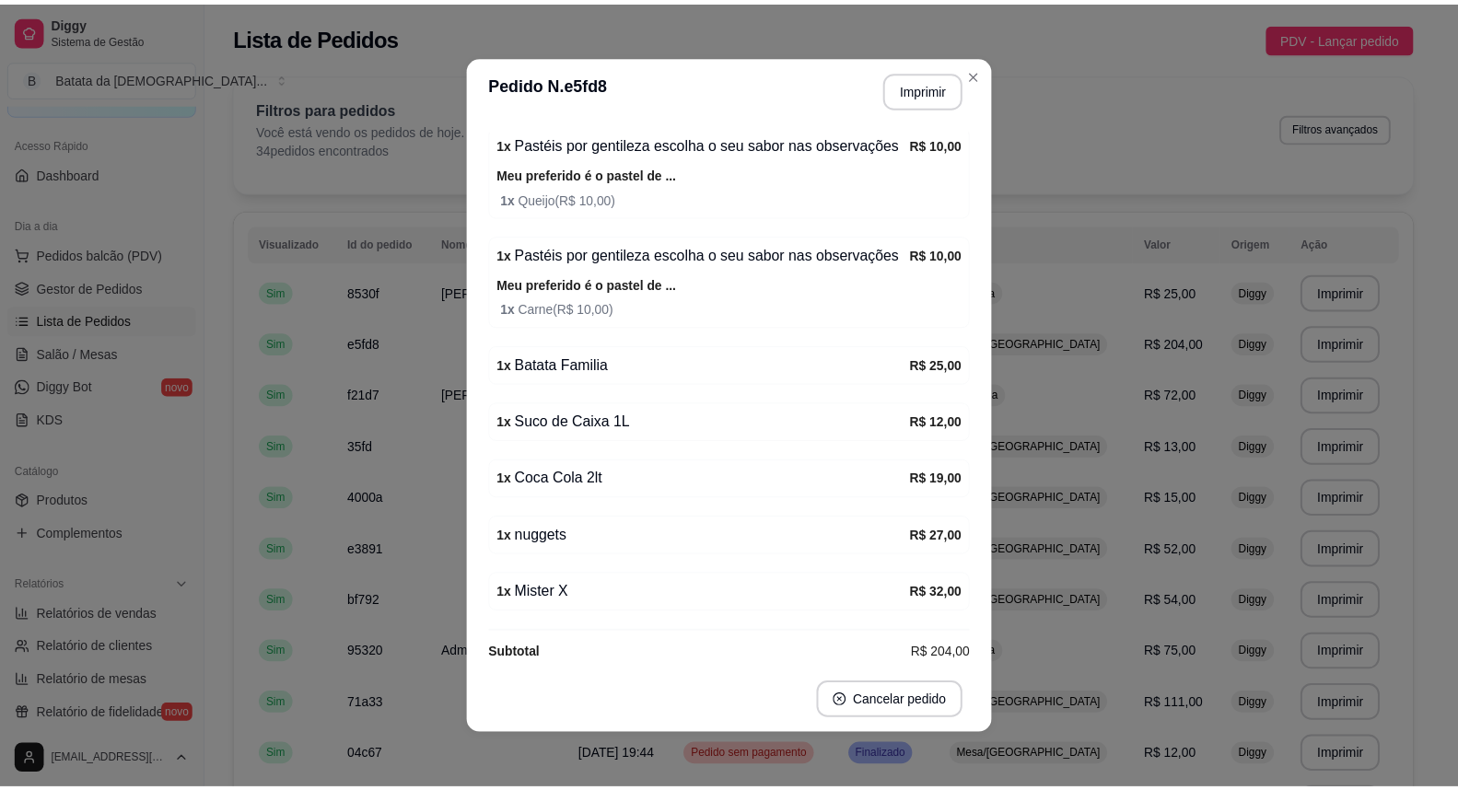
scroll to position [291, 0]
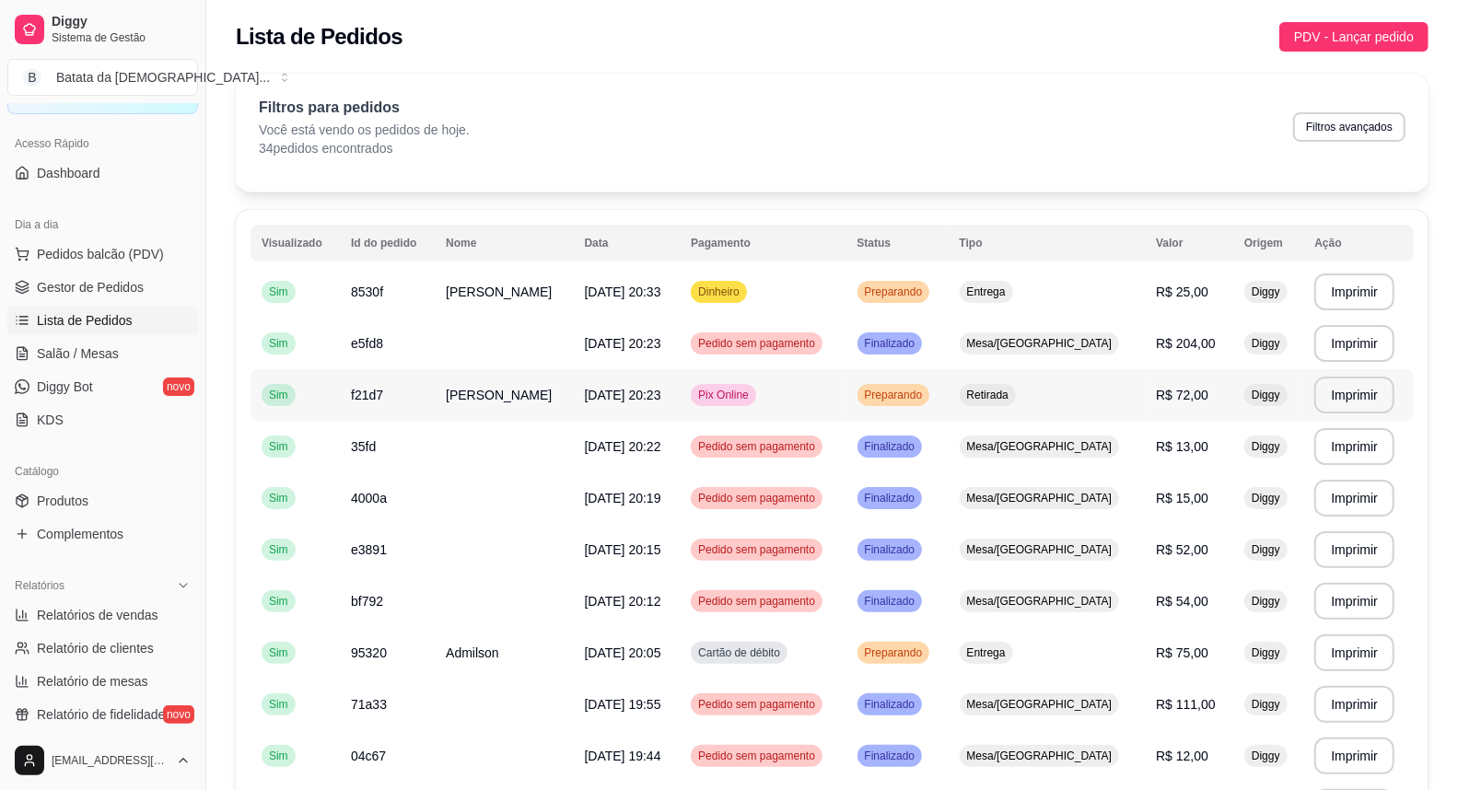
click at [1056, 378] on td "Retirada" at bounding box center [1046, 395] width 197 height 52
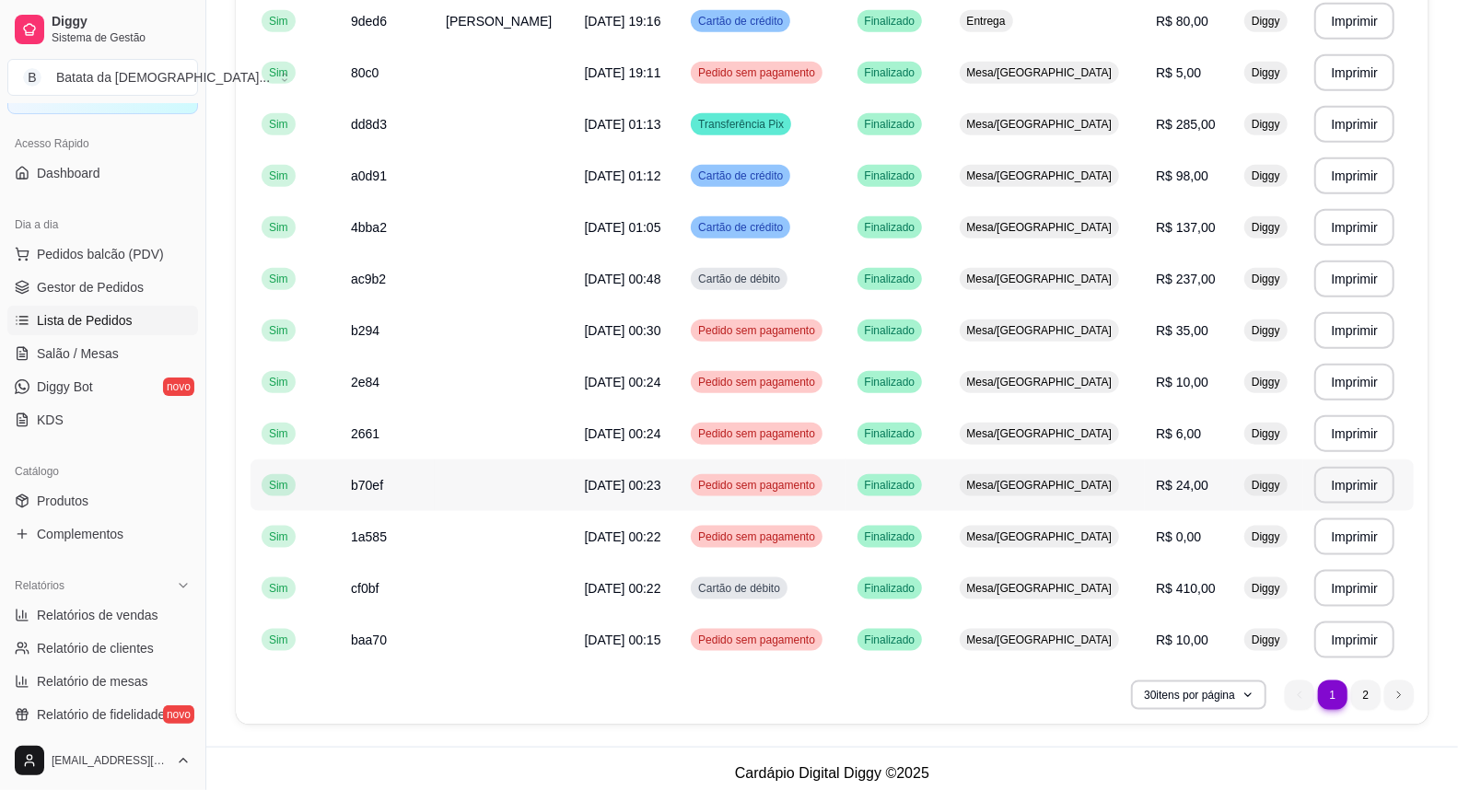
scroll to position [1155, 0]
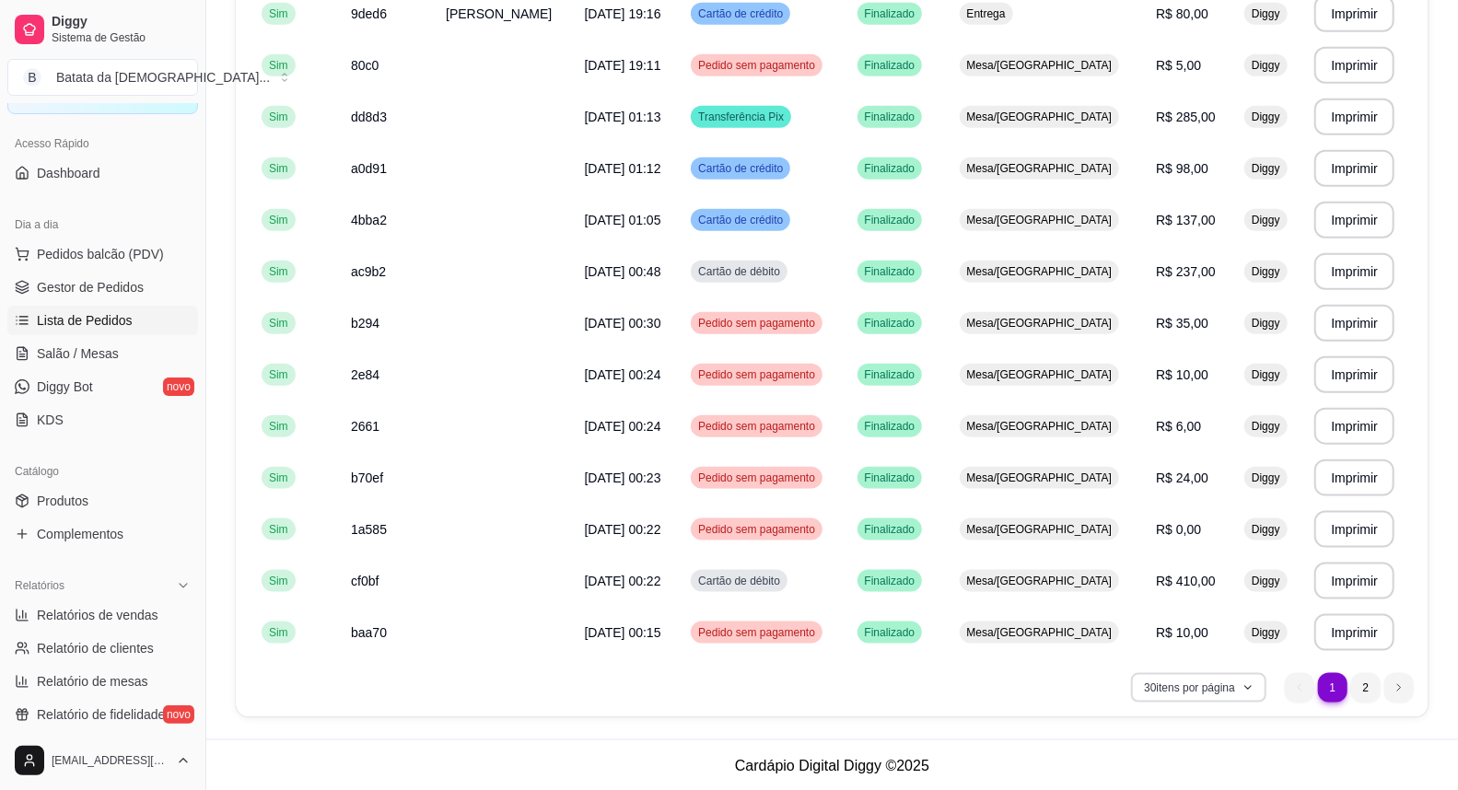
click at [1197, 673] on button "30 itens por página" at bounding box center [1198, 687] width 135 height 29
click at [1368, 689] on li "2" at bounding box center [1365, 687] width 29 height 29
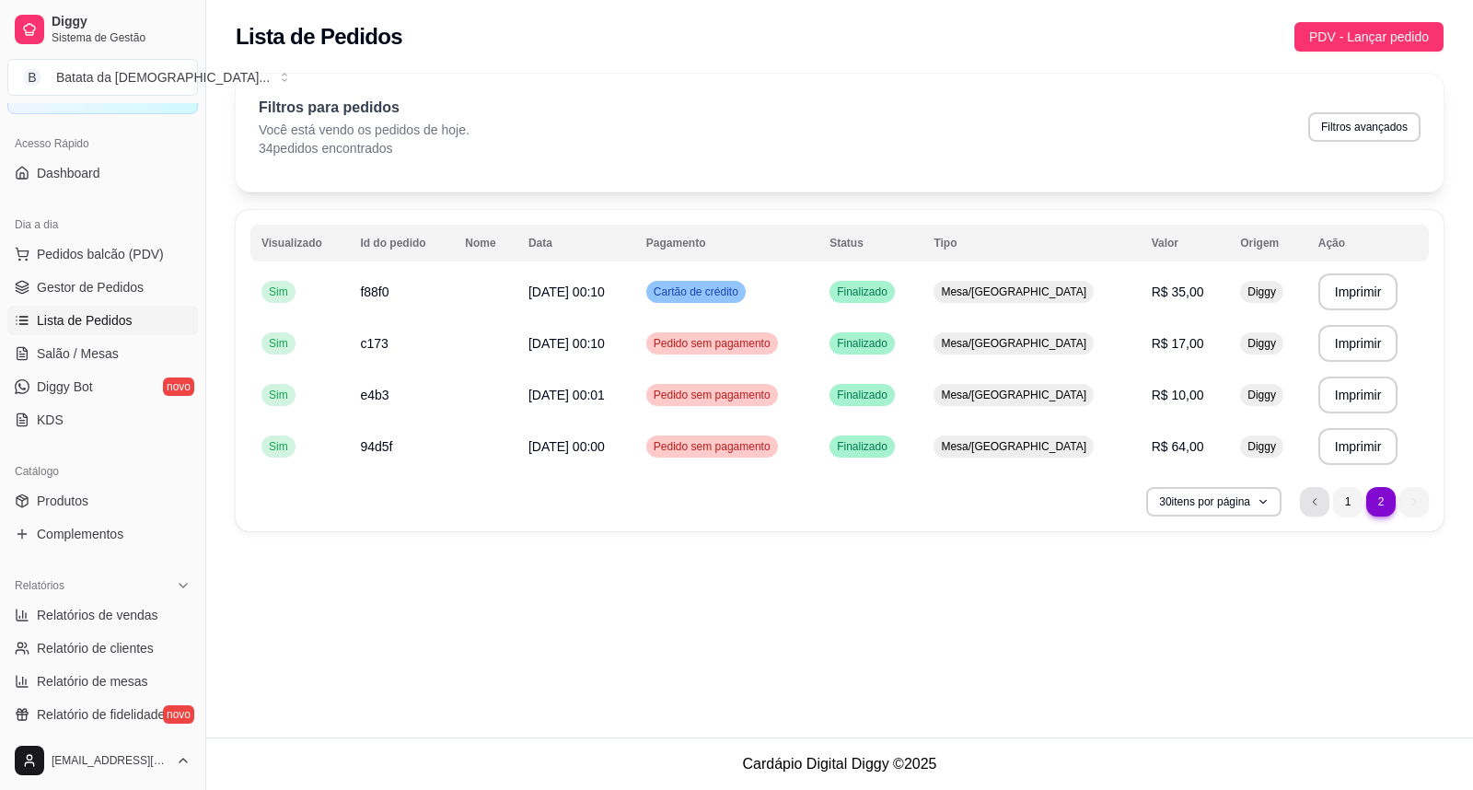
click at [1322, 495] on li "previous page button" at bounding box center [1314, 501] width 29 height 29
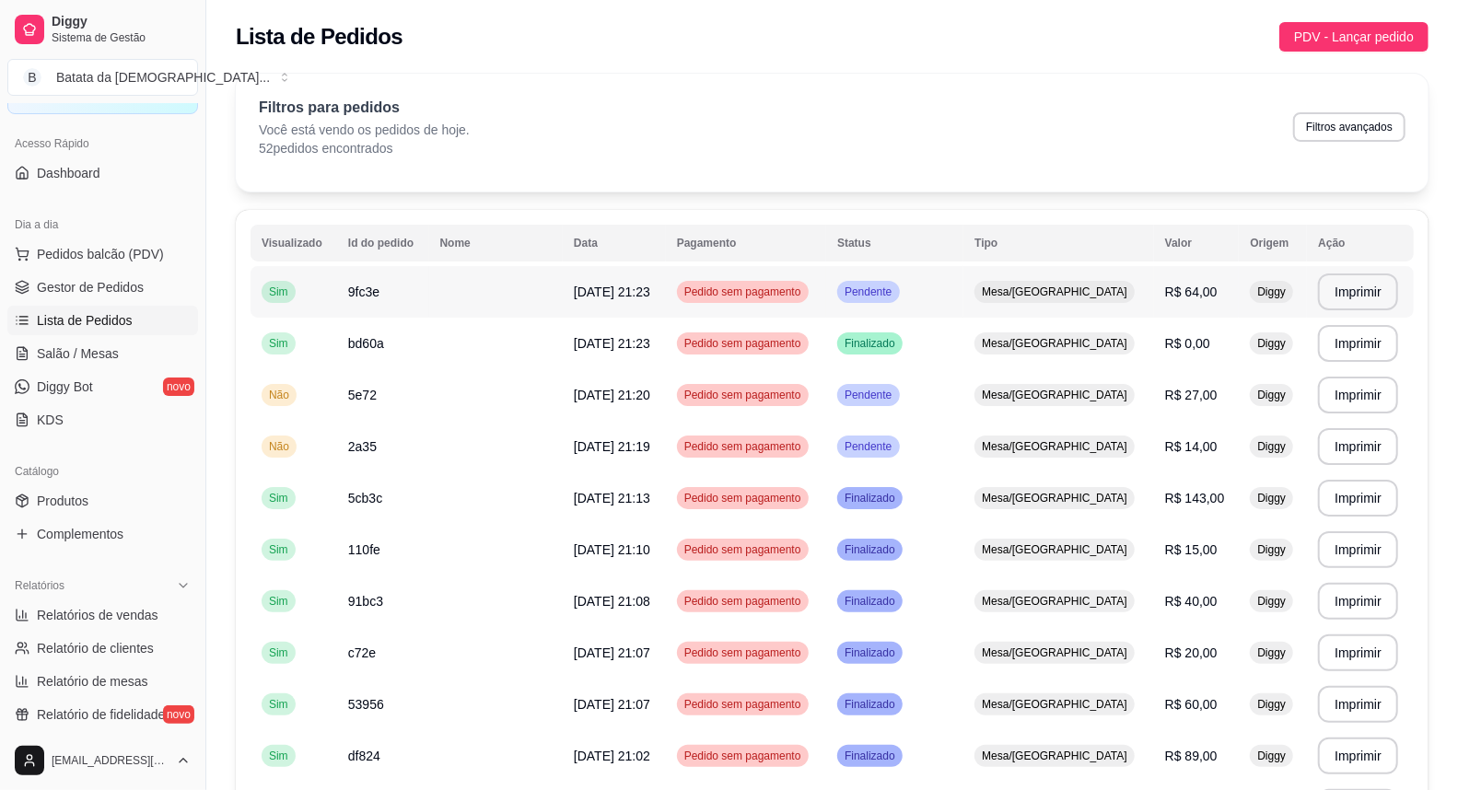
click at [636, 286] on span "[DATE] 21:23" at bounding box center [612, 292] width 76 height 15
click at [1154, 318] on td "R$ 0,00" at bounding box center [1197, 344] width 86 height 52
click at [1154, 356] on td "R$ 0,00" at bounding box center [1197, 344] width 86 height 52
click at [1089, 270] on td "Mesa/[GEOGRAPHIC_DATA]" at bounding box center [1058, 292] width 191 height 52
click at [1066, 347] on span "Mesa/[GEOGRAPHIC_DATA]" at bounding box center [1054, 343] width 153 height 15
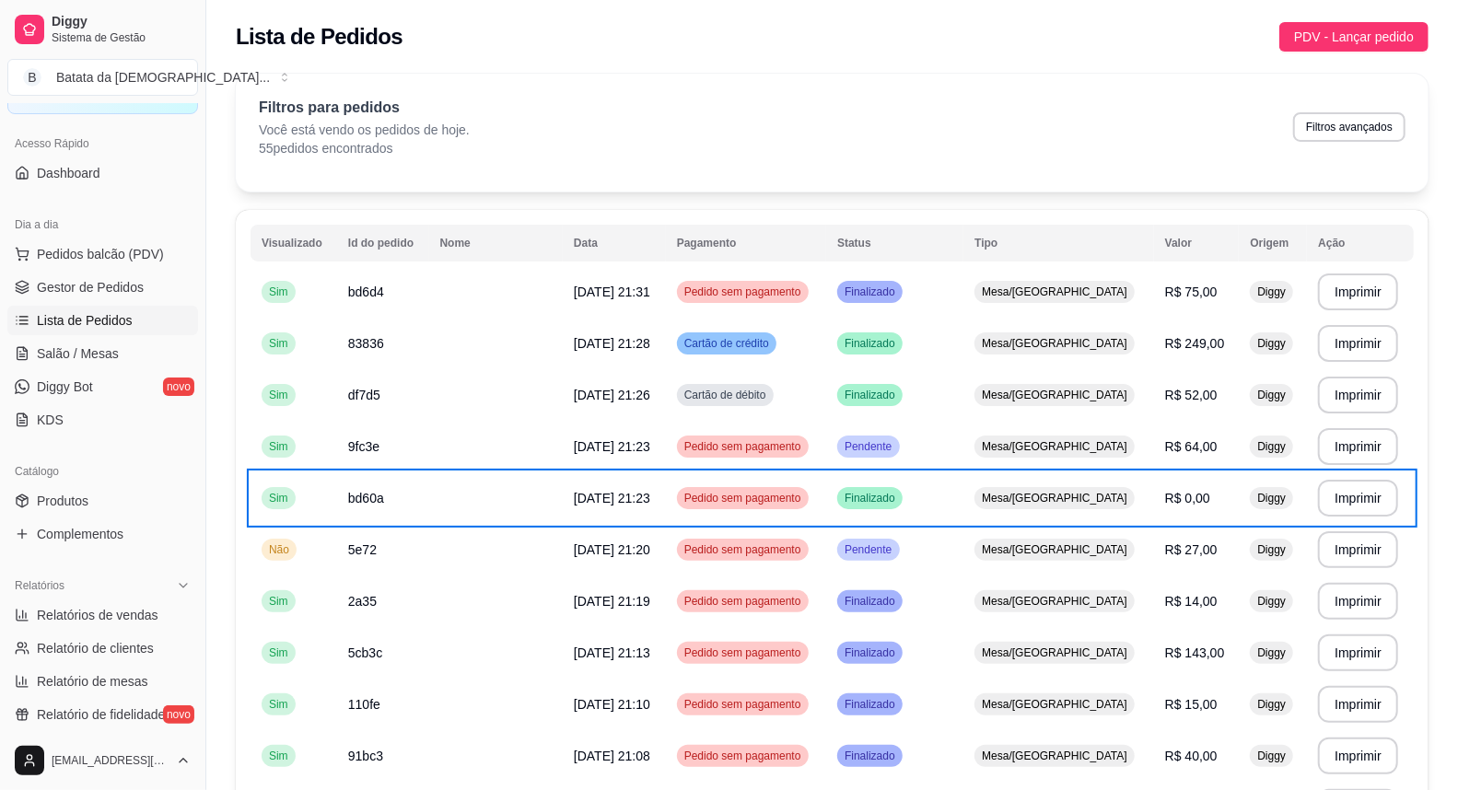
click at [1094, 169] on div "Filtros para pedidos Você está vendo os pedidos de hoje. 55 pedidos encontrados…" at bounding box center [832, 133] width 1193 height 118
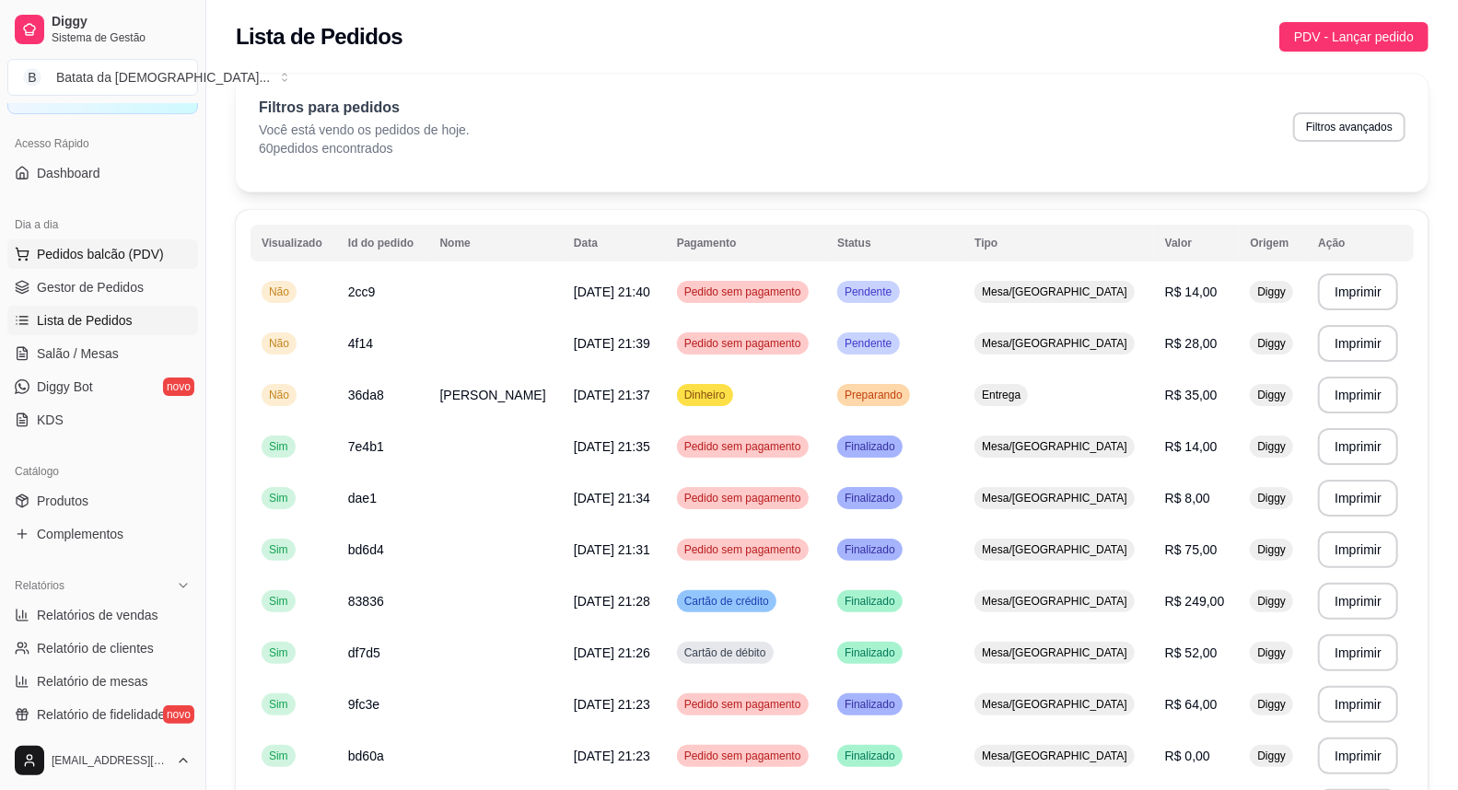
click at [99, 250] on span "Pedidos balcão (PDV)" at bounding box center [100, 254] width 127 height 18
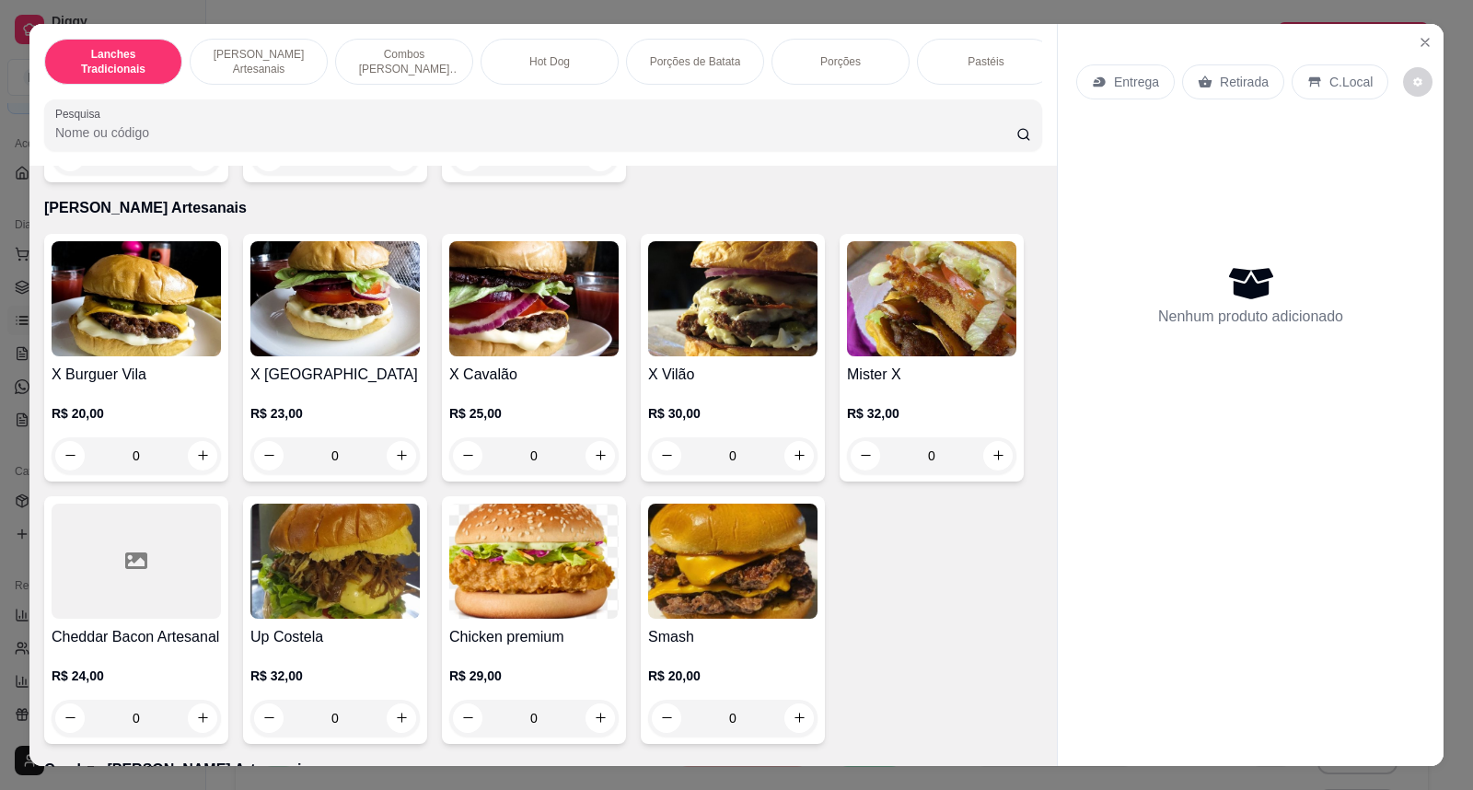
scroll to position [818, 0]
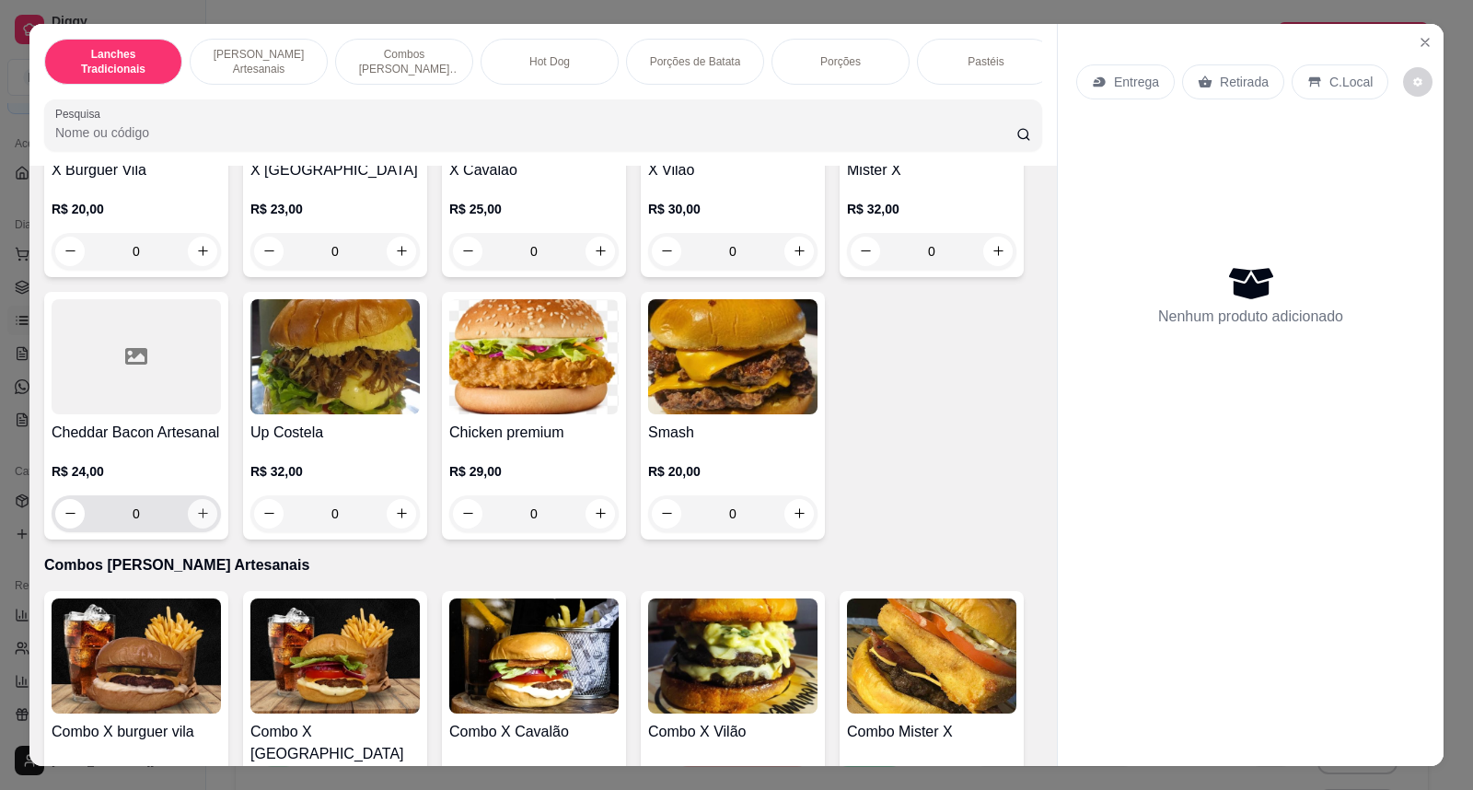
click at [197, 520] on icon "increase-product-quantity" at bounding box center [203, 513] width 14 height 14
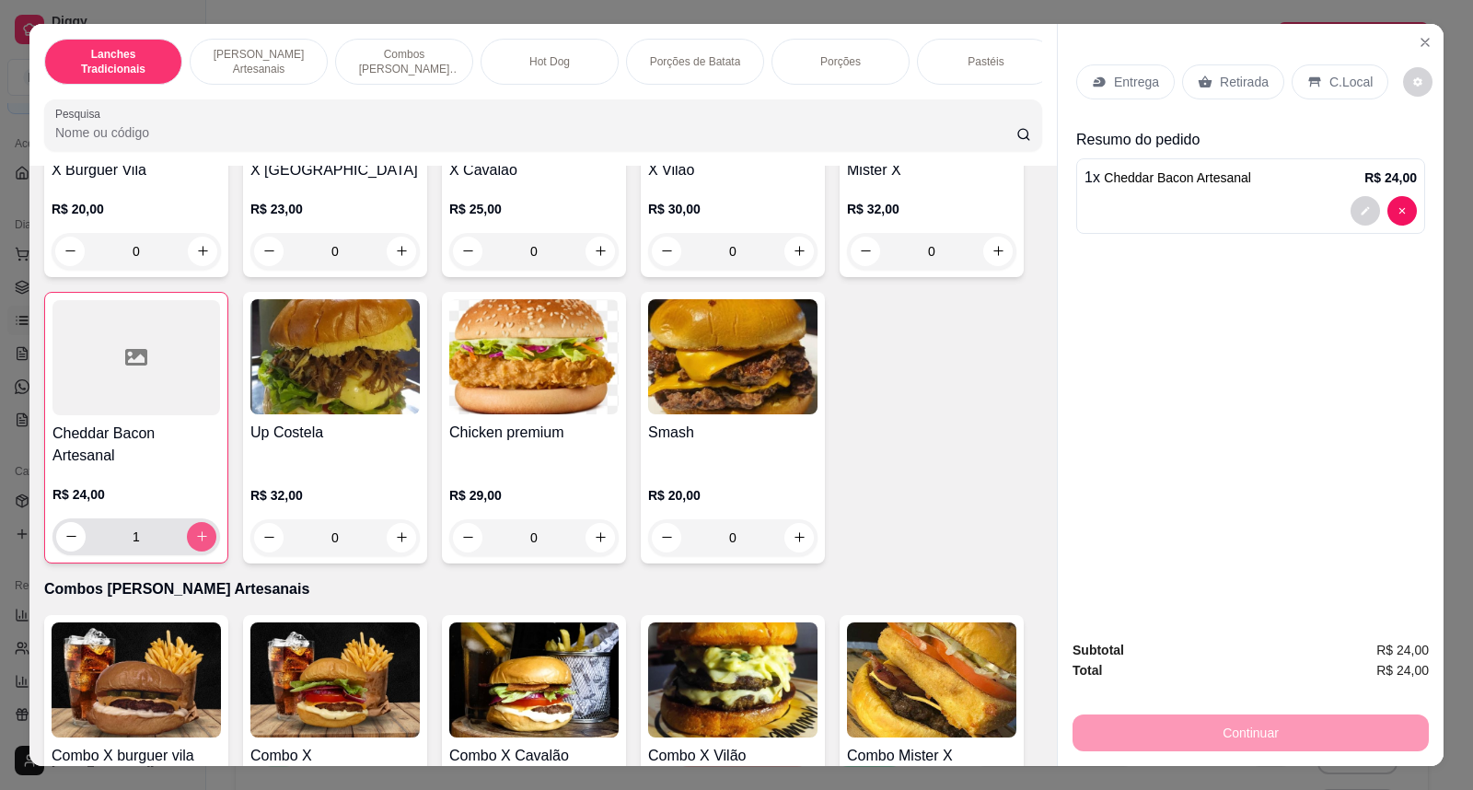
click at [187, 534] on button "increase-product-quantity" at bounding box center [201, 536] width 29 height 29
type input "2"
click at [793, 530] on icon "increase-product-quantity" at bounding box center [800, 537] width 14 height 14
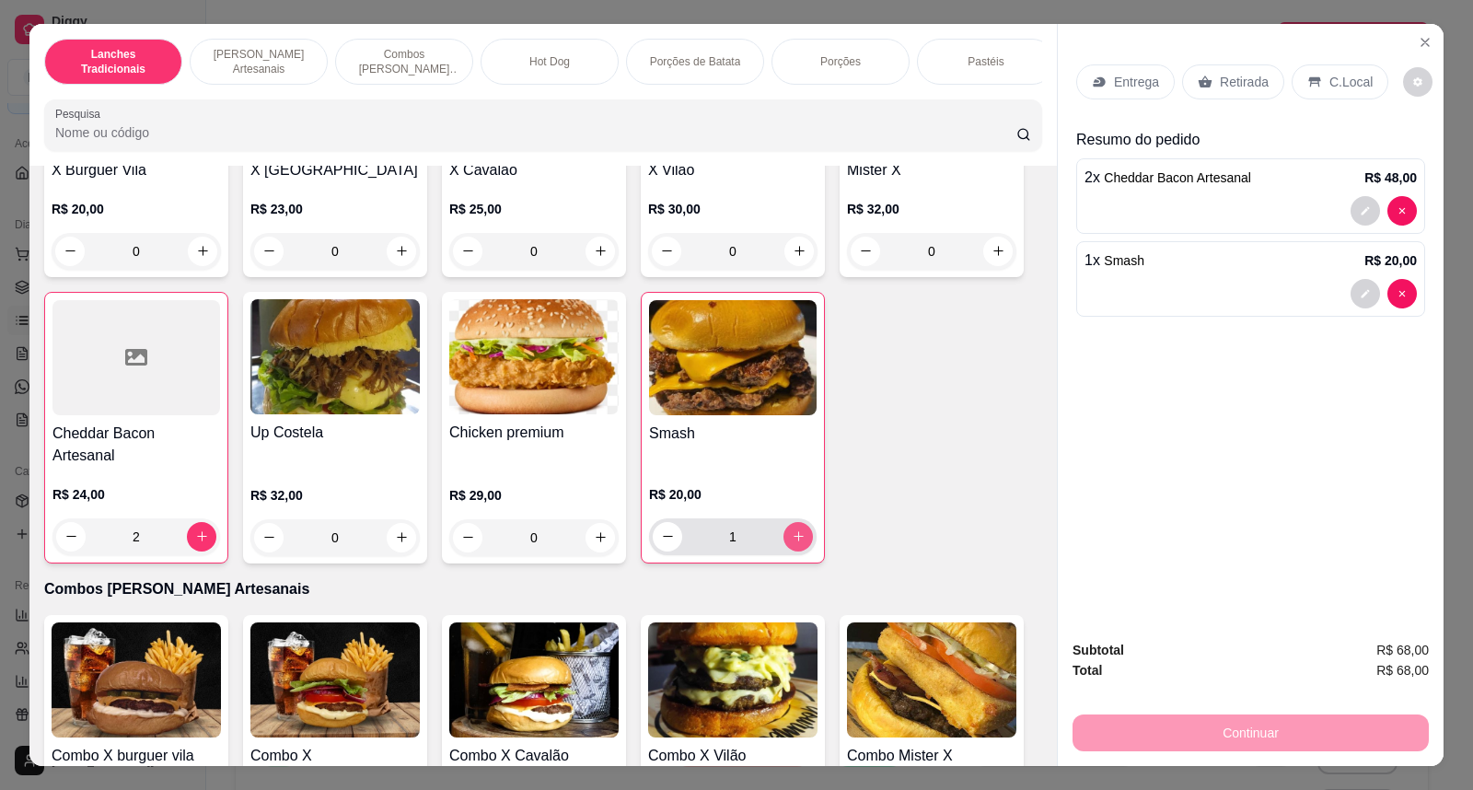
type input "1"
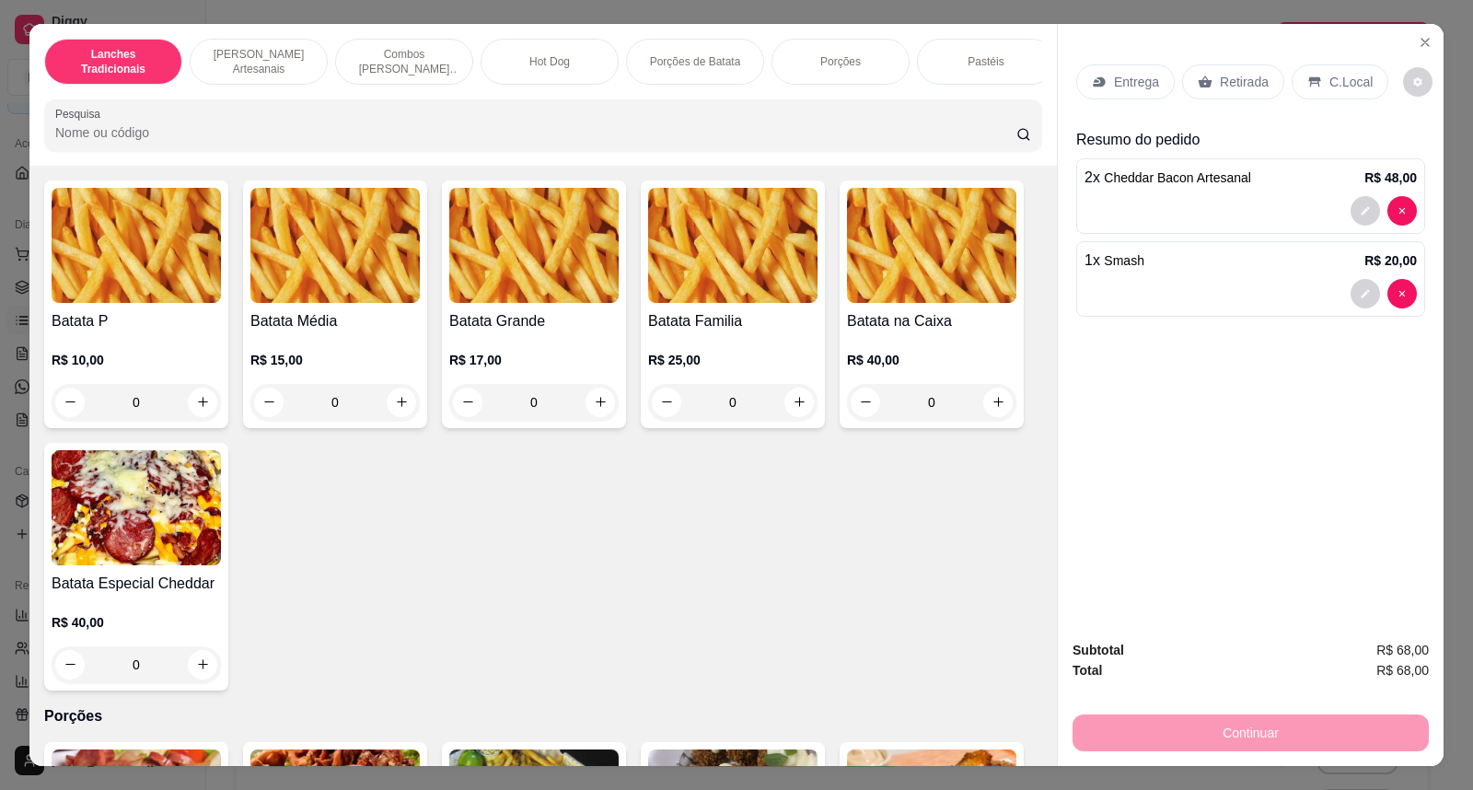
scroll to position [2148, 0]
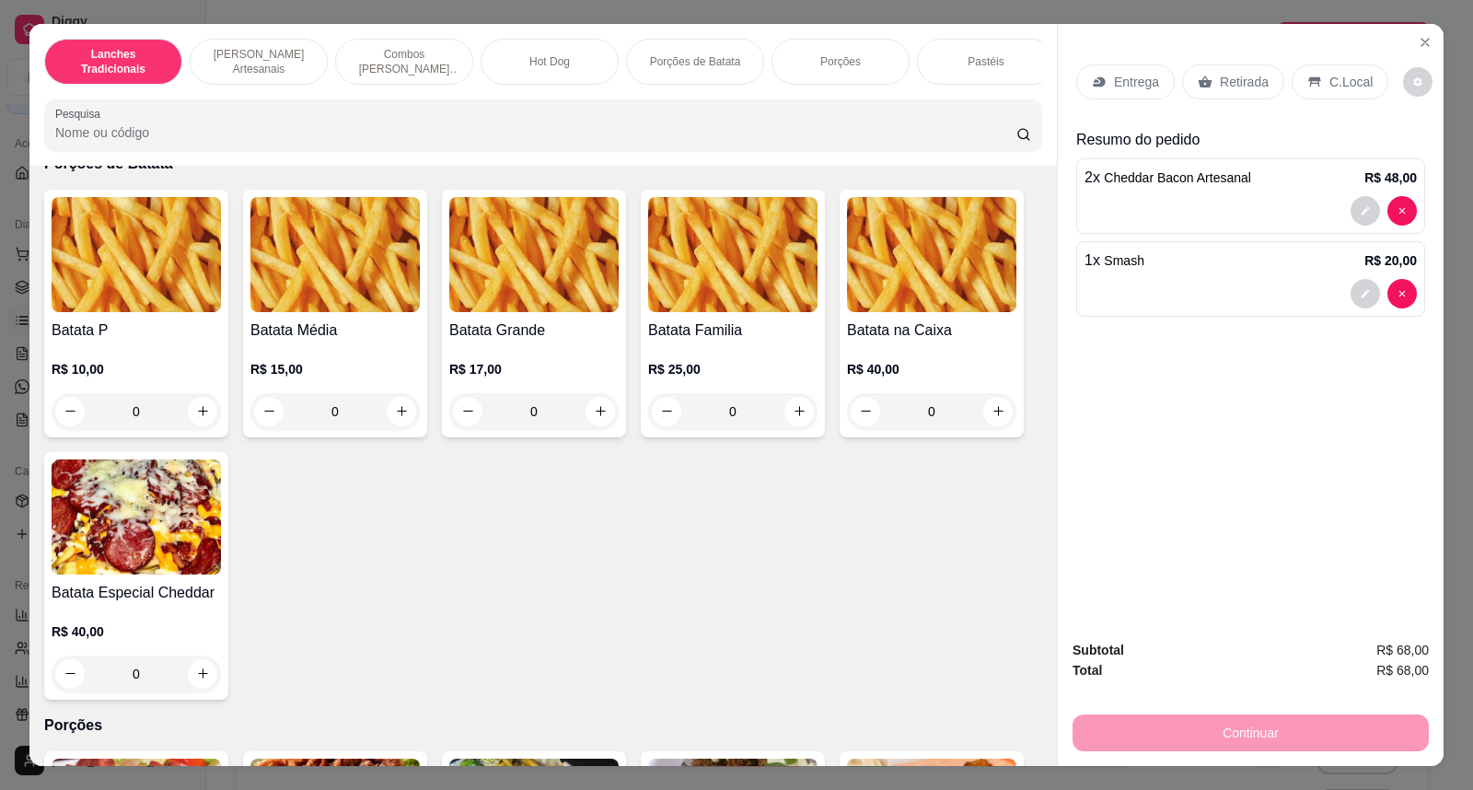
click at [786, 396] on div "0" at bounding box center [732, 411] width 169 height 37
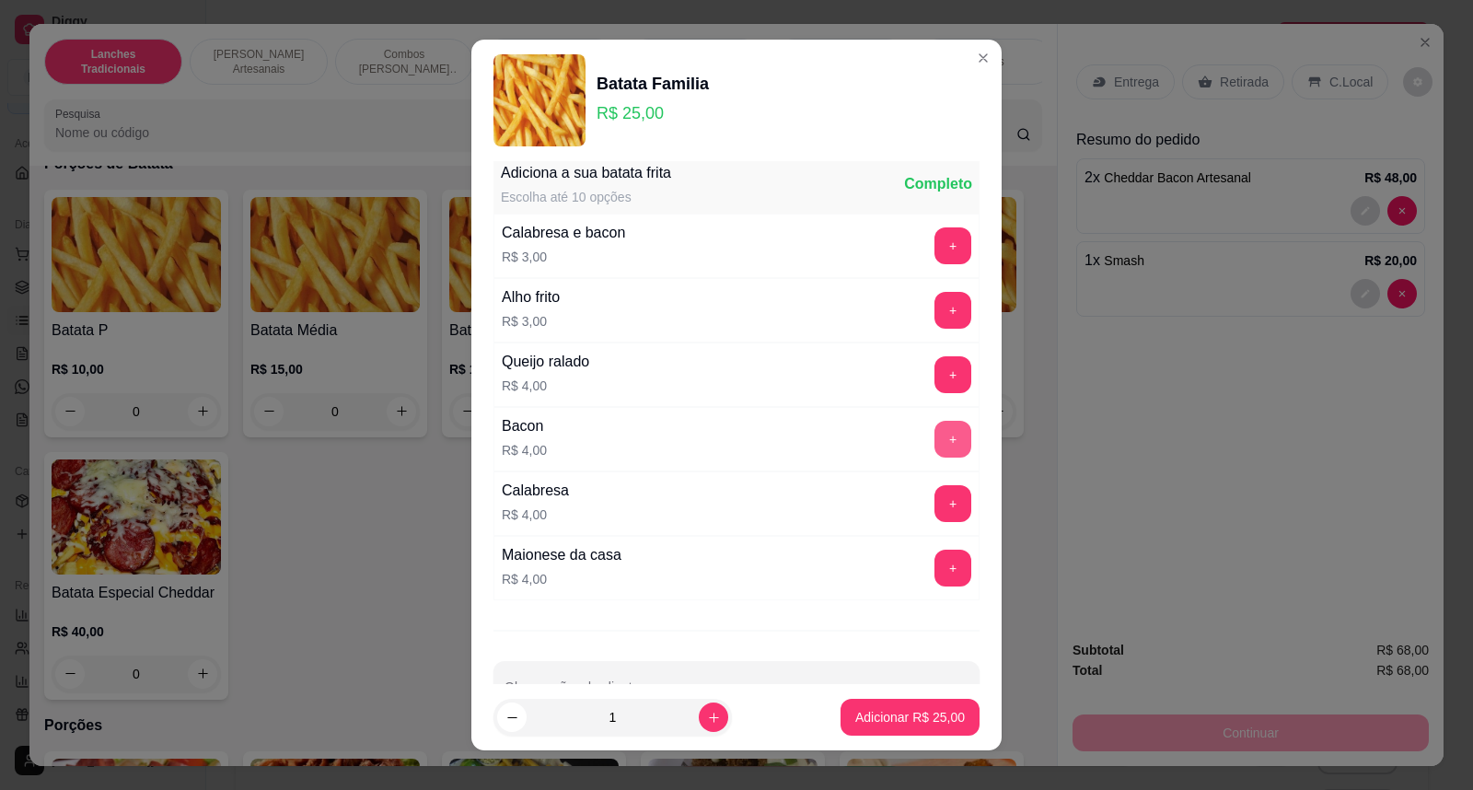
scroll to position [0, 0]
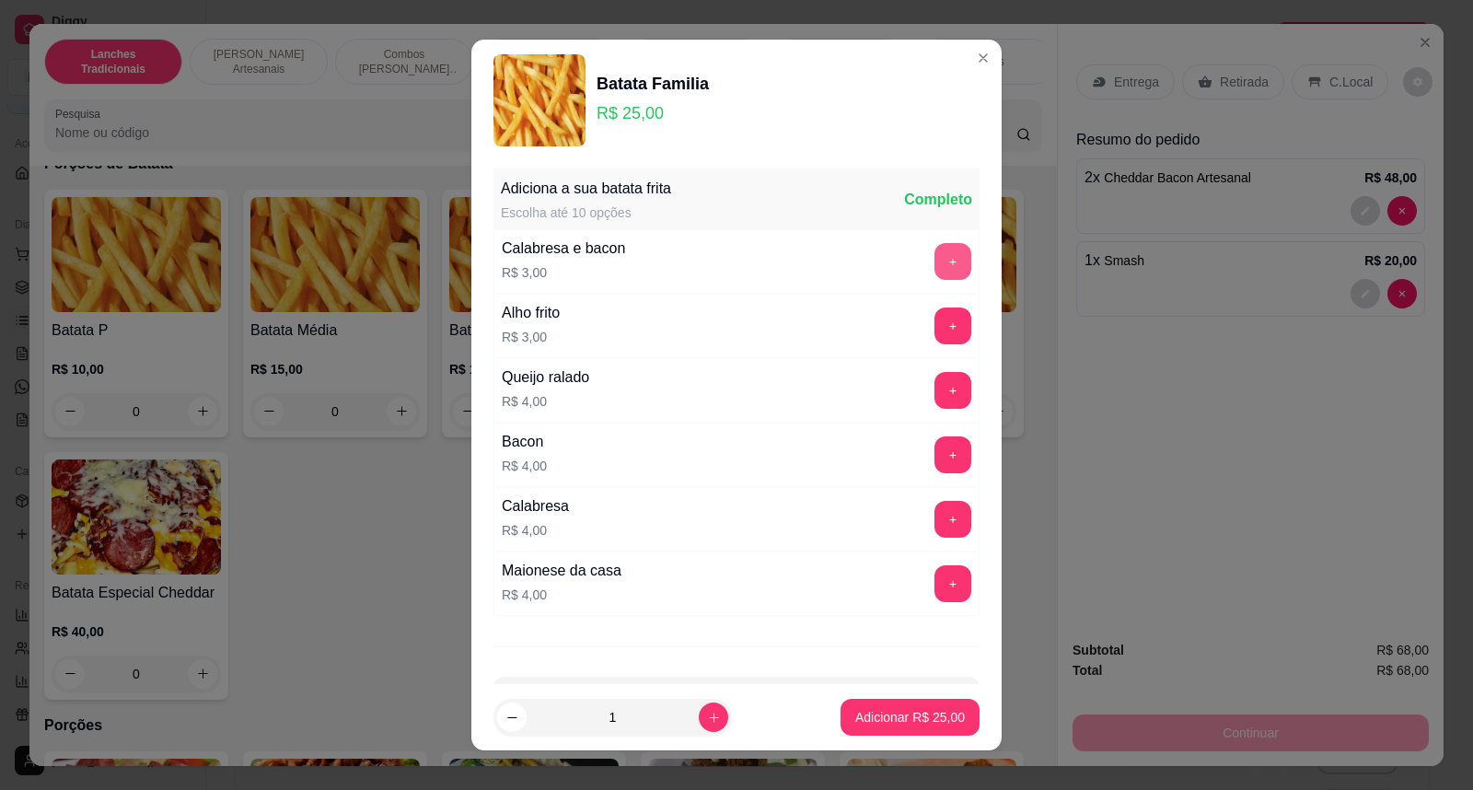
click at [935, 267] on button "+" at bounding box center [953, 261] width 37 height 37
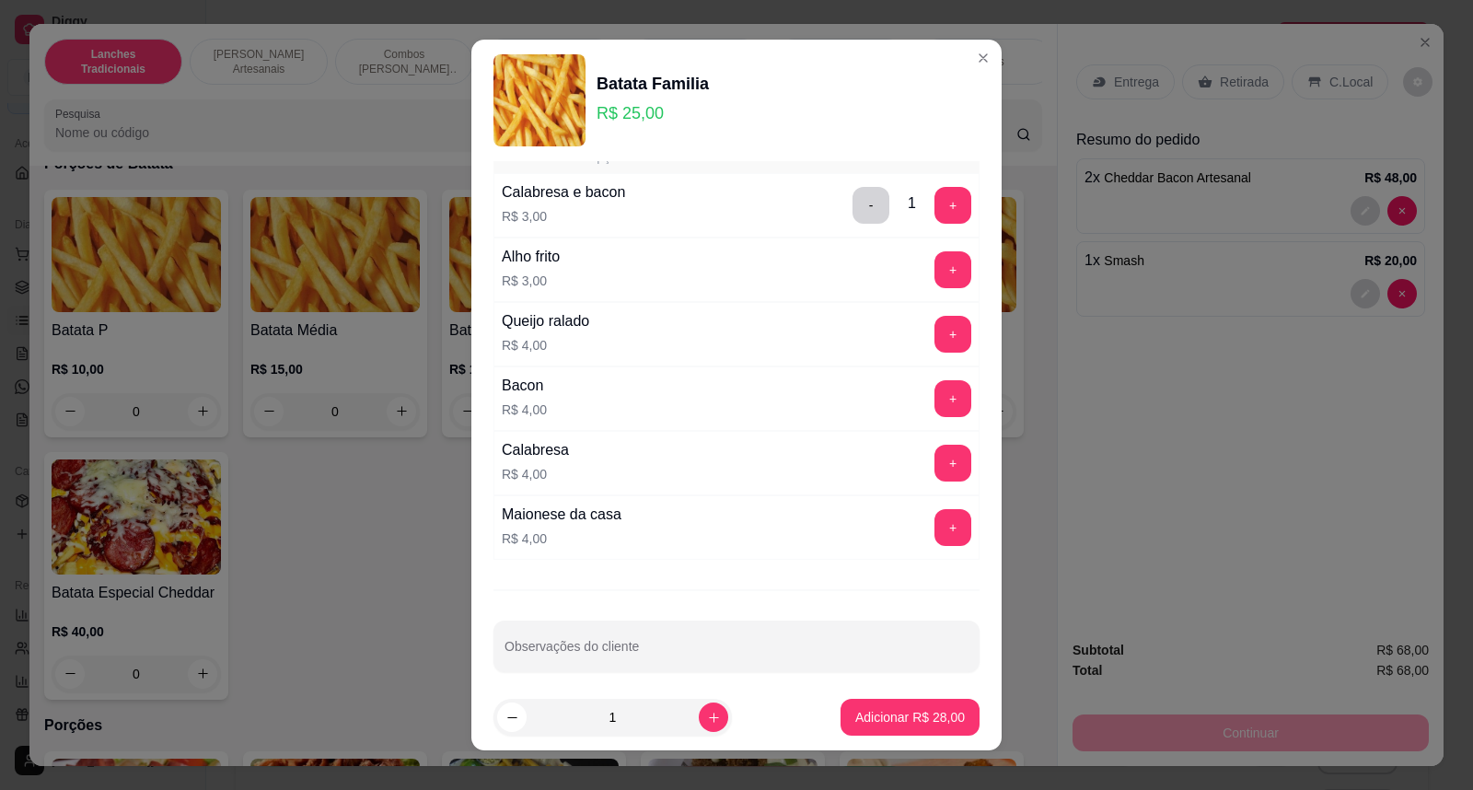
scroll to position [69, 0]
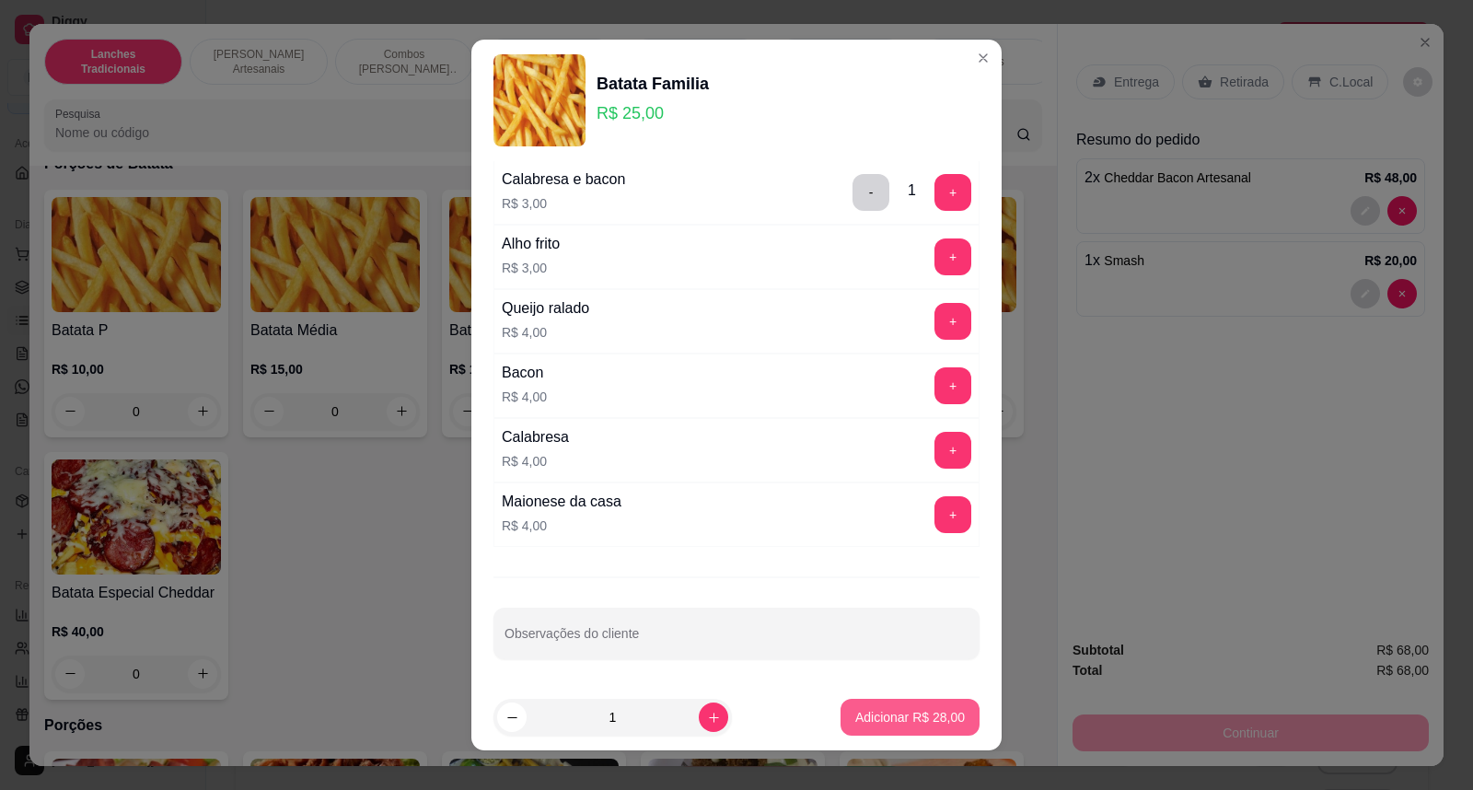
click at [855, 710] on p "Adicionar R$ 28,00" at bounding box center [910, 717] width 110 height 18
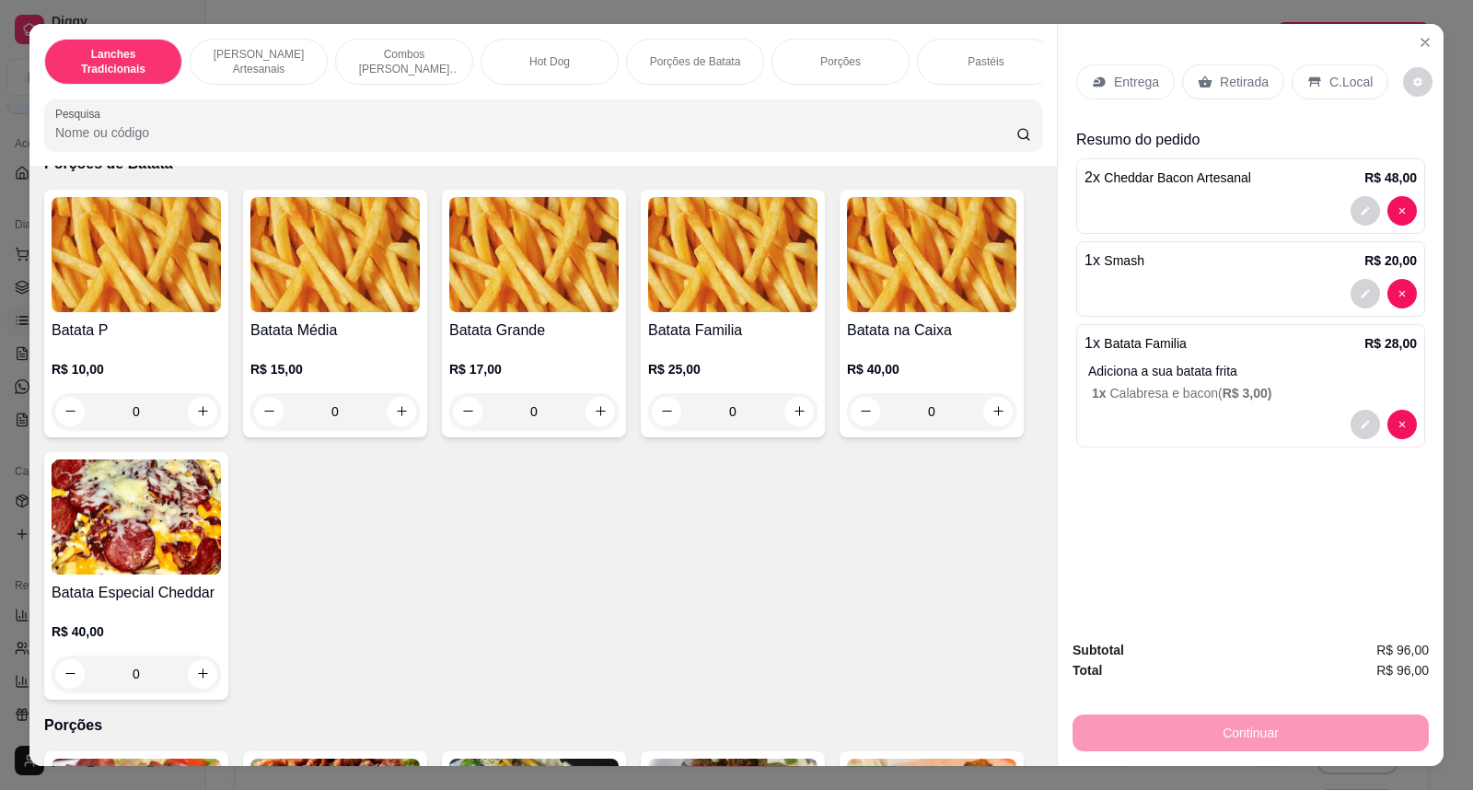
click at [1237, 87] on p "Retirada" at bounding box center [1244, 82] width 49 height 18
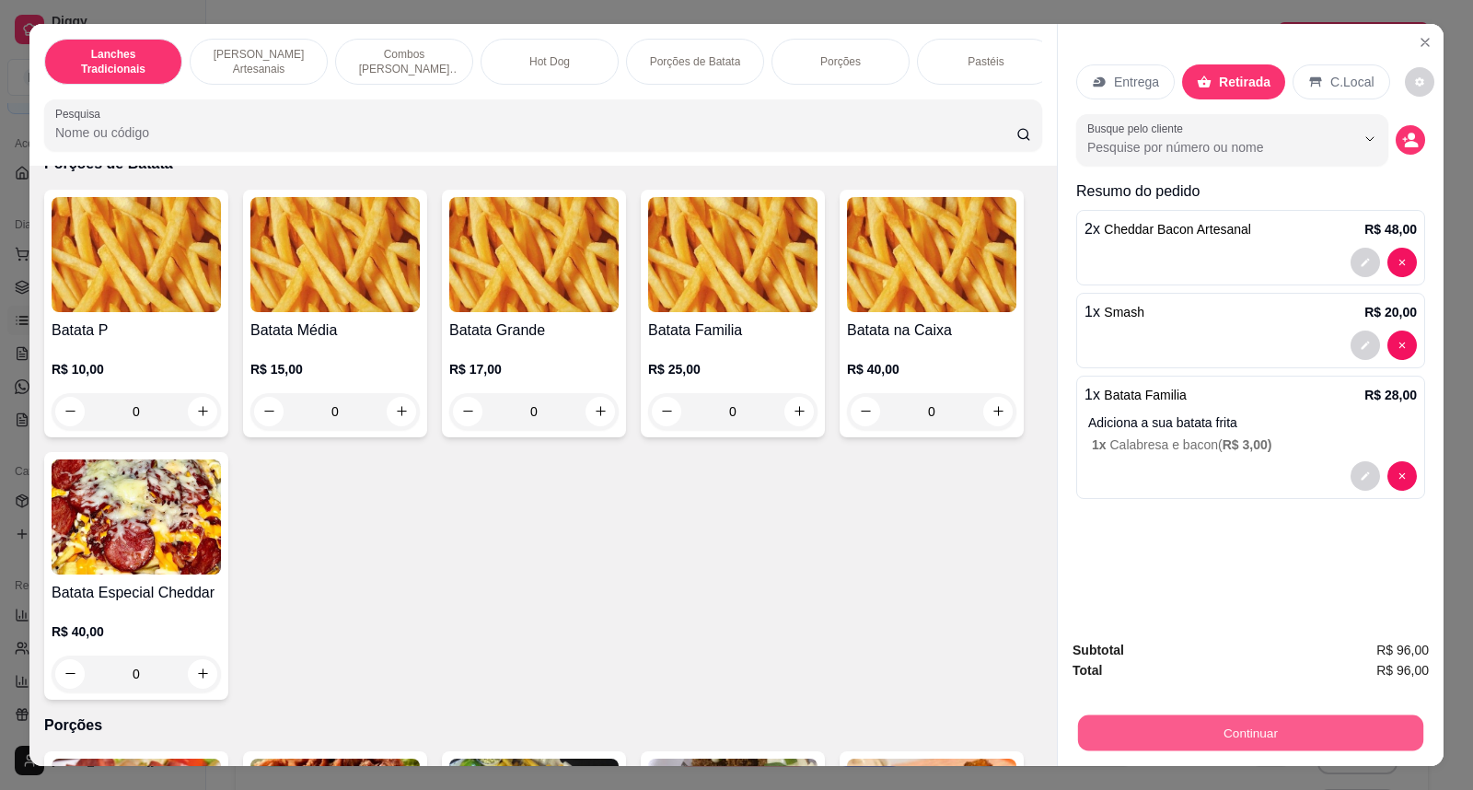
click at [1179, 716] on button "Continuar" at bounding box center [1250, 734] width 345 height 36
click at [1162, 734] on button "Continuar" at bounding box center [1251, 733] width 356 height 37
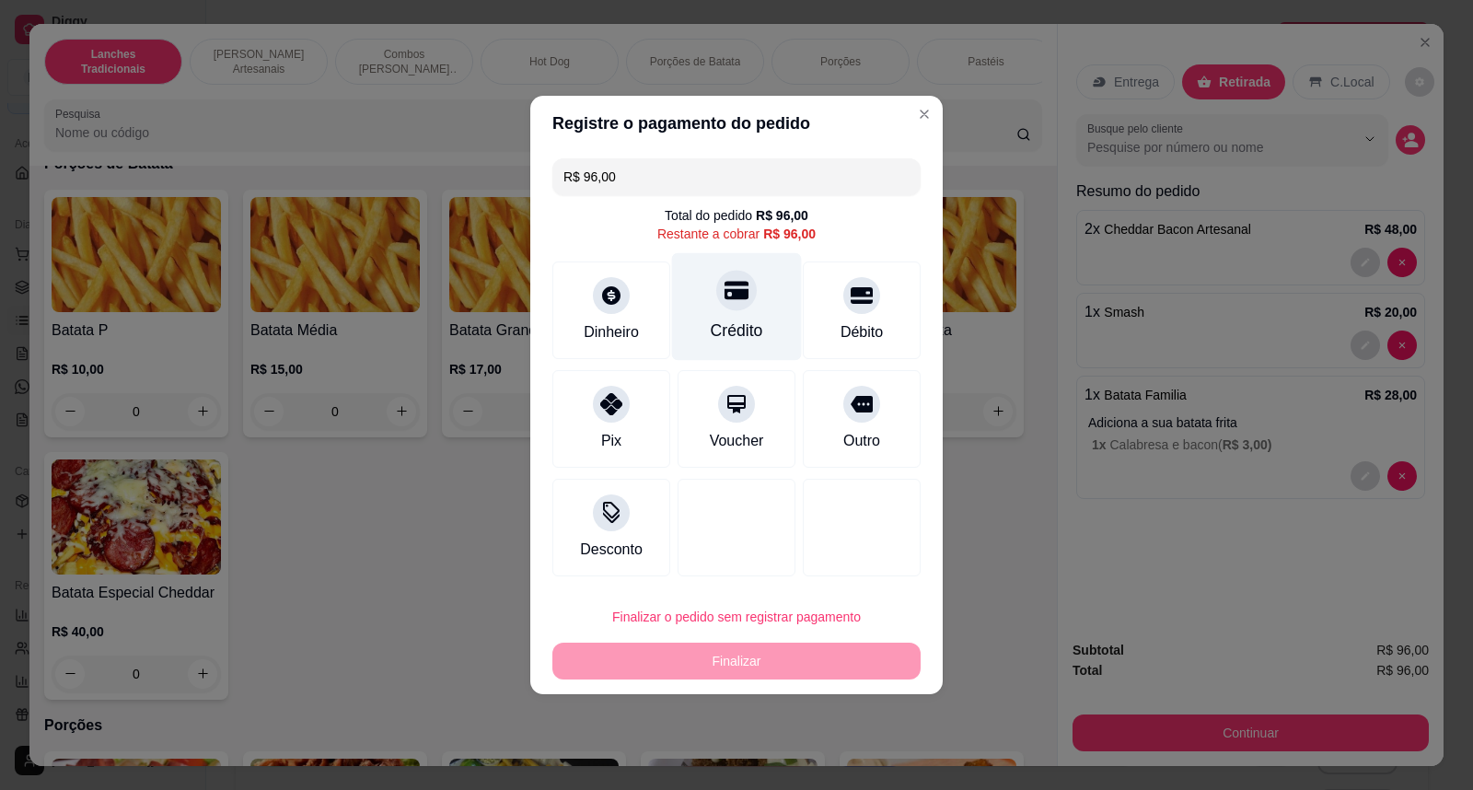
click at [739, 297] on div at bounding box center [736, 290] width 41 height 41
type input "R$ 0,00"
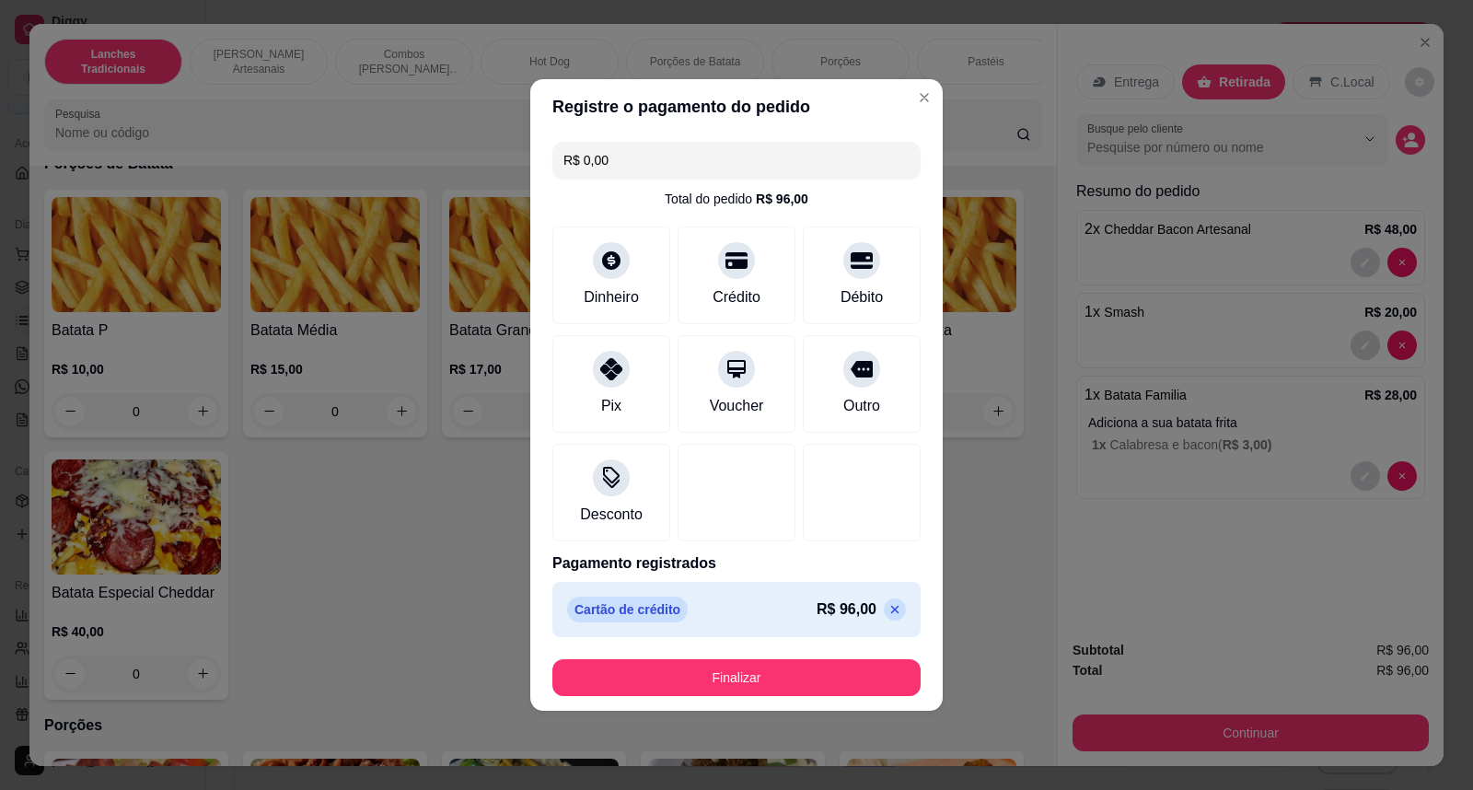
drag, startPoint x: 746, startPoint y: 622, endPoint x: 746, endPoint y: 642, distance: 20.3
click at [746, 642] on div "R$ 0,00 Total do pedido R$ 96,00 Dinheiro Crédito Débito Pix Voucher Outro Desc…" at bounding box center [736, 389] width 413 height 510
click at [740, 669] on button "Finalizar" at bounding box center [737, 677] width 368 height 37
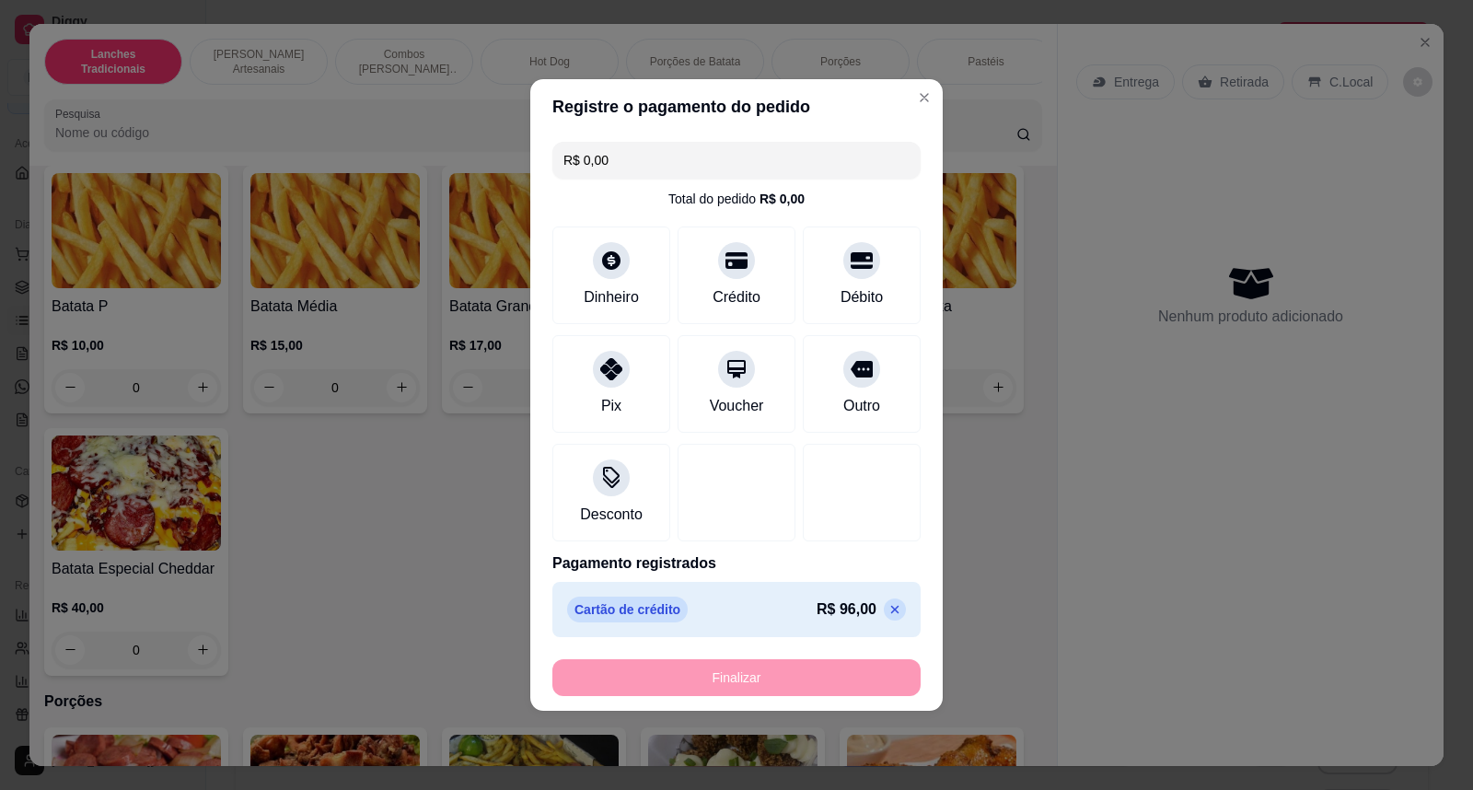
type input "0"
type input "-R$ 96,00"
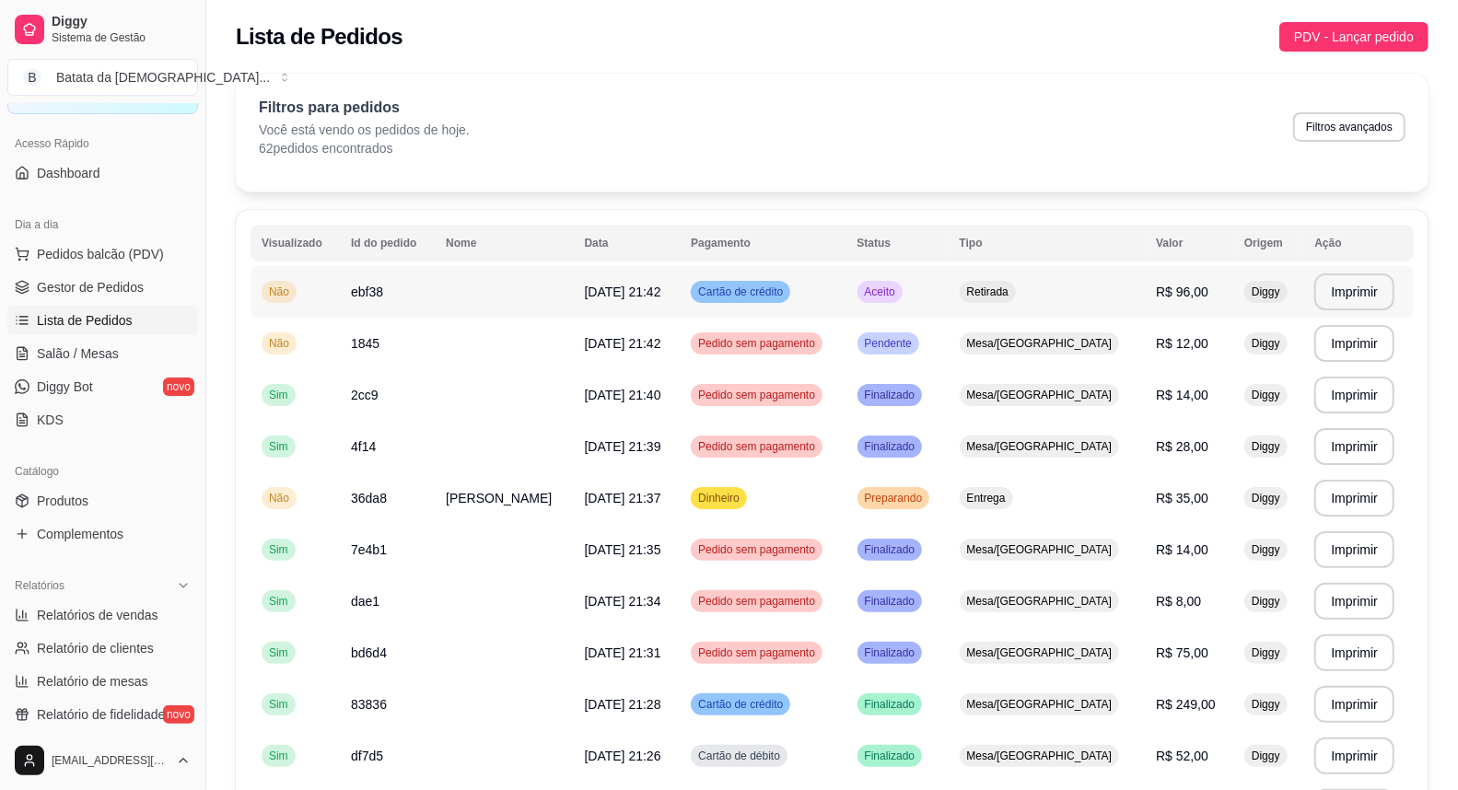
click at [609, 296] on span "[DATE] 21:42" at bounding box center [623, 292] width 76 height 15
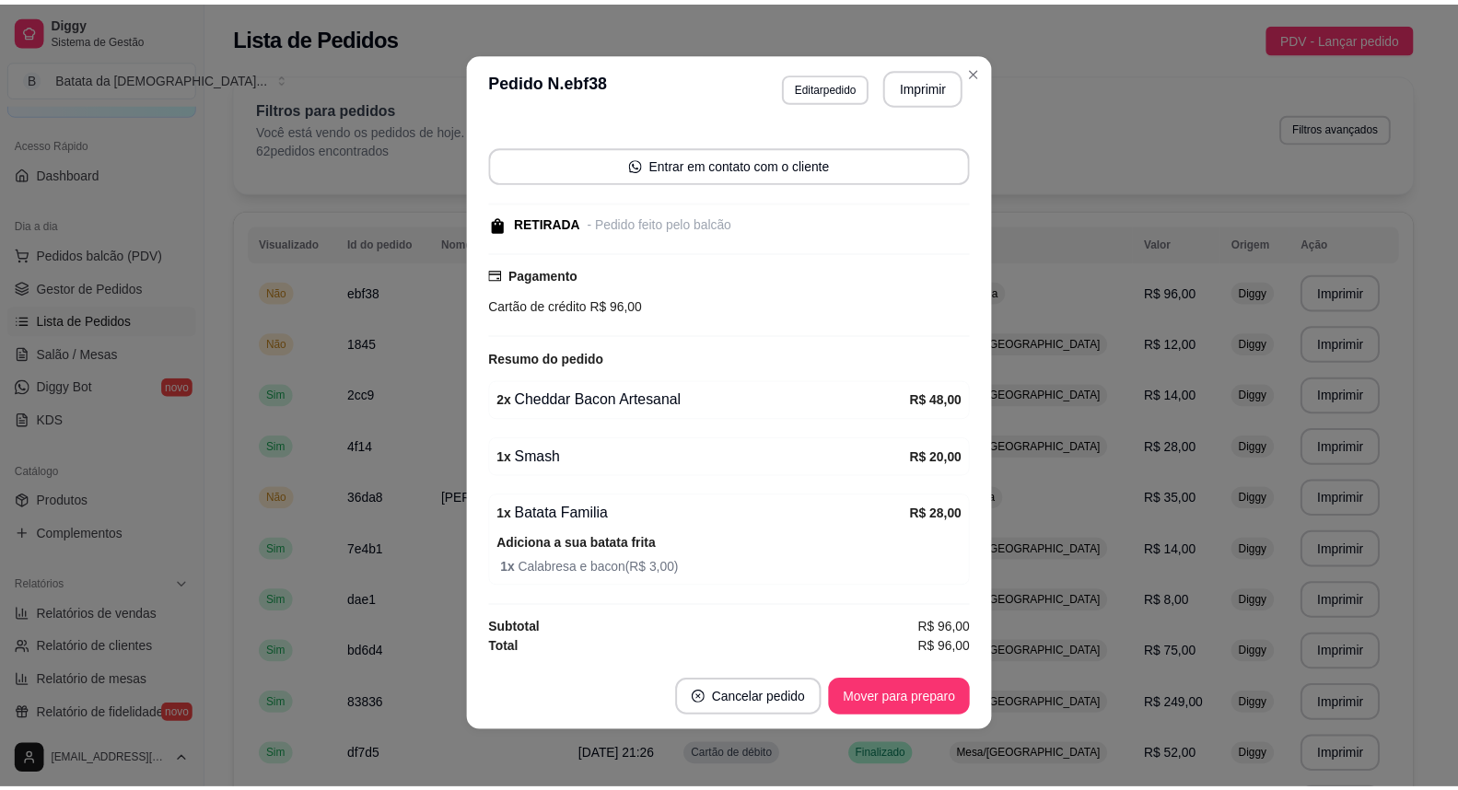
scroll to position [4, 0]
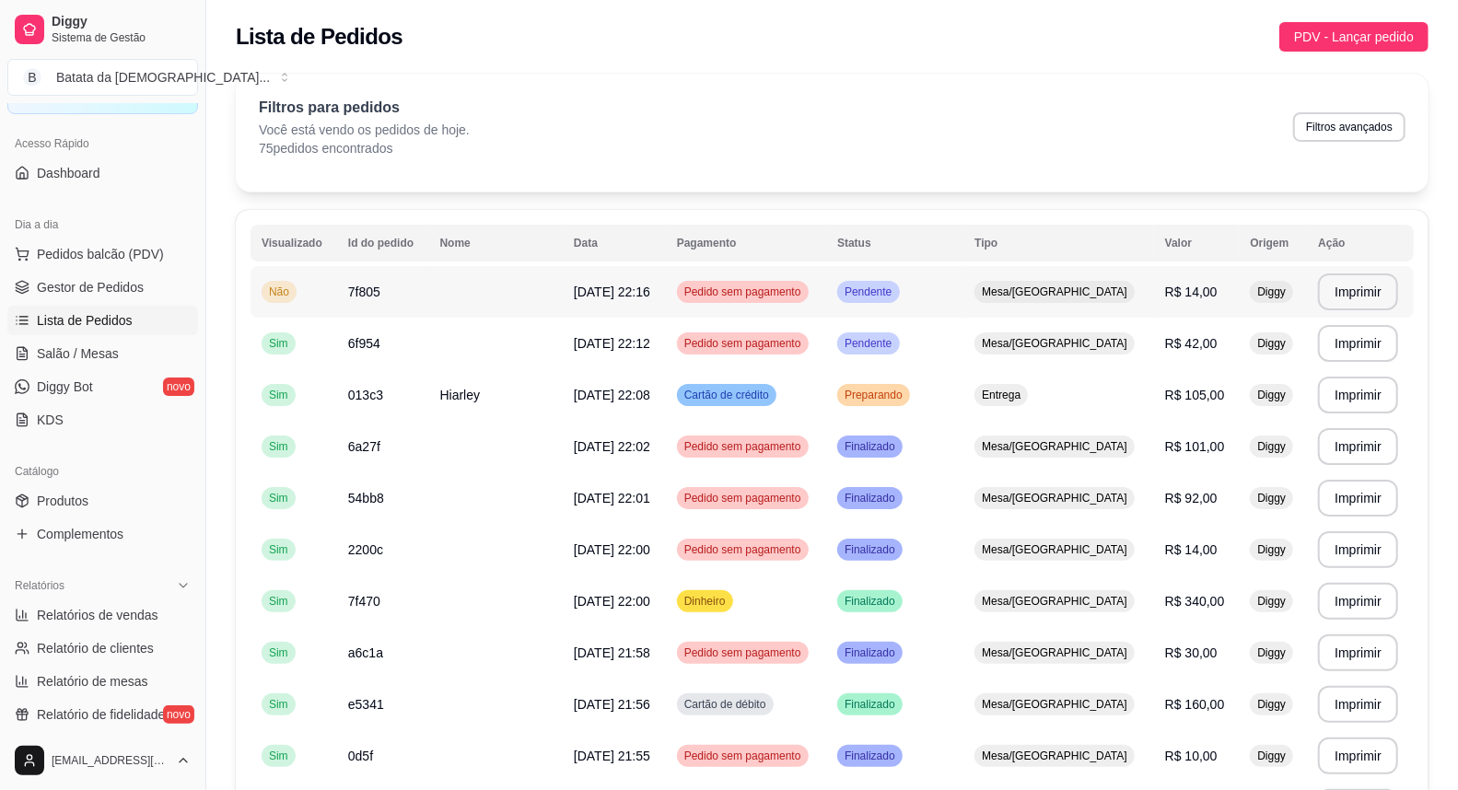
click at [429, 282] on td "7f805" at bounding box center [383, 292] width 92 height 52
